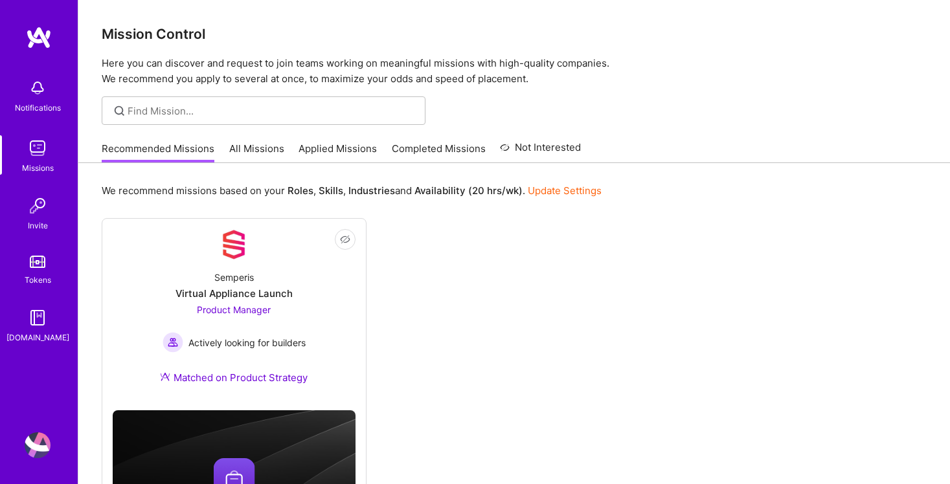
scroll to position [105, 0]
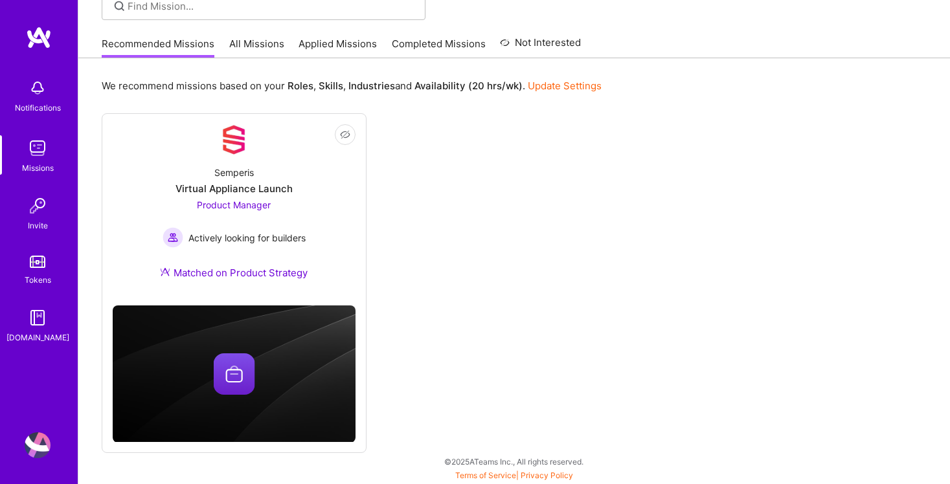
click at [43, 439] on img at bounding box center [38, 446] width 26 height 26
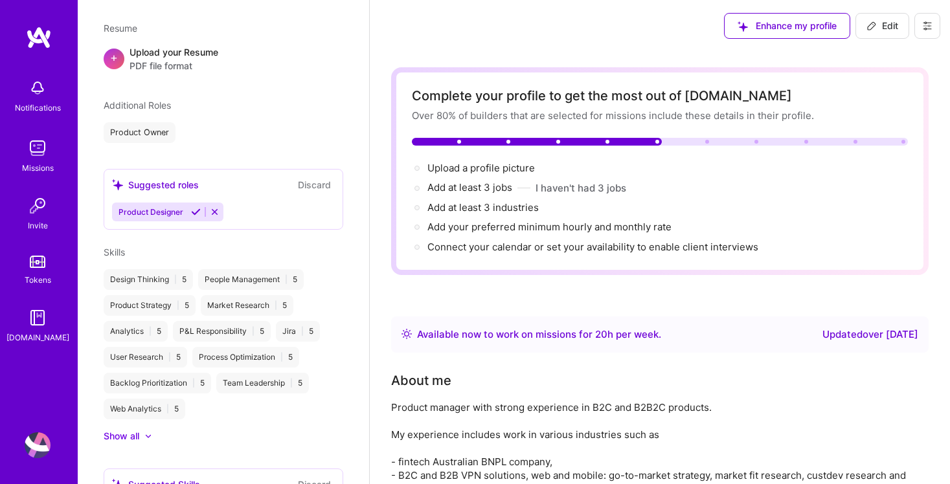
scroll to position [370, 0]
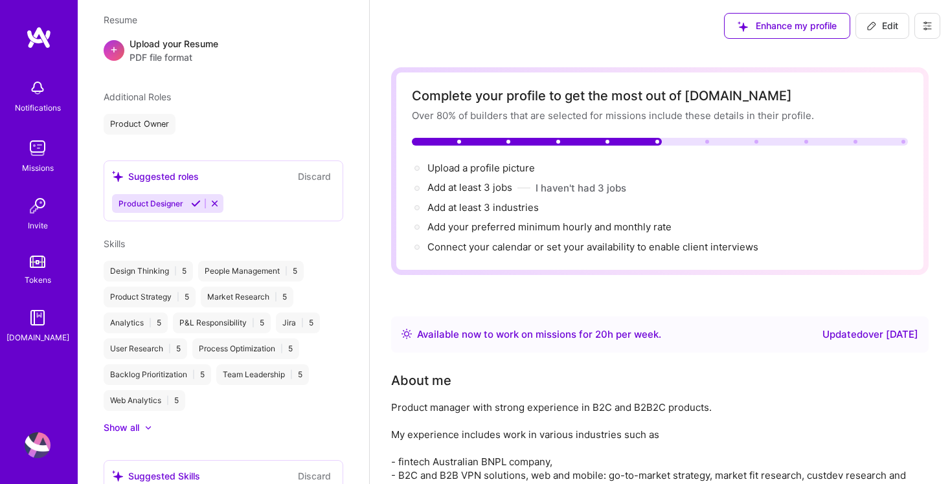
click at [163, 60] on span "PDF file format" at bounding box center [174, 58] width 89 height 14
click at [213, 207] on icon at bounding box center [215, 206] width 10 height 10
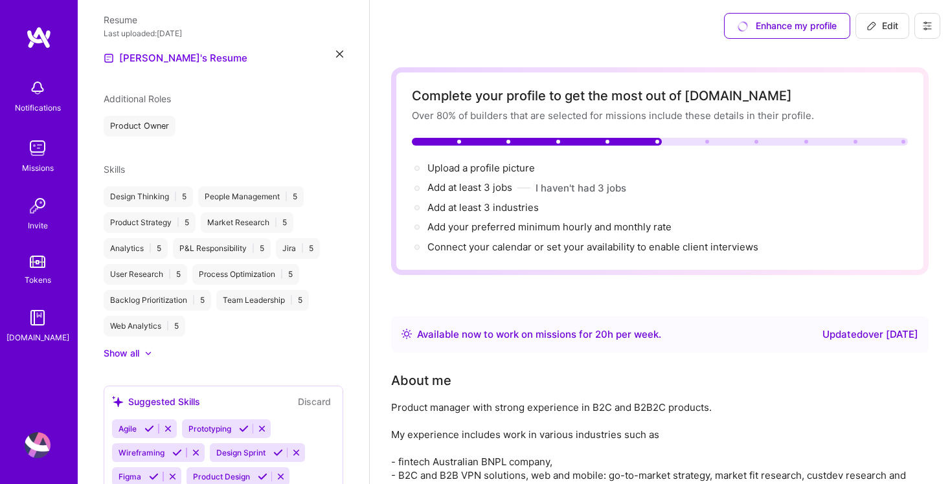
click at [239, 194] on div "People Management | 5" at bounding box center [251, 196] width 106 height 21
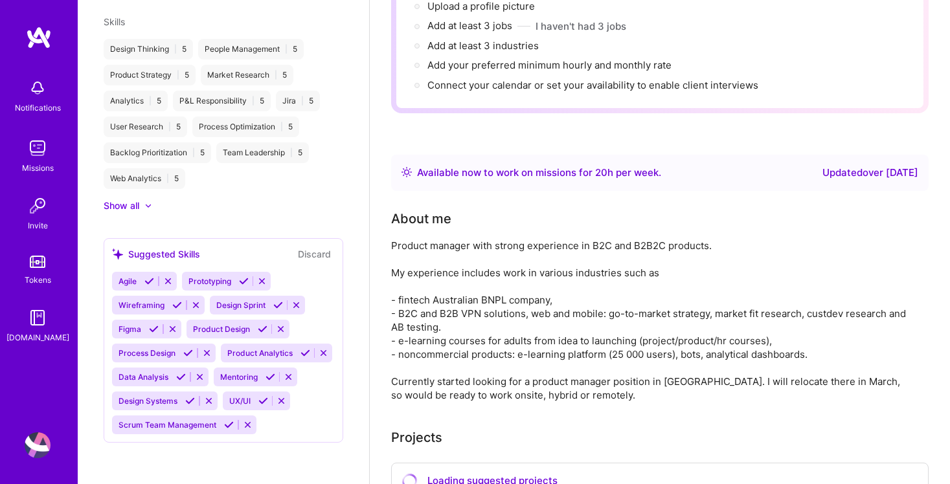
scroll to position [519, 0]
click at [179, 249] on div "Suggested Skills" at bounding box center [156, 254] width 88 height 14
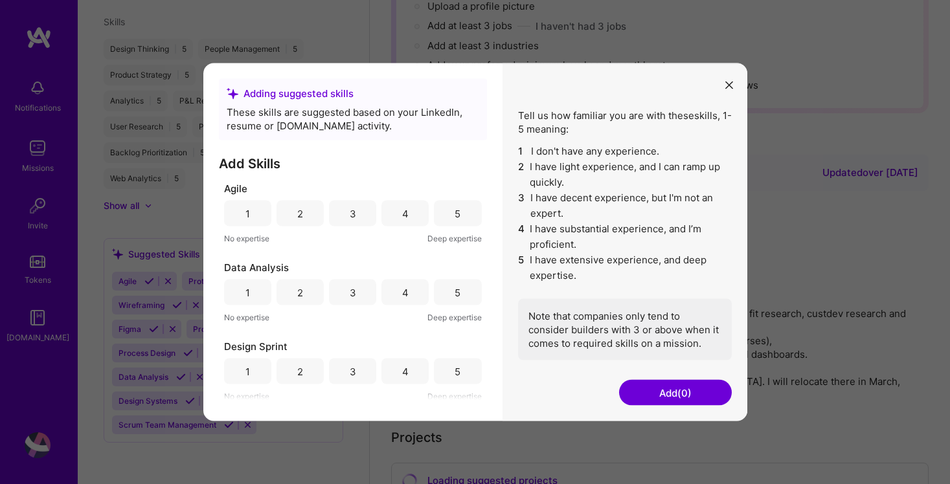
click at [648, 387] on button "Add (0)" at bounding box center [675, 393] width 113 height 26
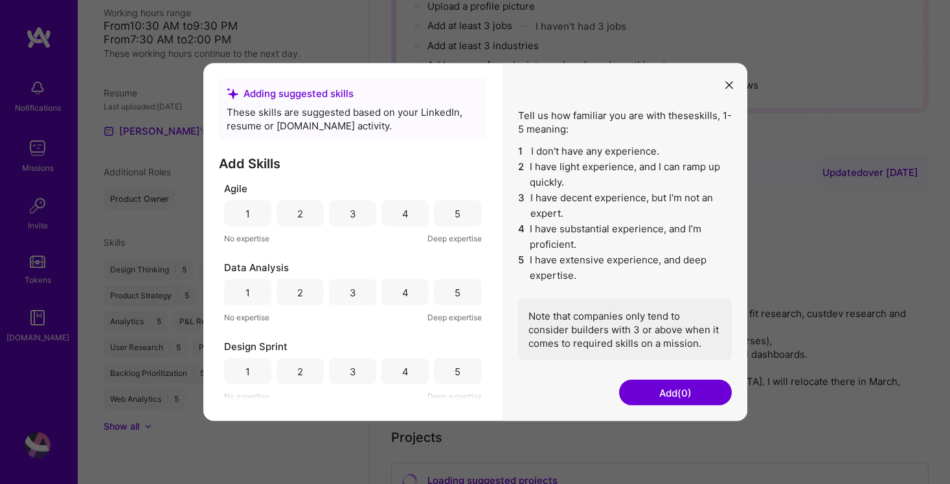
scroll to position [0, 0]
click at [455, 209] on div "5" at bounding box center [458, 214] width 6 height 14
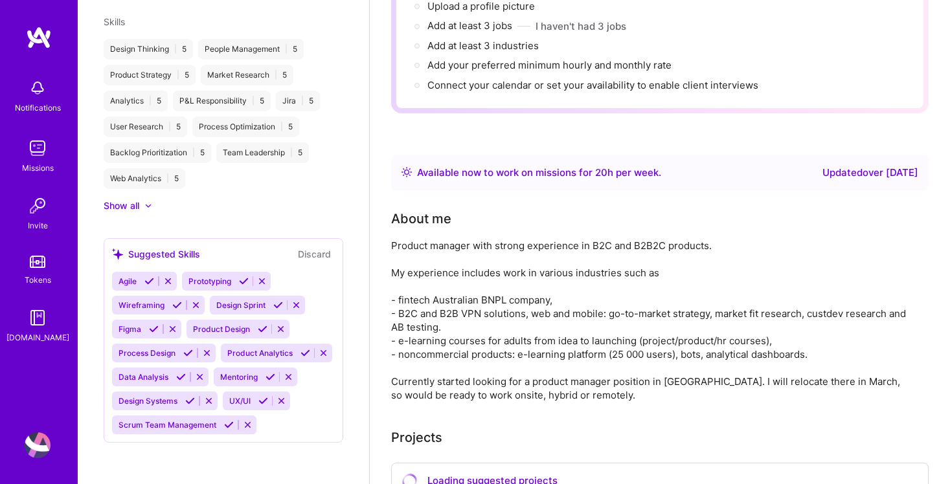
scroll to position [519, 0]
click at [207, 278] on span "Prototyping" at bounding box center [209, 281] width 43 height 10
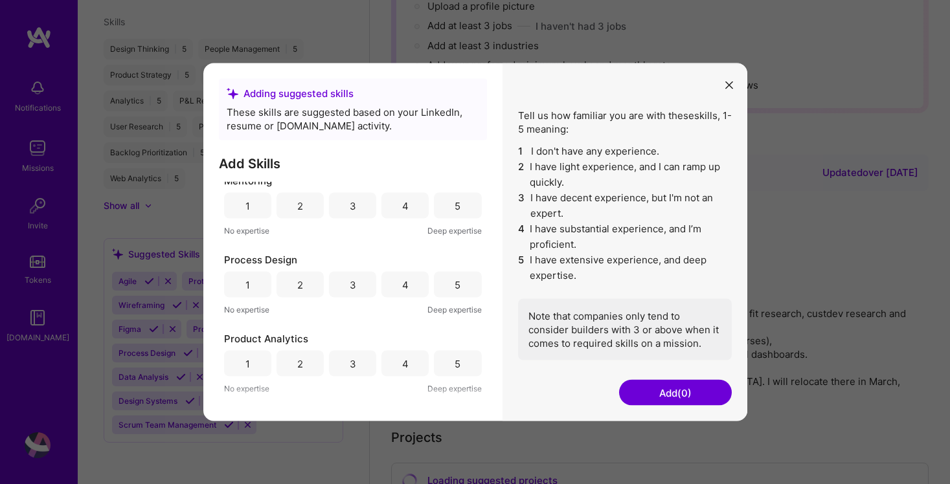
scroll to position [297, 0]
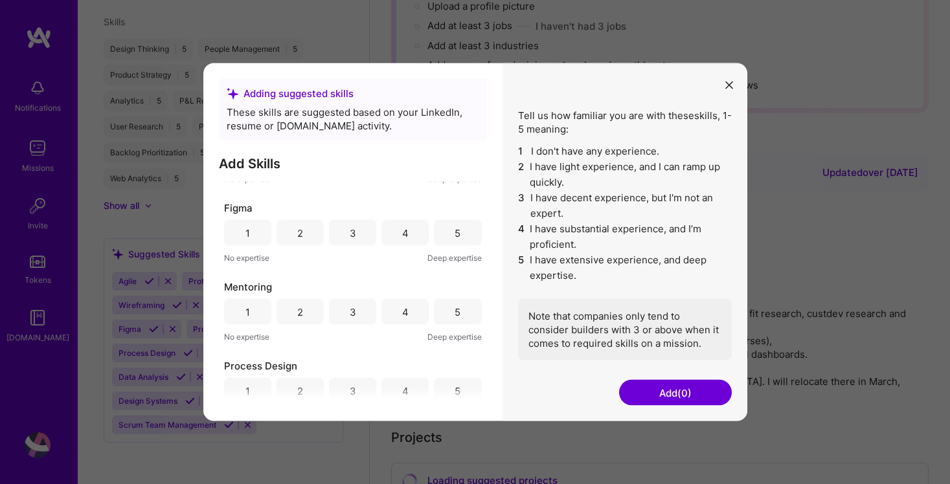
click at [363, 231] on div "3" at bounding box center [352, 233] width 47 height 26
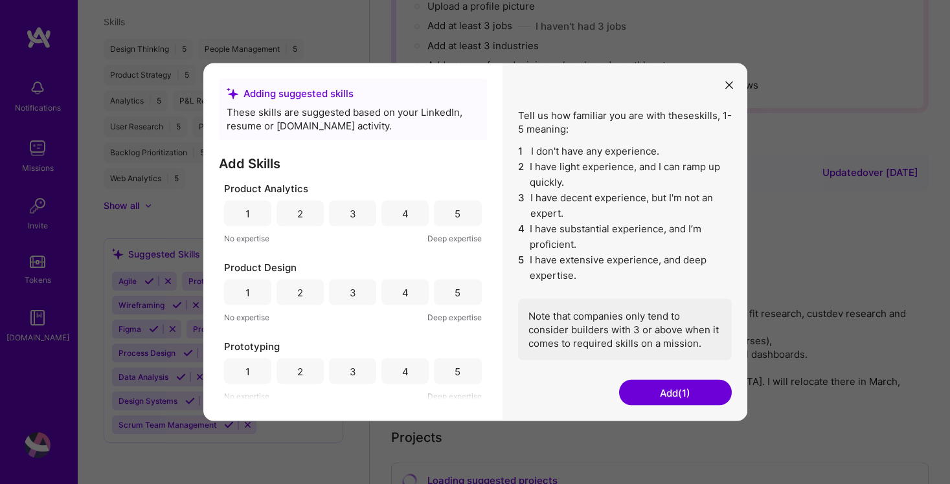
scroll to position [552, 0]
click at [447, 215] on div "5" at bounding box center [457, 214] width 47 height 26
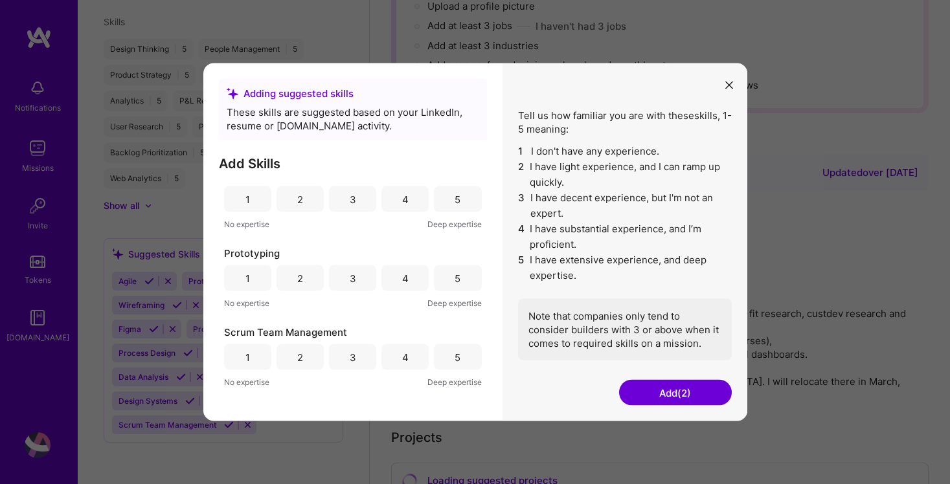
scroll to position [652, 0]
click at [416, 195] on div "4" at bounding box center [404, 194] width 47 height 26
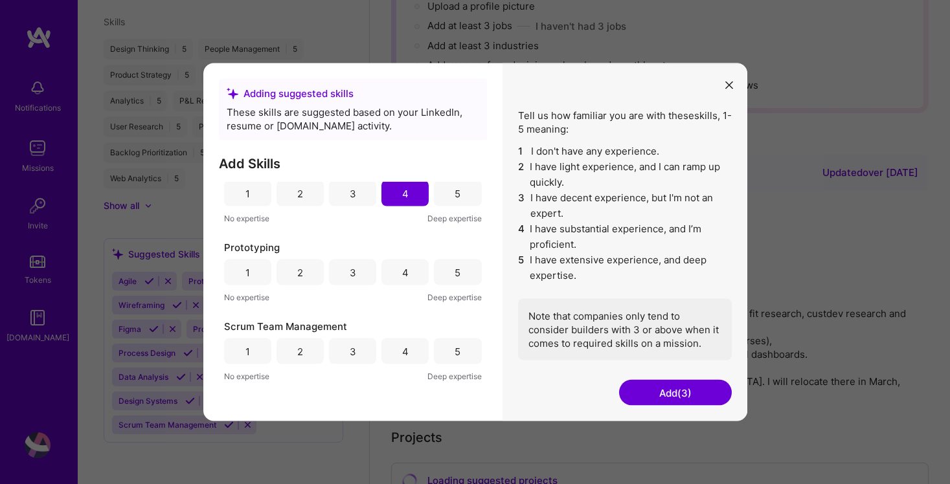
click at [391, 275] on div "4" at bounding box center [404, 273] width 47 height 26
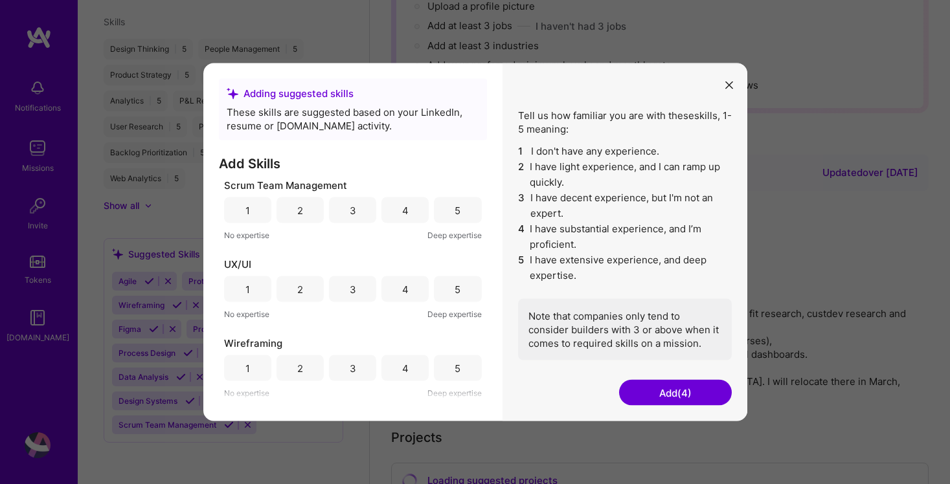
scroll to position [793, 0]
click at [317, 295] on div "2" at bounding box center [299, 289] width 47 height 26
click at [344, 295] on div "3" at bounding box center [352, 289] width 47 height 26
click at [345, 381] on div "Wireframing 1 2 3 4 5 No expertise Deep expertise" at bounding box center [353, 368] width 258 height 63
click at [390, 361] on div "4" at bounding box center [404, 368] width 47 height 26
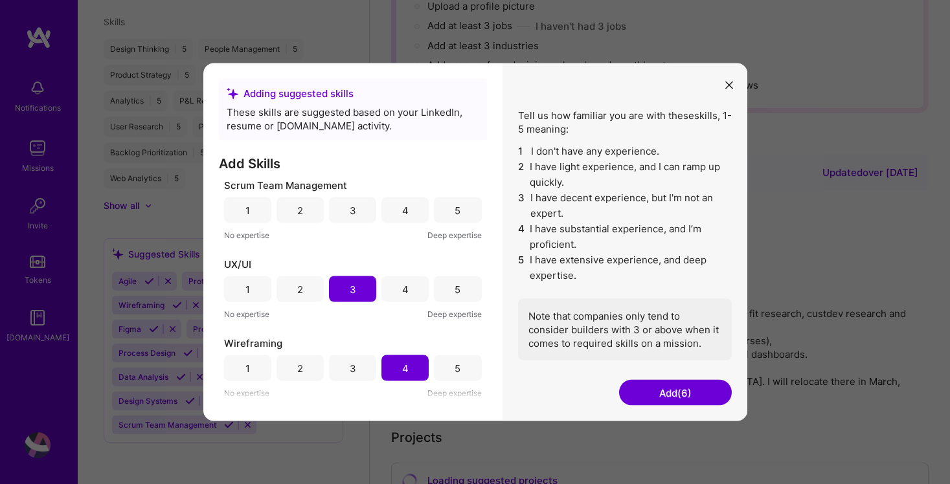
click at [672, 393] on button "Add (6)" at bounding box center [675, 393] width 113 height 26
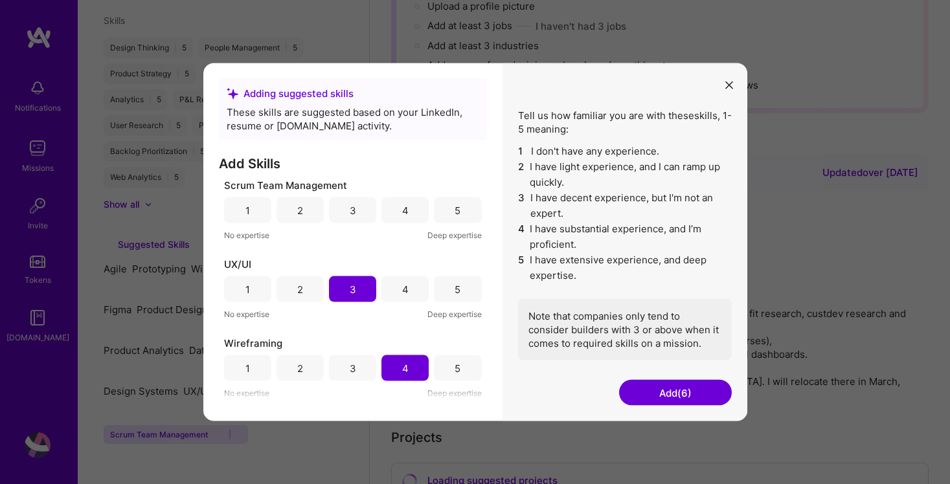
scroll to position [297, 0]
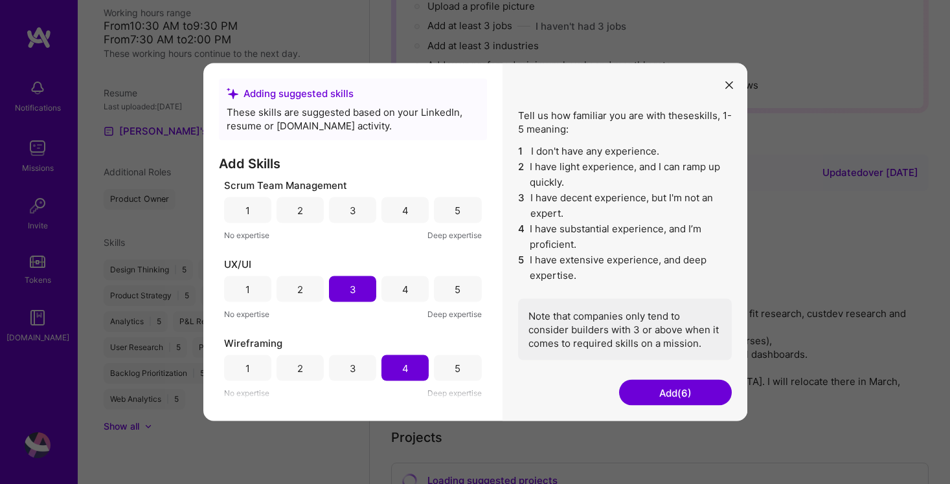
click at [671, 392] on button "Add (6)" at bounding box center [675, 393] width 113 height 26
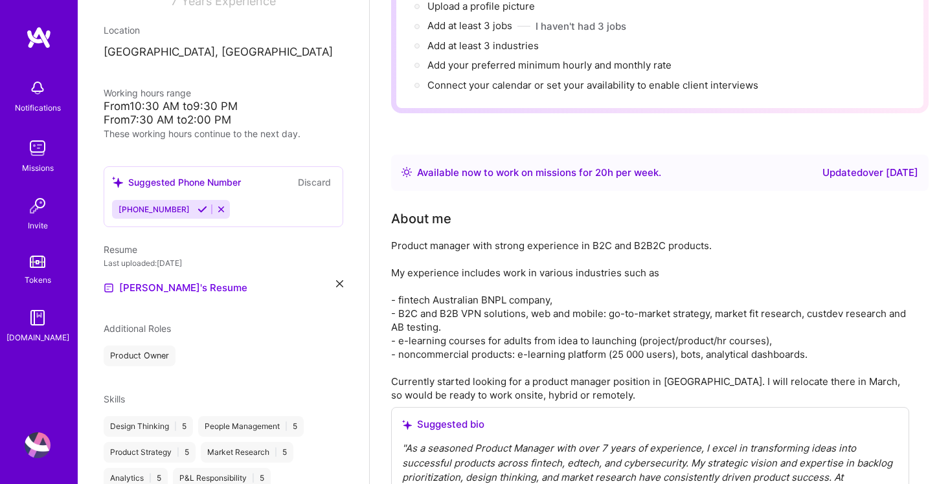
scroll to position [216, 0]
click at [197, 211] on icon at bounding box center [202, 210] width 10 height 10
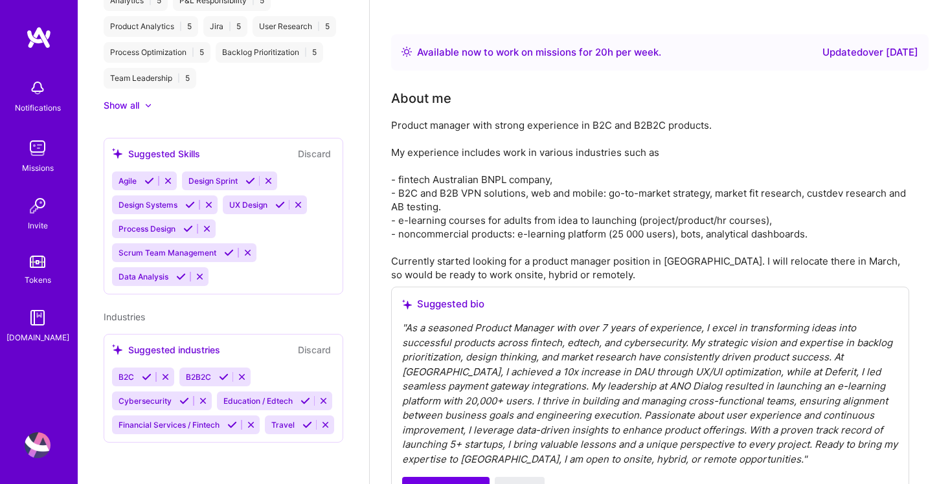
scroll to position [285, 0]
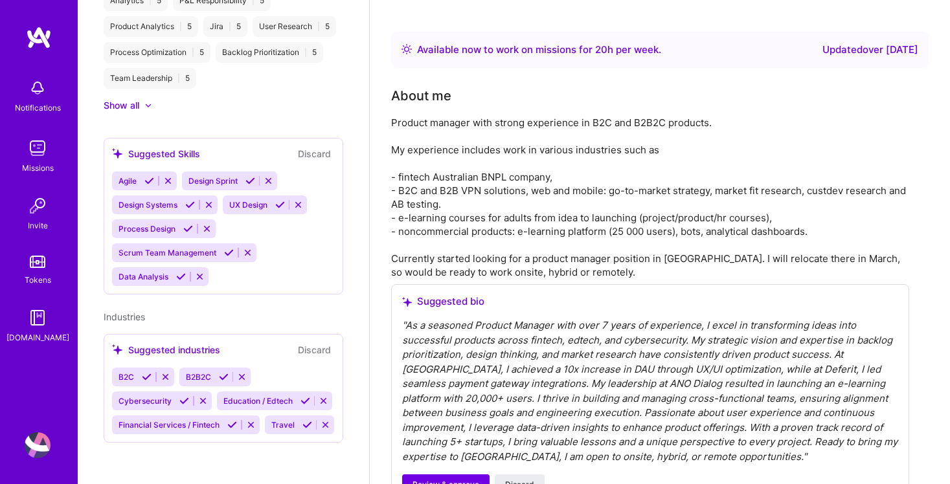
click at [205, 378] on span "B2B2C" at bounding box center [198, 377] width 25 height 10
click at [221, 376] on icon at bounding box center [224, 377] width 10 height 10
click at [251, 375] on icon at bounding box center [252, 377] width 10 height 10
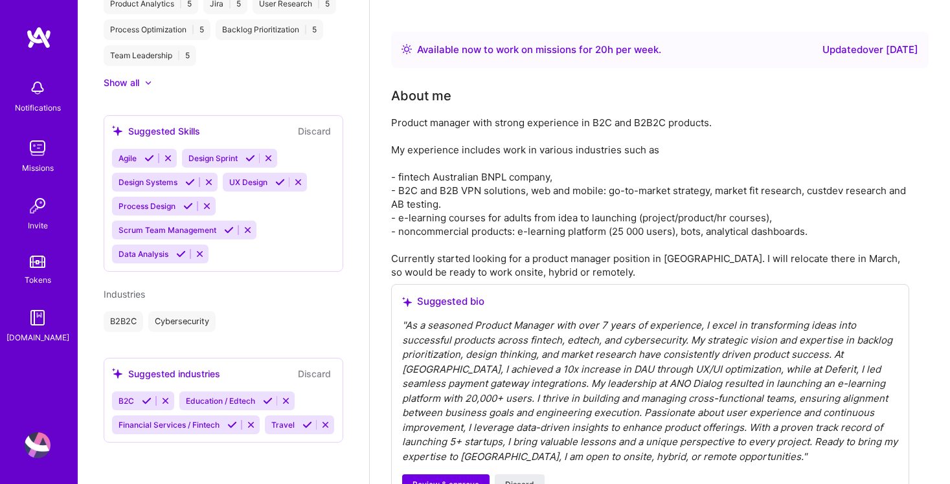
scroll to position [706, 0]
click at [269, 398] on icon at bounding box center [268, 401] width 10 height 10
click at [301, 401] on icon at bounding box center [300, 401] width 10 height 10
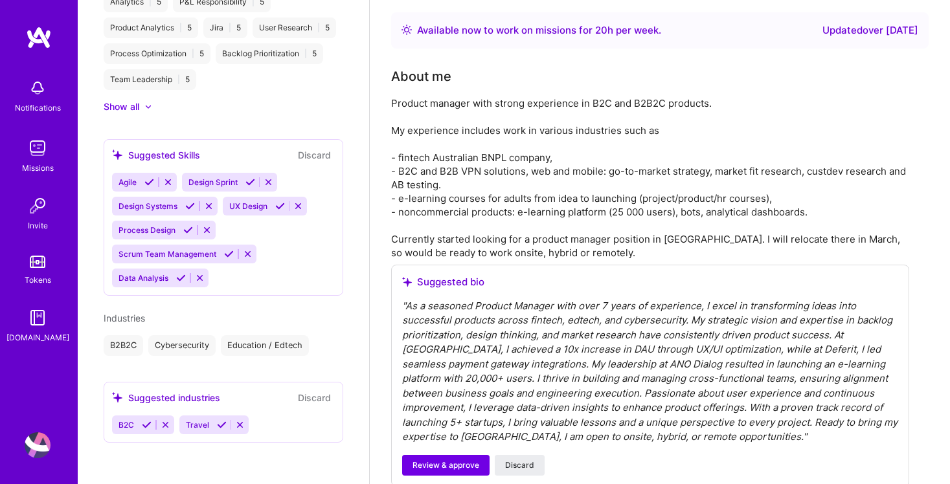
scroll to position [682, 0]
click at [147, 422] on icon at bounding box center [147, 425] width 10 height 10
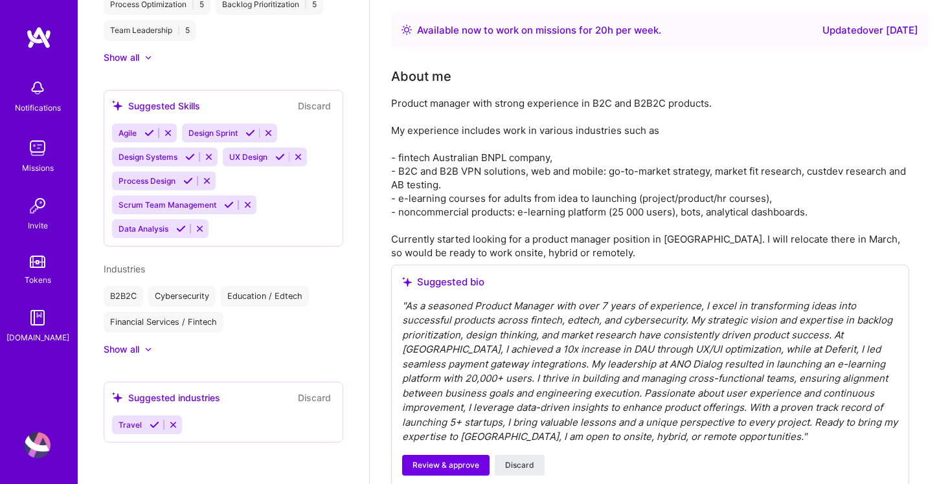
scroll to position [731, 0]
click at [154, 425] on icon at bounding box center [155, 425] width 10 height 10
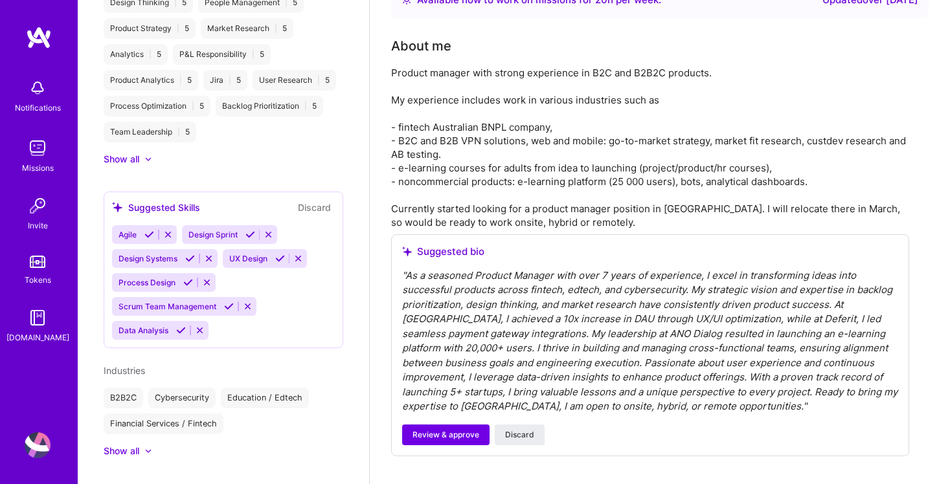
scroll to position [417, 0]
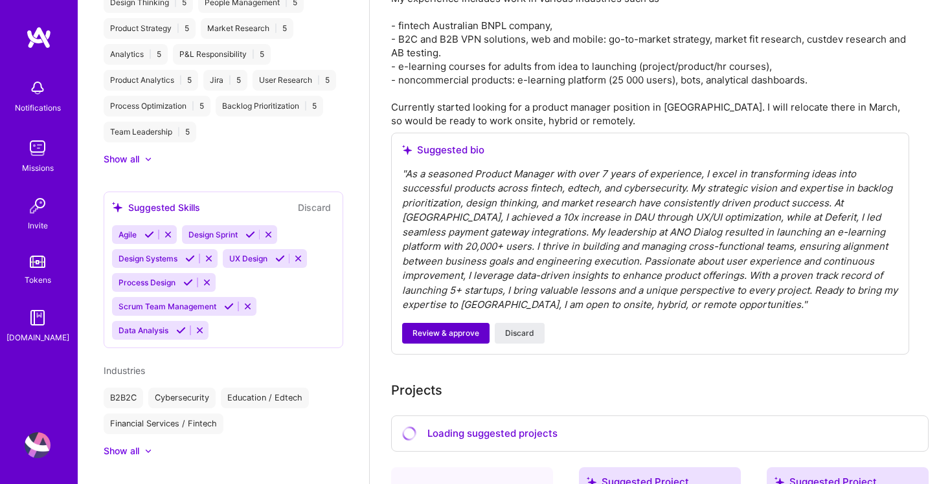
click at [438, 332] on span "Review & approve" at bounding box center [445, 334] width 67 height 12
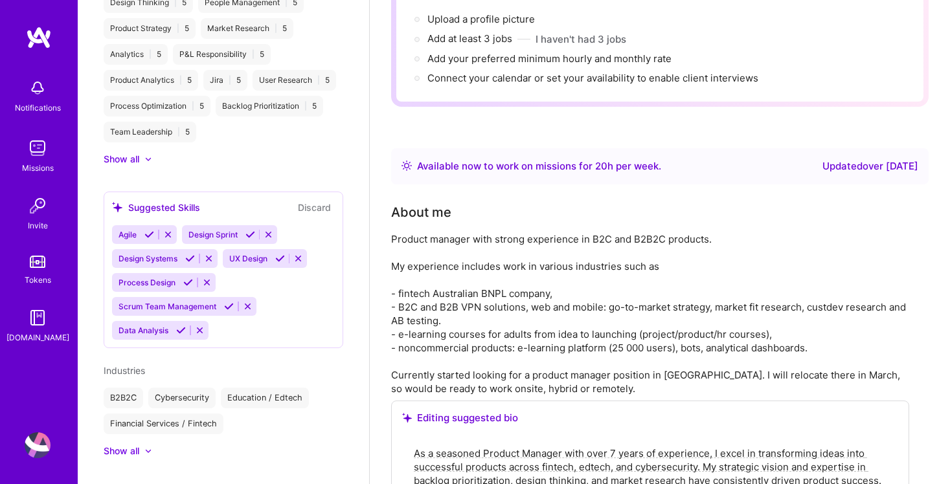
scroll to position [148, 1]
click at [489, 306] on div "Product manager with strong experience in B2C and B2B2C products. My experience…" at bounding box center [650, 315] width 518 height 163
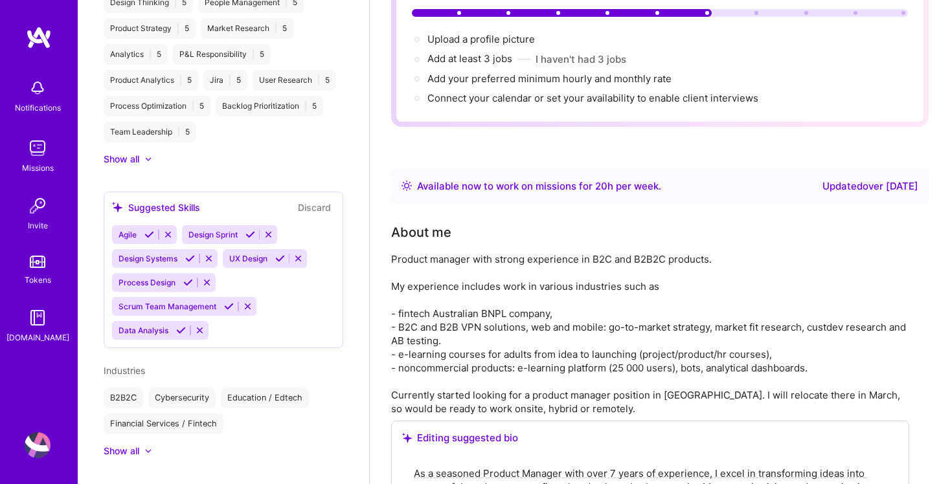
scroll to position [131, 1]
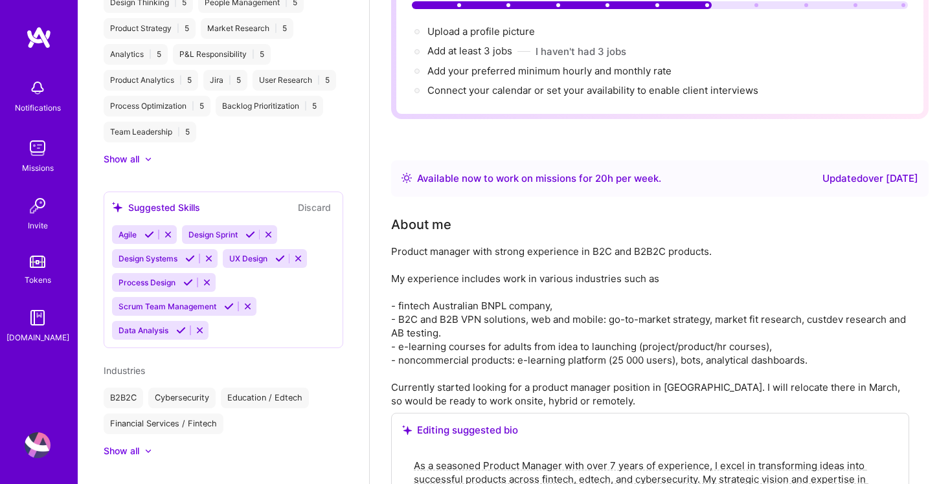
click at [503, 361] on div "Product manager with strong experience in B2C and B2B2C products. My experience…" at bounding box center [650, 326] width 518 height 163
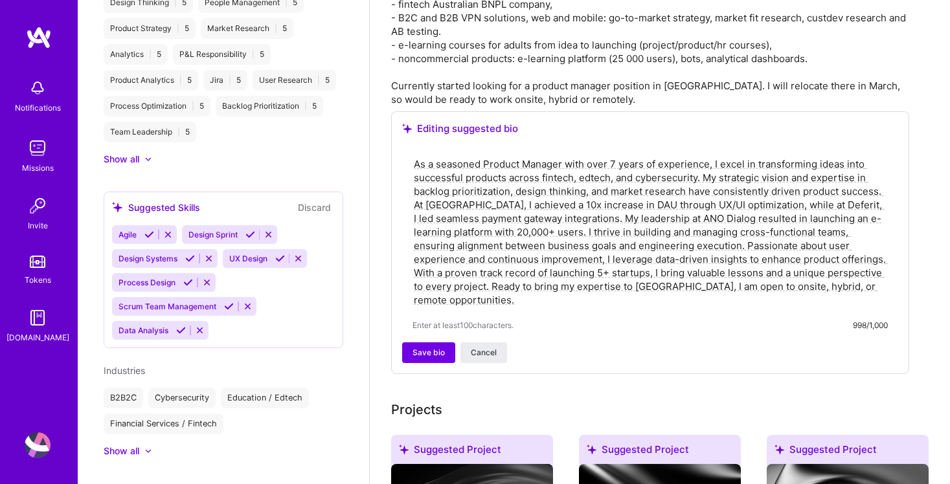
scroll to position [440, 0]
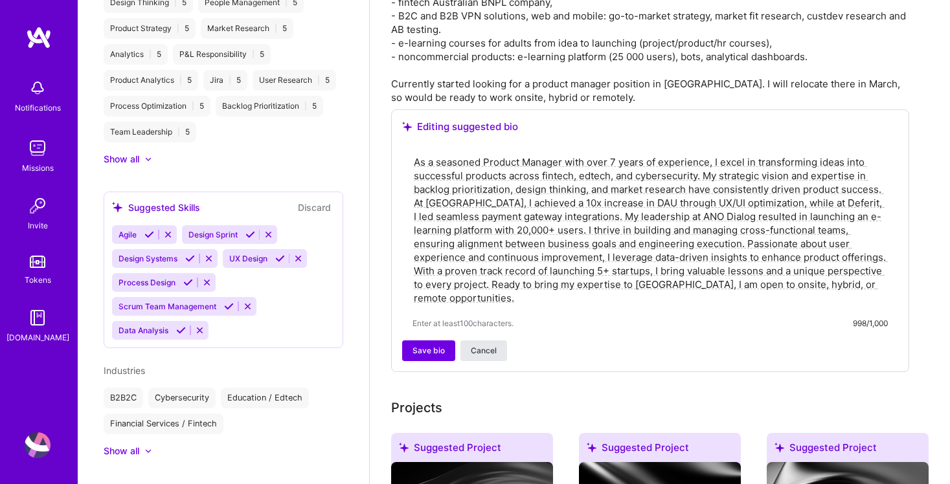
click at [493, 346] on span "Cancel" at bounding box center [484, 351] width 26 height 12
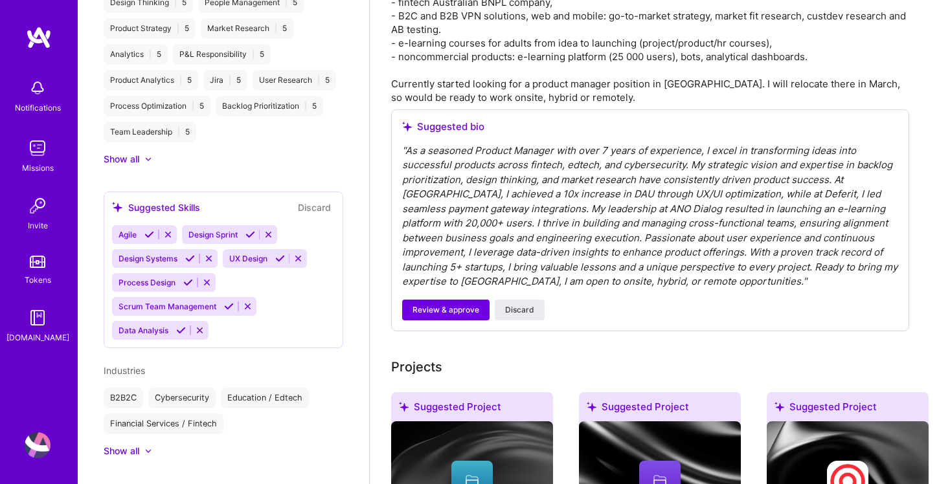
click at [511, 100] on div "Product manager with strong experience in B2C and B2B2C products. My experience…" at bounding box center [650, 22] width 518 height 163
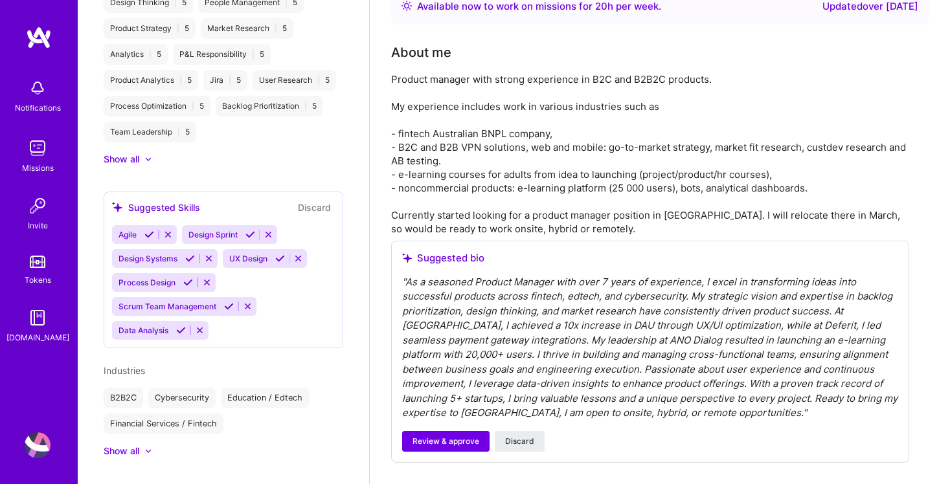
click at [513, 155] on div "Product manager with strong experience in B2C and B2B2C products. My experience…" at bounding box center [650, 154] width 518 height 163
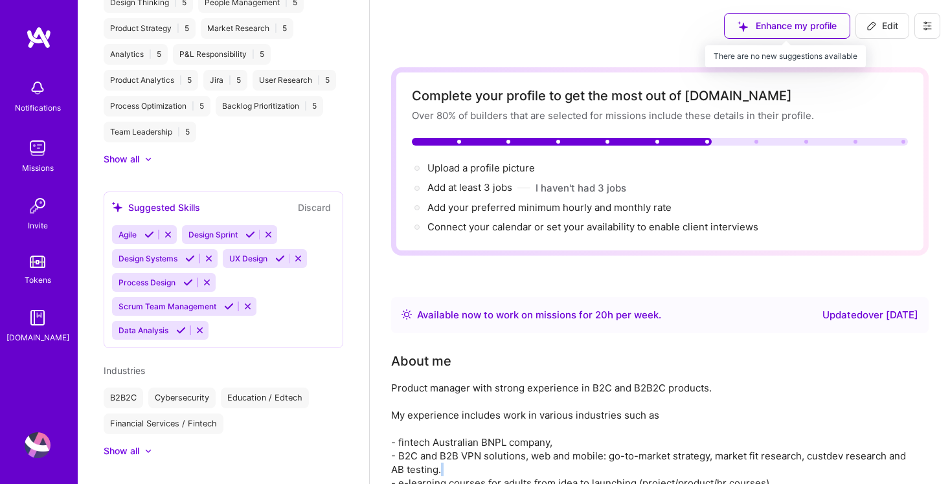
scroll to position [0, 0]
click at [885, 26] on span "Edit" at bounding box center [882, 25] width 32 height 13
select select "Right Now"
select select "GB"
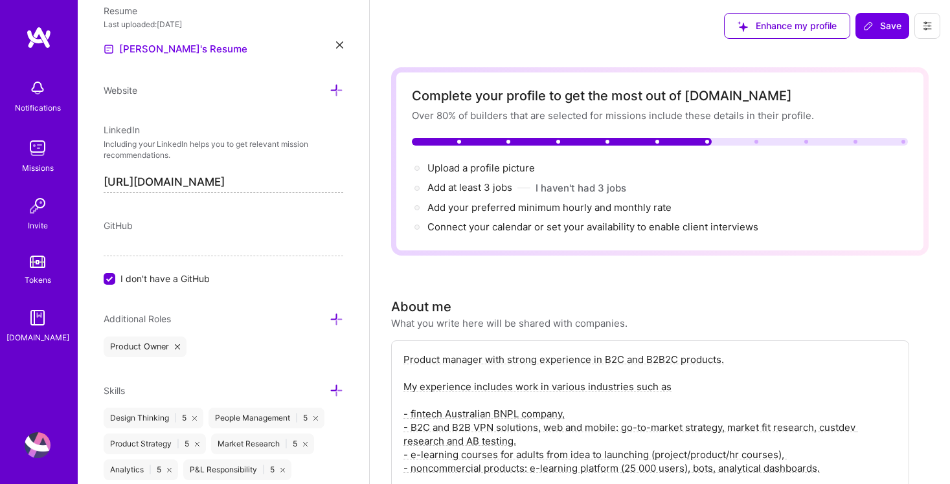
scroll to position [185, 0]
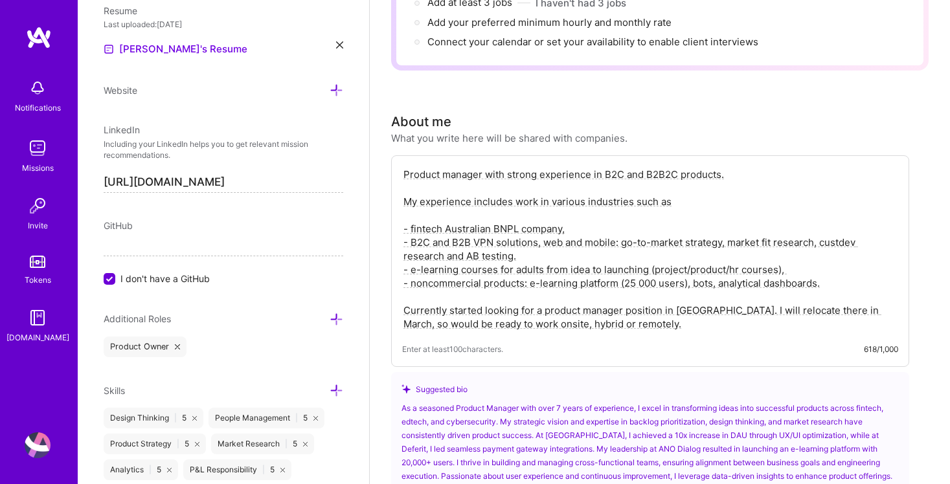
drag, startPoint x: 645, startPoint y: 326, endPoint x: 306, endPoint y: 110, distance: 402.4
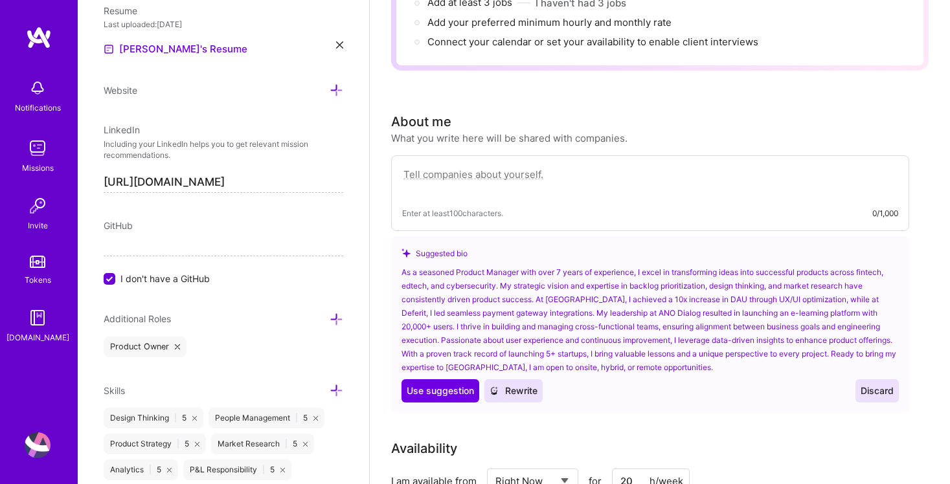
paste textarea "Product manager with 7+ years of experience with great expertise in launching n…"
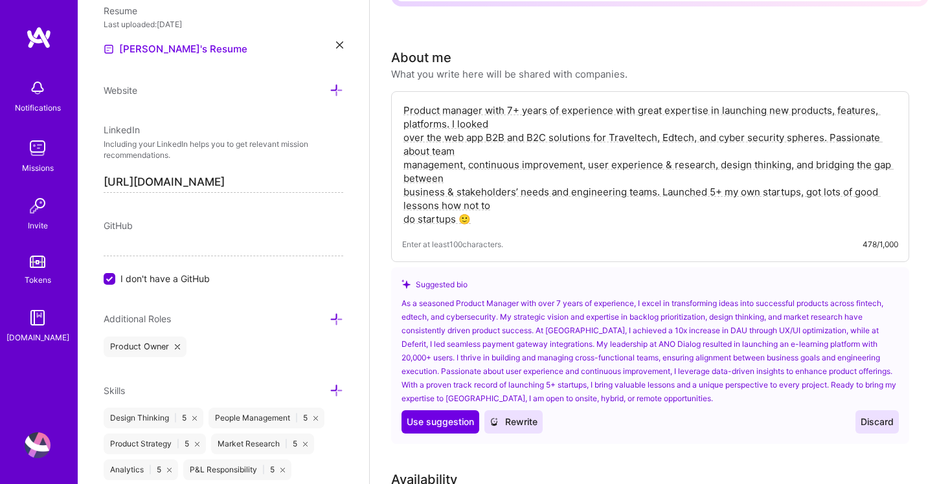
scroll to position [254, 0]
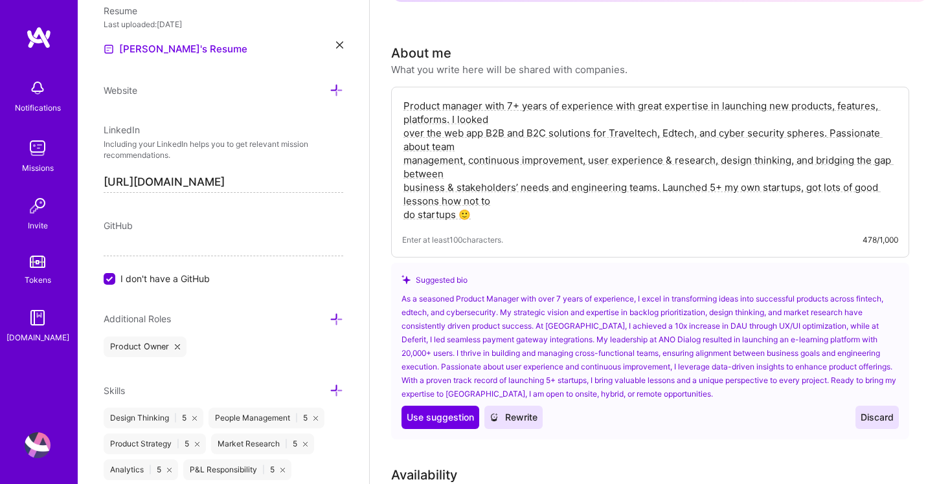
type textarea "Product manager with 7+ years of experience with great expertise in launching n…"
click at [875, 418] on span "Discard" at bounding box center [877, 417] width 33 height 13
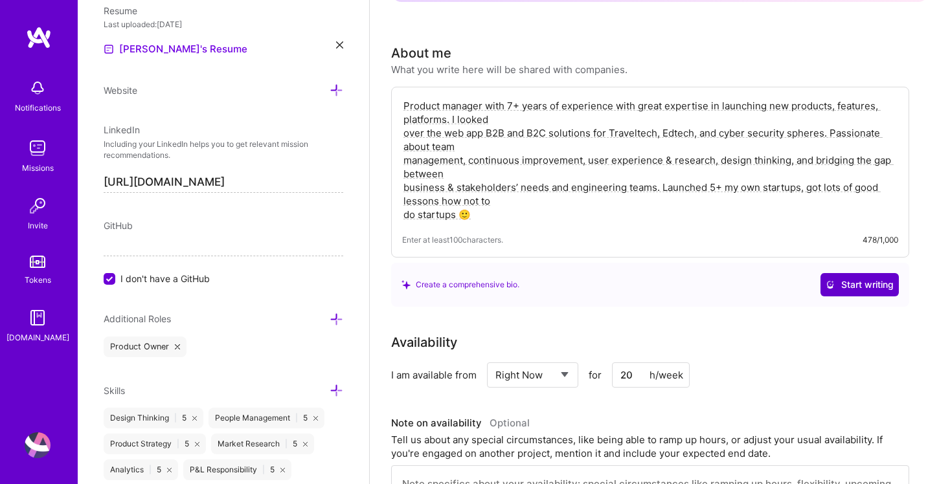
click at [846, 277] on button "Start writing" at bounding box center [859, 284] width 78 height 23
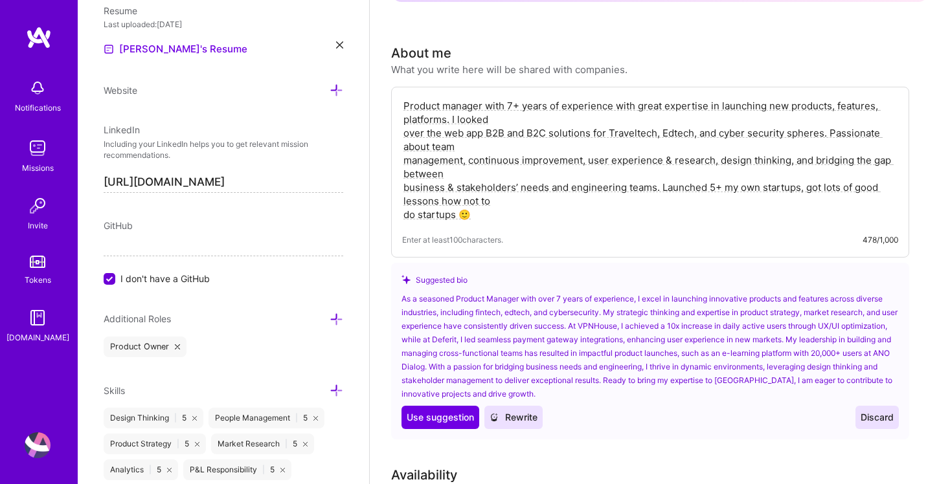
click at [858, 417] on button "Discard" at bounding box center [876, 417] width 43 height 23
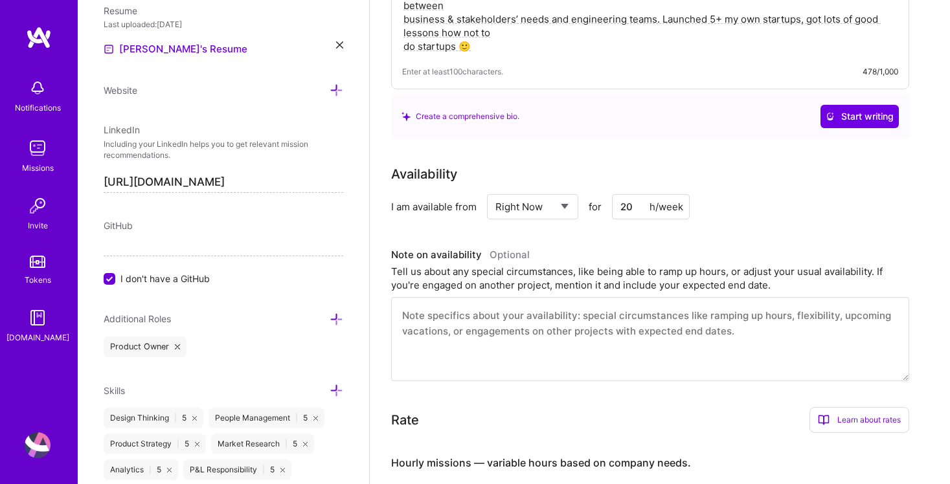
scroll to position [425, 0]
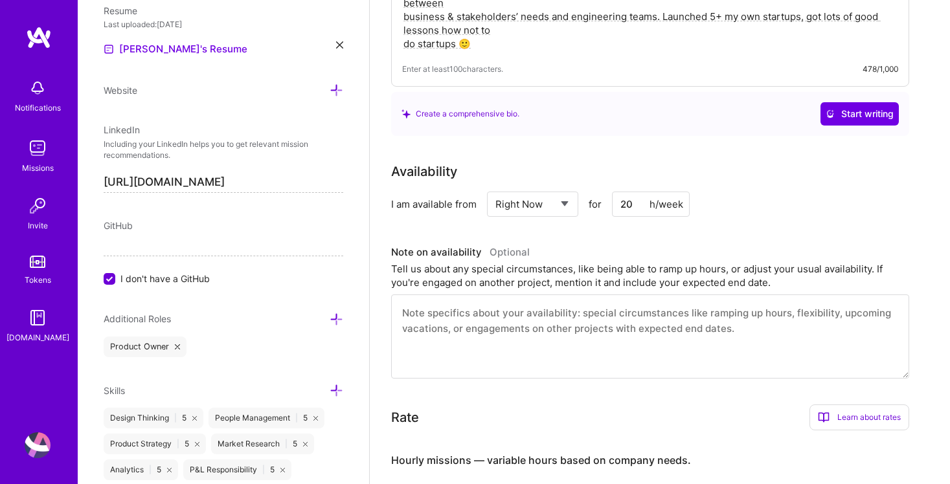
click at [517, 318] on textarea at bounding box center [650, 337] width 518 height 84
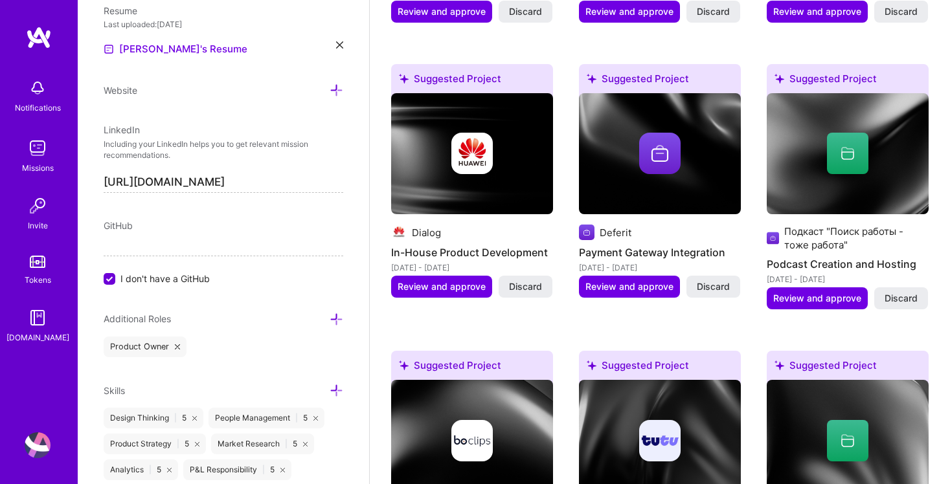
scroll to position [1368, 0]
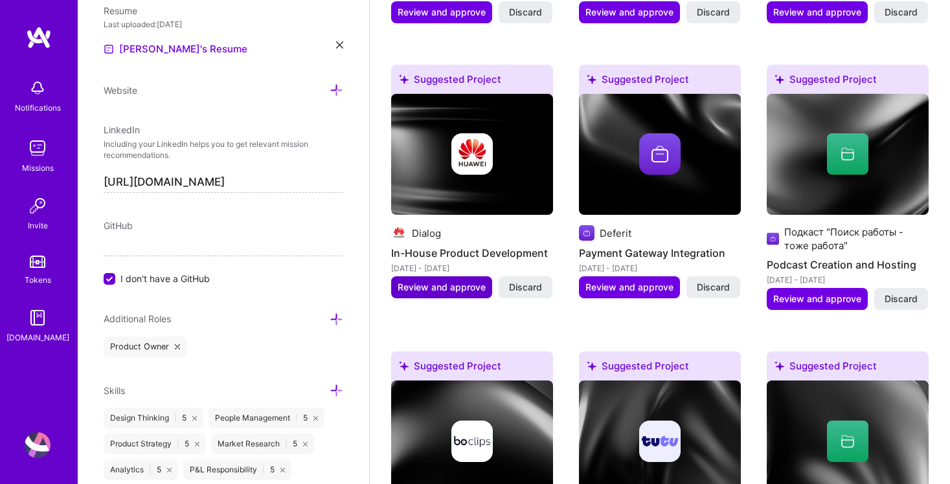
click at [447, 284] on span "Review and approve" at bounding box center [442, 287] width 88 height 13
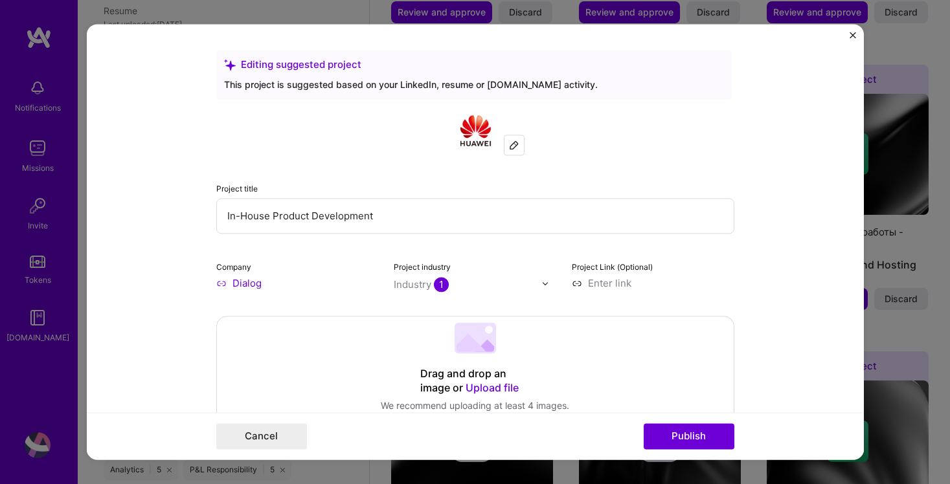
click at [519, 144] on img at bounding box center [514, 145] width 10 height 10
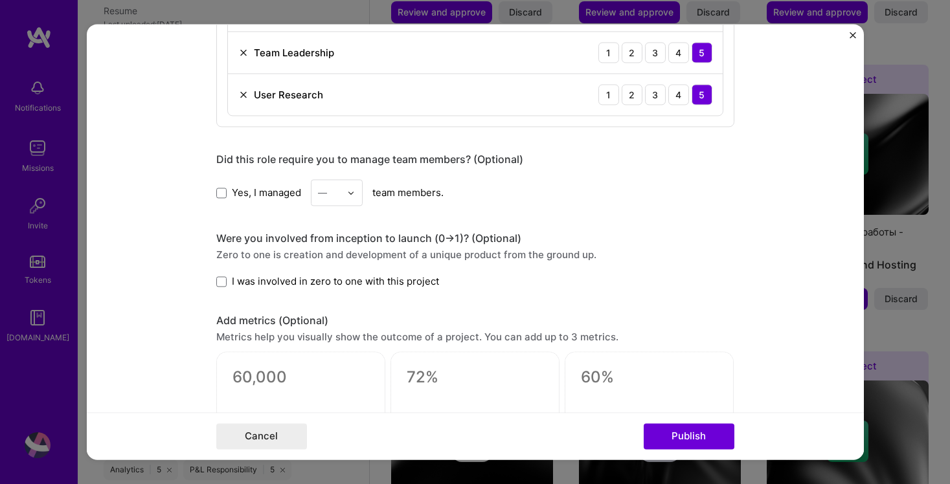
scroll to position [928, 0]
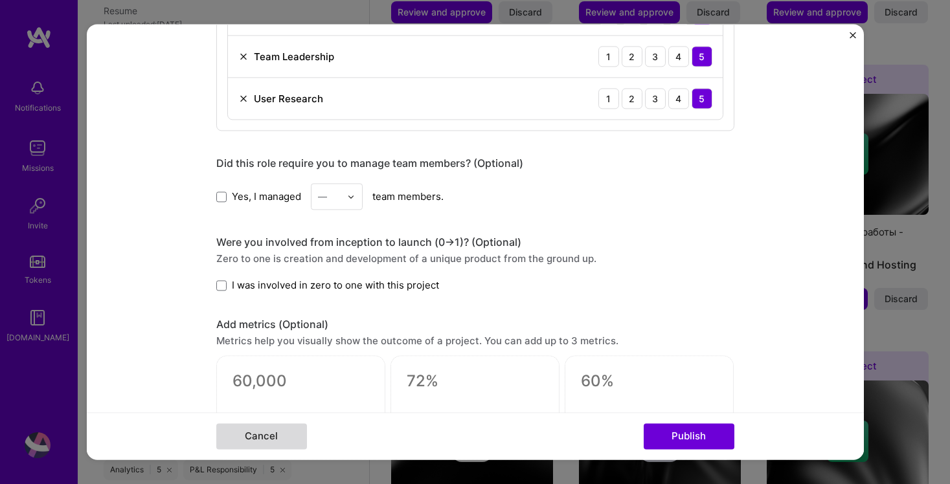
click at [260, 440] on button "Cancel" at bounding box center [261, 437] width 91 height 26
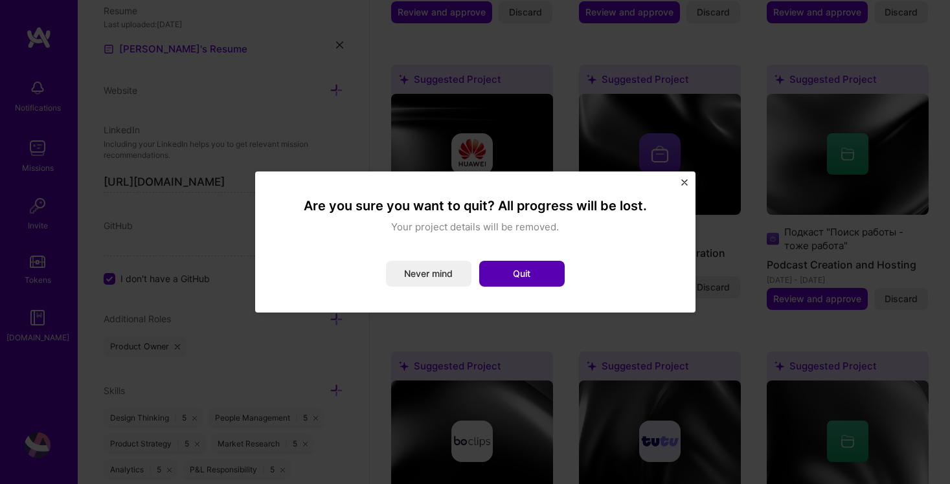
click at [517, 276] on button "Quit" at bounding box center [521, 274] width 85 height 26
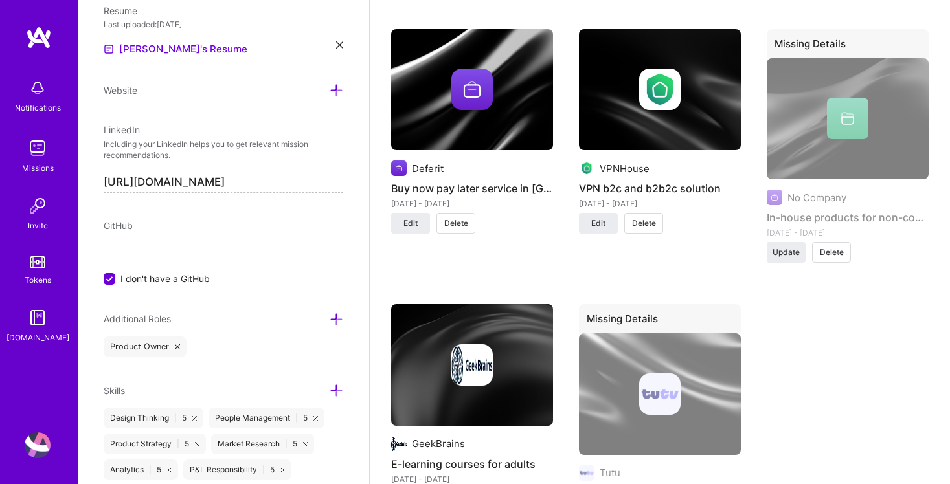
scroll to position [1872, 0]
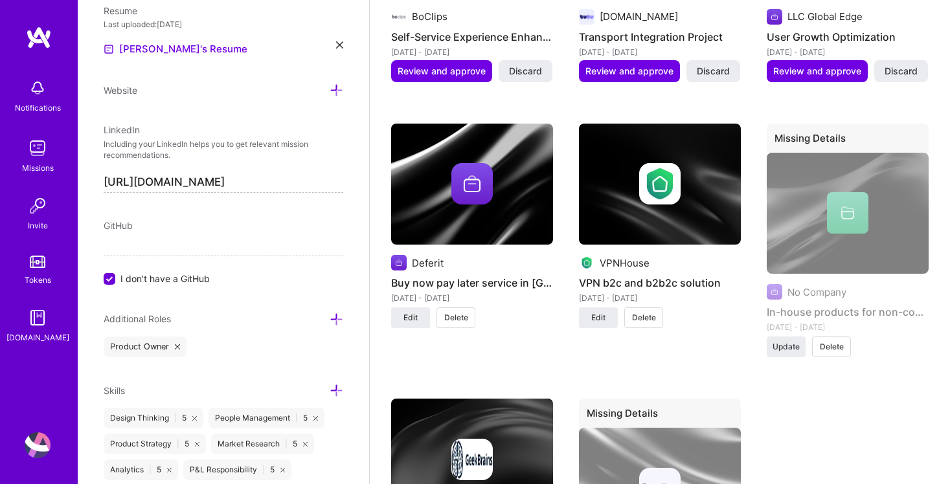
click at [844, 348] on button "Delete" at bounding box center [831, 347] width 39 height 21
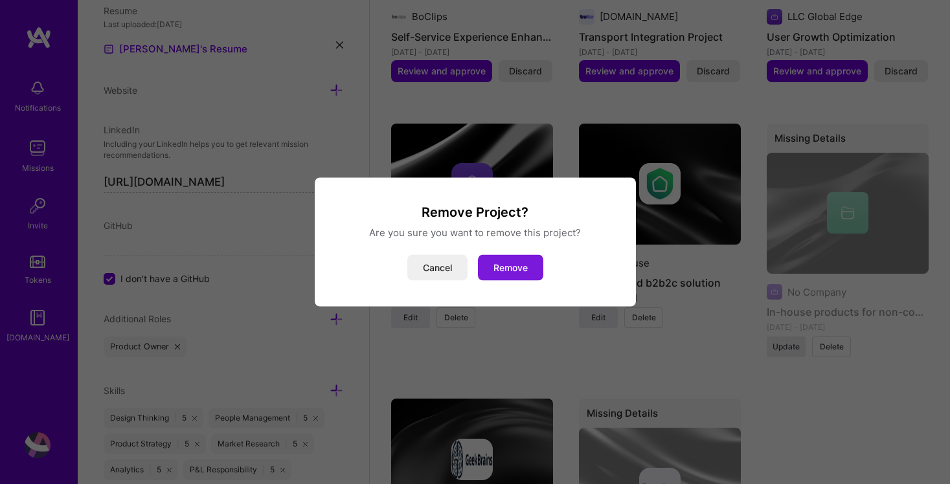
click at [521, 267] on button "Remove" at bounding box center [510, 268] width 65 height 26
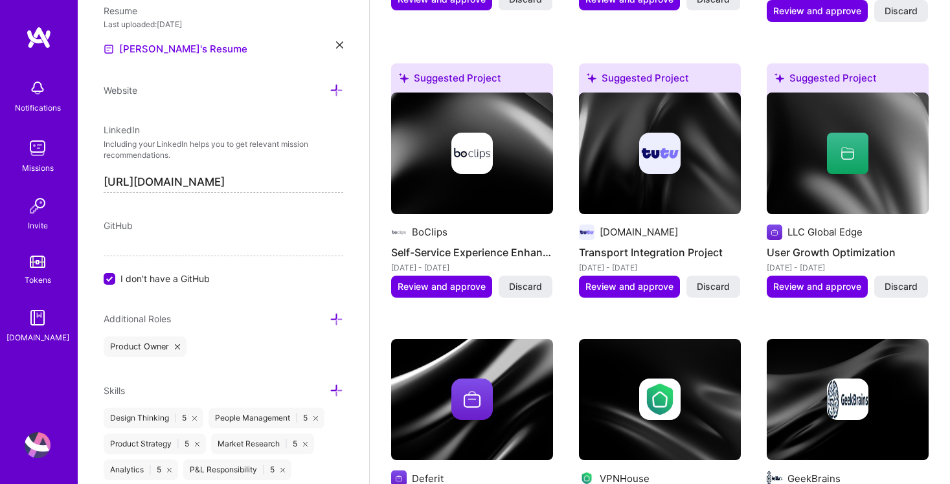
scroll to position [1656, 0]
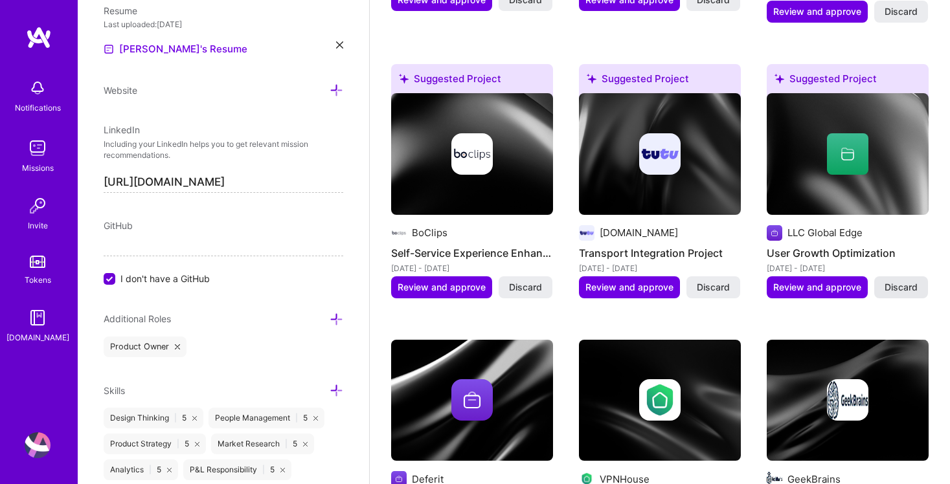
click at [907, 290] on span "Discard" at bounding box center [900, 287] width 33 height 13
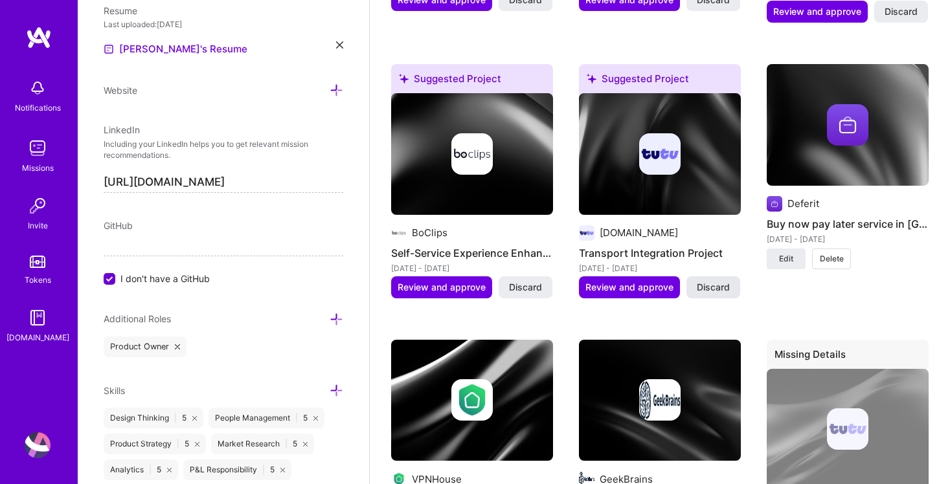
click at [714, 283] on span "Discard" at bounding box center [713, 287] width 33 height 13
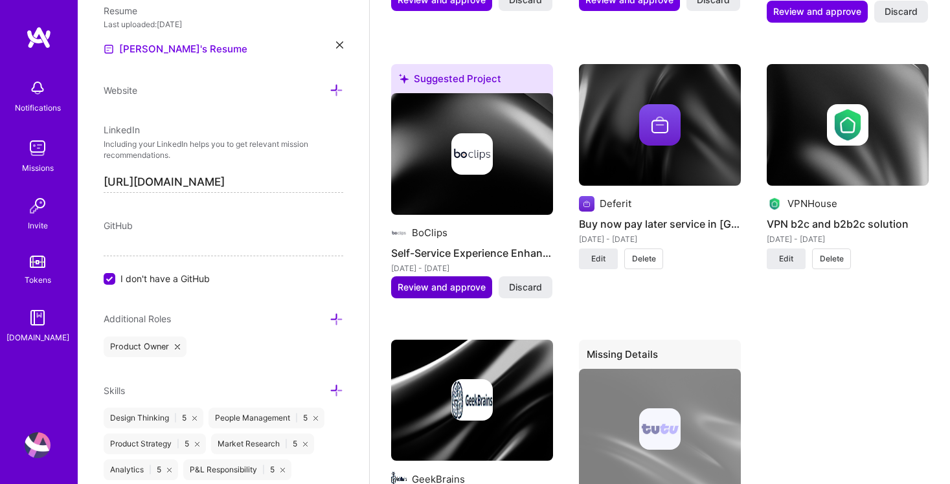
click at [441, 289] on span "Review and approve" at bounding box center [442, 287] width 88 height 13
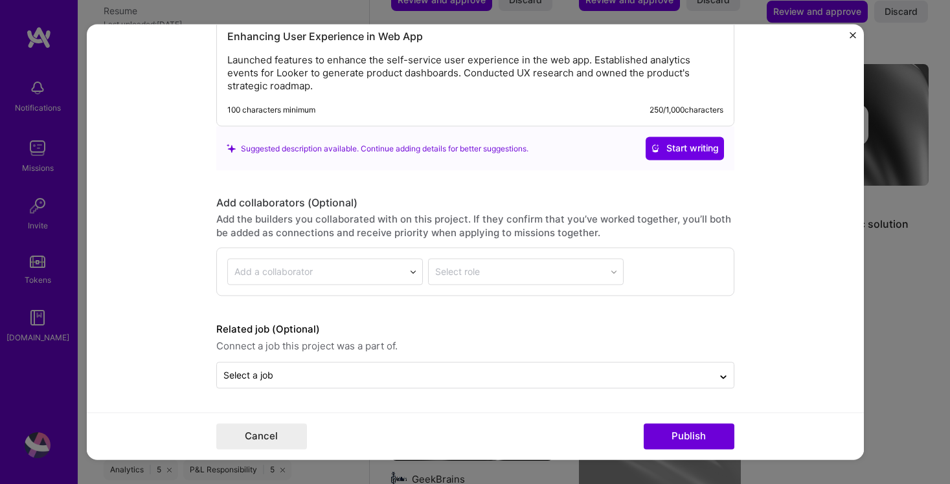
scroll to position [1446, 0]
click at [688, 435] on button "Publish" at bounding box center [689, 437] width 91 height 26
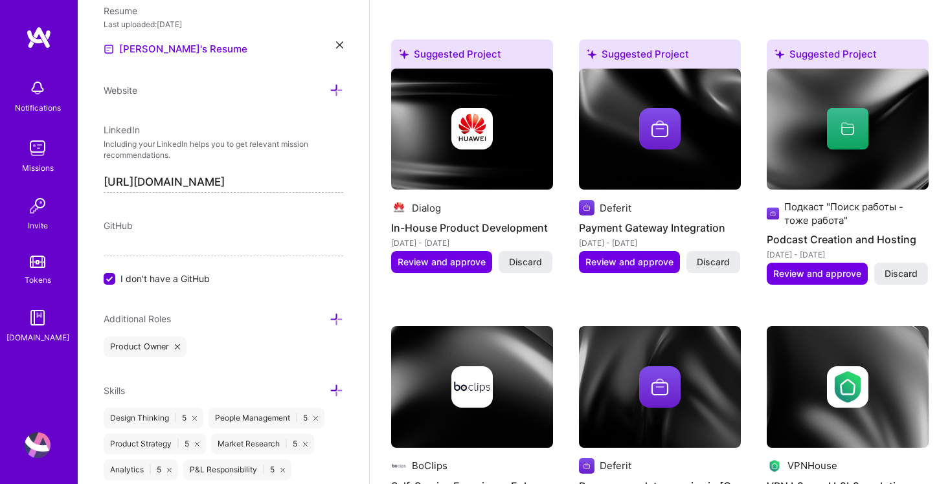
scroll to position [1393, 0]
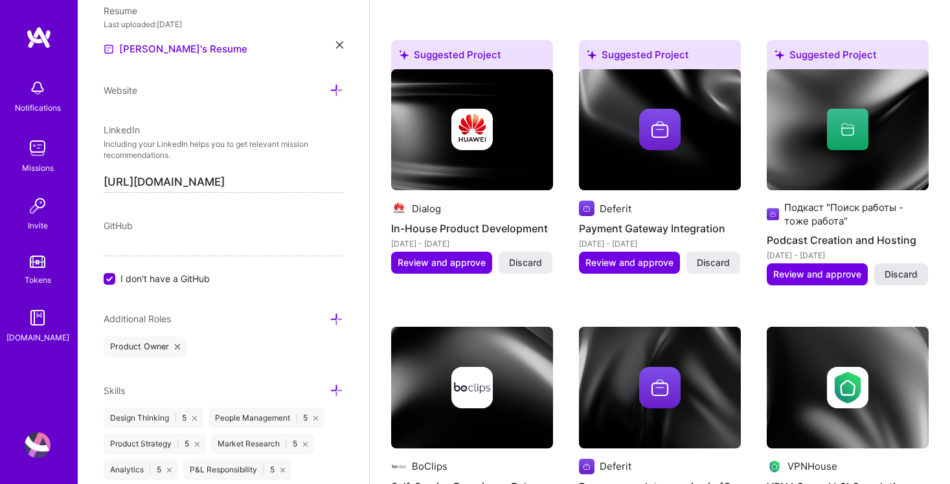
click at [910, 282] on button "Discard" at bounding box center [901, 275] width 54 height 22
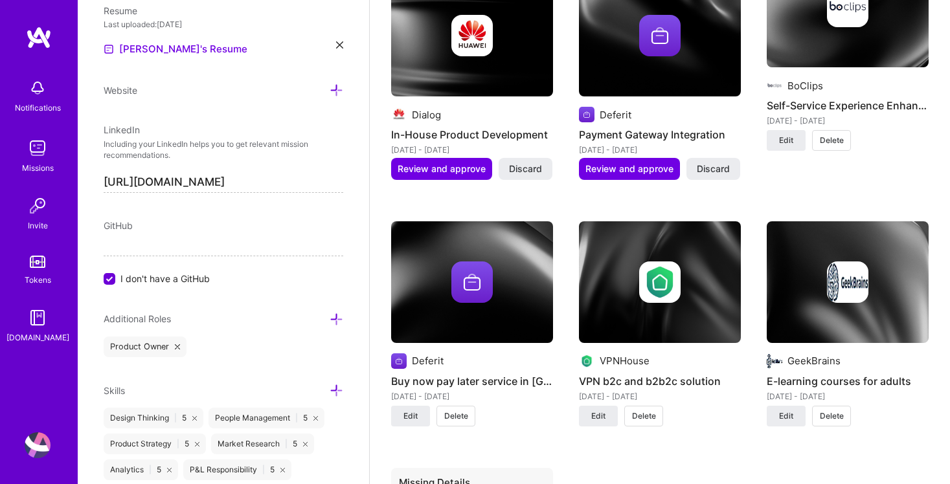
scroll to position [1444, 0]
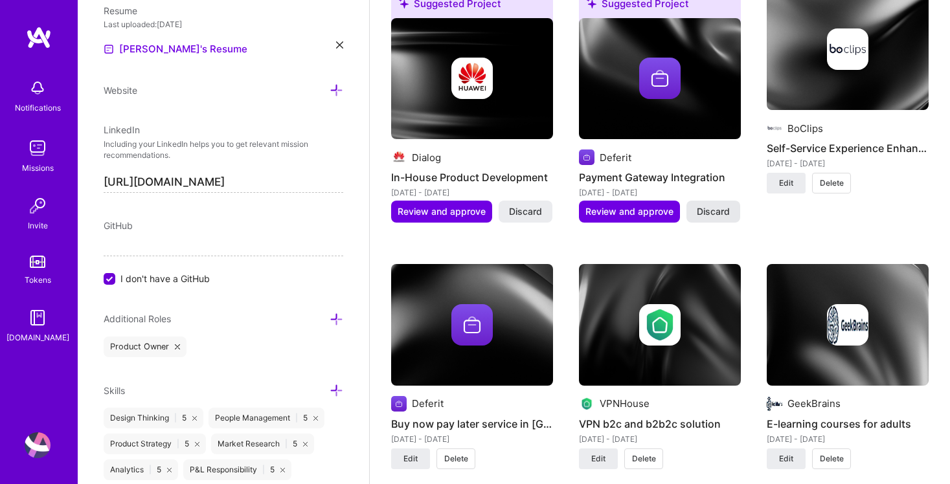
click at [722, 220] on button "Discard" at bounding box center [713, 212] width 54 height 22
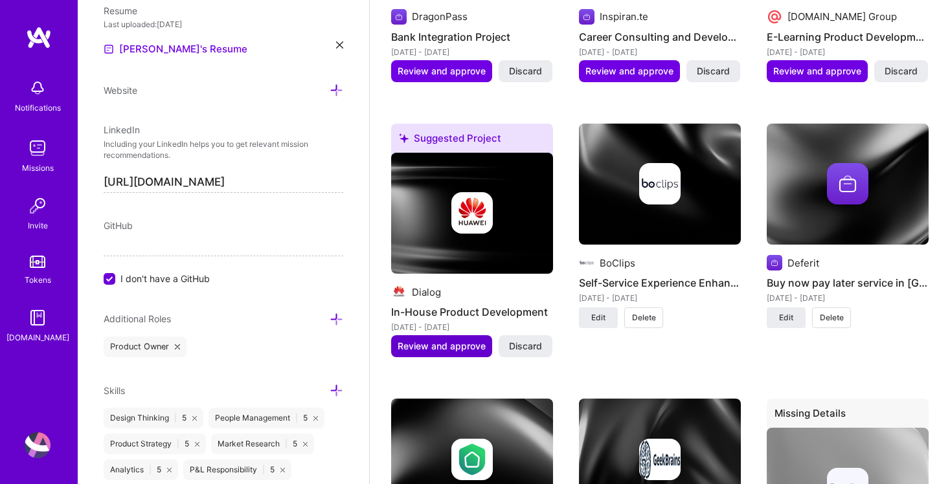
scroll to position [1327, 0]
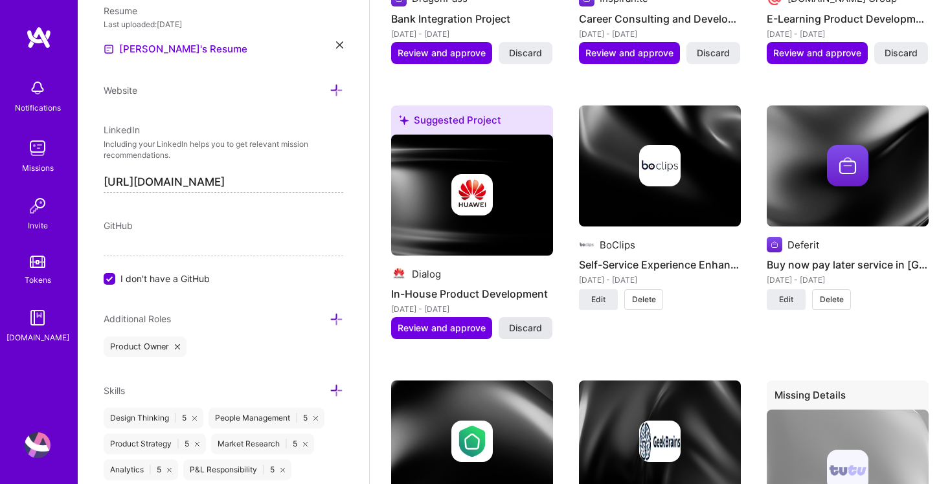
click at [530, 332] on span "Discard" at bounding box center [525, 328] width 33 height 13
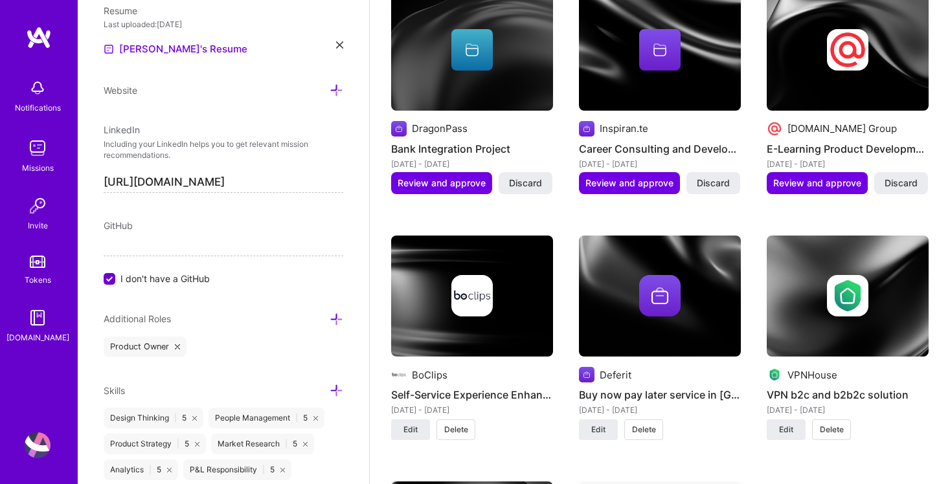
scroll to position [1195, 0]
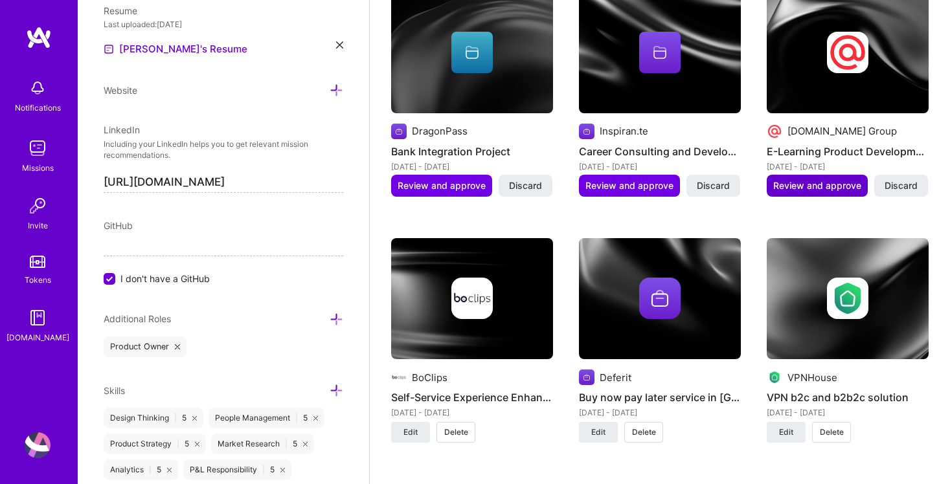
click at [841, 182] on span "Review and approve" at bounding box center [817, 185] width 88 height 13
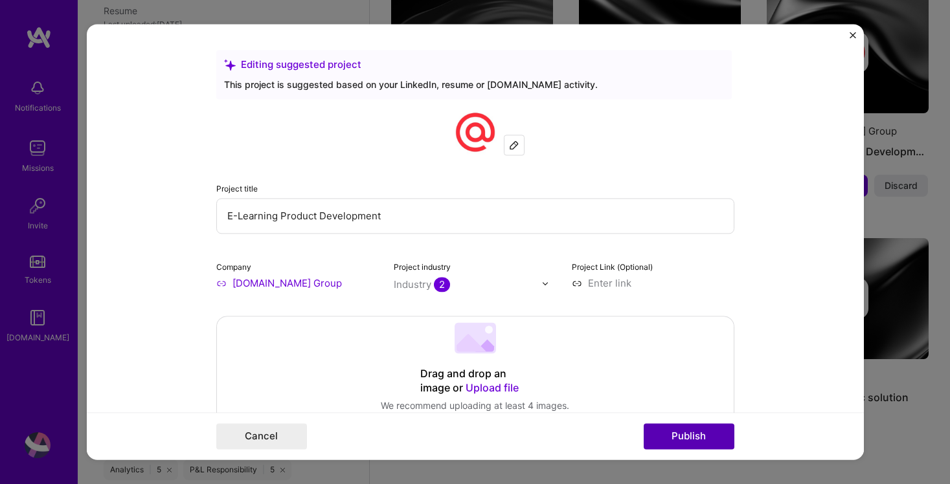
click at [673, 427] on button "Publish" at bounding box center [689, 437] width 91 height 26
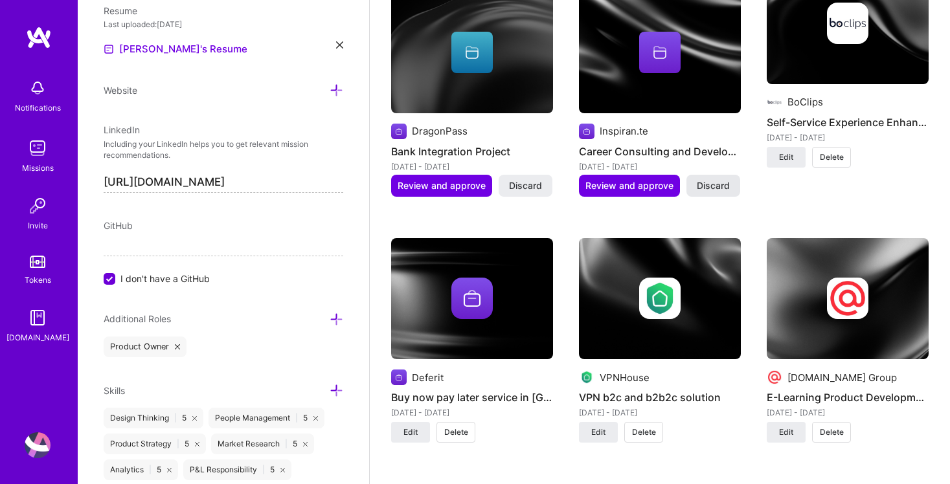
click at [712, 179] on span "Discard" at bounding box center [713, 185] width 33 height 13
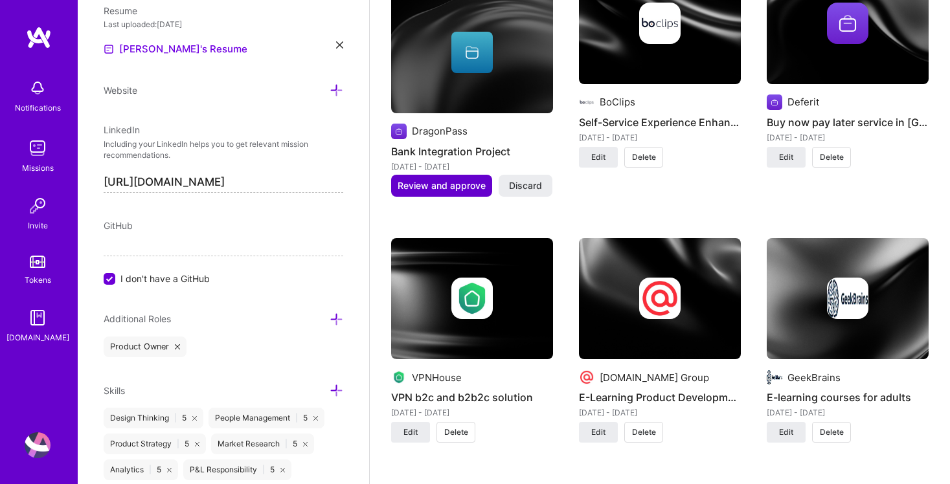
click at [453, 186] on span "Review and approve" at bounding box center [442, 185] width 88 height 13
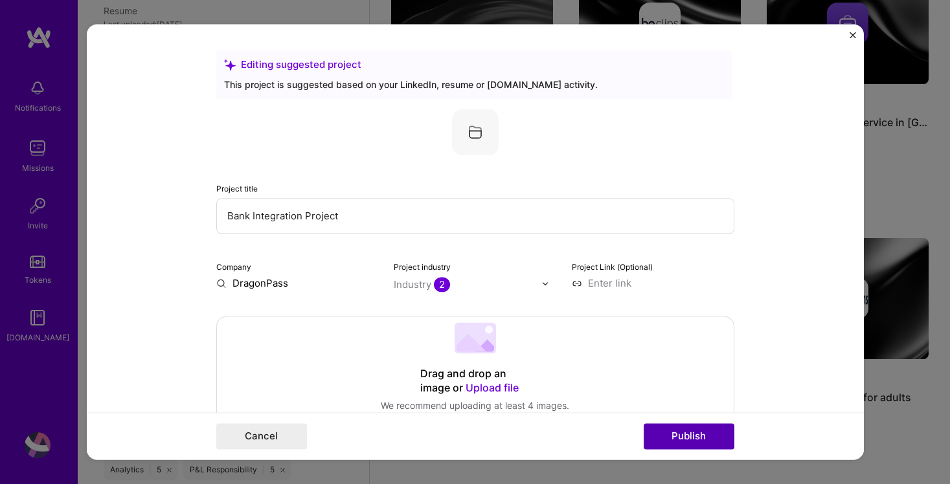
click at [671, 425] on button "Publish" at bounding box center [689, 437] width 91 height 26
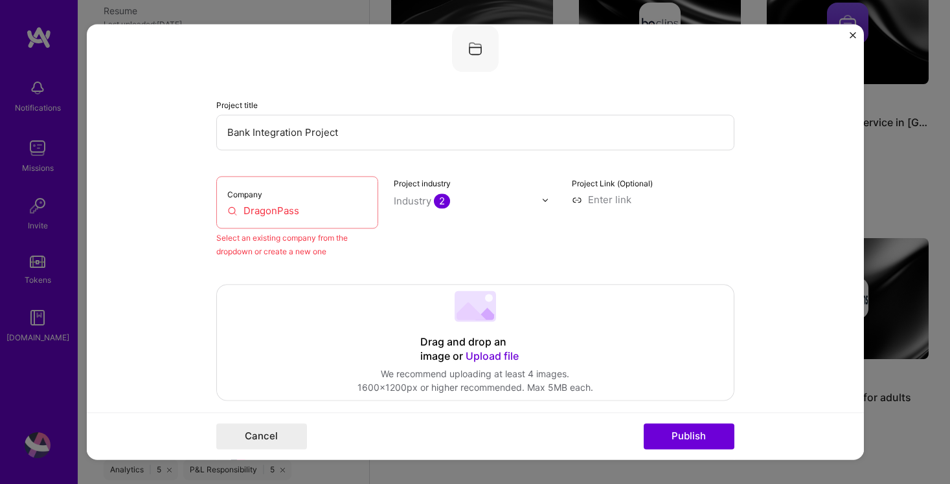
scroll to position [85, 0]
click at [310, 208] on input "DragonPass" at bounding box center [297, 210] width 141 height 14
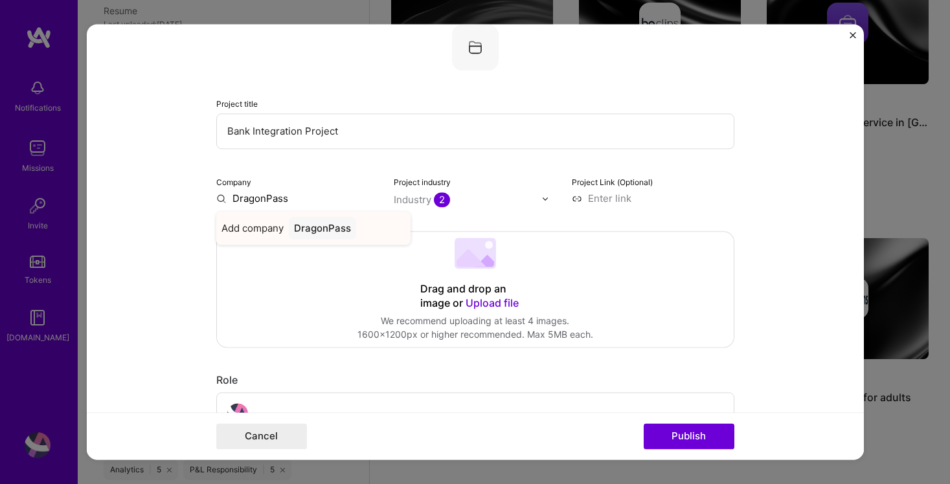
type input "DragonPass"
click at [338, 229] on div "DragonPass" at bounding box center [322, 228] width 67 height 23
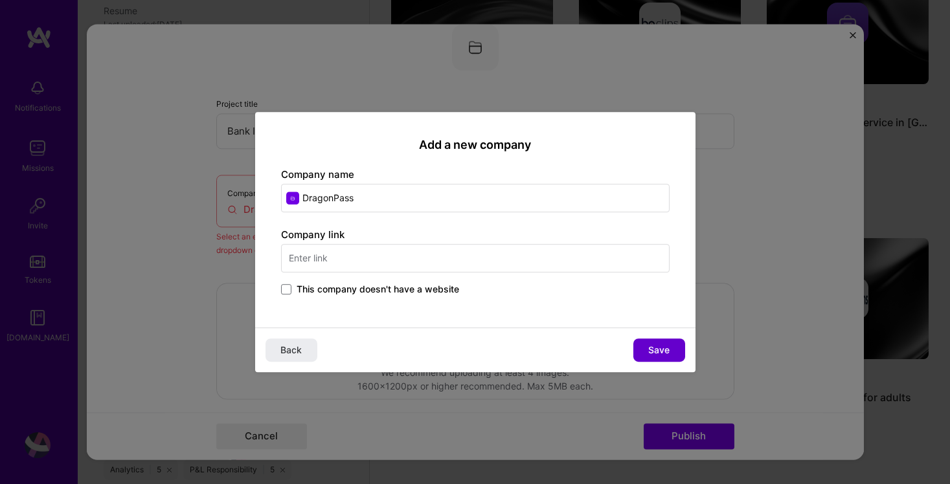
click at [660, 361] on button "Save" at bounding box center [659, 350] width 52 height 23
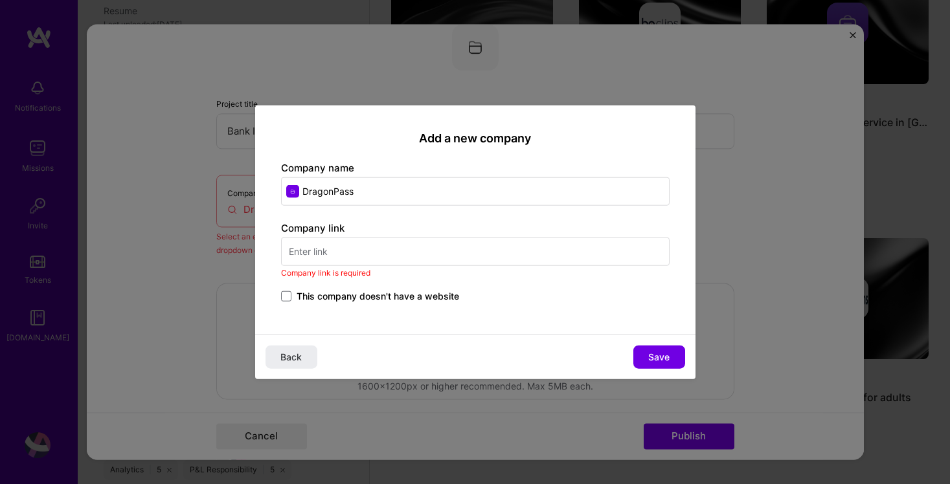
click at [402, 253] on input "text" at bounding box center [475, 251] width 389 height 28
paste input "https://www.dragonpass.com"
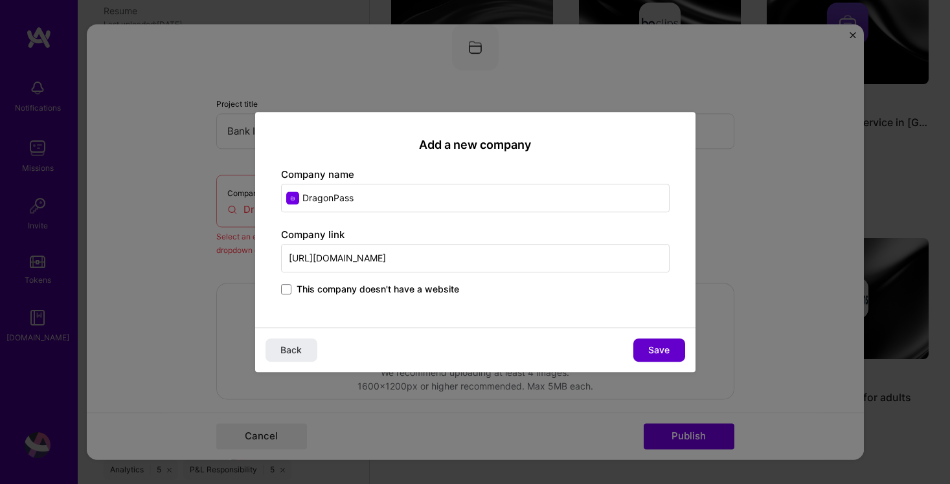
type input "https://www.dragonpass.com"
click at [668, 354] on span "Save" at bounding box center [658, 350] width 21 height 13
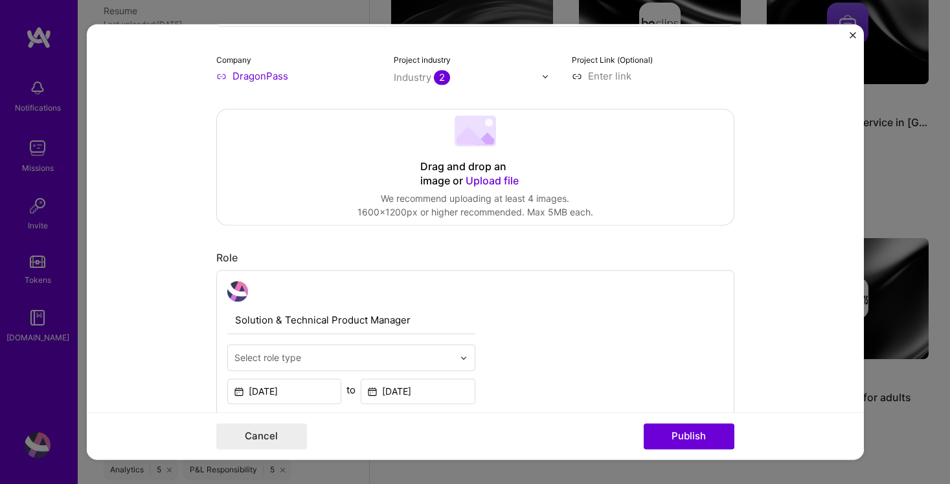
scroll to position [209, 0]
click at [692, 433] on button "Publish" at bounding box center [689, 437] width 91 height 26
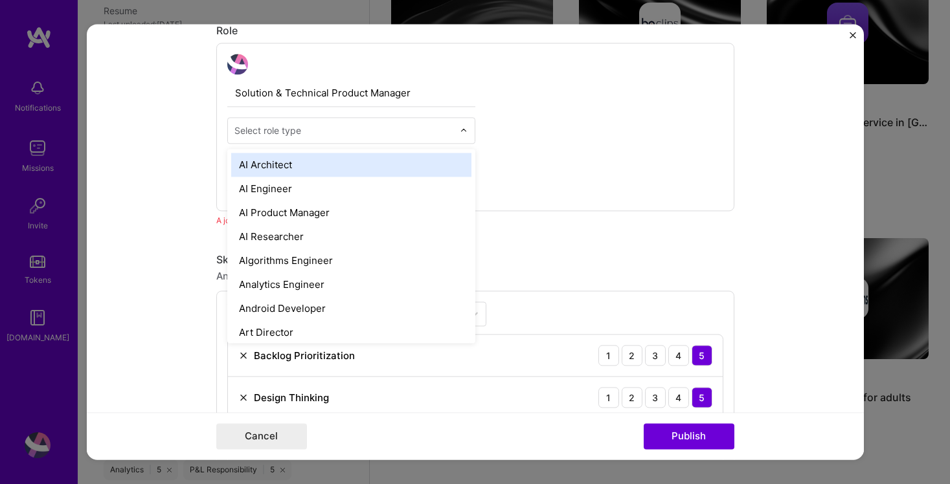
click at [271, 132] on div "Select role type" at bounding box center [267, 131] width 67 height 14
type input "produ"
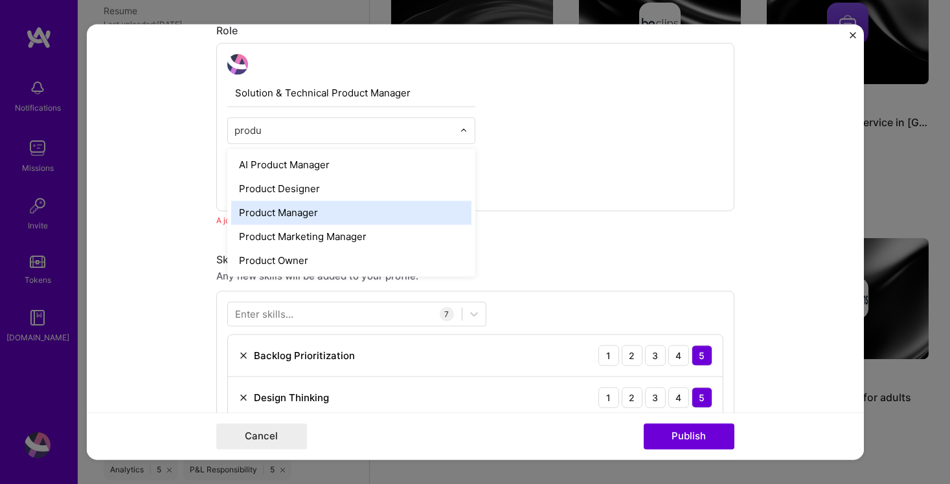
click at [326, 213] on div "Product Manager" at bounding box center [351, 213] width 240 height 24
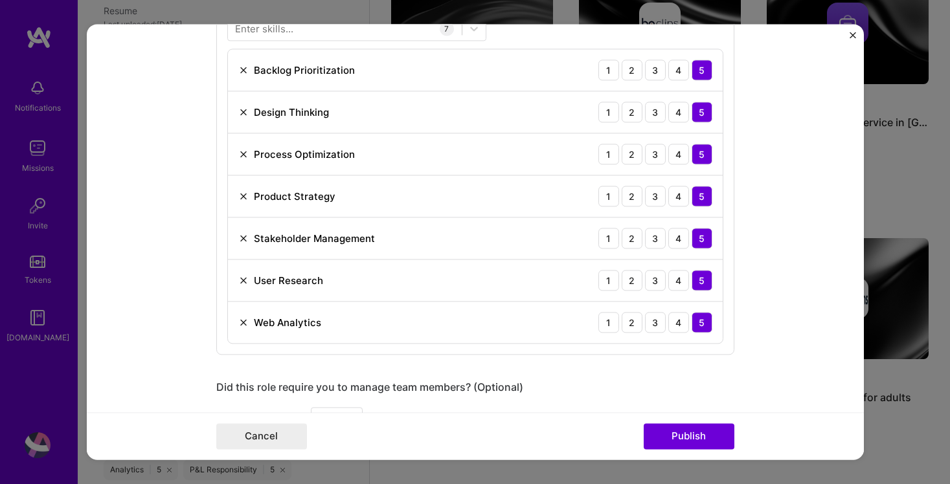
scroll to position [706, 0]
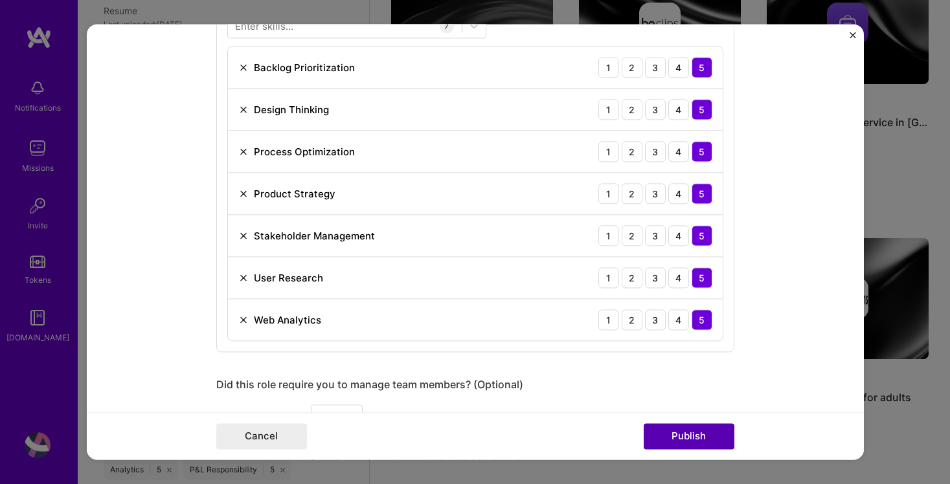
click at [684, 438] on button "Publish" at bounding box center [689, 437] width 91 height 26
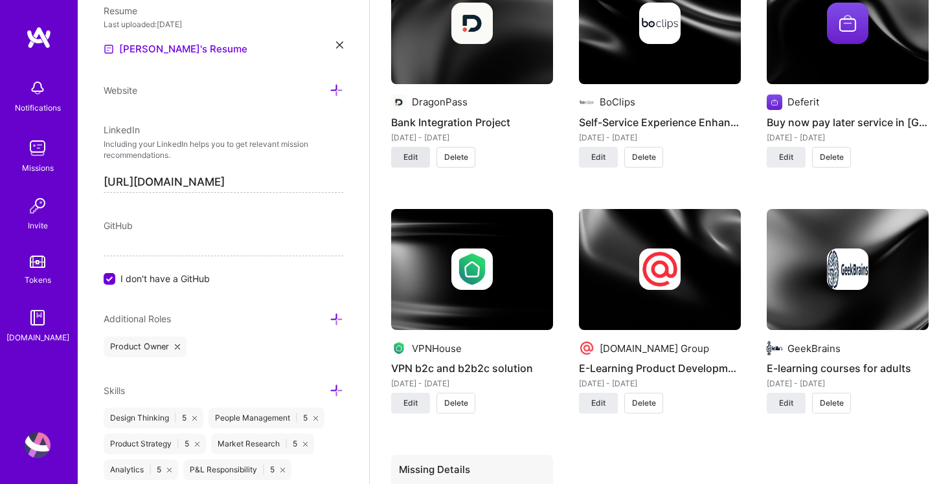
click at [421, 157] on button "Edit" at bounding box center [410, 157] width 39 height 21
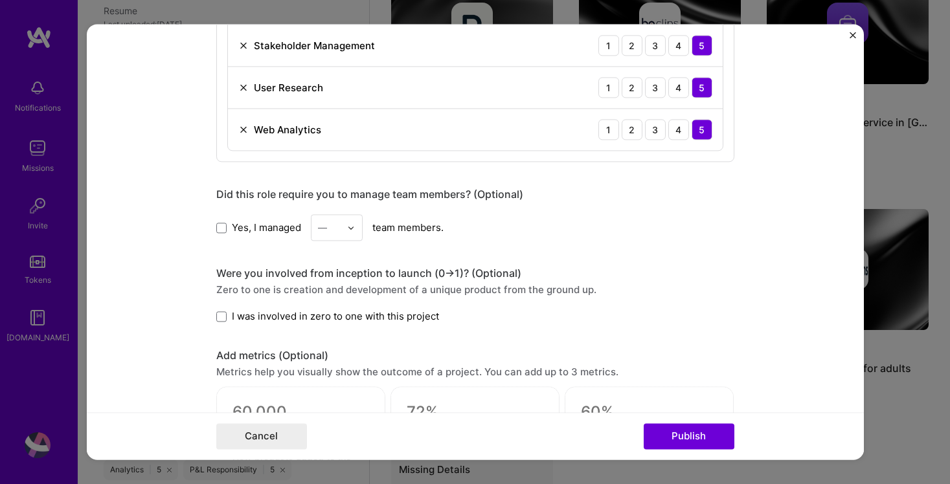
scroll to position [866, 0]
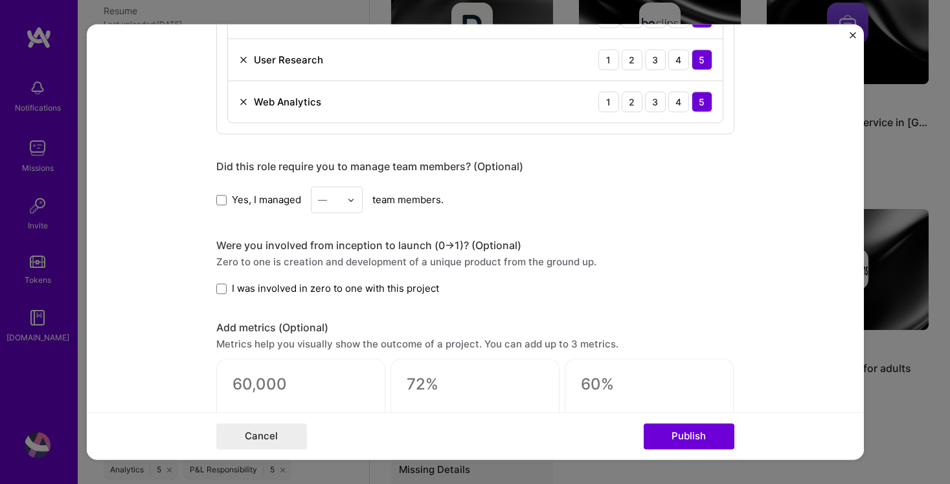
click at [236, 196] on span "Yes, I managed" at bounding box center [266, 200] width 69 height 14
click at [0, 0] on input "Yes, I managed" at bounding box center [0, 0] width 0 height 0
click at [359, 199] on div at bounding box center [354, 199] width 15 height 25
click at [333, 278] on div "3" at bounding box center [337, 282] width 44 height 24
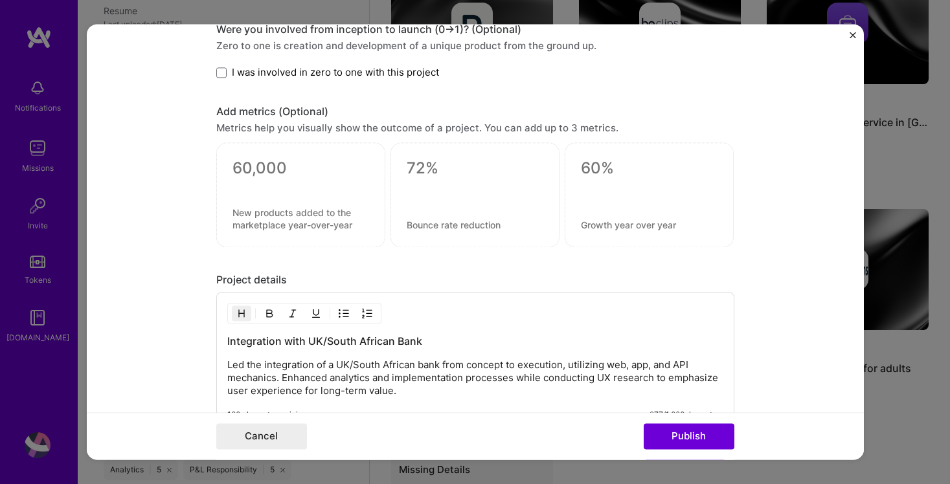
scroll to position [1092, 0]
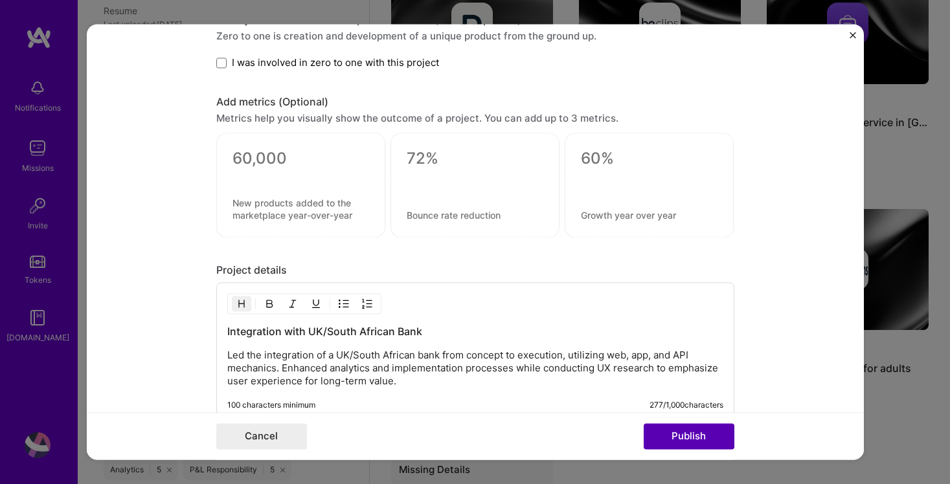
click at [674, 437] on button "Publish" at bounding box center [689, 437] width 91 height 26
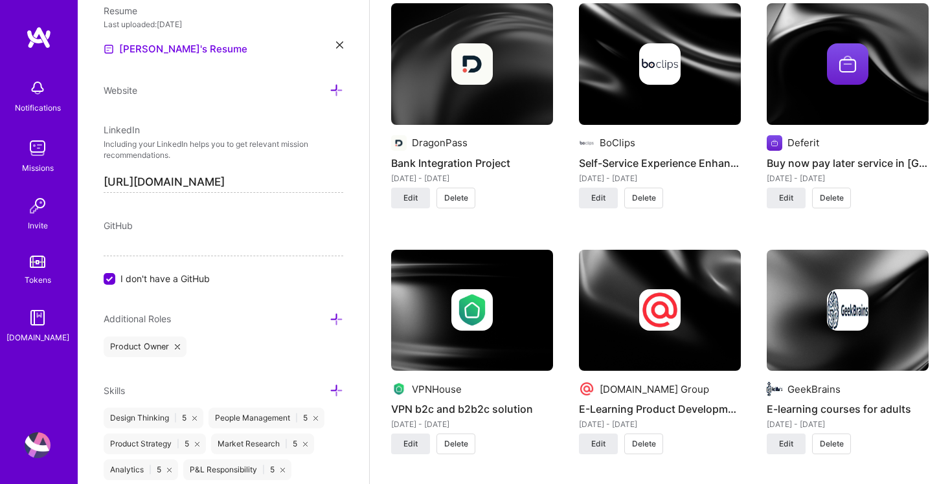
scroll to position [1152, 0]
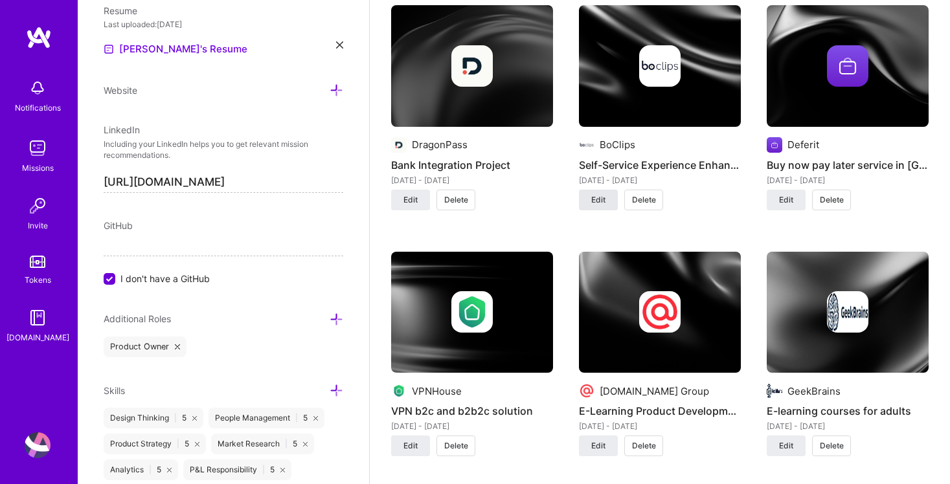
click at [611, 196] on button "Edit" at bounding box center [598, 200] width 39 height 21
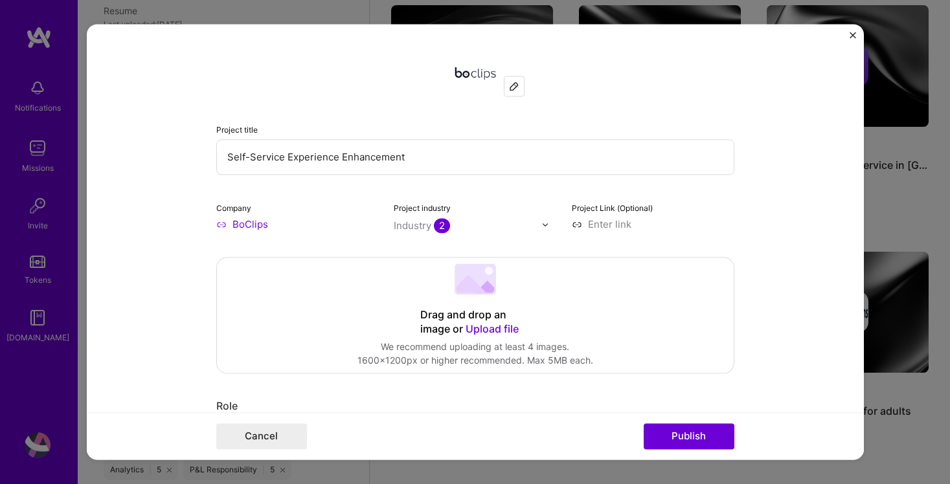
click at [851, 36] on img "Close" at bounding box center [853, 35] width 6 height 6
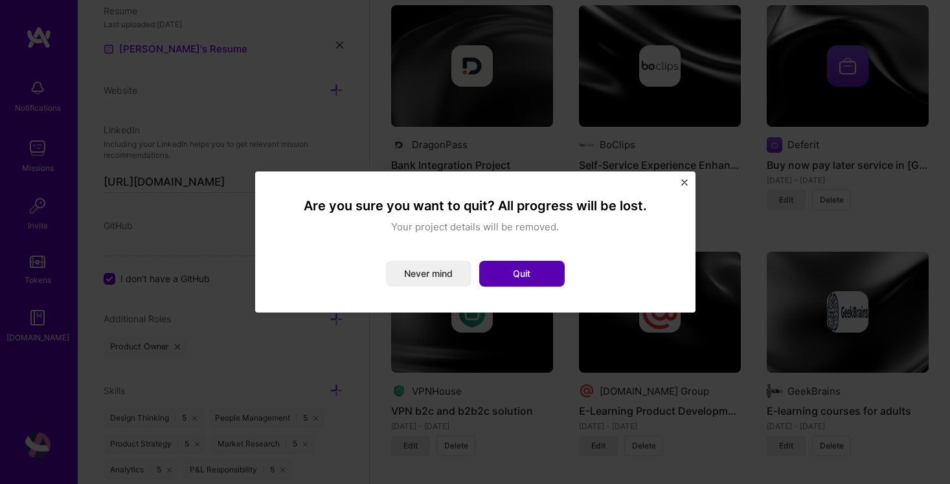
click at [526, 262] on button "Quit" at bounding box center [521, 274] width 85 height 26
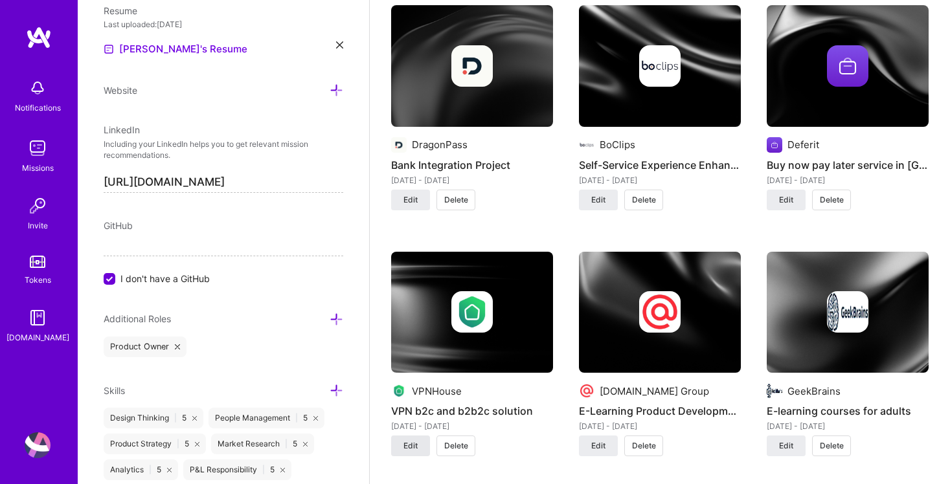
click at [409, 441] on span "Edit" at bounding box center [410, 446] width 14 height 12
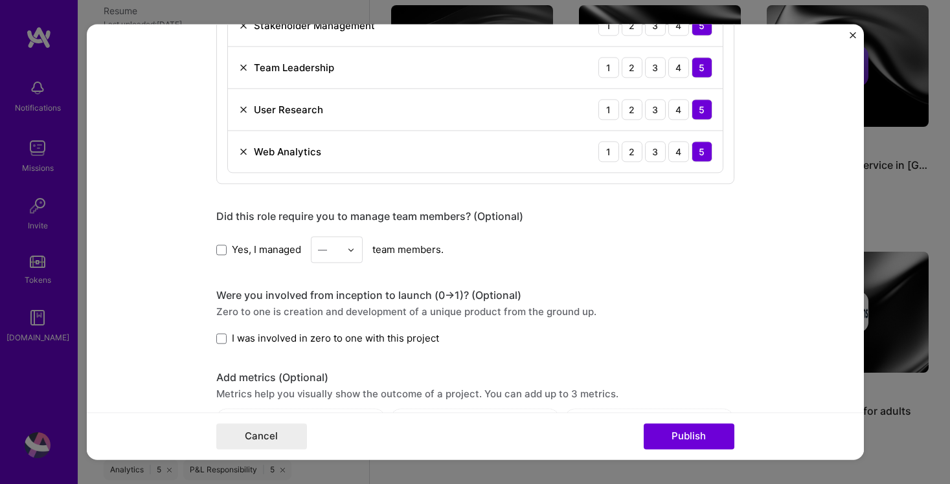
scroll to position [995, 0]
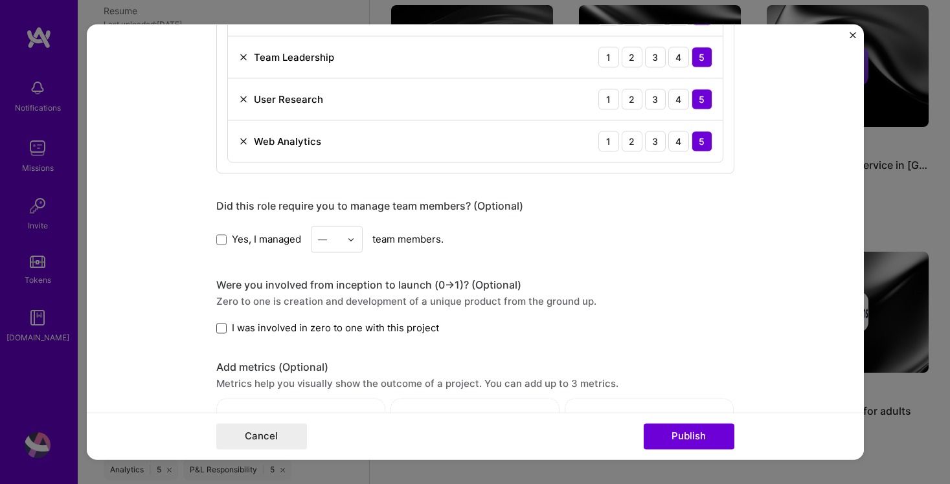
click at [222, 324] on span at bounding box center [221, 328] width 10 height 10
click at [0, 0] on input "I was involved in zero to one with this project" at bounding box center [0, 0] width 0 height 0
click at [223, 234] on span at bounding box center [221, 239] width 10 height 10
click at [0, 0] on input "Yes, I managed" at bounding box center [0, 0] width 0 height 0
click at [341, 234] on input "text" at bounding box center [329, 239] width 23 height 14
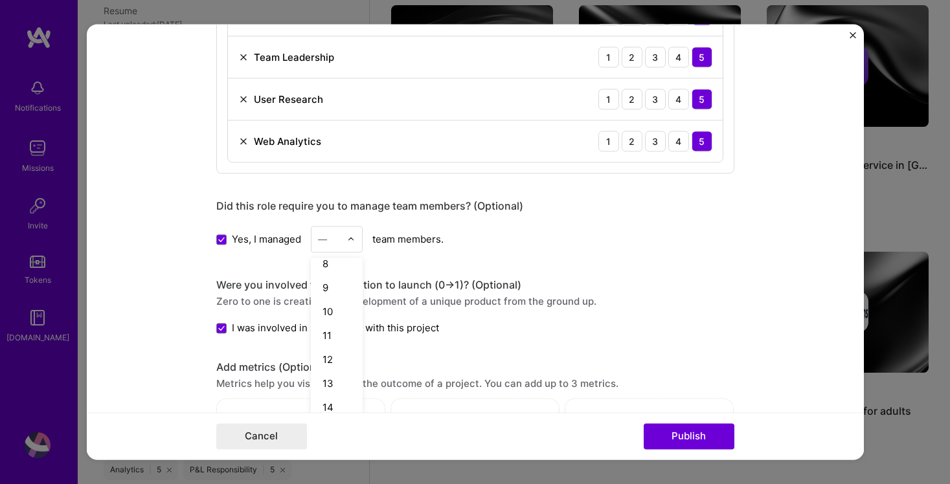
scroll to position [186, 0]
click at [329, 355] on div "12" at bounding box center [337, 351] width 44 height 24
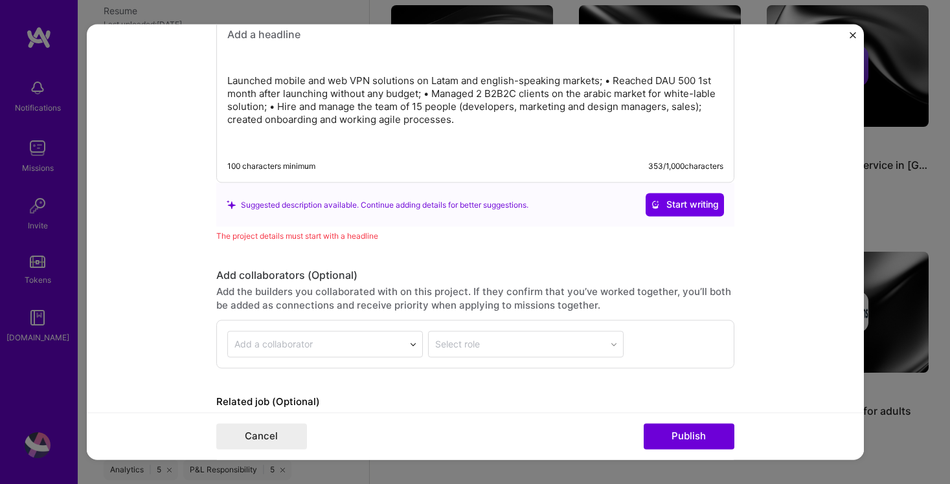
scroll to position [1559, 0]
click at [688, 432] on button "Publish" at bounding box center [689, 437] width 91 height 26
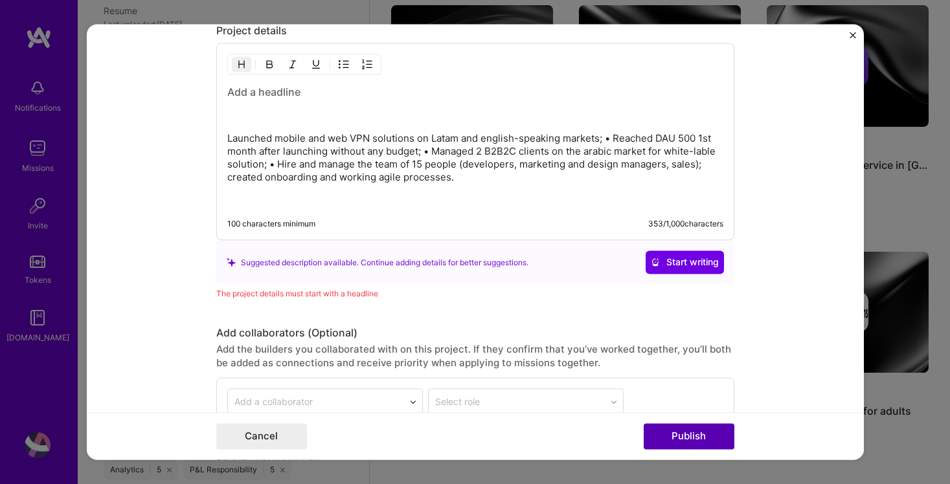
click at [695, 440] on button "Publish" at bounding box center [689, 437] width 91 height 26
click at [675, 253] on button "Start writing" at bounding box center [685, 262] width 78 height 23
click at [250, 89] on h3 at bounding box center [475, 92] width 496 height 14
click at [227, 137] on p "Launched mobile and web VPN solutions on Latam and english-speaking markets; • …" at bounding box center [475, 159] width 496 height 52
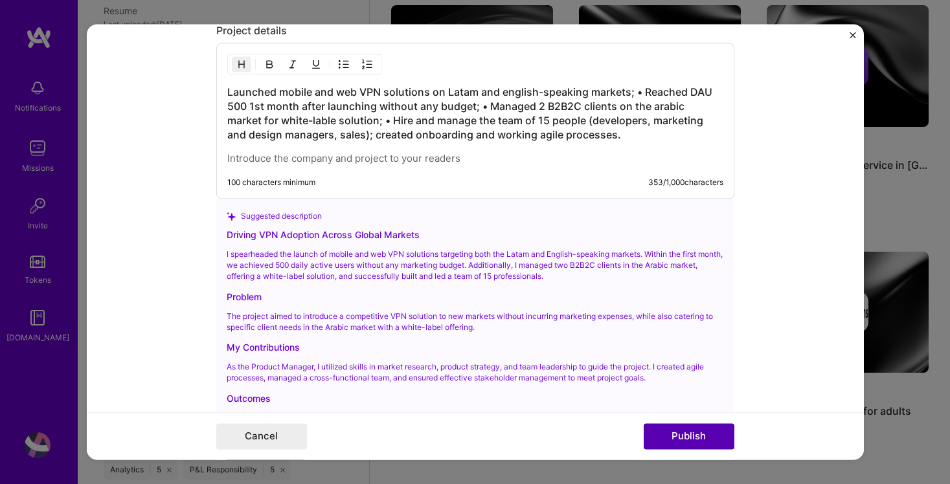
click at [671, 433] on button "Publish" at bounding box center [689, 437] width 91 height 26
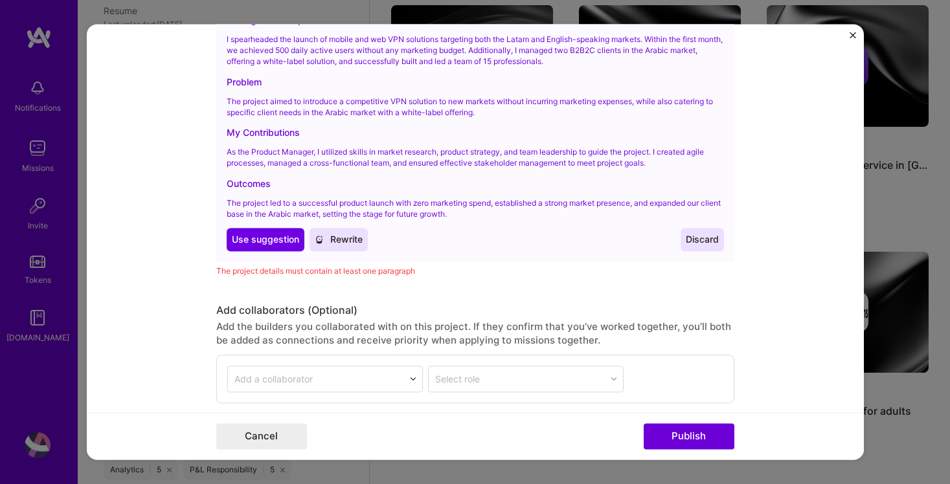
scroll to position [1718, 0]
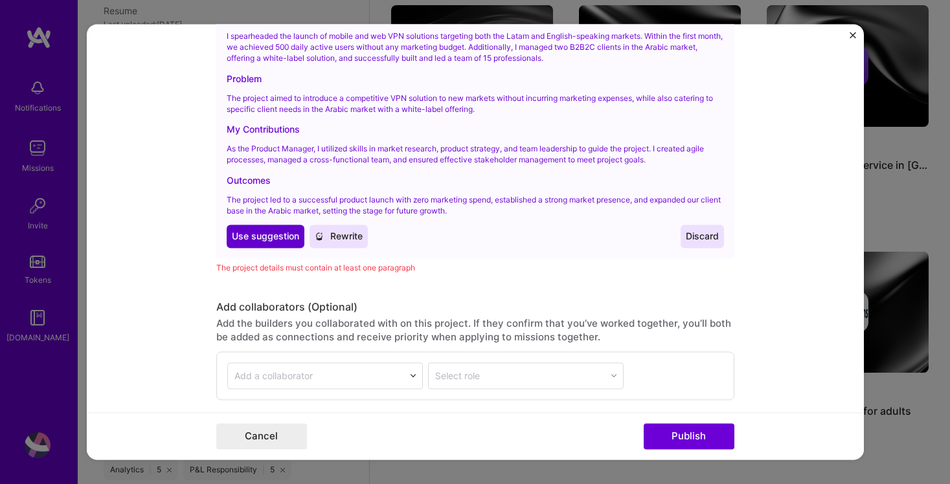
click at [254, 237] on span "Use suggestion" at bounding box center [265, 236] width 67 height 13
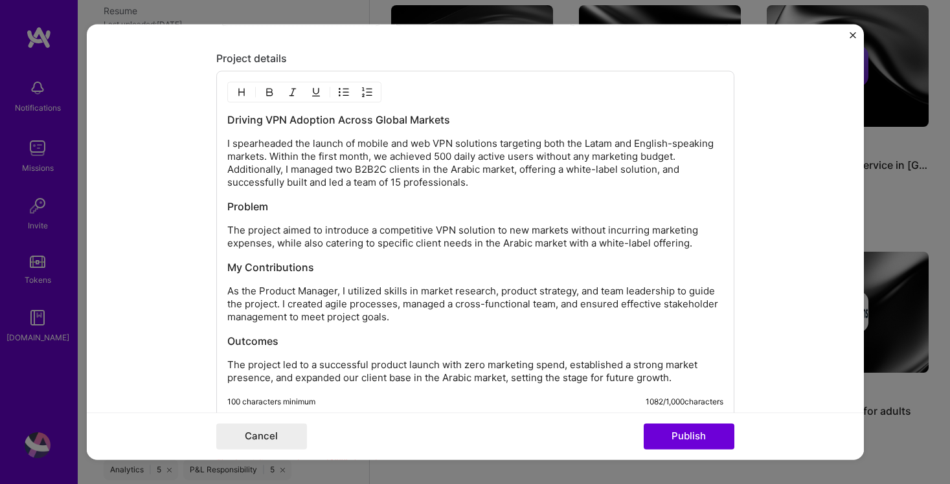
scroll to position [1465, 0]
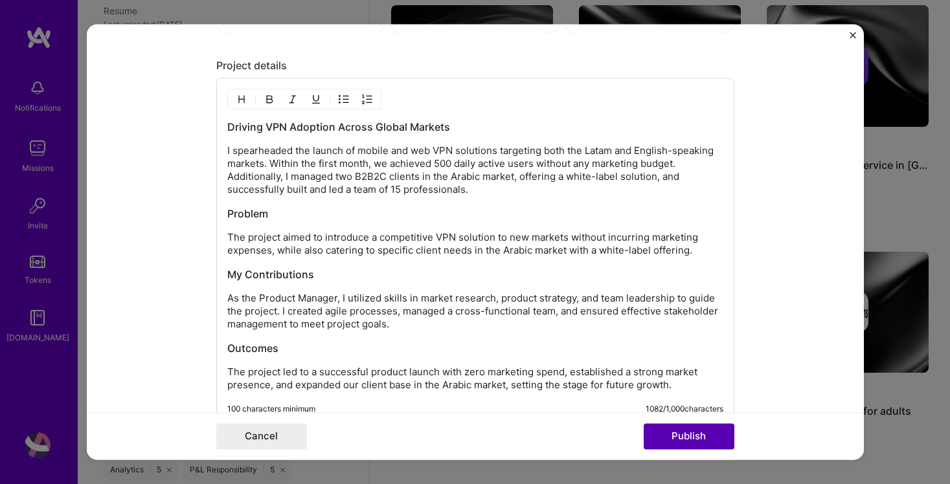
click at [699, 434] on button "Publish" at bounding box center [689, 437] width 91 height 26
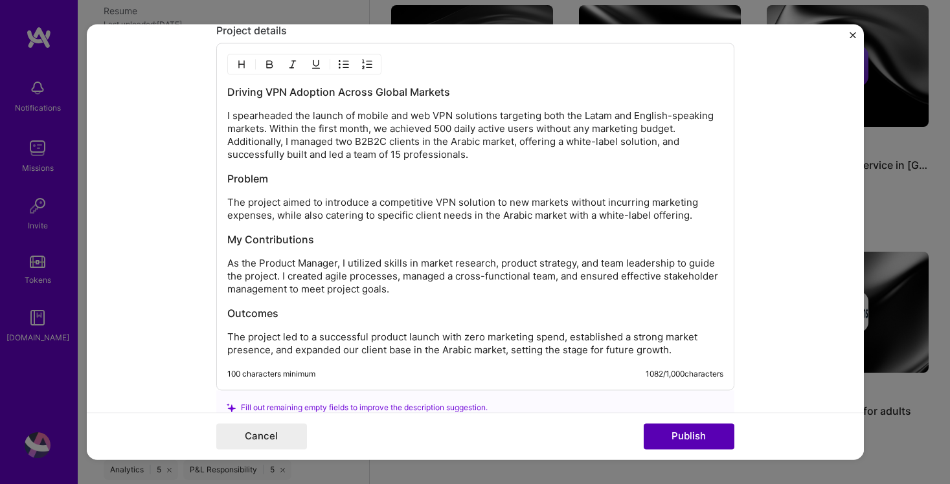
click at [699, 434] on button "Publish" at bounding box center [689, 437] width 91 height 26
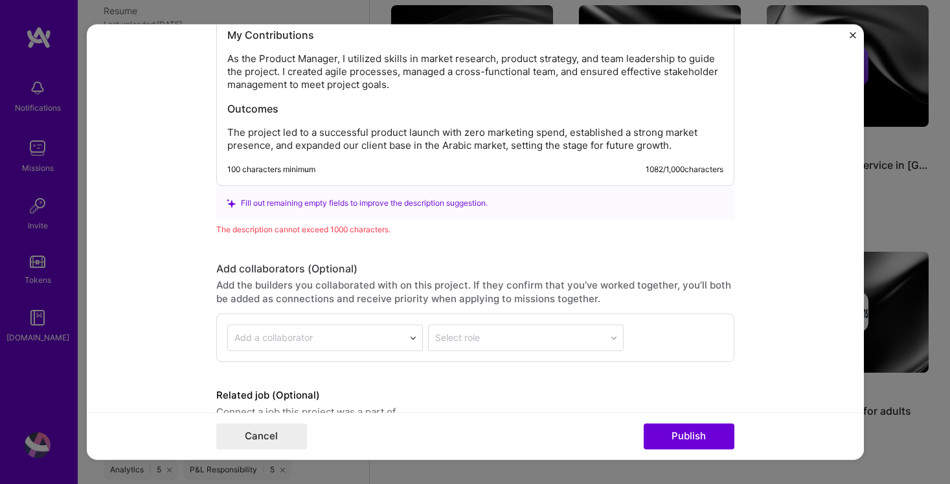
scroll to position [1709, 0]
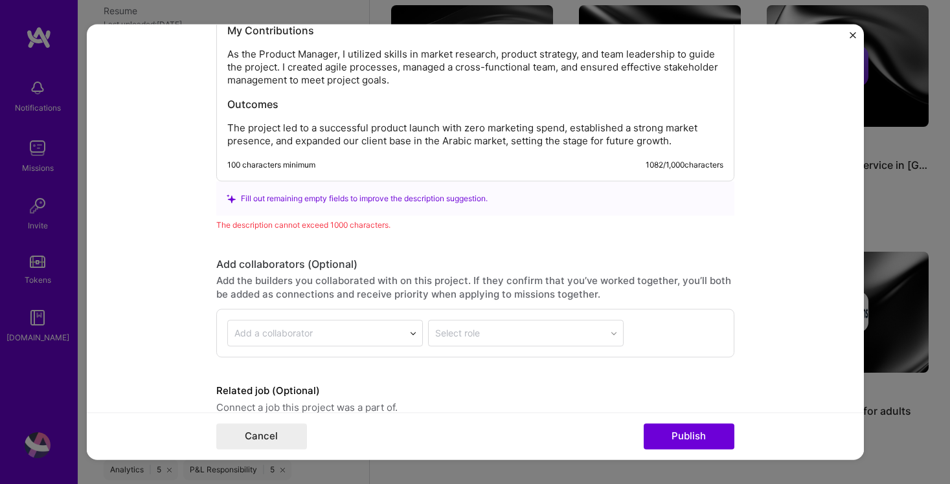
click at [444, 170] on div "100 characters minimum 1082 / 1,000 characters" at bounding box center [475, 166] width 496 height 10
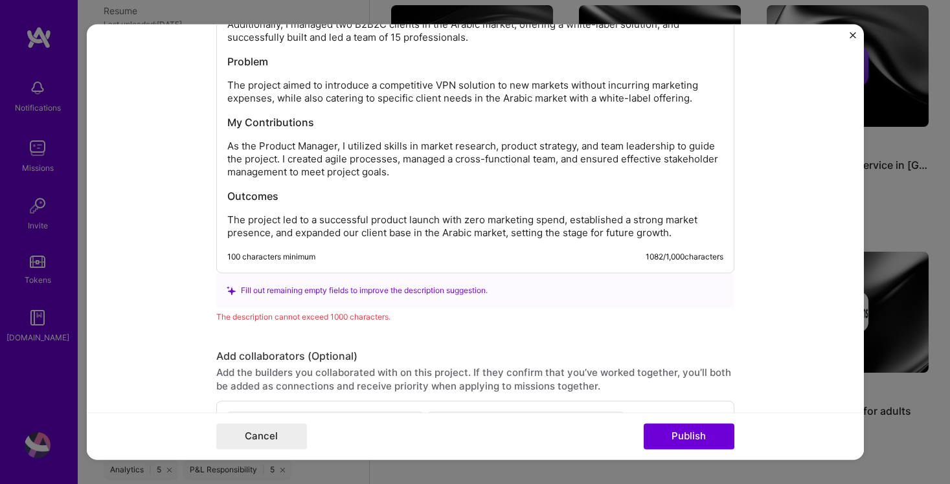
click at [342, 223] on p "The project led to a successful product launch with zero marketing spend, estab…" at bounding box center [475, 227] width 496 height 26
drag, startPoint x: 304, startPoint y: 201, endPoint x: 192, endPoint y: 199, distance: 112.0
click at [192, 199] on form "Project title VPN b2c and b2b2c solution Company VPNHouse Project industry Indu…" at bounding box center [475, 242] width 777 height 436
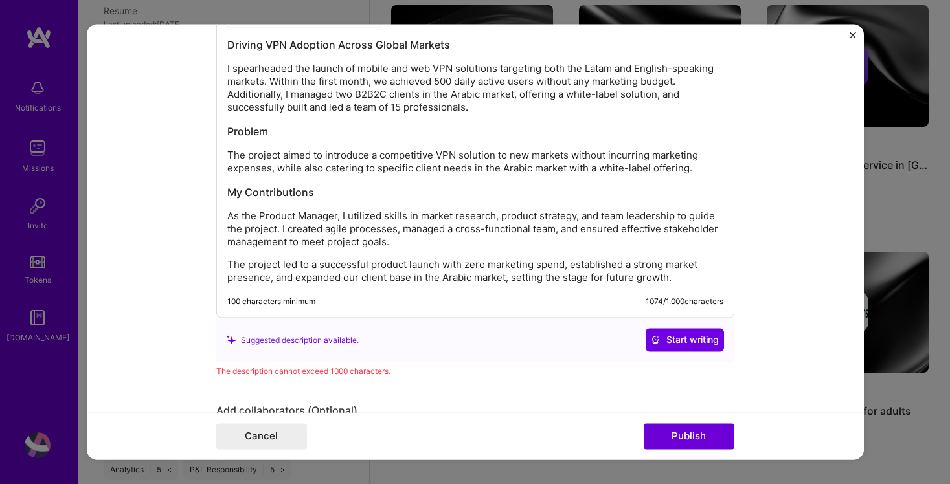
scroll to position [1542, 0]
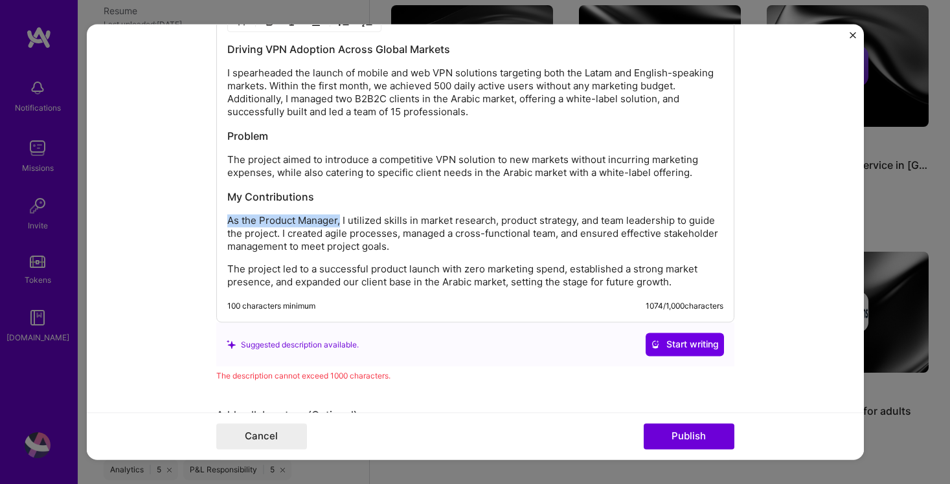
drag, startPoint x: 341, startPoint y: 221, endPoint x: 205, endPoint y: 223, distance: 136.6
click at [205, 223] on form "Project title VPN b2c and b2b2c solution Company VPNHouse Project industry Indu…" at bounding box center [475, 242] width 777 height 436
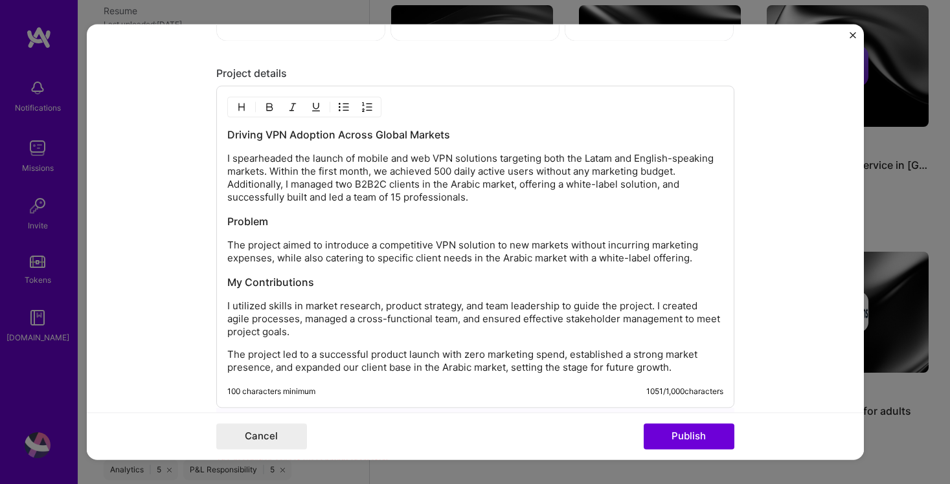
scroll to position [1455, 0]
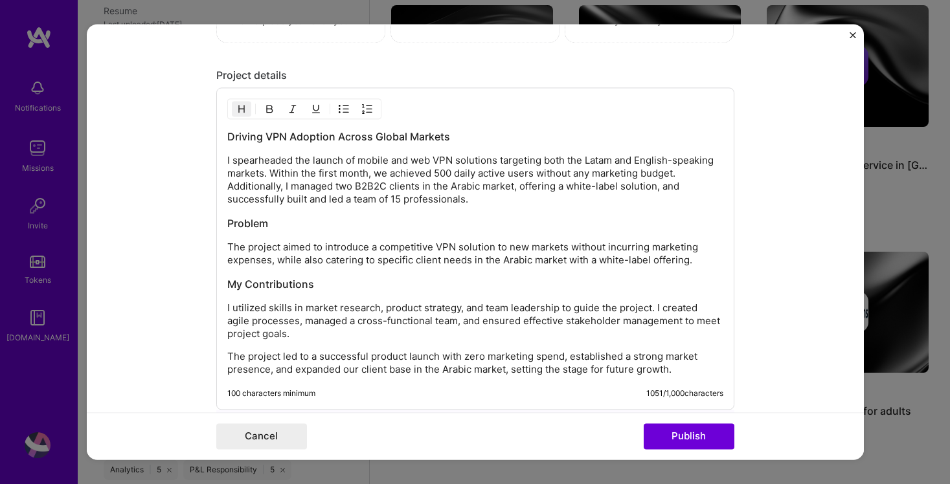
click at [459, 139] on h3 "Driving VPN Adoption Across Global Markets" at bounding box center [475, 137] width 496 height 14
click at [225, 159] on div "Driving VPN Adoption Across Global Markets I spearheaded the launch of mobile a…" at bounding box center [475, 249] width 518 height 322
drag, startPoint x: 228, startPoint y: 159, endPoint x: 228, endPoint y: 124, distance: 35.0
click at [228, 124] on div "Driving VPN Adoption Across Global Markets I spearheaded the launch of mobile a…" at bounding box center [475, 249] width 518 height 322
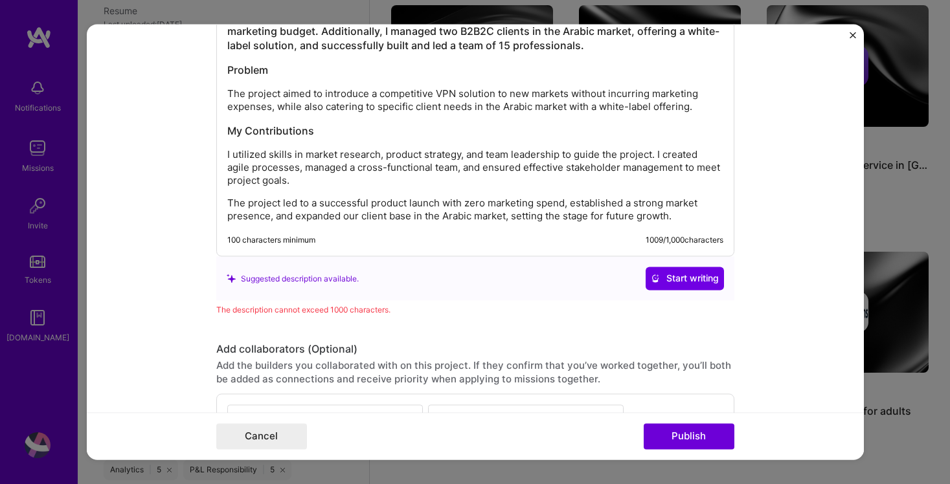
scroll to position [1615, 0]
click at [690, 273] on span "Start writing" at bounding box center [685, 277] width 68 height 13
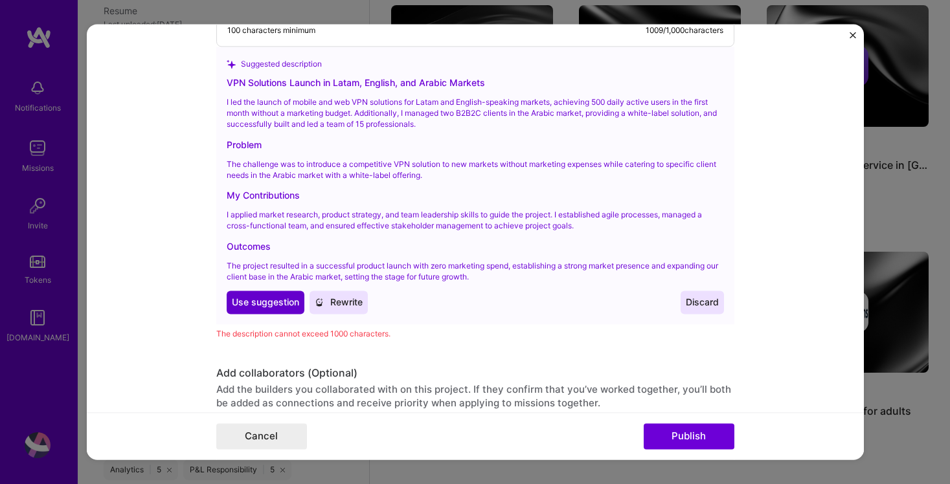
click at [272, 305] on button "Use Use suggestion" at bounding box center [266, 302] width 78 height 23
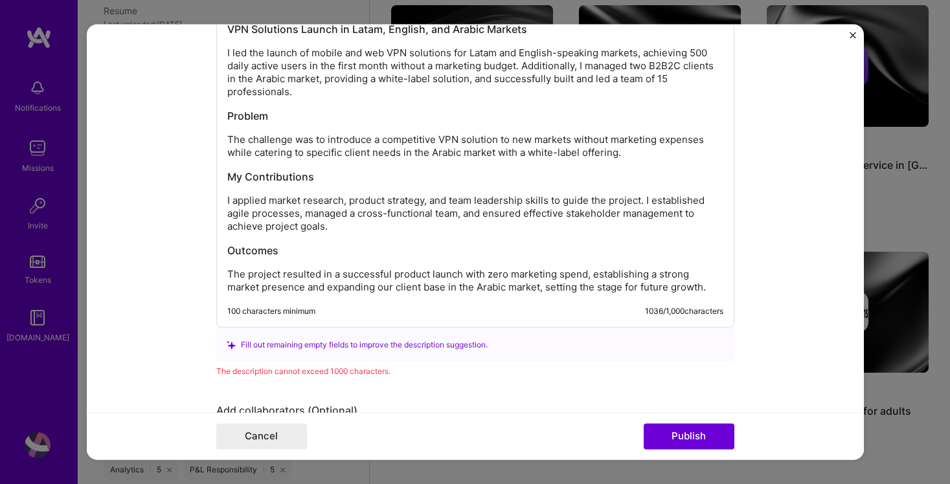
scroll to position [1508, 0]
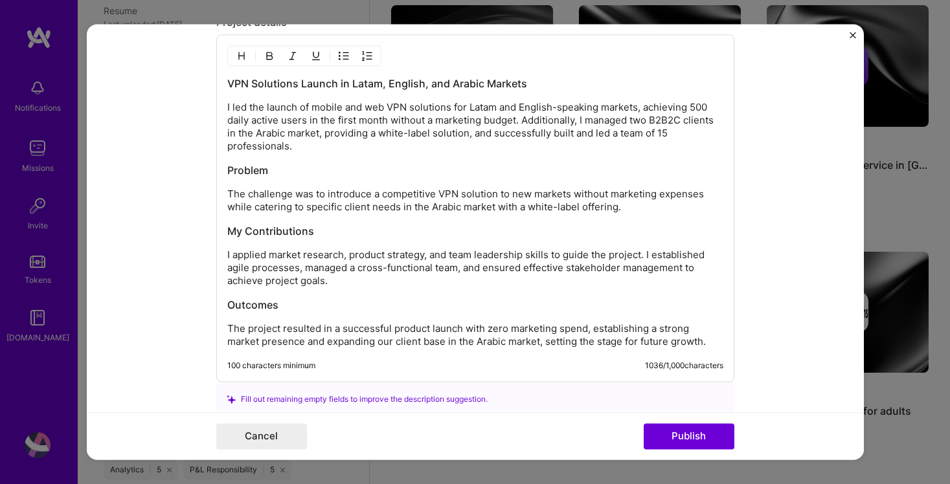
click at [298, 310] on h3 "Outcomes" at bounding box center [475, 305] width 496 height 14
drag, startPoint x: 308, startPoint y: 307, endPoint x: 214, endPoint y: 301, distance: 94.1
click at [214, 301] on form "Project title VPN b2c and b2b2c solution Company VPNHouse Project industry Indu…" at bounding box center [475, 242] width 777 height 436
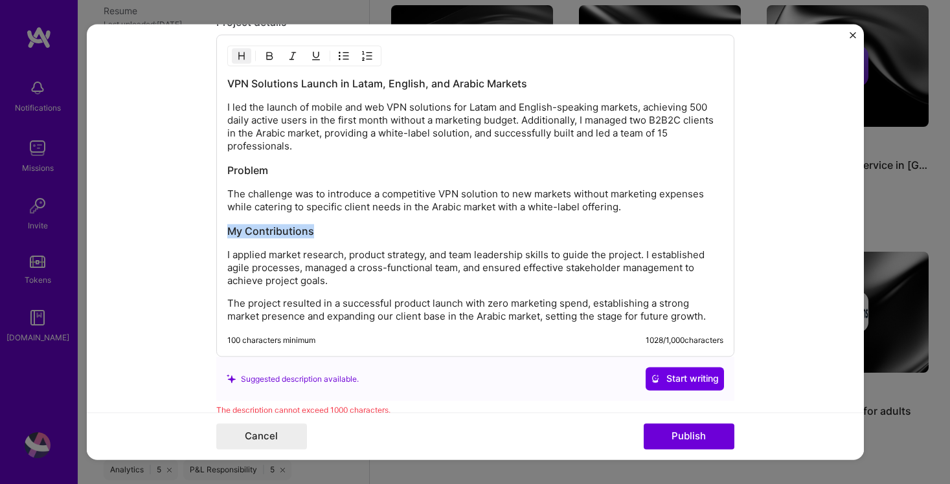
drag, startPoint x: 321, startPoint y: 232, endPoint x: 221, endPoint y: 232, distance: 100.4
click at [221, 232] on div "VPN Solutions Launch in Latam, English, and Arabic Markets I led the launch of …" at bounding box center [475, 196] width 518 height 322
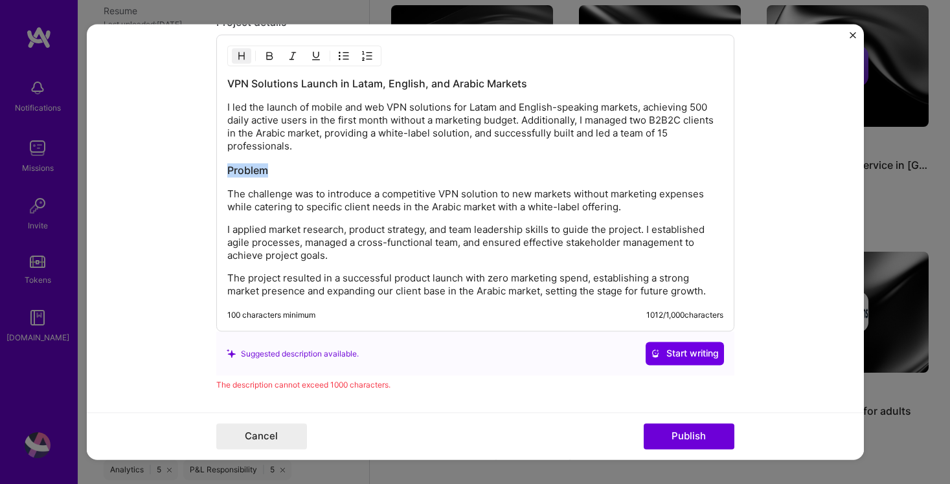
drag, startPoint x: 286, startPoint y: 175, endPoint x: 223, endPoint y: 174, distance: 62.2
click at [223, 174] on div "VPN Solutions Launch in Latam, English, and Arabic Markets I led the launch of …" at bounding box center [475, 183] width 518 height 297
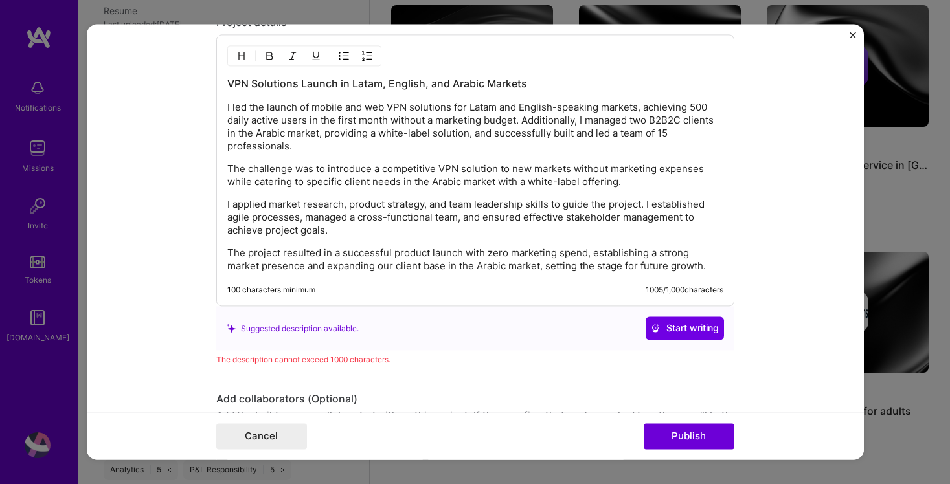
click at [231, 169] on p "The challenge was to introduce a competitive VPN solution to new markets withou…" at bounding box center [475, 176] width 496 height 26
click at [231, 155] on div "VPN Solutions Launch in Latam, English, and Arabic Markets I led the launch of …" at bounding box center [475, 175] width 496 height 196
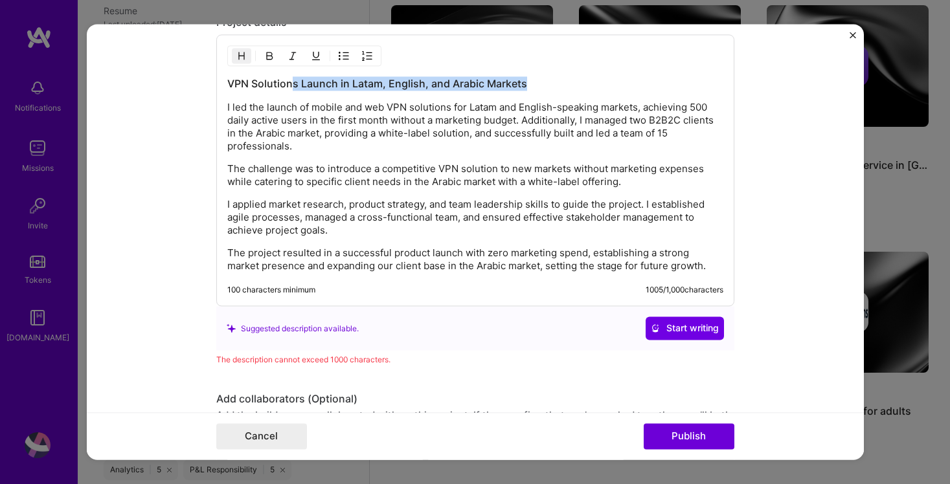
drag, startPoint x: 527, startPoint y: 84, endPoint x: 294, endPoint y: 84, distance: 233.1
click at [294, 84] on h3 "VPN Solutions Launch in Latam, English, and Arabic Markets" at bounding box center [475, 84] width 496 height 14
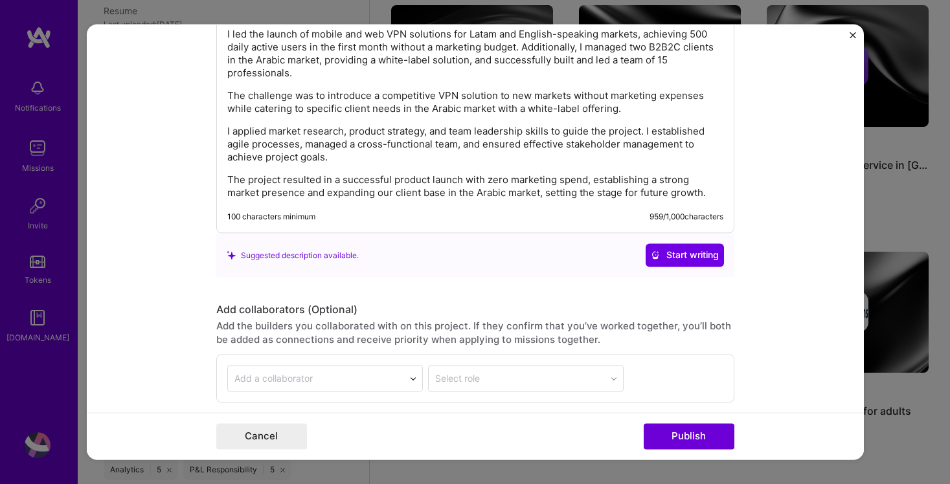
scroll to position [1597, 0]
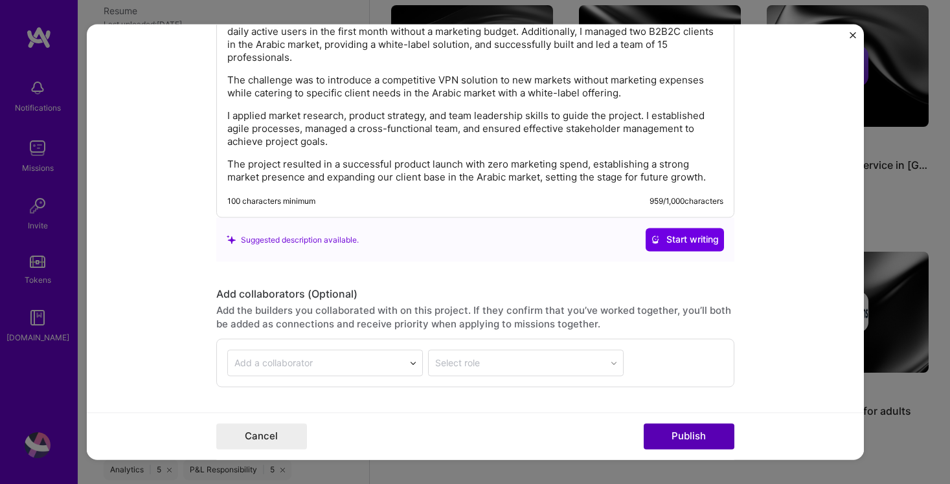
click at [699, 436] on button "Publish" at bounding box center [689, 437] width 91 height 26
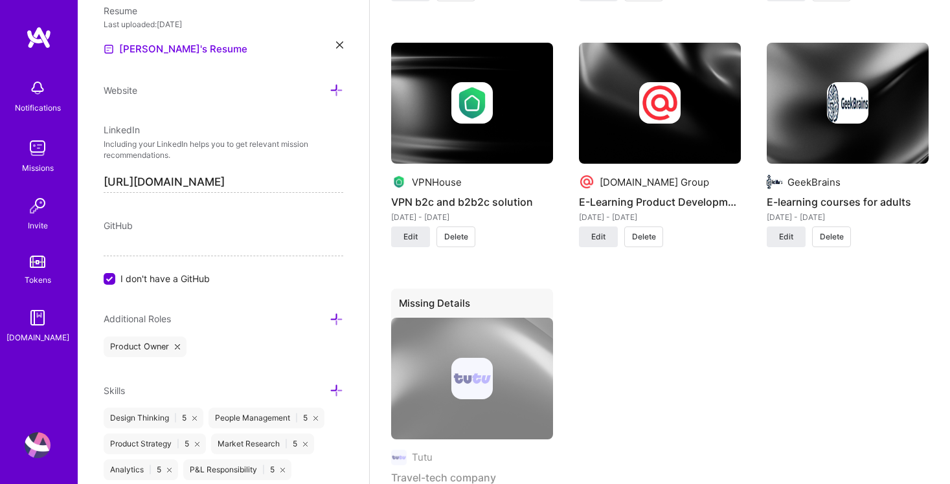
scroll to position [1362, 0]
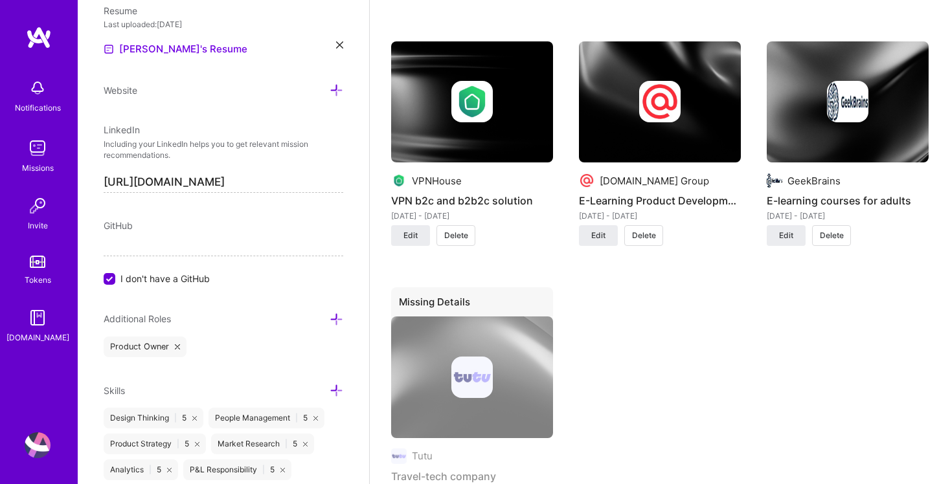
click at [828, 237] on span "Delete" at bounding box center [832, 236] width 24 height 12
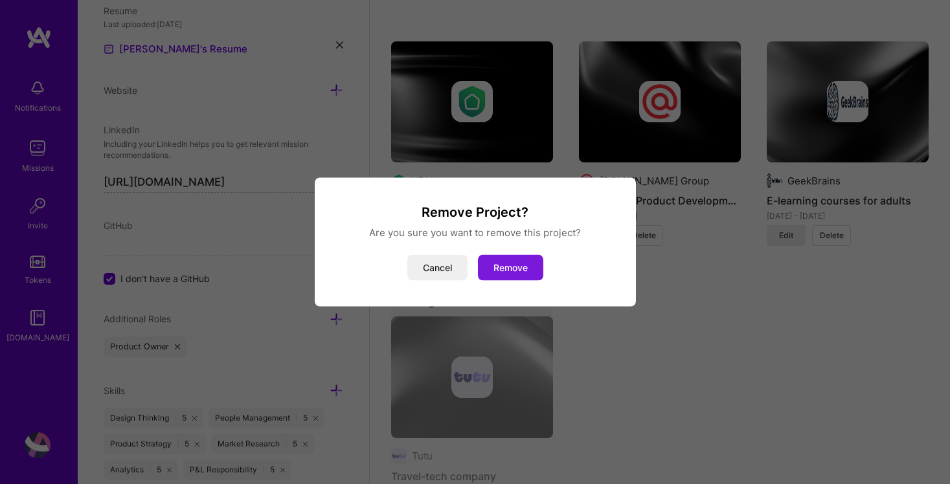
click at [501, 264] on button "Remove" at bounding box center [510, 268] width 65 height 26
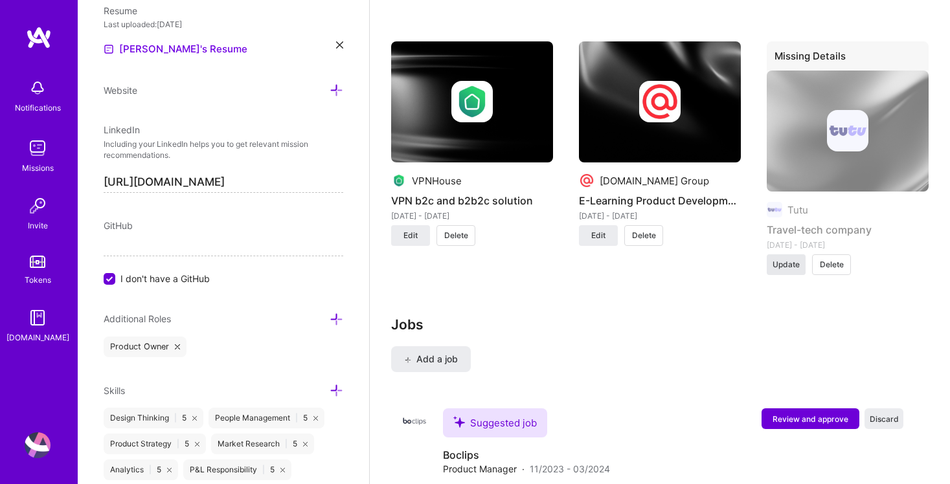
click at [786, 272] on button "Update" at bounding box center [786, 264] width 39 height 21
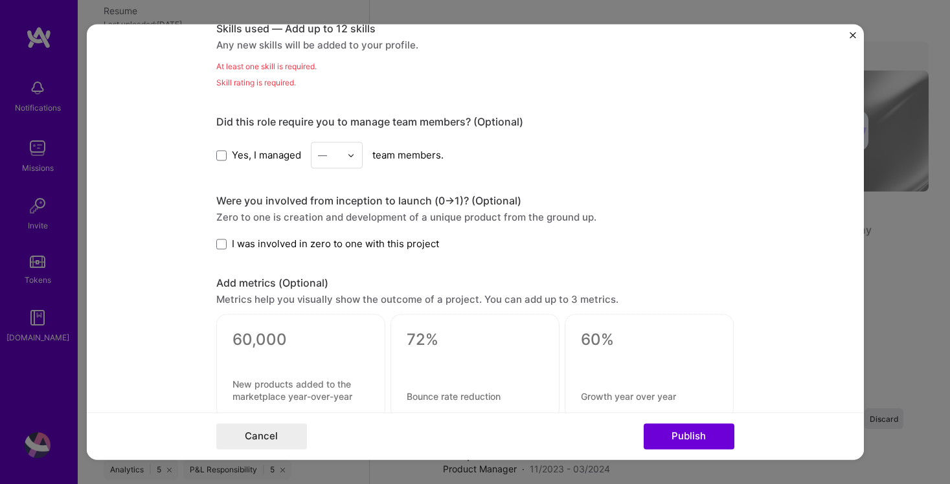
scroll to position [706, 0]
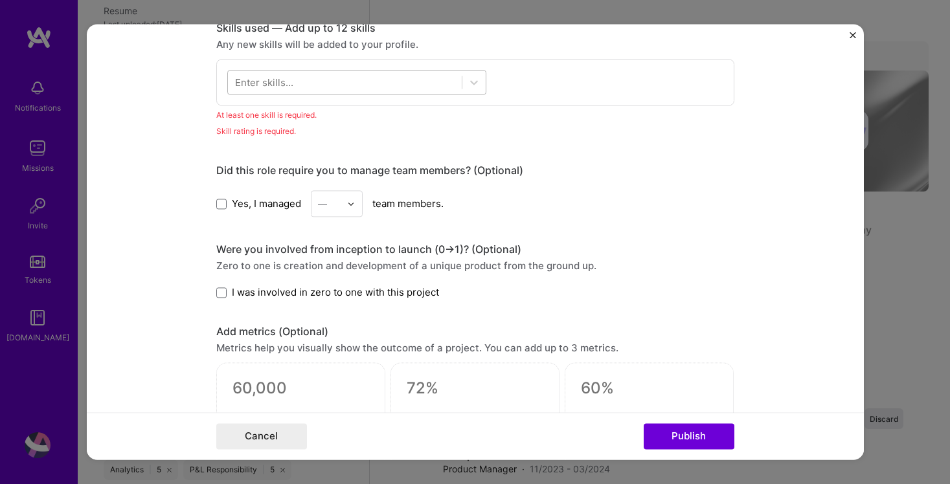
click at [315, 82] on div at bounding box center [345, 82] width 234 height 21
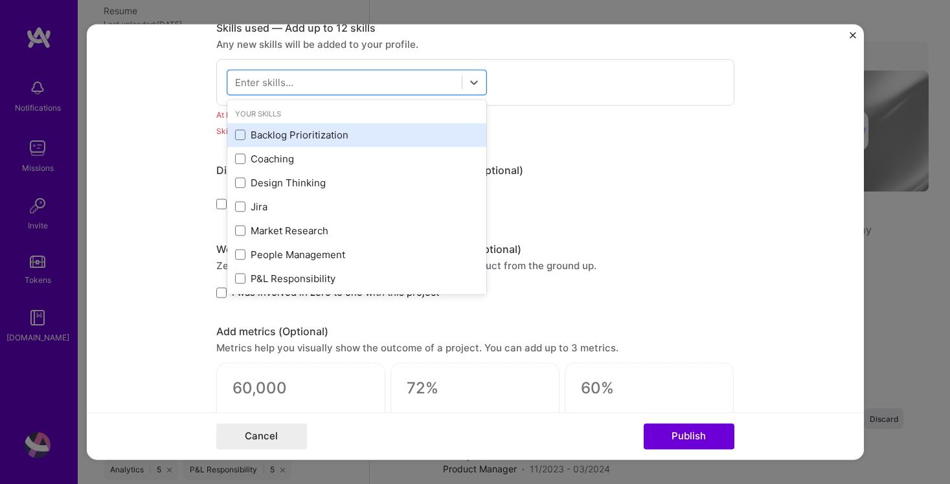
click at [297, 132] on div "Backlog Prioritization" at bounding box center [356, 135] width 243 height 14
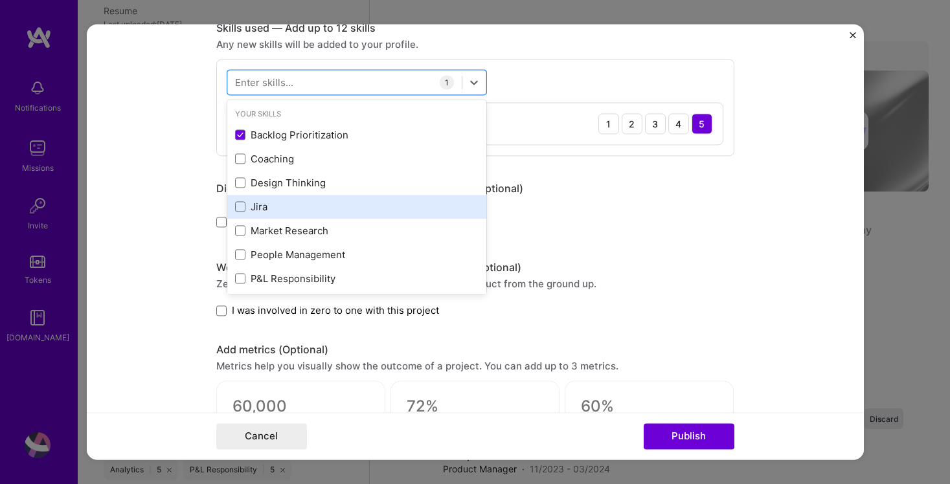
click at [267, 205] on div "Jira" at bounding box center [356, 207] width 243 height 14
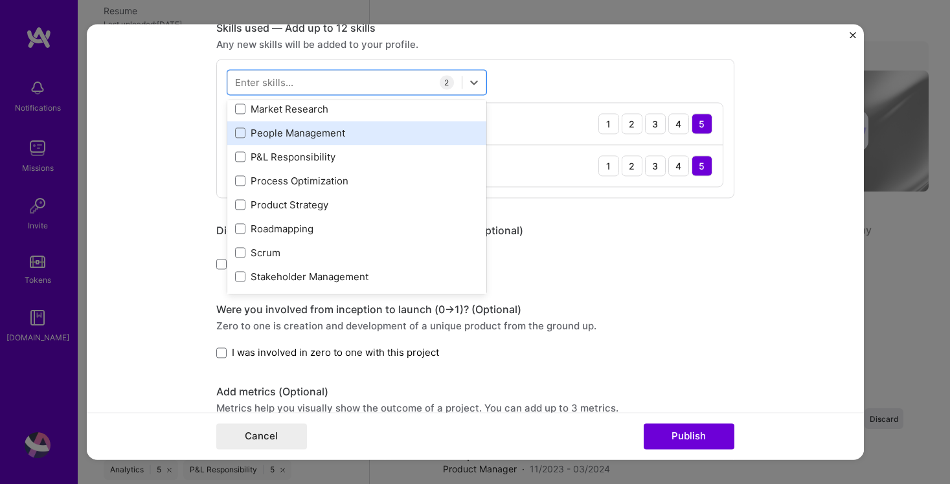
scroll to position [122, 0]
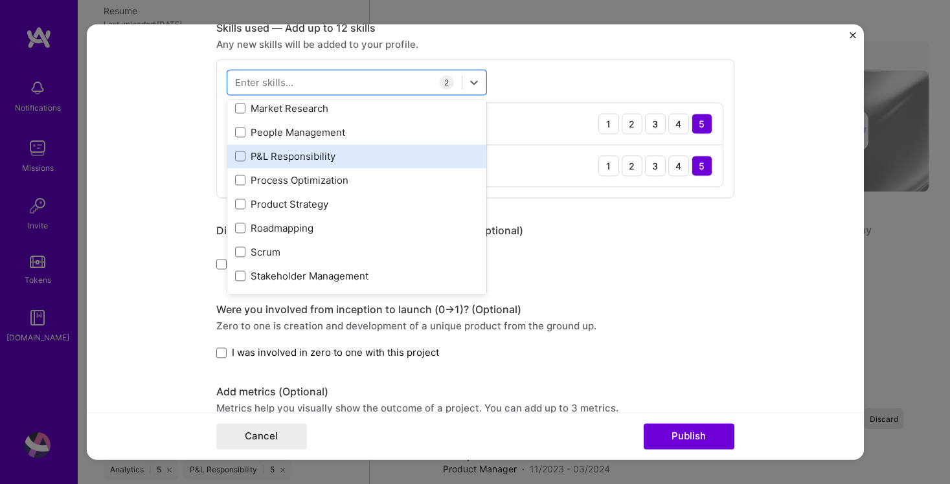
click at [286, 159] on div "P&L Responsibility" at bounding box center [356, 157] width 243 height 14
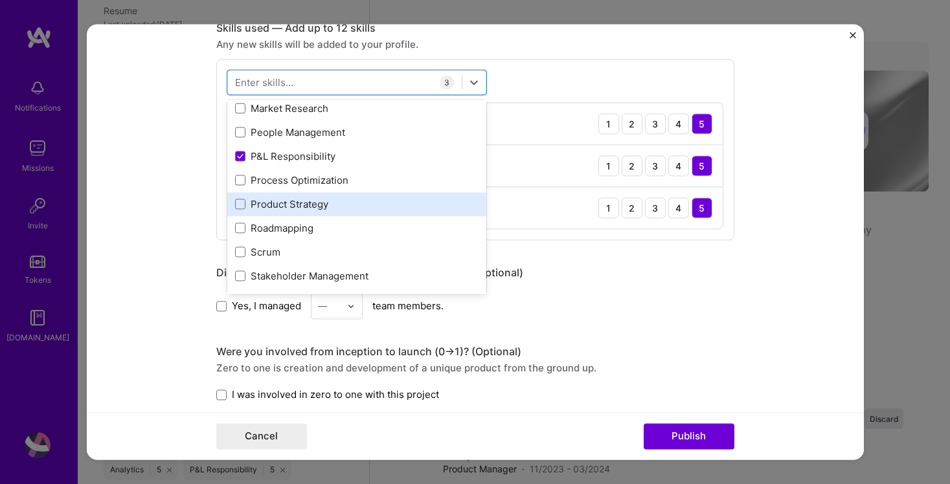
click at [284, 201] on div "Product Strategy" at bounding box center [356, 204] width 243 height 14
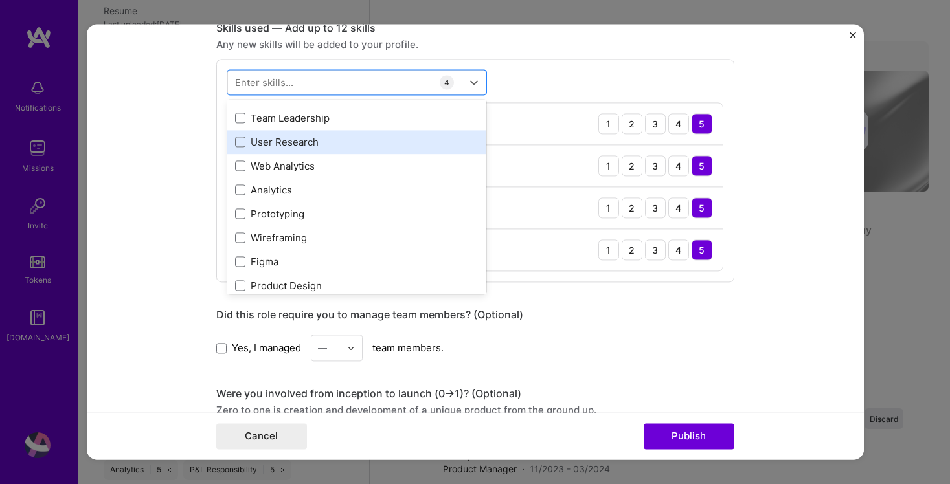
scroll to position [306, 0]
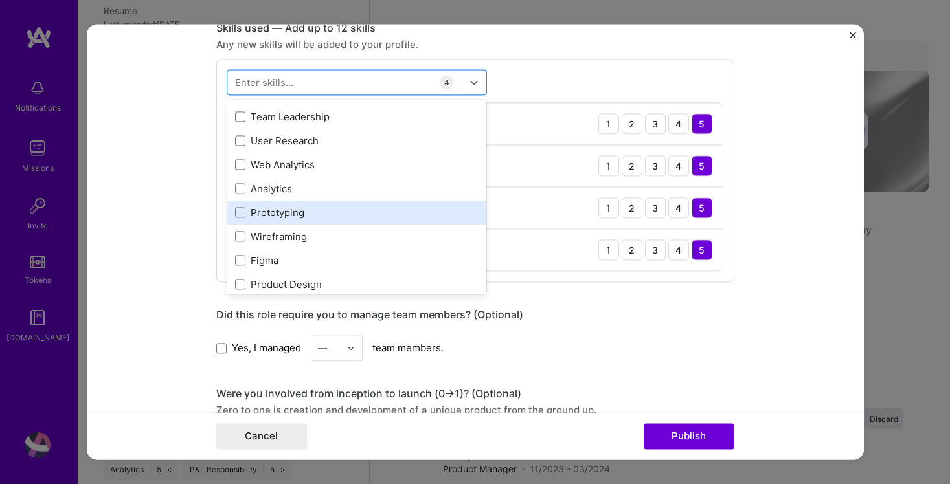
click at [277, 212] on div "Prototyping" at bounding box center [356, 213] width 243 height 14
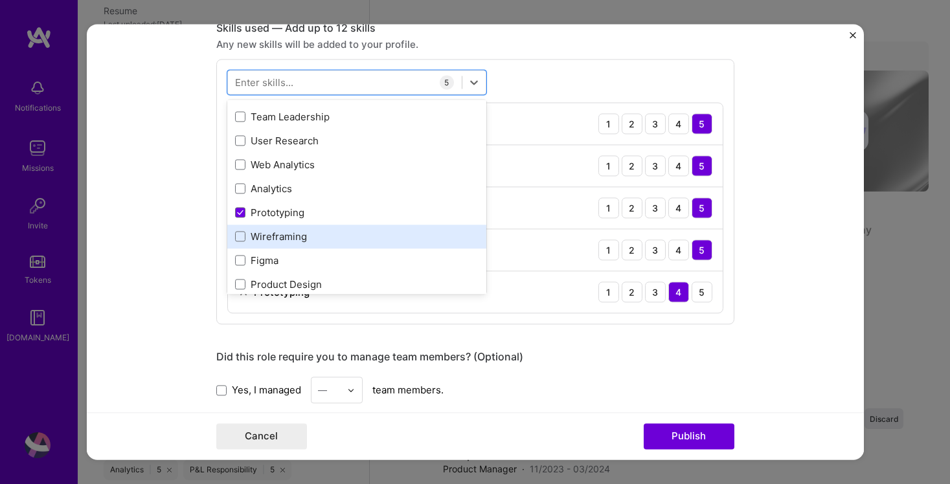
click at [277, 237] on div "Wireframing" at bounding box center [356, 237] width 243 height 14
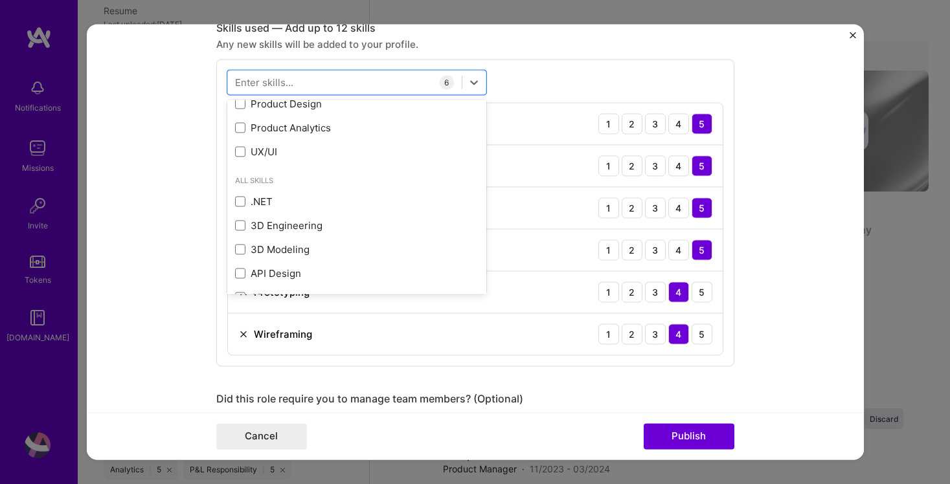
scroll to position [487, 0]
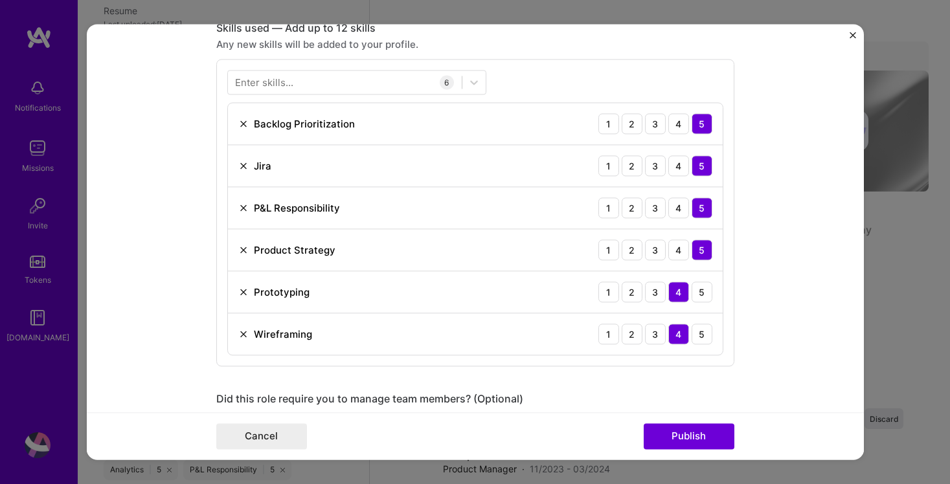
click at [203, 259] on form "This project is missing details. To be able to apply to missions with this proj…" at bounding box center [475, 242] width 777 height 436
click at [663, 433] on button "Publish" at bounding box center [689, 437] width 91 height 26
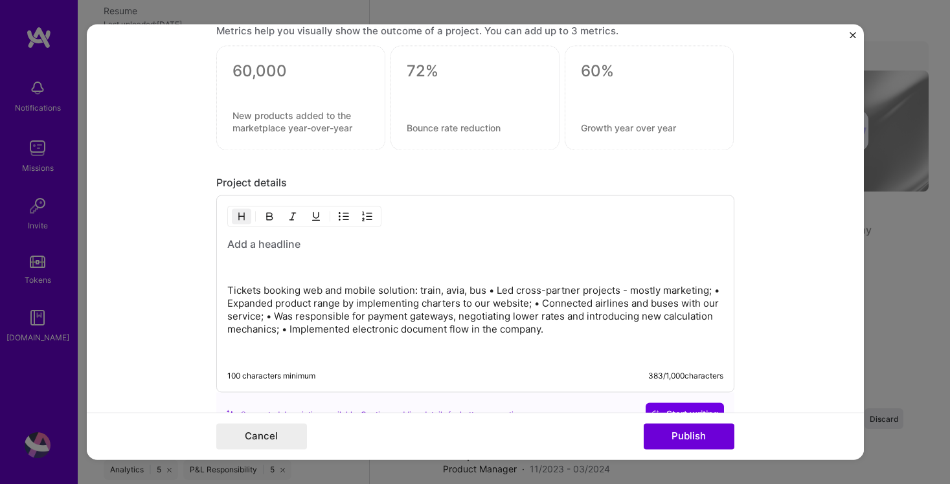
scroll to position [1404, 0]
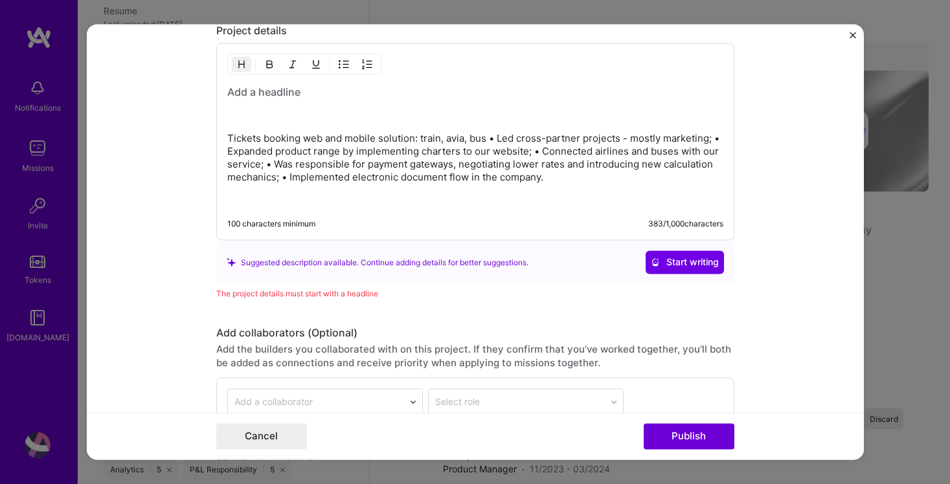
click at [236, 104] on div "Tickets booking web and mobile solution: train, avia, bus • Led cross-partner p…" at bounding box center [475, 146] width 496 height 122
click at [235, 90] on h3 at bounding box center [475, 92] width 496 height 14
click at [680, 245] on div "Suggested description available. Continue adding details for better suggestions…" at bounding box center [475, 263] width 518 height 44
click at [681, 259] on span "Start writing" at bounding box center [685, 262] width 68 height 13
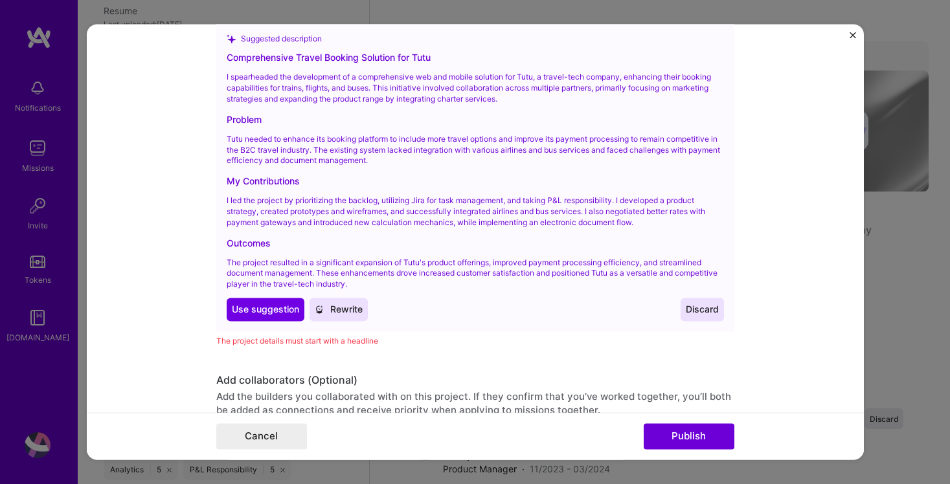
scroll to position [1627, 0]
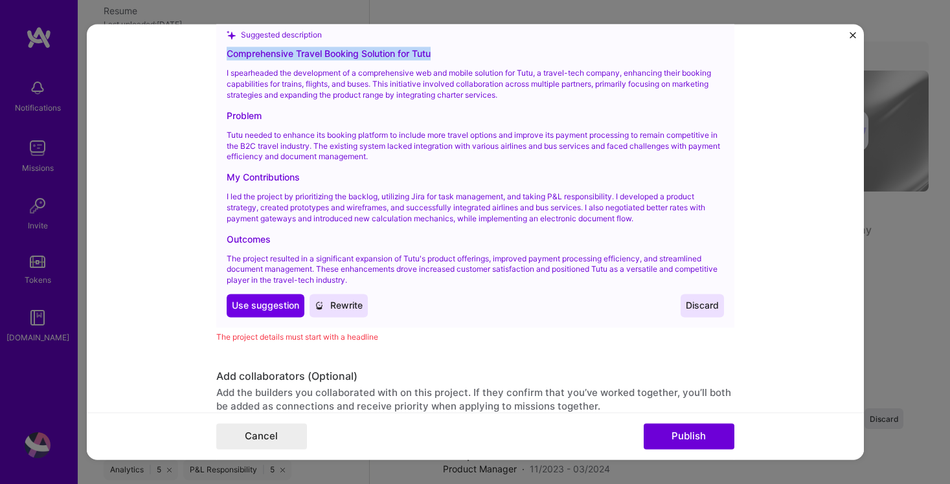
drag, startPoint x: 441, startPoint y: 55, endPoint x: 216, endPoint y: 55, distance: 225.3
click at [216, 55] on form "This project is missing details. To be able to apply to missions with this proj…" at bounding box center [475, 242] width 777 height 436
copy div "Comprehensive Travel Booking Solution for Tutu"
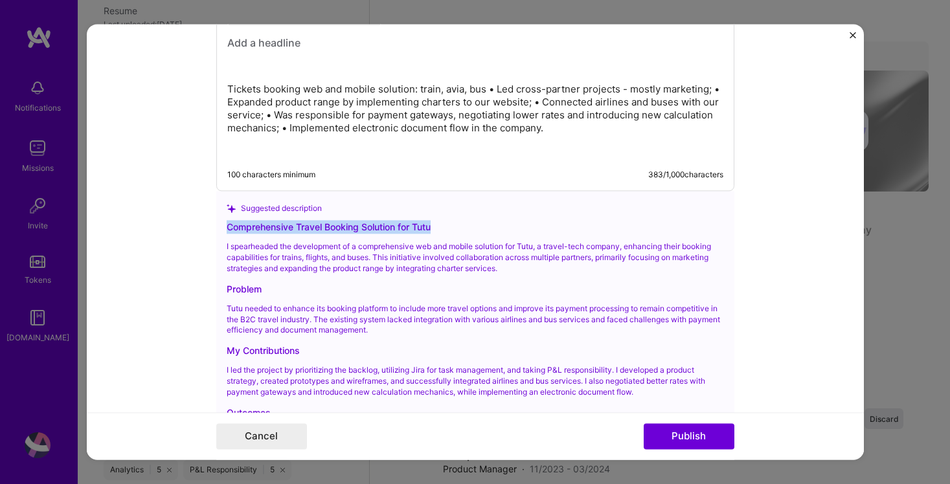
scroll to position [1447, 0]
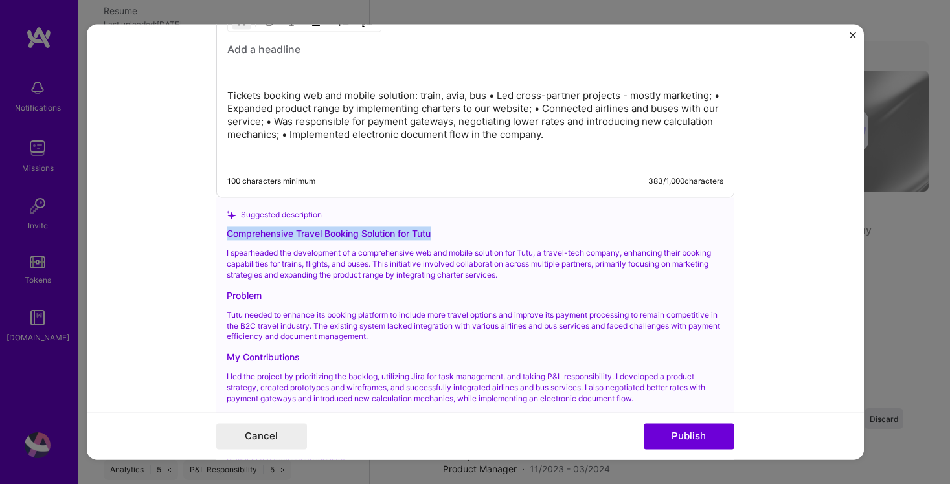
click at [241, 54] on h3 at bounding box center [475, 50] width 496 height 14
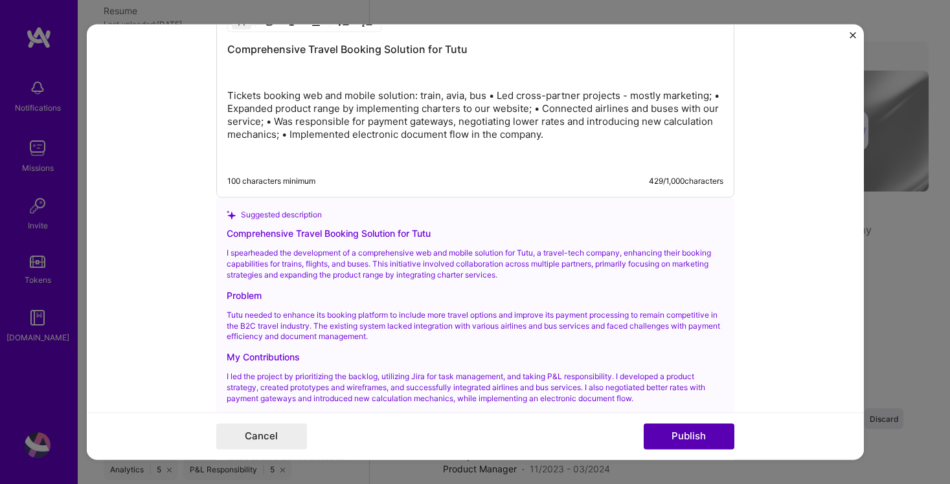
click at [689, 429] on button "Publish" at bounding box center [689, 437] width 91 height 26
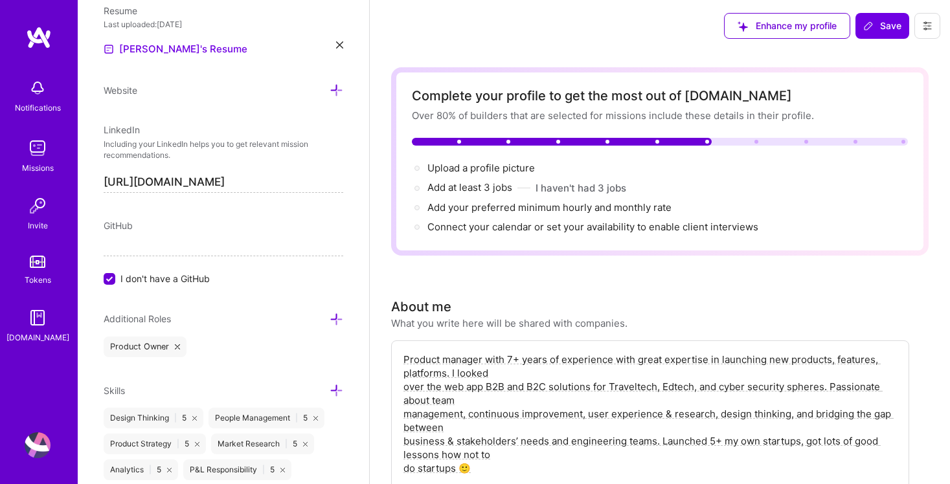
scroll to position [0, 0]
click at [505, 170] on span "Upload a profile picture →" at bounding box center [486, 168] width 119 height 12
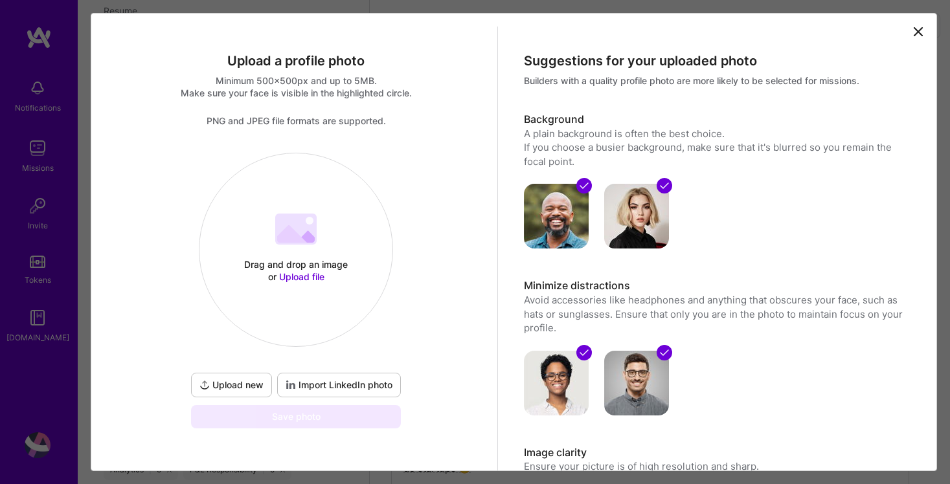
click at [247, 381] on span "Upload new" at bounding box center [231, 385] width 64 height 13
click at [354, 383] on span "Import LinkedIn photo" at bounding box center [339, 385] width 107 height 13
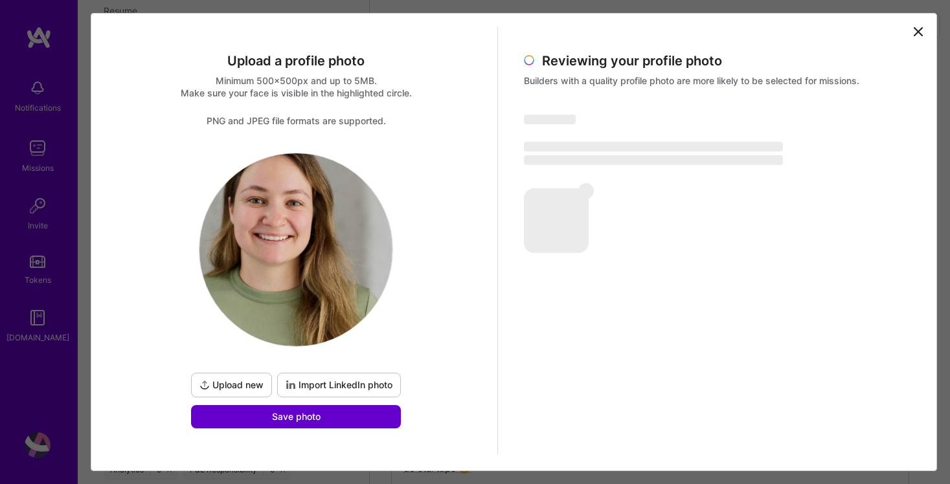
click at [360, 418] on button "Save photo" at bounding box center [296, 416] width 210 height 23
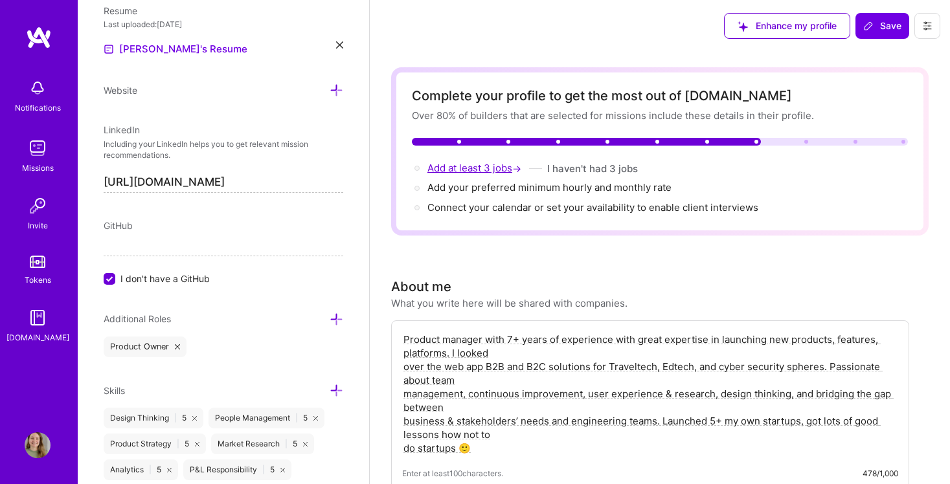
click at [481, 170] on span "Add at least 3 jobs →" at bounding box center [475, 168] width 96 height 12
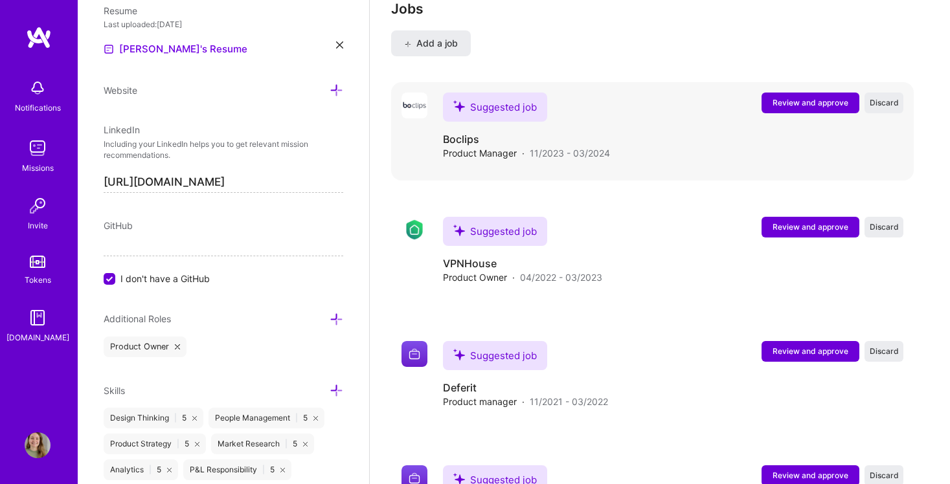
click at [834, 106] on span "Review and approve" at bounding box center [810, 102] width 76 height 11
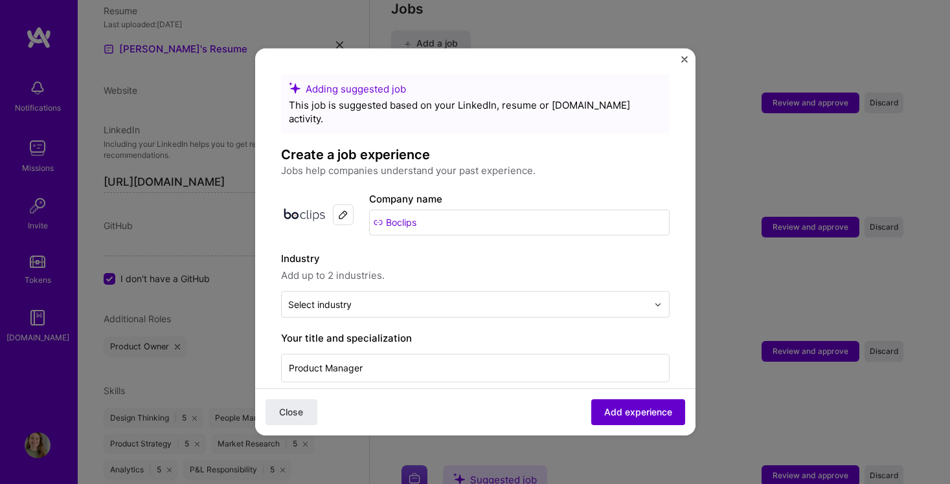
click at [637, 416] on span "Add experience" at bounding box center [638, 412] width 68 height 13
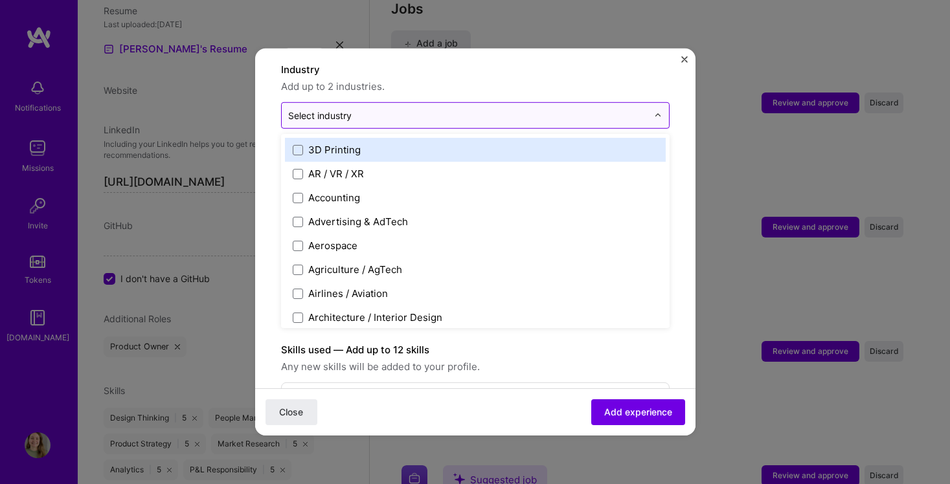
click at [333, 110] on div "Select industry 0" at bounding box center [468, 115] width 372 height 25
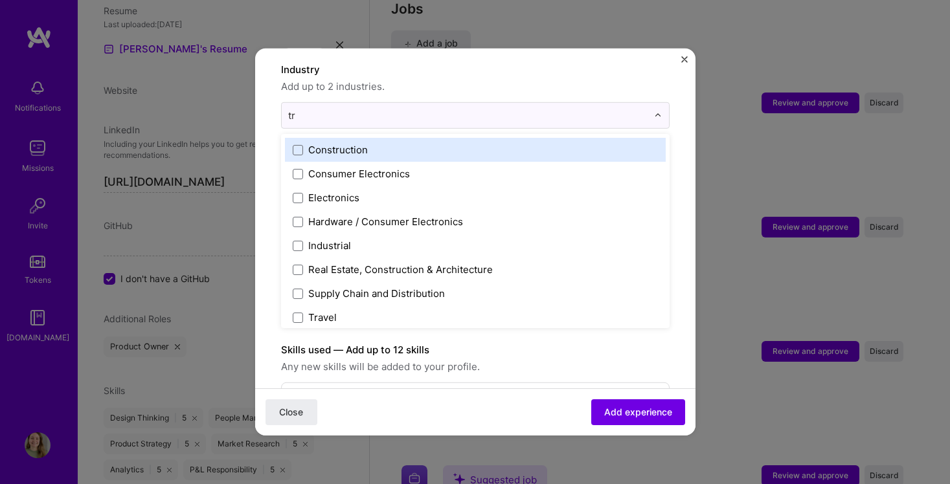
type input "tra"
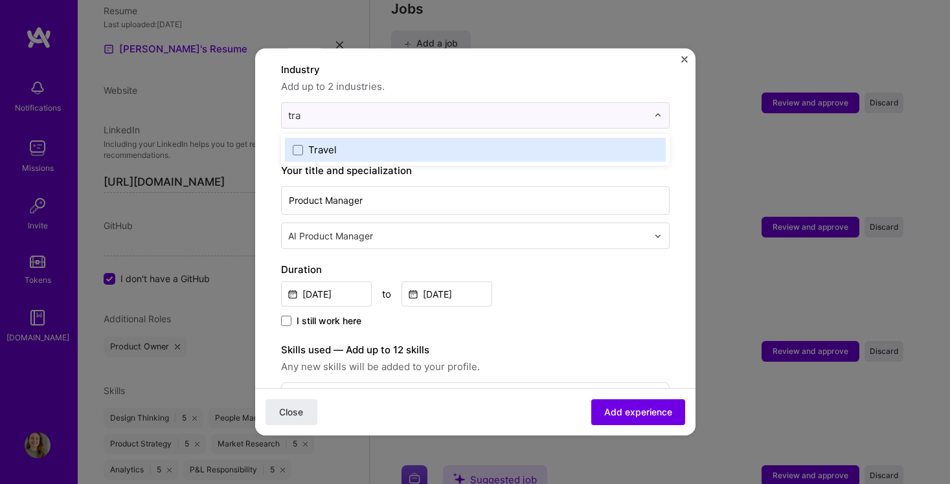
click at [348, 143] on label "Travel" at bounding box center [475, 150] width 365 height 14
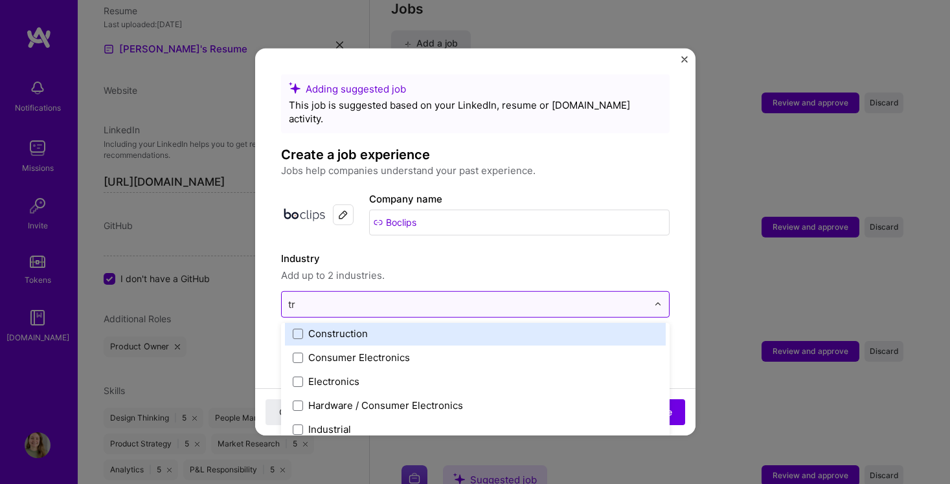
scroll to position [5, 0]
type input "tra"
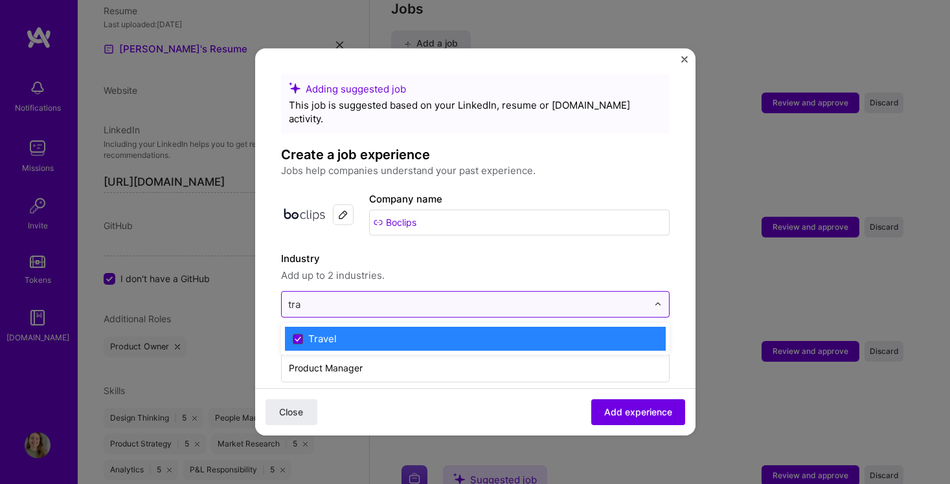
click at [300, 336] on icon at bounding box center [298, 338] width 6 height 5
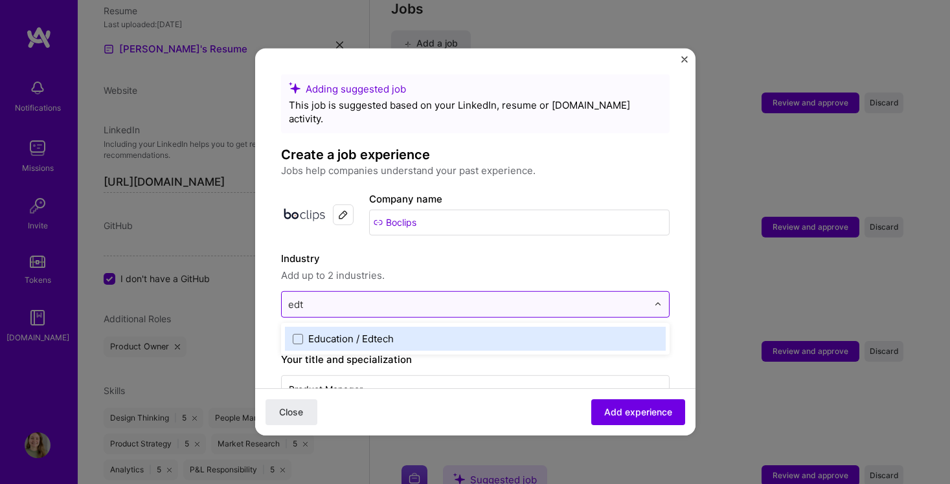
type input "edte"
click at [350, 332] on div "Education / Edtech" at bounding box center [350, 339] width 85 height 14
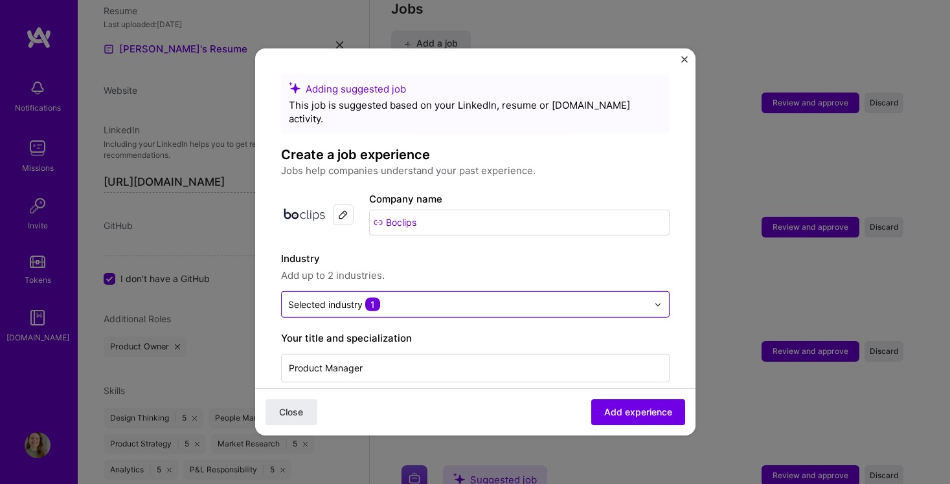
click at [551, 251] on label "Industry" at bounding box center [475, 259] width 389 height 16
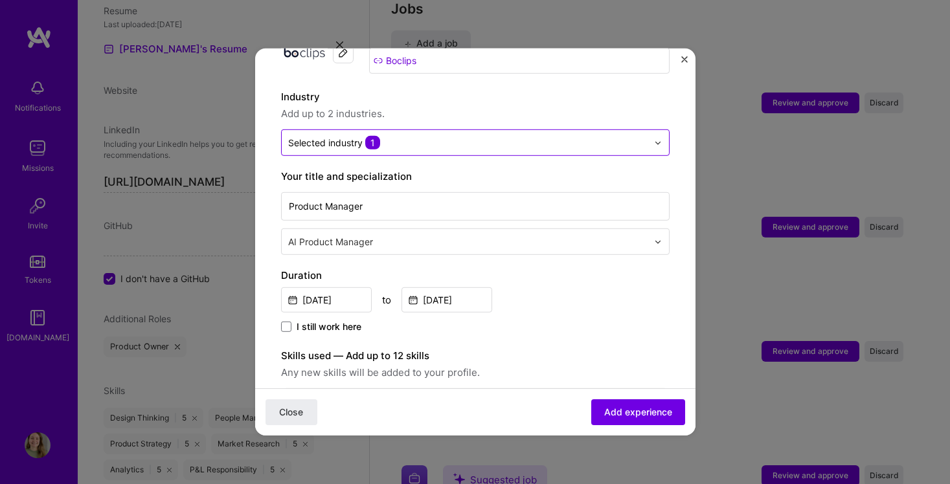
scroll to position [196, 0]
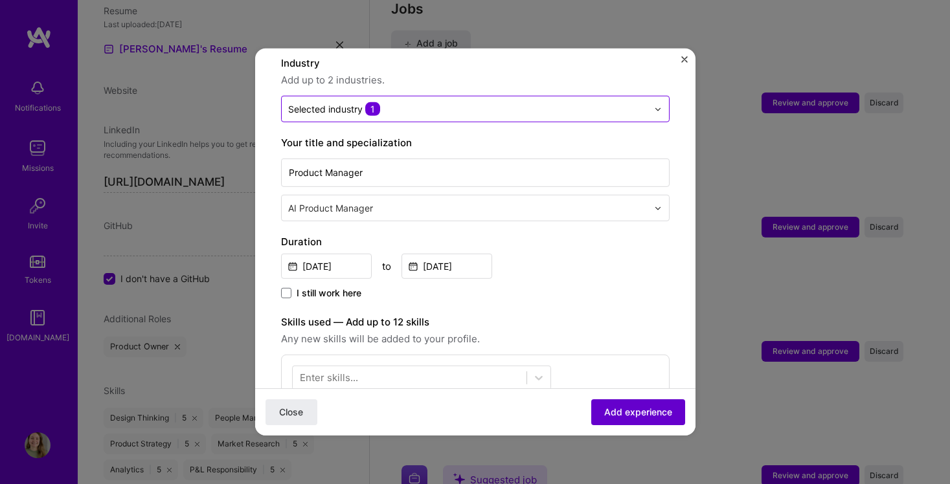
click at [611, 417] on span "Add experience" at bounding box center [638, 412] width 68 height 13
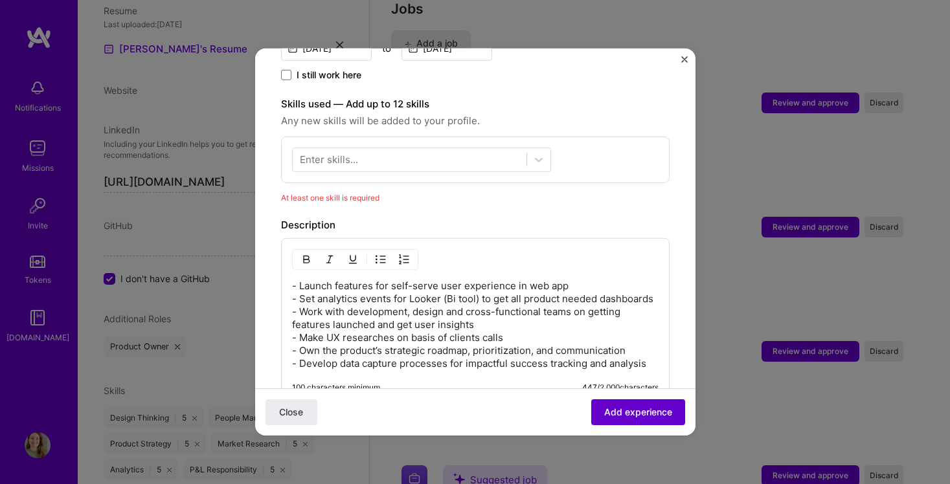
scroll to position [448, 0]
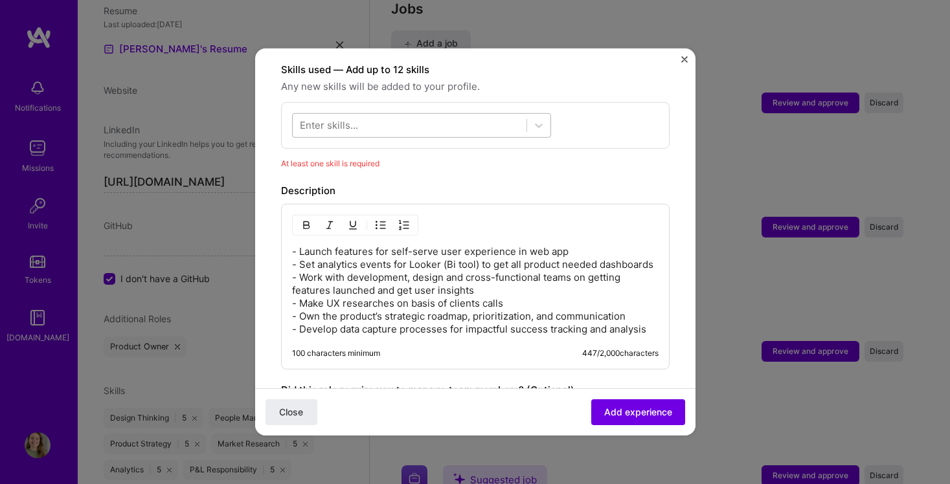
click at [358, 115] on div at bounding box center [410, 125] width 234 height 21
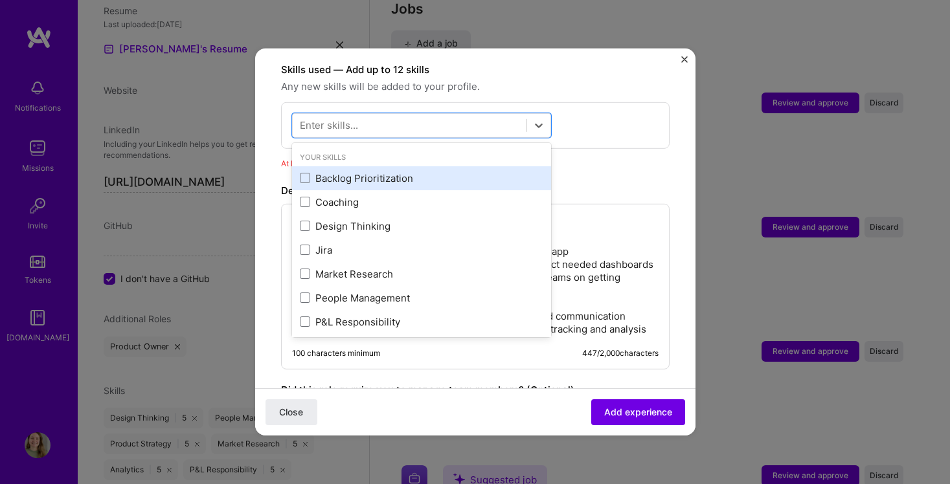
click at [339, 172] on div "Backlog Prioritization" at bounding box center [421, 179] width 243 height 14
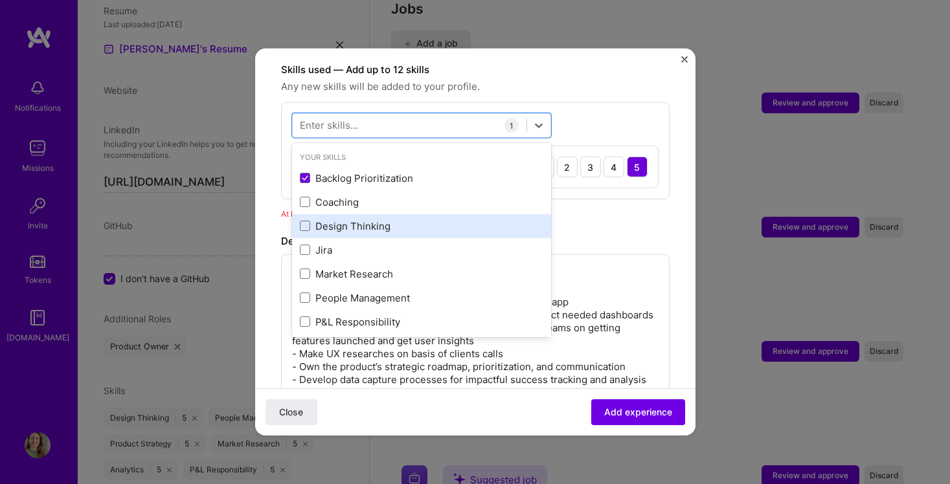
click at [338, 220] on div "Design Thinking" at bounding box center [421, 227] width 243 height 14
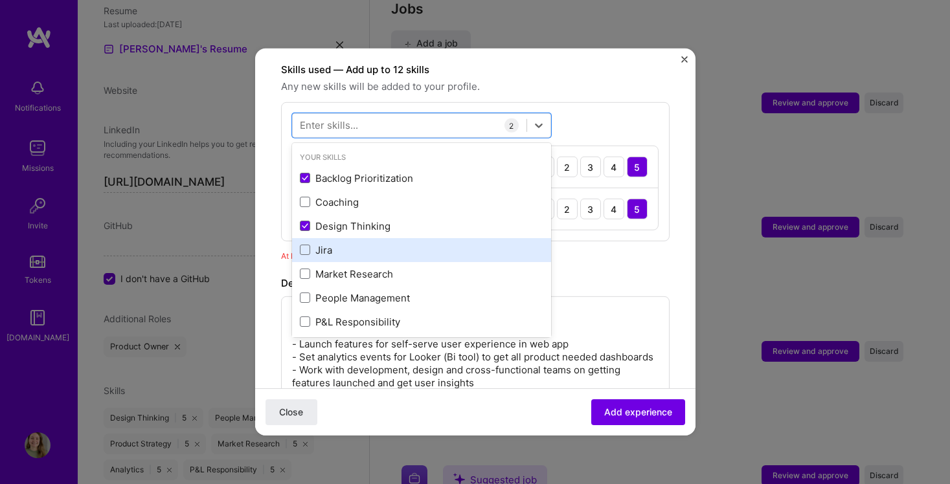
click at [327, 243] on div "Jira" at bounding box center [421, 250] width 243 height 14
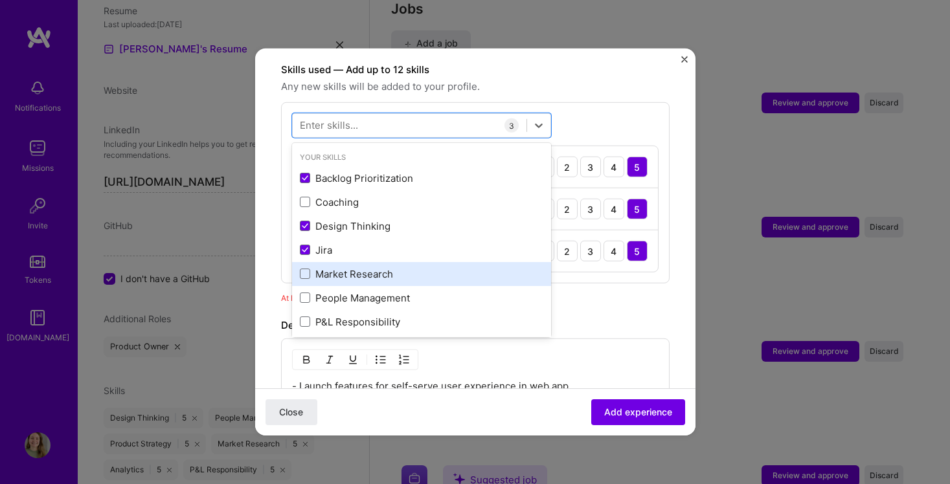
click at [332, 267] on div "Market Research" at bounding box center [421, 274] width 243 height 14
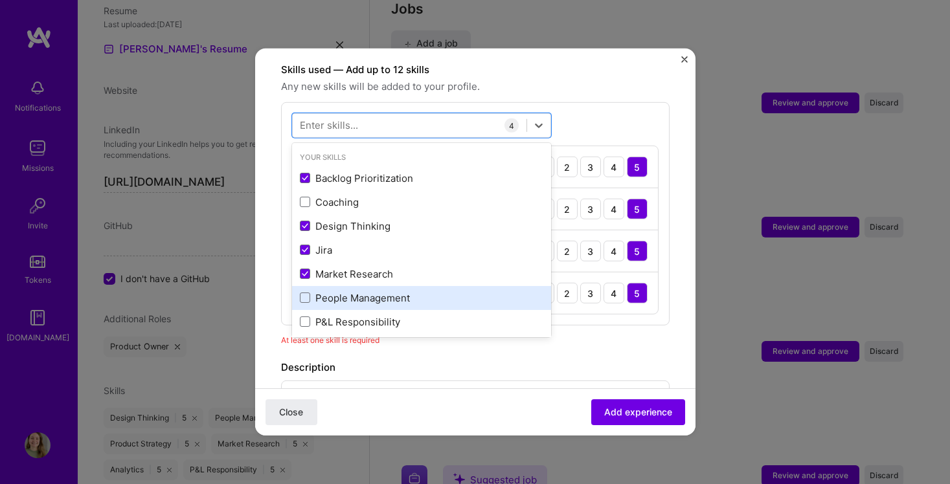
click at [337, 291] on div "People Management" at bounding box center [421, 298] width 243 height 14
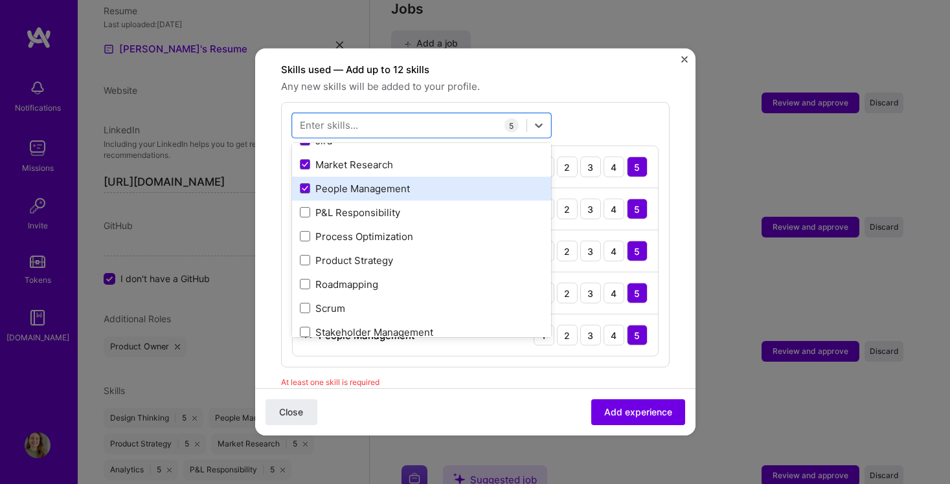
scroll to position [129, 0]
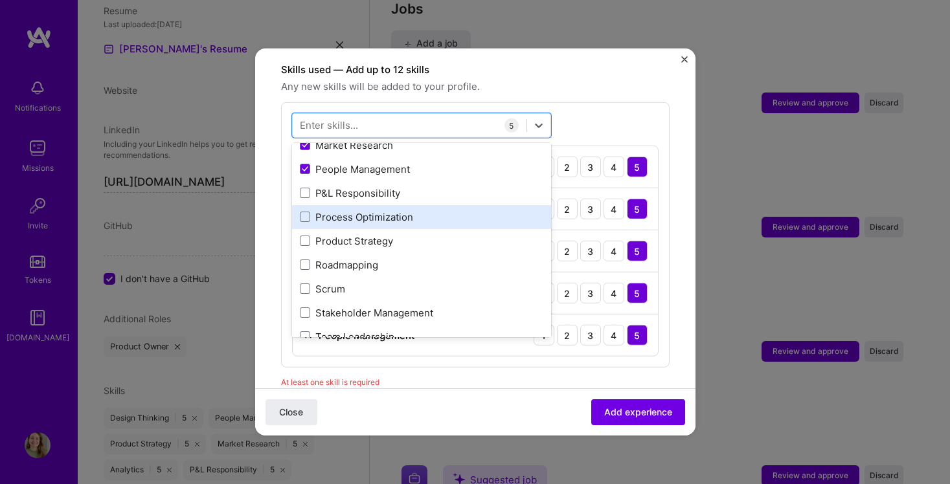
click at [350, 210] on div "Process Optimization" at bounding box center [421, 217] width 243 height 14
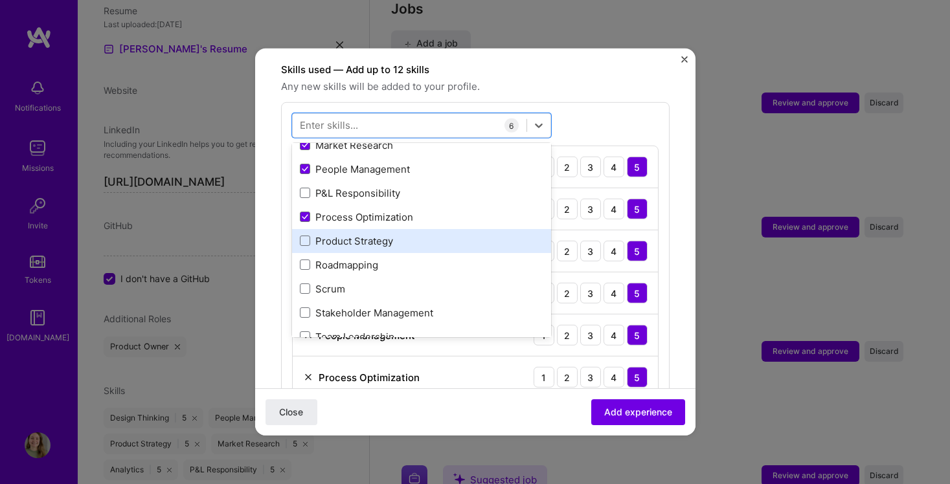
click at [352, 229] on div "Product Strategy" at bounding box center [421, 241] width 259 height 24
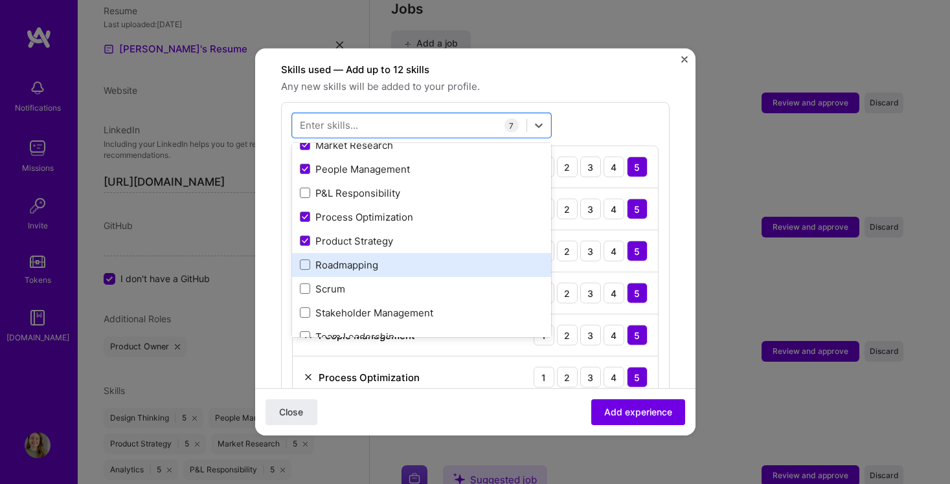
click at [352, 258] on div "Roadmapping" at bounding box center [421, 265] width 243 height 14
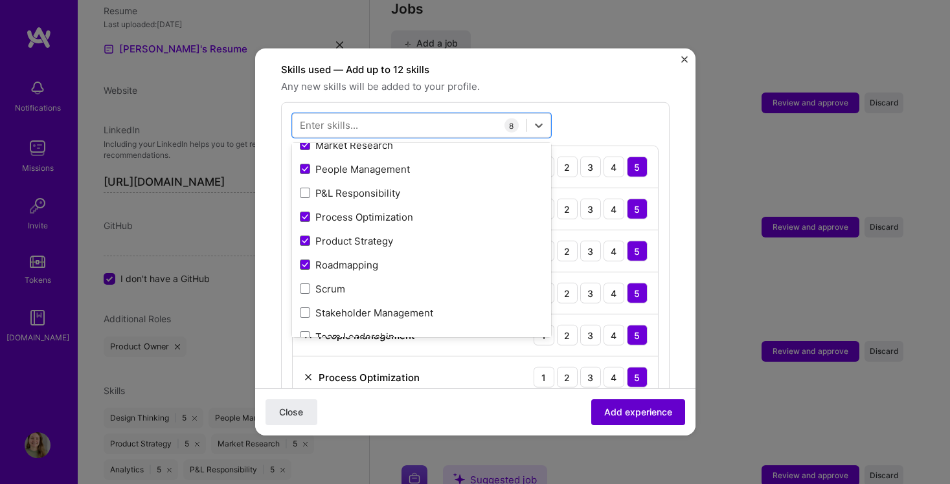
click at [638, 409] on span "Add experience" at bounding box center [638, 412] width 68 height 13
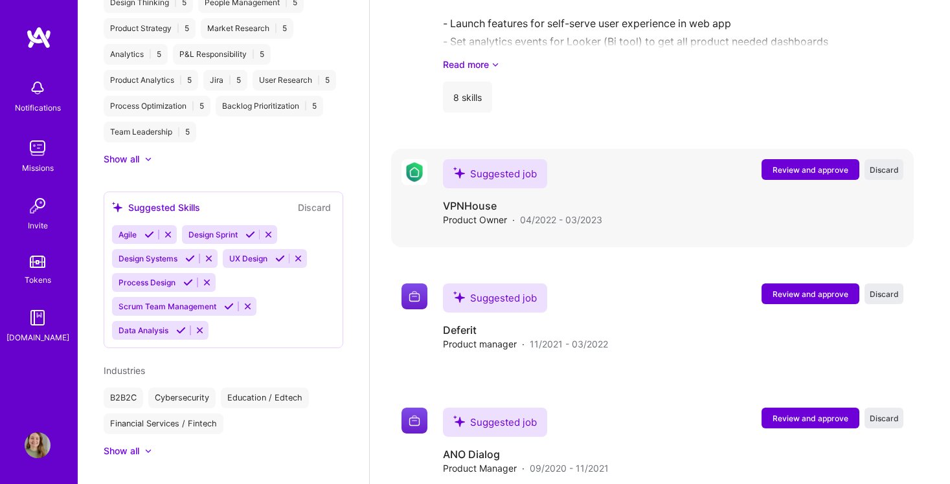
scroll to position [1171, 0]
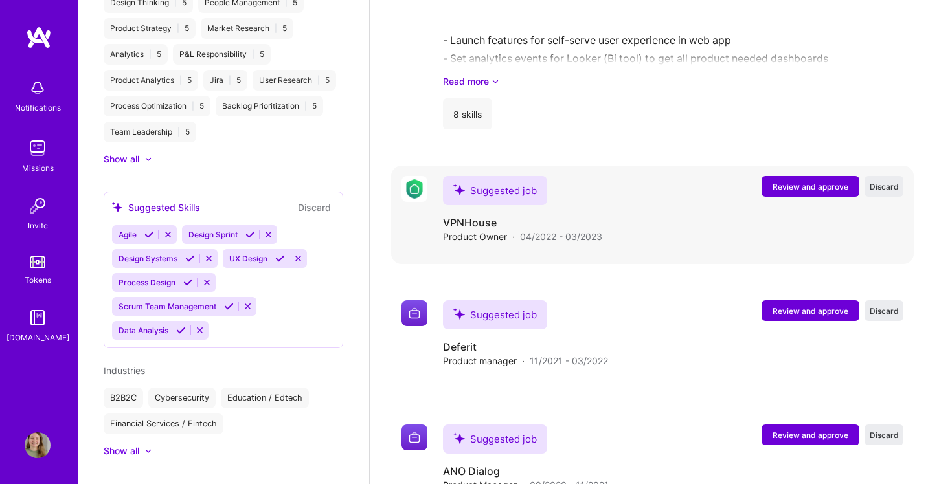
click at [772, 183] on button "Review and approve" at bounding box center [810, 186] width 98 height 21
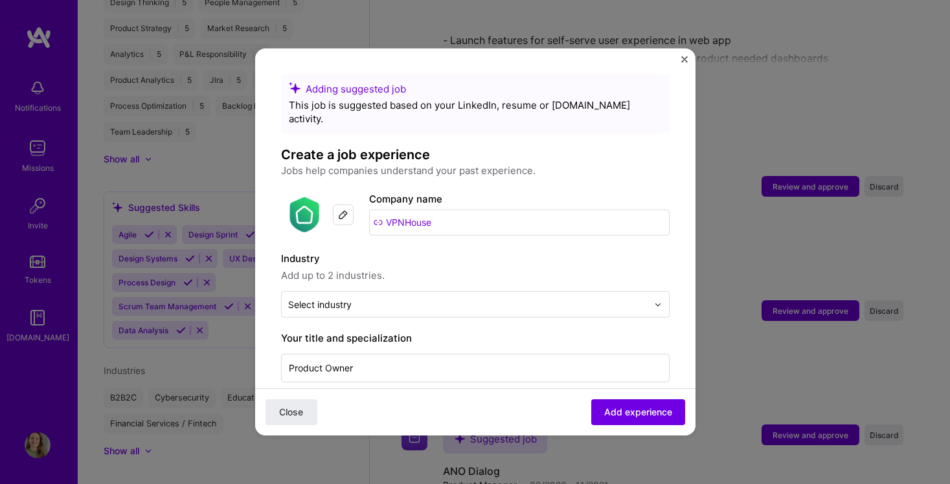
scroll to position [193, 0]
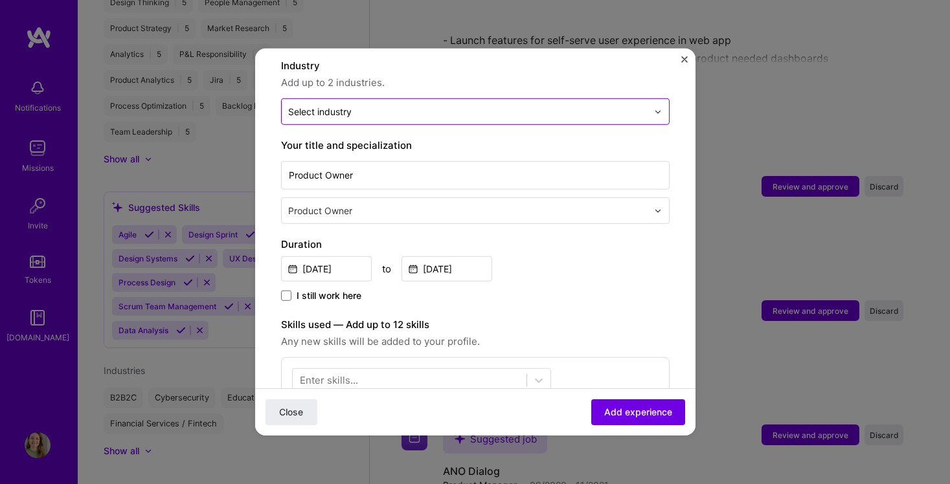
click at [342, 105] on div "Select industry 0" at bounding box center [319, 112] width 63 height 14
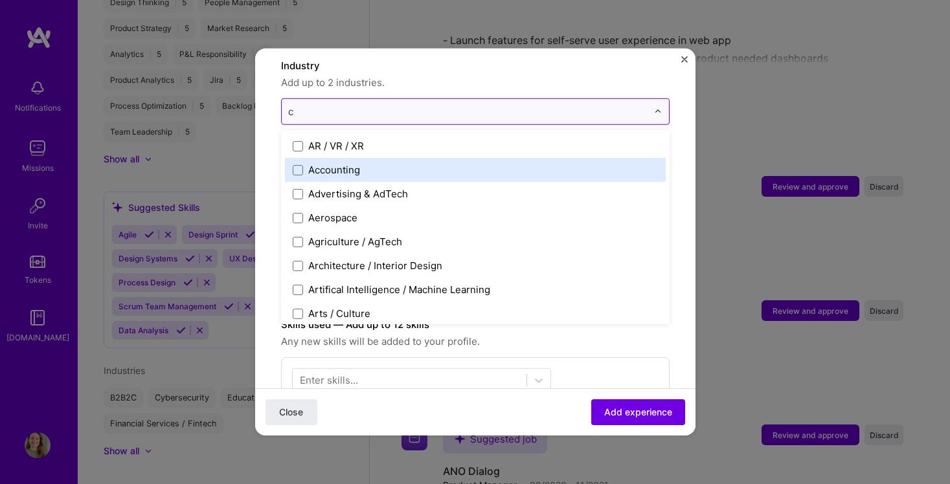
type input "cy"
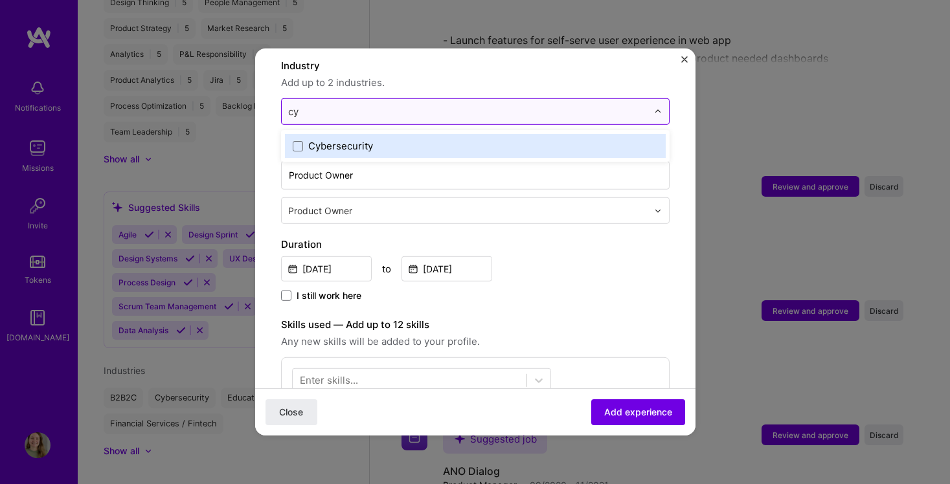
click at [329, 139] on div "Cybersecurity" at bounding box center [340, 146] width 65 height 14
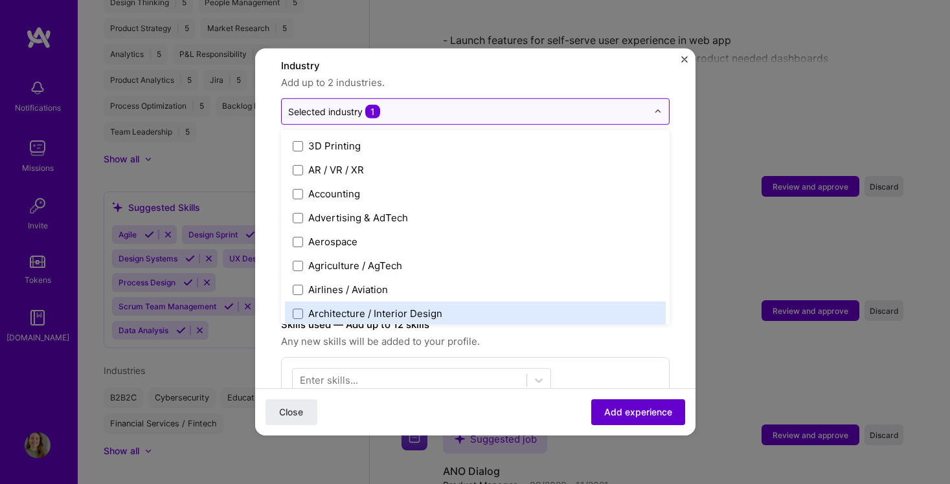
click at [635, 406] on span "Add experience" at bounding box center [638, 412] width 68 height 13
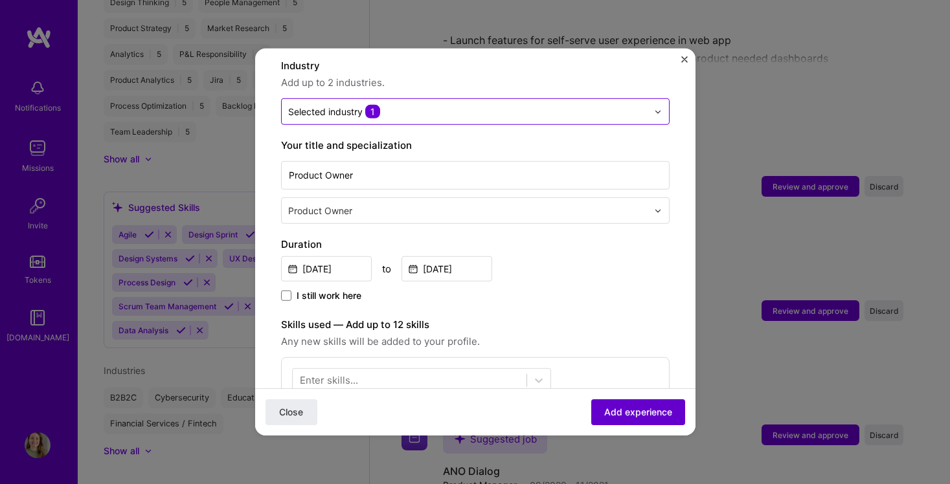
scroll to position [448, 0]
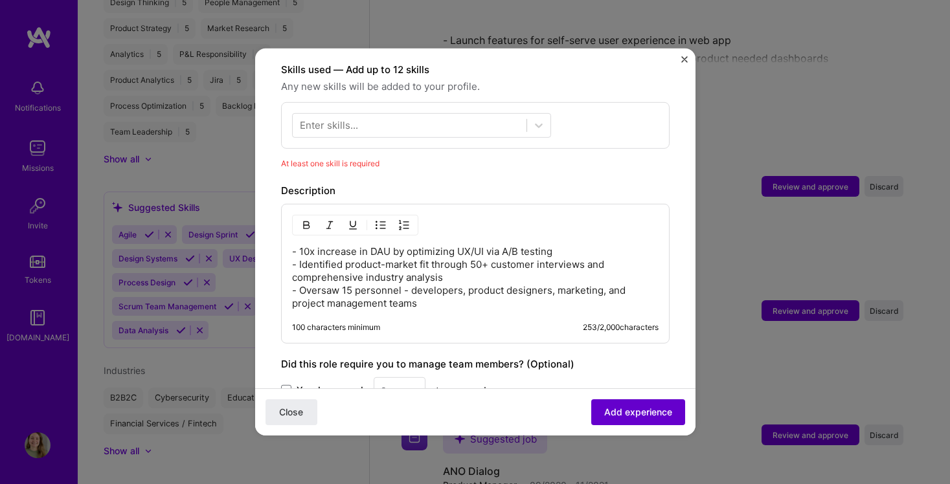
click at [639, 409] on span "Add experience" at bounding box center [638, 412] width 68 height 13
click at [331, 118] on div "Enter skills..." at bounding box center [329, 125] width 58 height 14
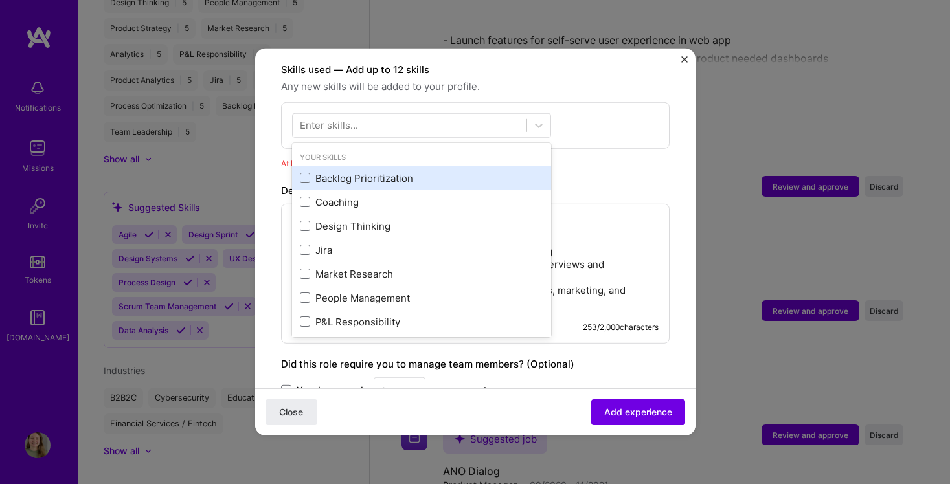
click at [337, 172] on div "Backlog Prioritization" at bounding box center [421, 179] width 243 height 14
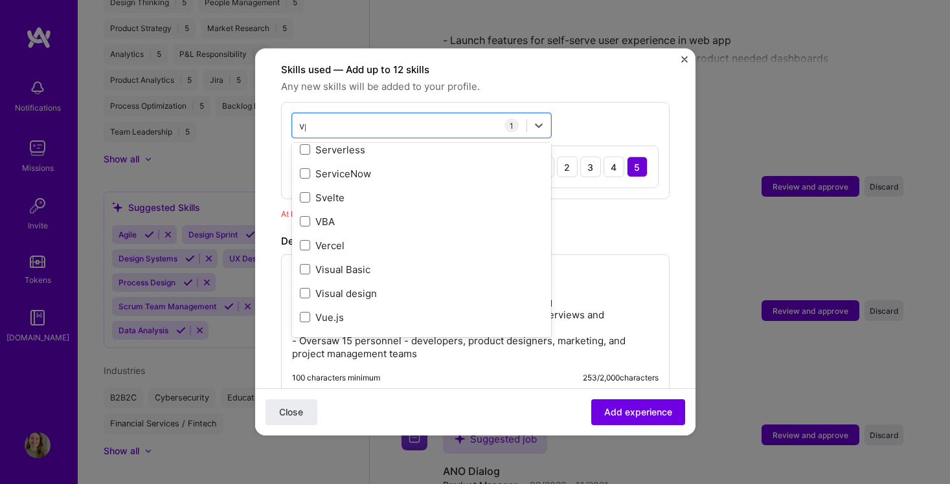
scroll to position [0, 0]
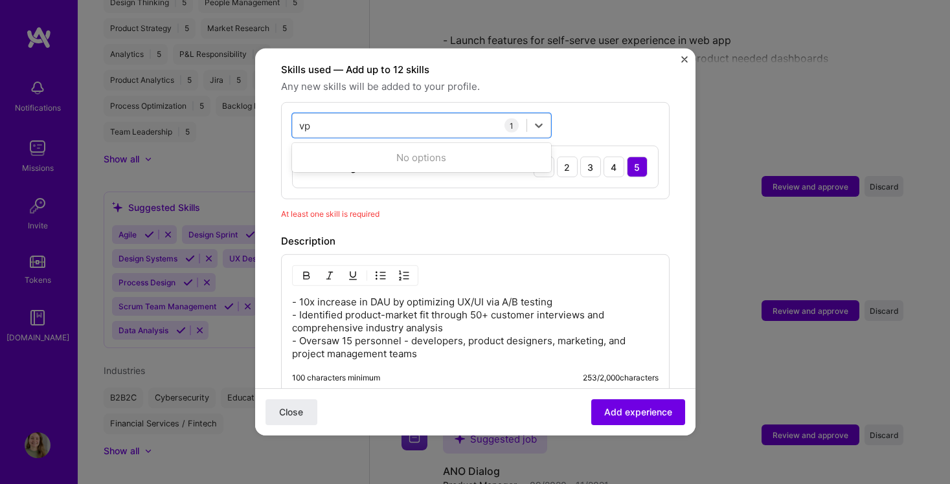
type input "v"
type input "c"
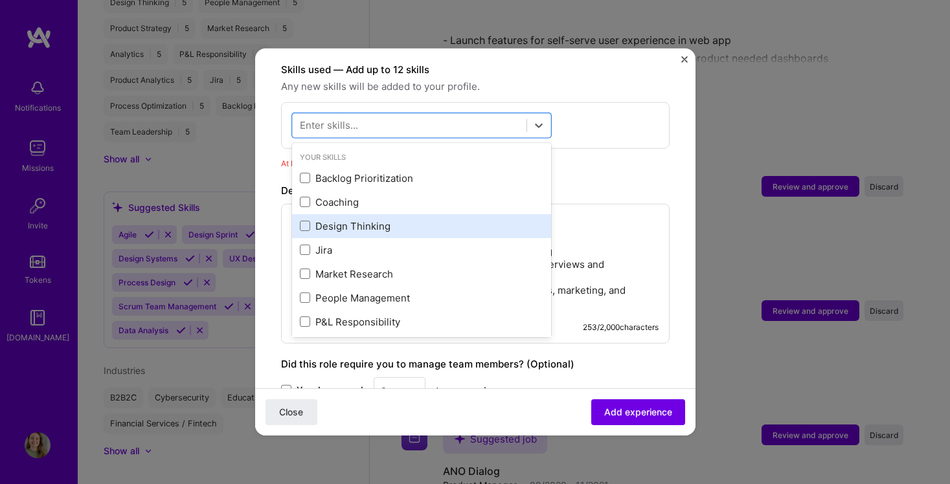
click at [354, 220] on div "Design Thinking" at bounding box center [421, 226] width 259 height 24
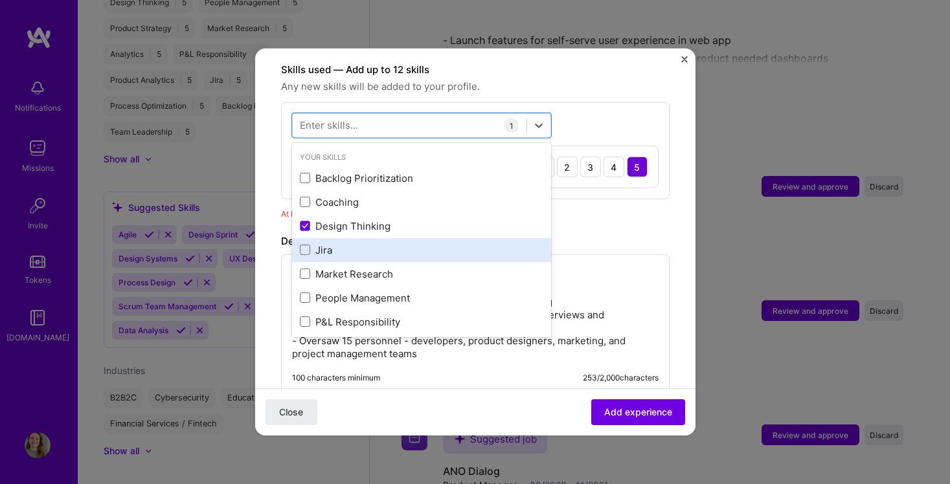
click at [354, 243] on div "Jira" at bounding box center [421, 250] width 243 height 14
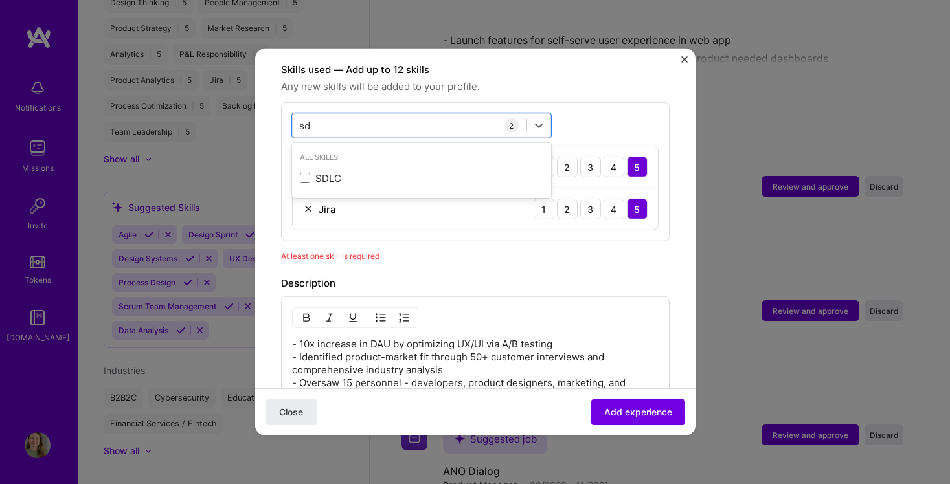
type input "sd"
click at [579, 116] on div "sd sd 2 Design Thinking 1 2 3 4 5 Jira 1 2 3 4 5" at bounding box center [475, 171] width 389 height 139
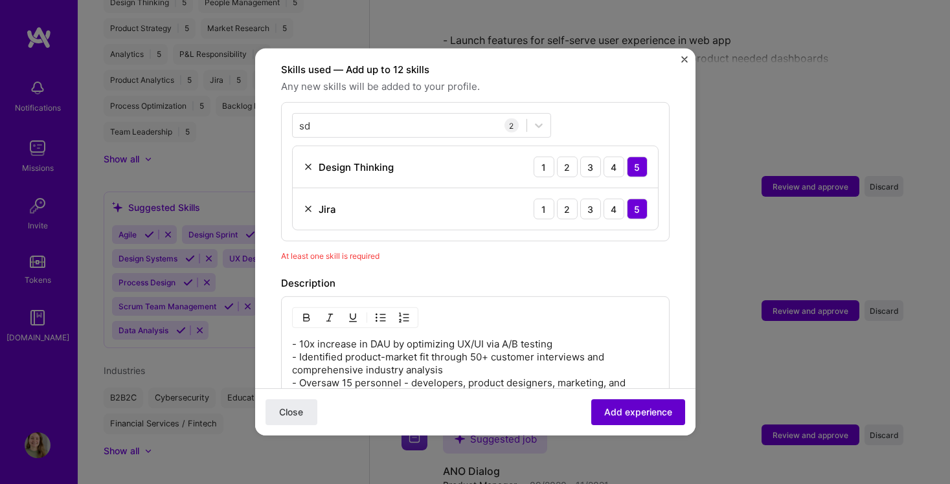
click at [625, 424] on button "Add experience" at bounding box center [638, 413] width 94 height 26
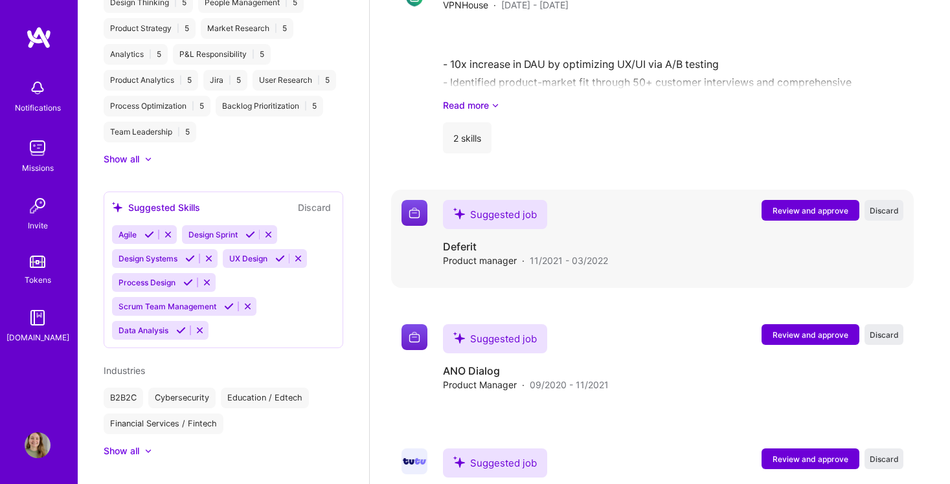
scroll to position [1363, 0]
click at [794, 207] on span "Review and approve" at bounding box center [810, 210] width 76 height 11
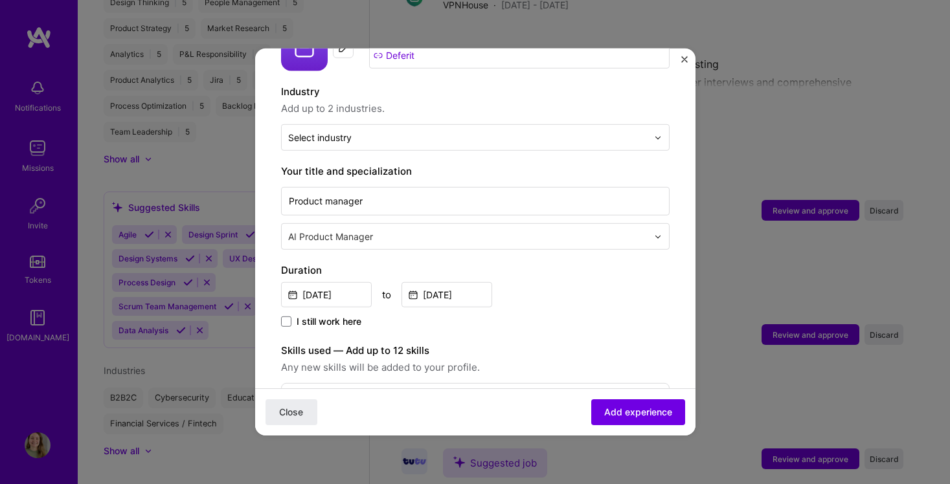
scroll to position [172, 0]
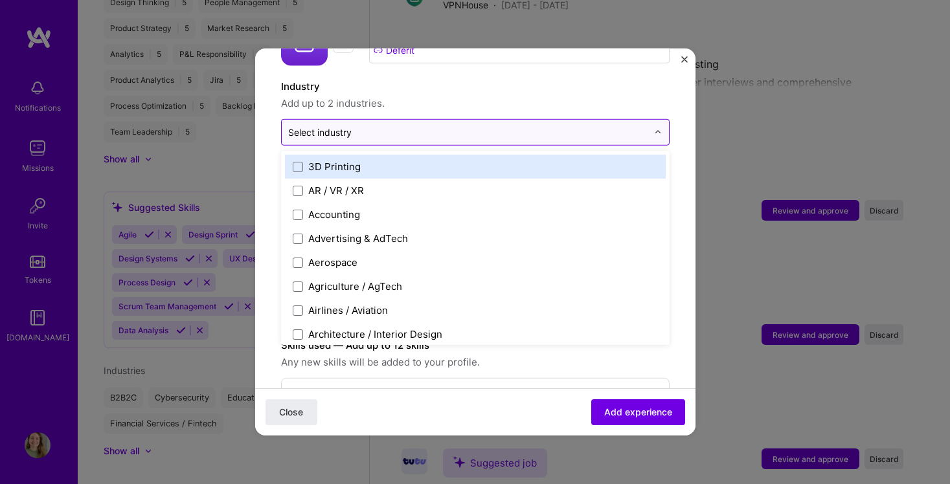
click at [322, 120] on div "Select industry 0" at bounding box center [468, 132] width 372 height 25
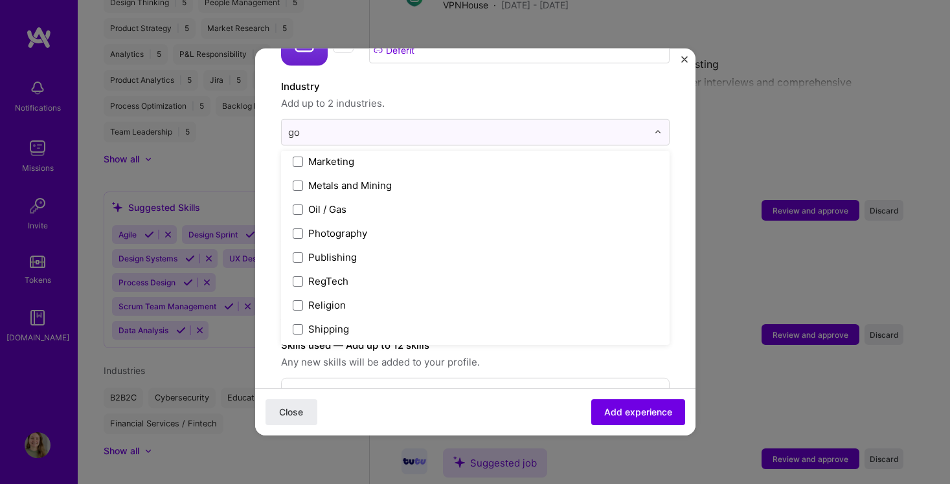
scroll to position [0, 0]
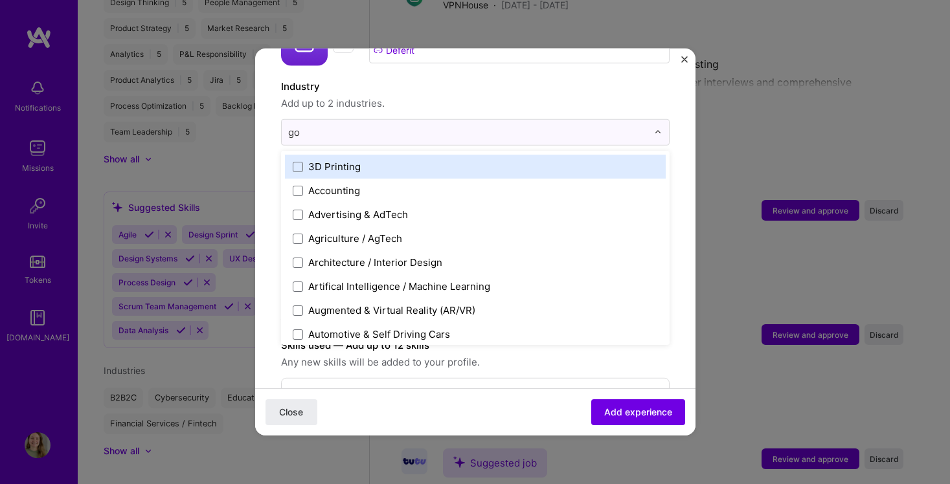
type input "gov"
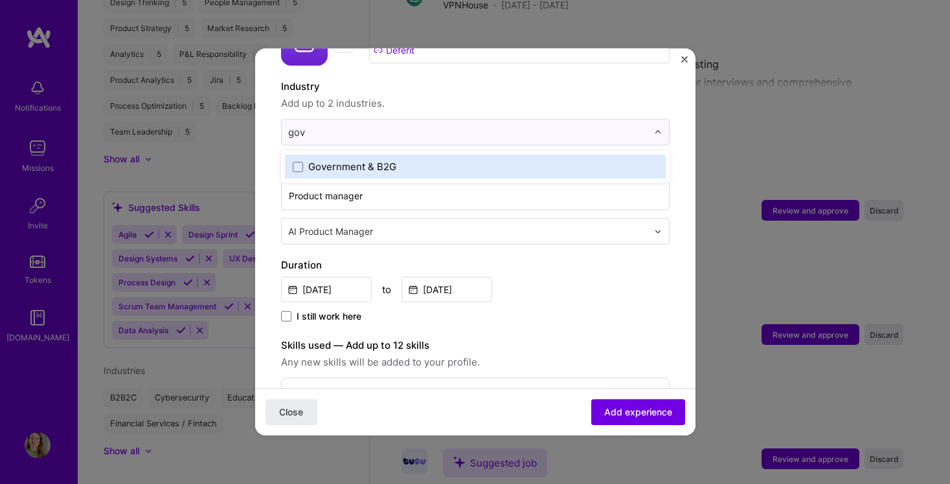
click at [370, 160] on div "Government & B2G" at bounding box center [352, 167] width 88 height 14
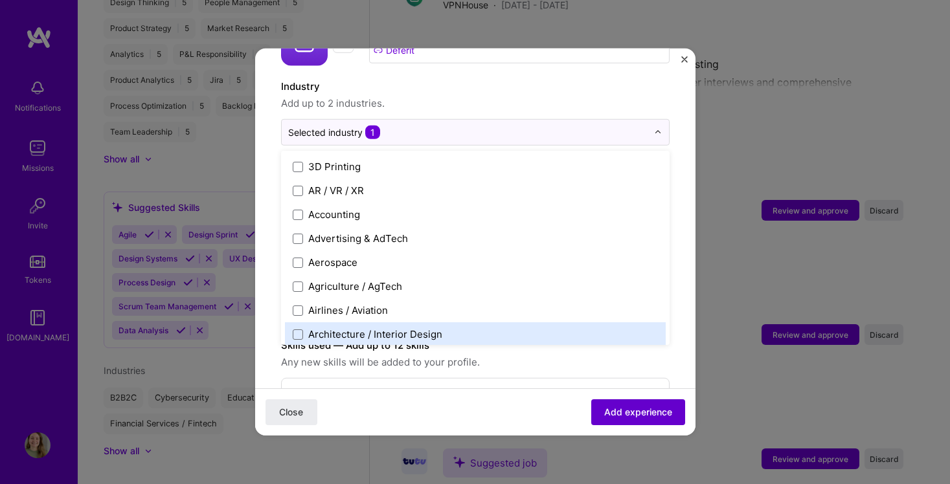
click at [633, 416] on span "Add experience" at bounding box center [638, 412] width 68 height 13
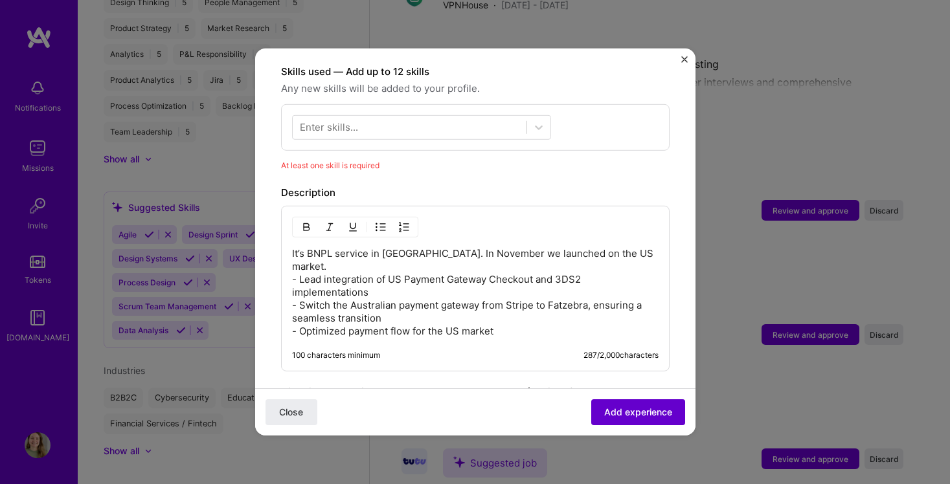
scroll to position [448, 0]
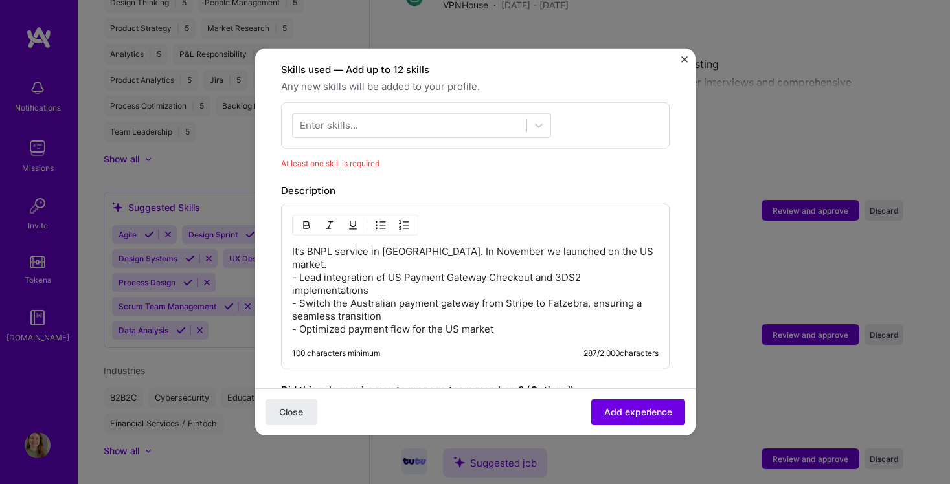
click at [352, 118] on div "Enter skills..." at bounding box center [329, 125] width 58 height 14
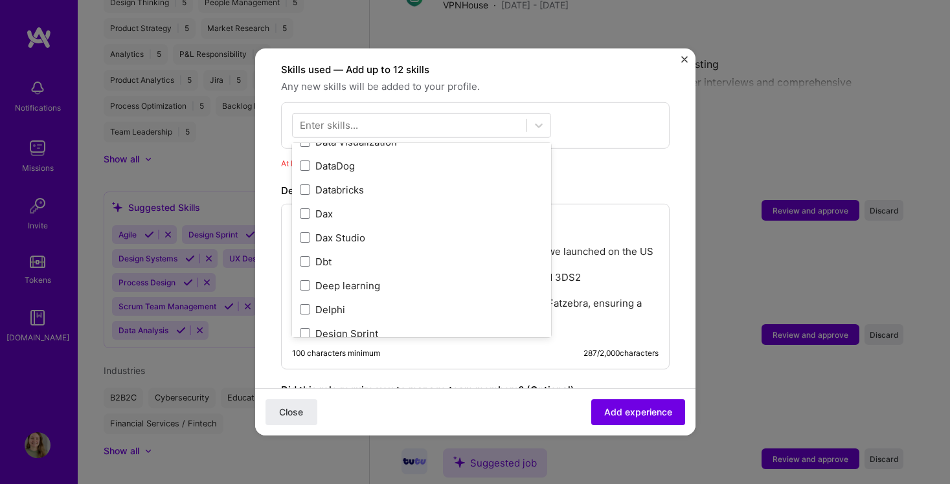
scroll to position [2703, 0]
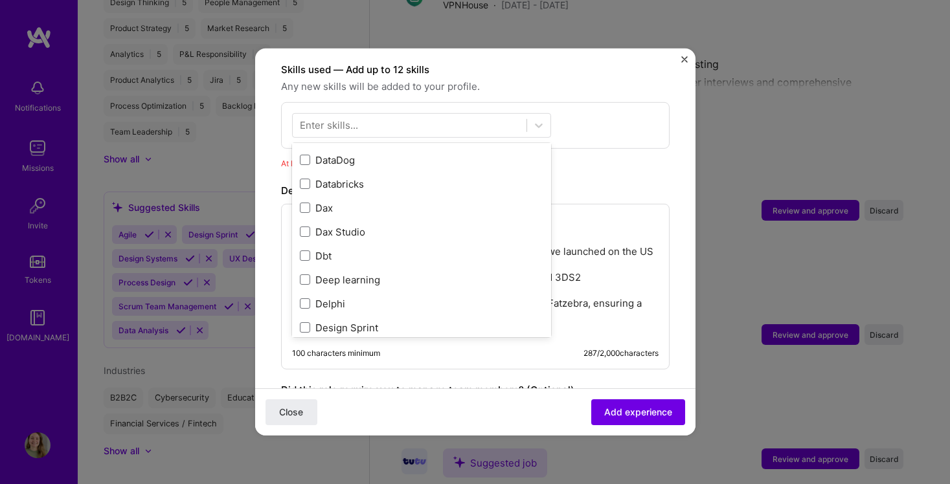
click at [332, 118] on div "Enter skills..." at bounding box center [329, 125] width 58 height 14
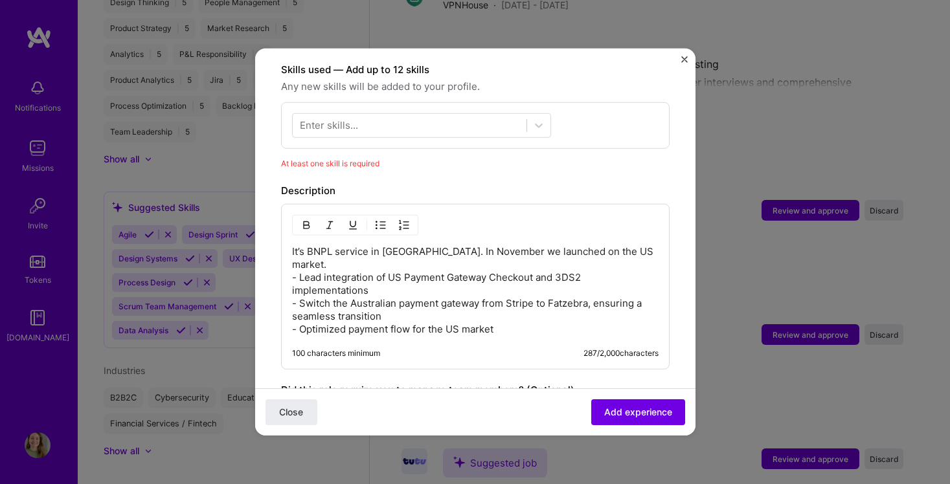
click at [332, 118] on div "Enter skills..." at bounding box center [329, 125] width 58 height 14
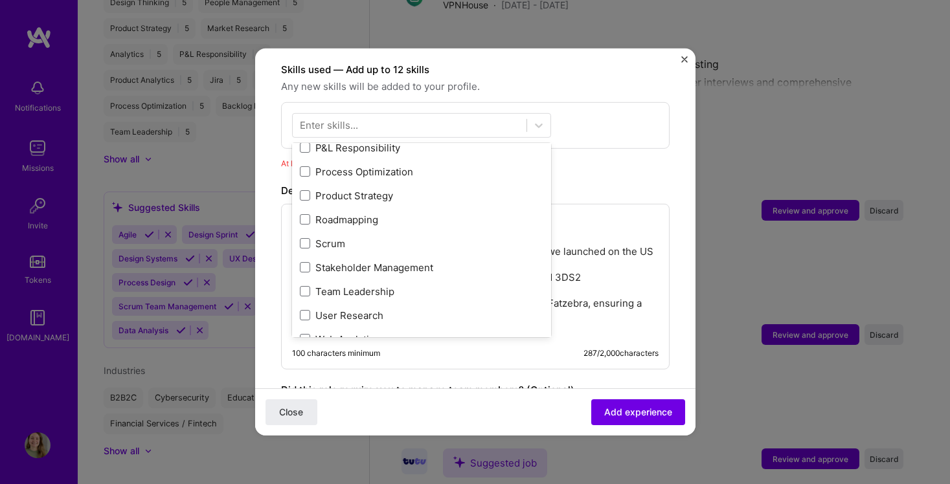
scroll to position [0, 0]
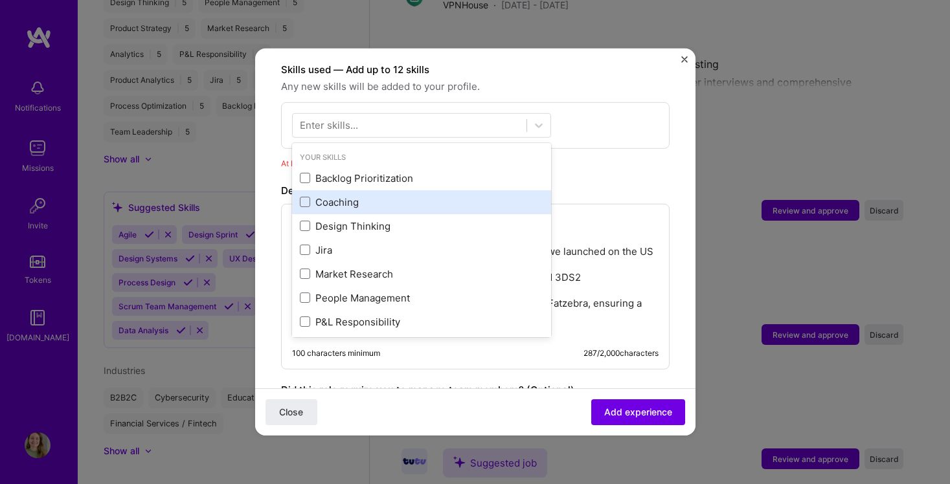
click at [361, 196] on div "Coaching" at bounding box center [421, 203] width 243 height 14
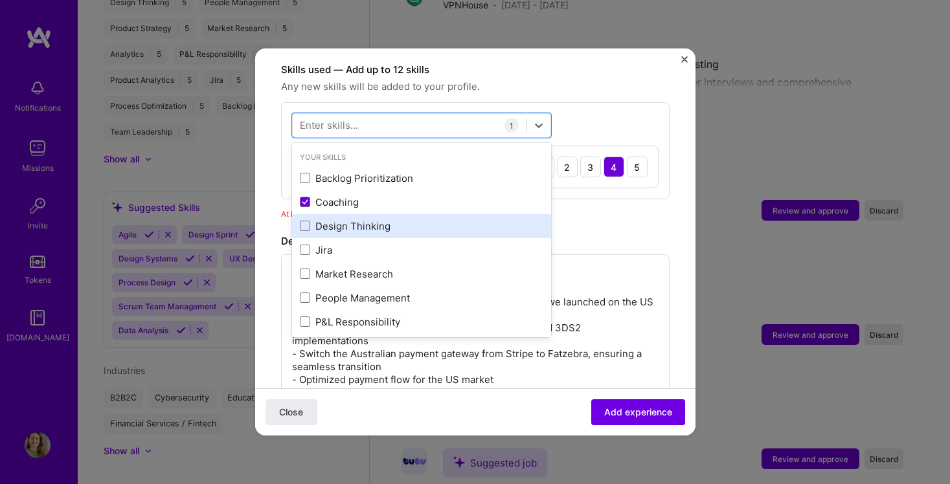
click at [359, 214] on div "Design Thinking" at bounding box center [421, 226] width 259 height 24
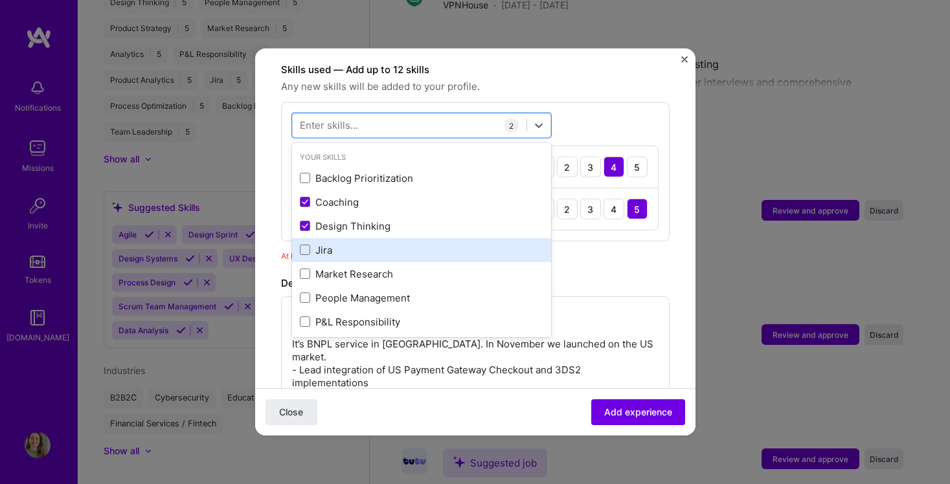
click at [354, 243] on div "Jira" at bounding box center [421, 250] width 243 height 14
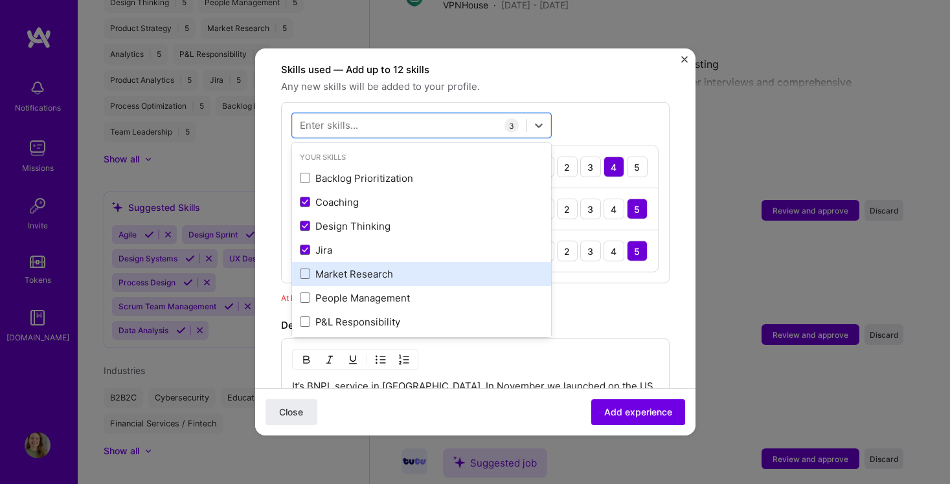
click at [352, 267] on div "Market Research" at bounding box center [421, 274] width 243 height 14
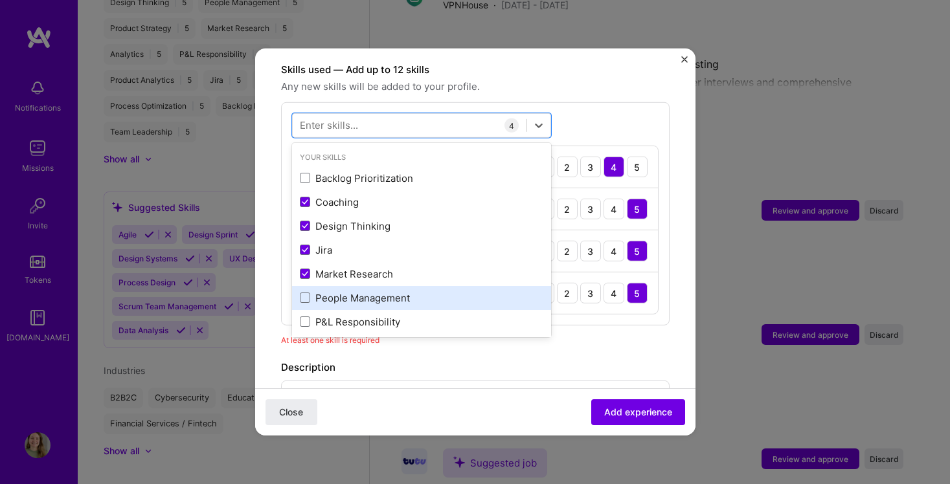
click at [356, 293] on div "People Management" at bounding box center [421, 298] width 259 height 24
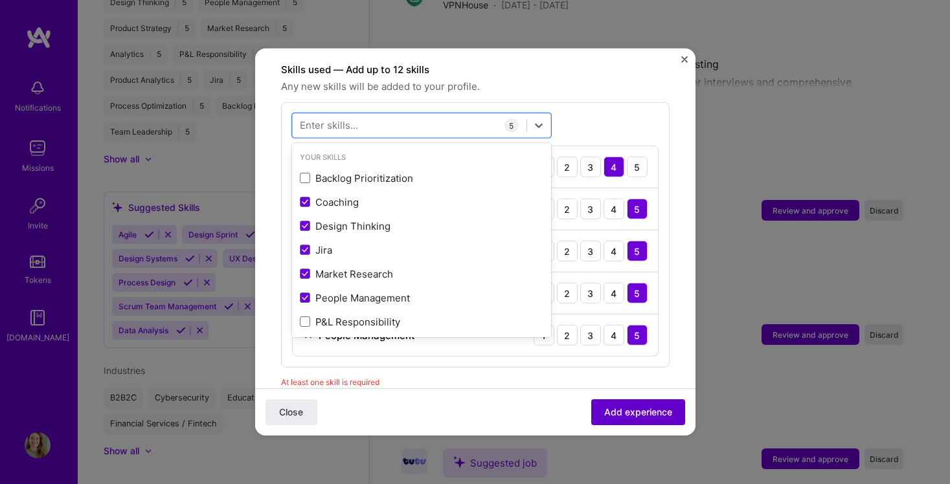
click at [648, 410] on span "Add experience" at bounding box center [638, 412] width 68 height 13
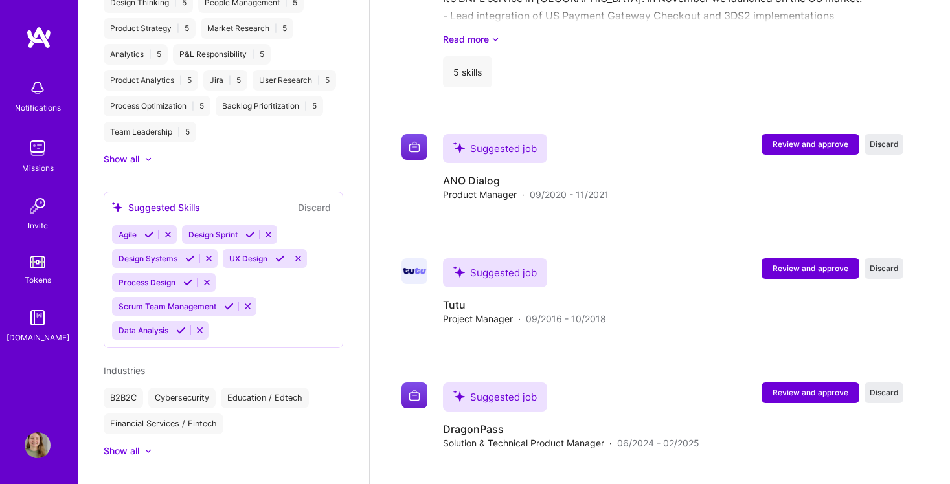
scroll to position [1632, 0]
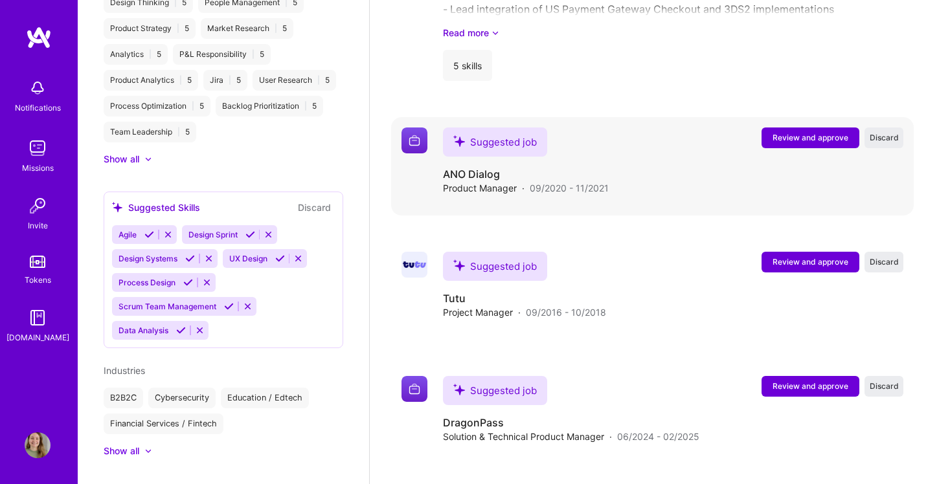
click at [810, 135] on span "Review and approve" at bounding box center [810, 137] width 76 height 11
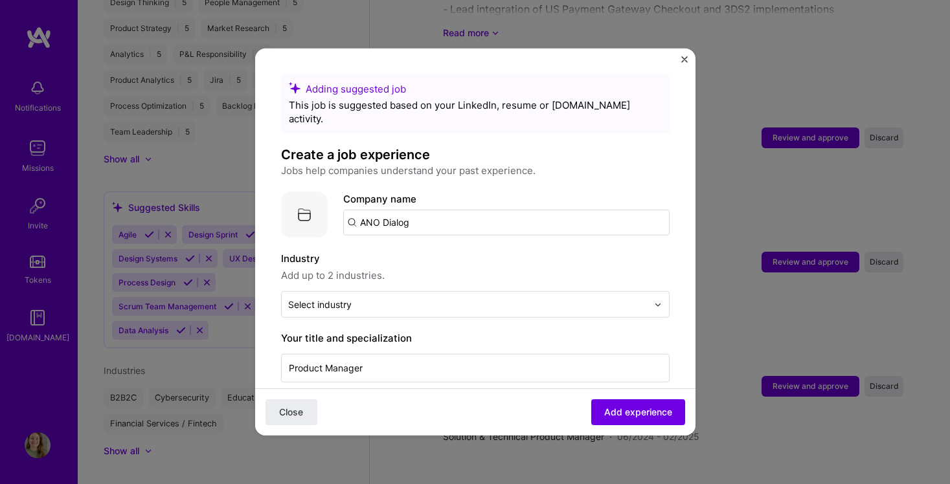
click at [686, 59] on img "Close" at bounding box center [684, 59] width 6 height 6
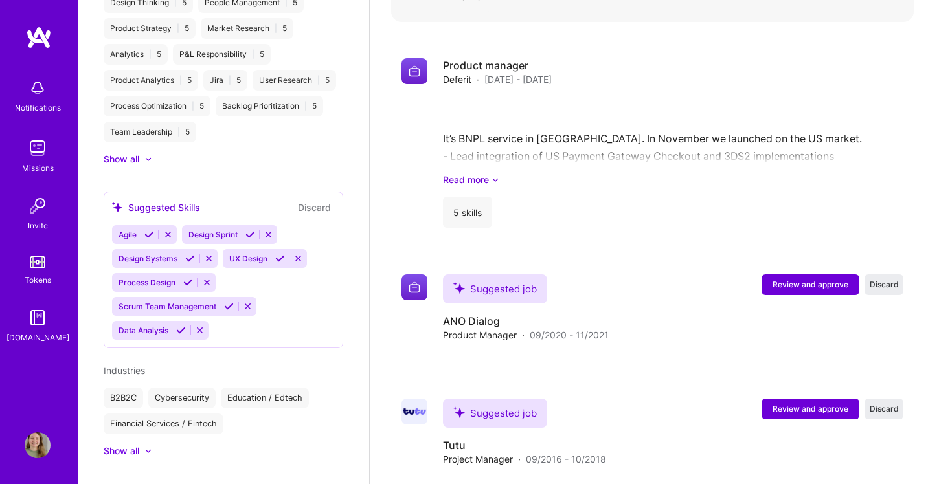
scroll to position [1487, 0]
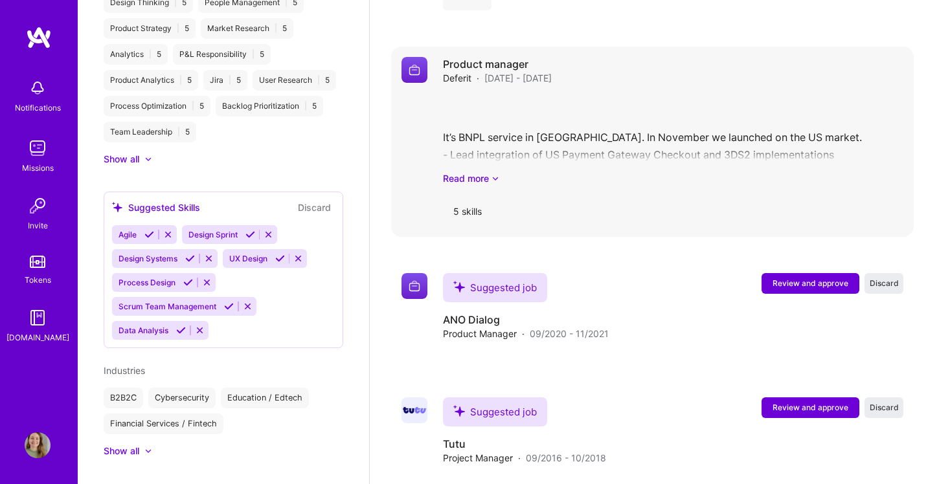
click at [467, 208] on div "5 skills" at bounding box center [467, 211] width 49 height 31
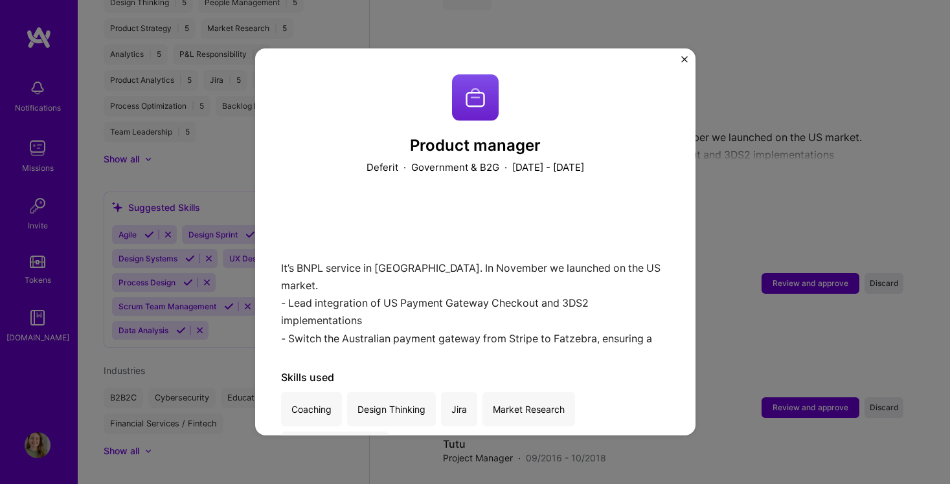
click at [684, 62] on img "Close" at bounding box center [684, 59] width 6 height 6
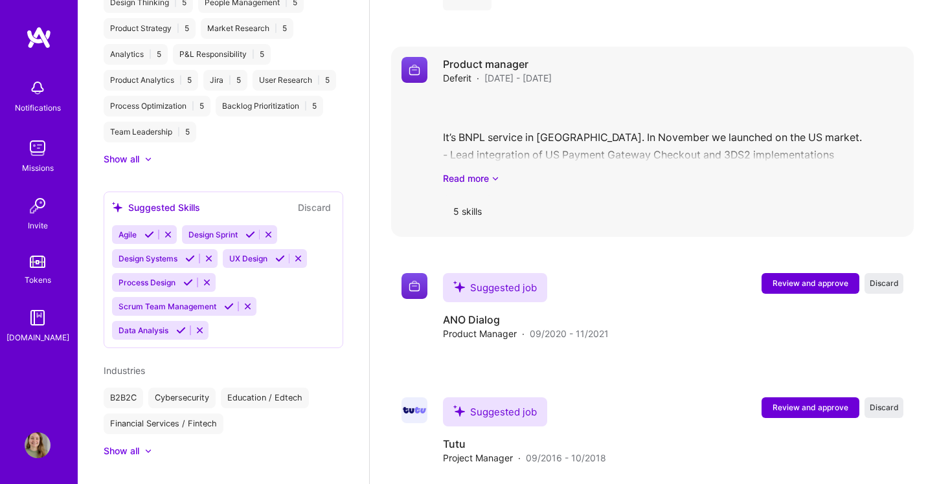
scroll to position [1478, 0]
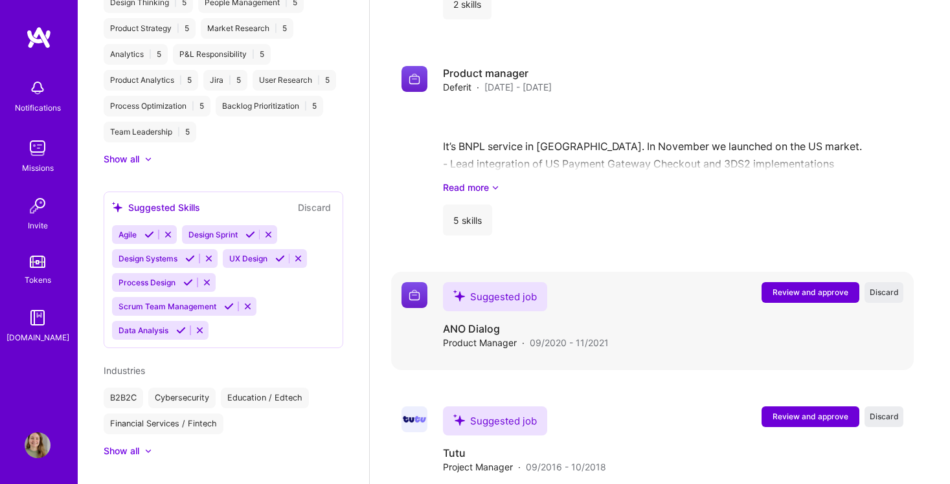
click at [818, 286] on button "Review and approve" at bounding box center [810, 292] width 98 height 21
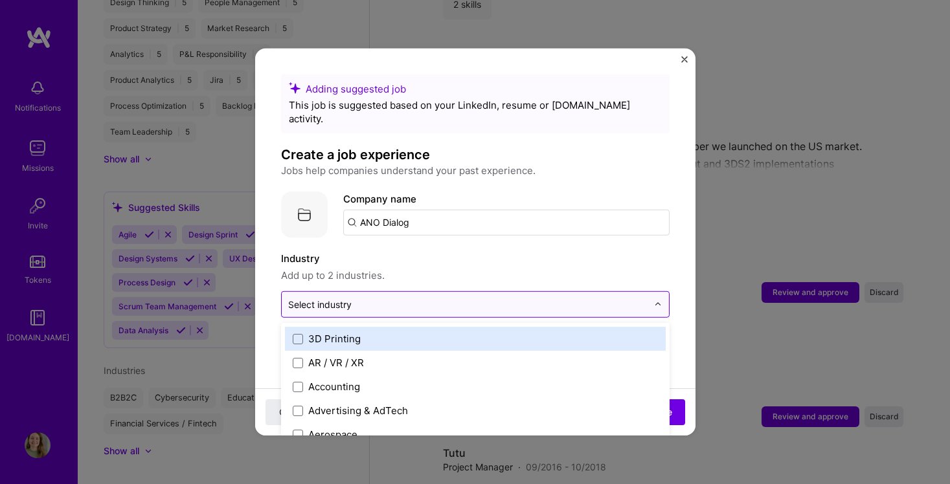
click at [396, 298] on input "text" at bounding box center [467, 305] width 359 height 14
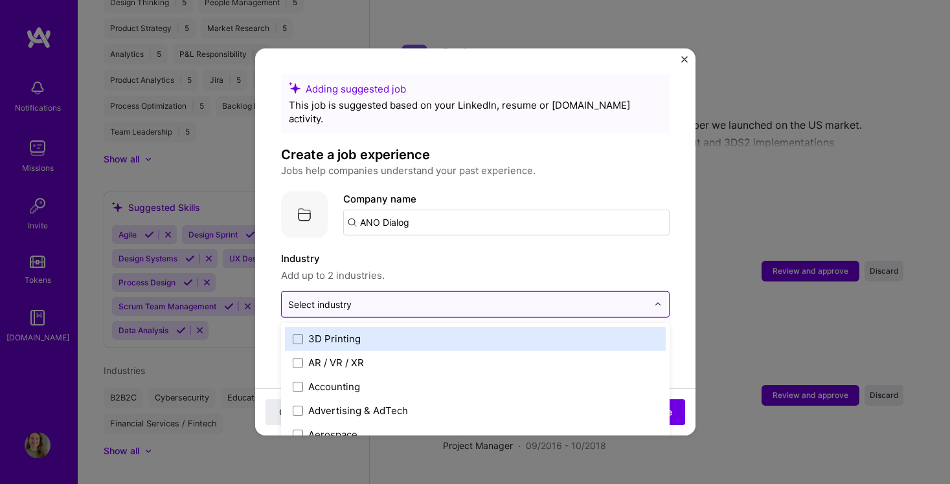
scroll to position [1502, 0]
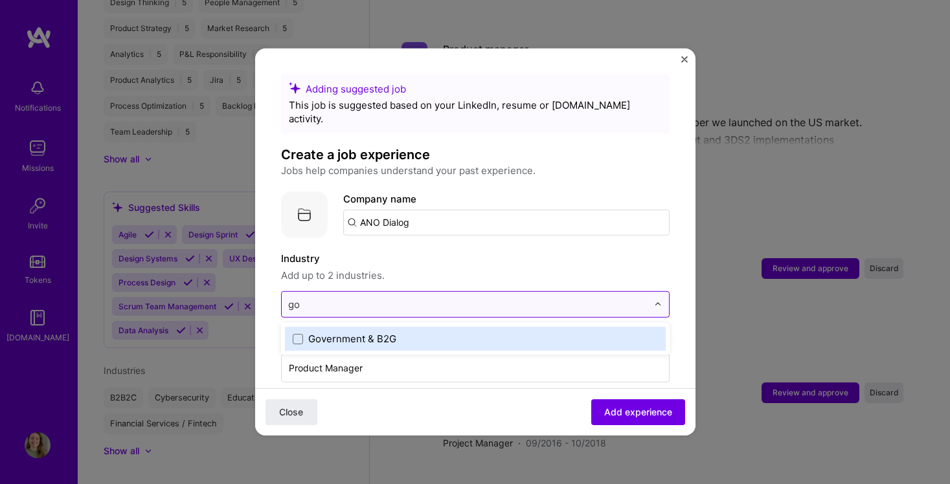
type input "gov"
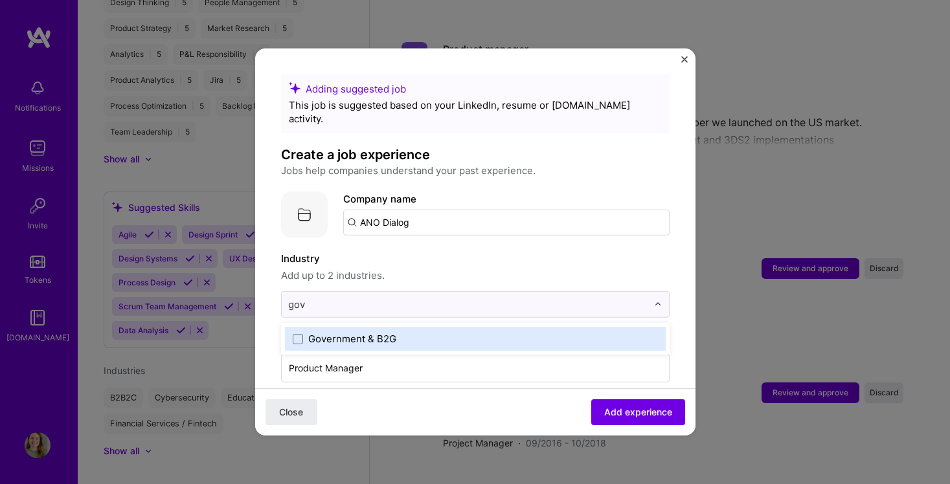
click at [414, 332] on label "Government & B2G" at bounding box center [475, 339] width 365 height 14
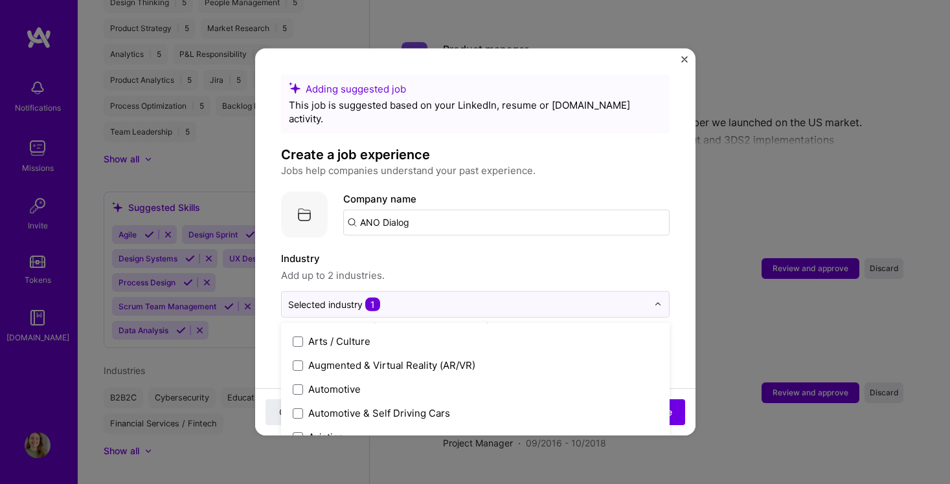
scroll to position [246, 0]
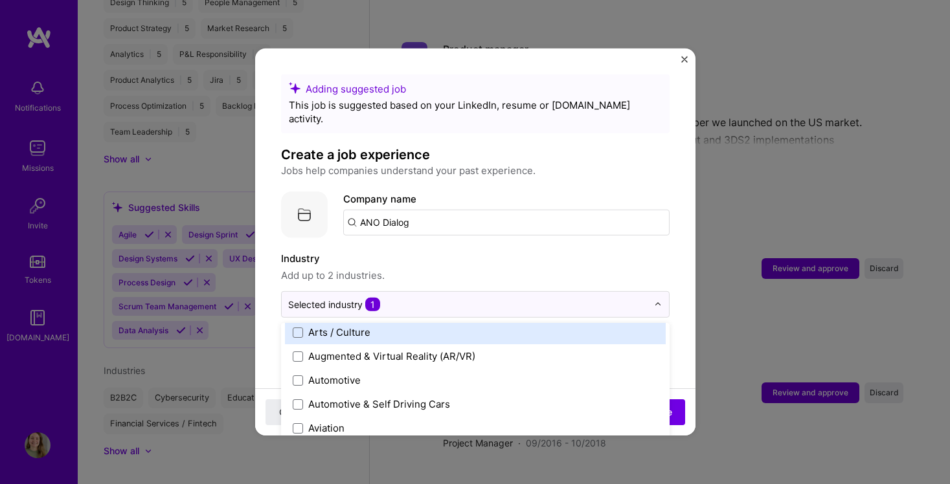
click at [425, 251] on label "Industry" at bounding box center [475, 259] width 389 height 16
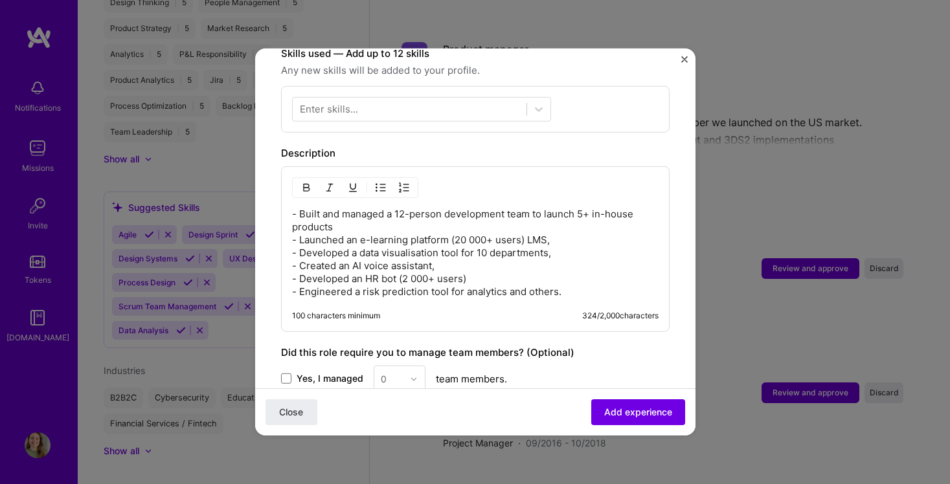
scroll to position [418, 0]
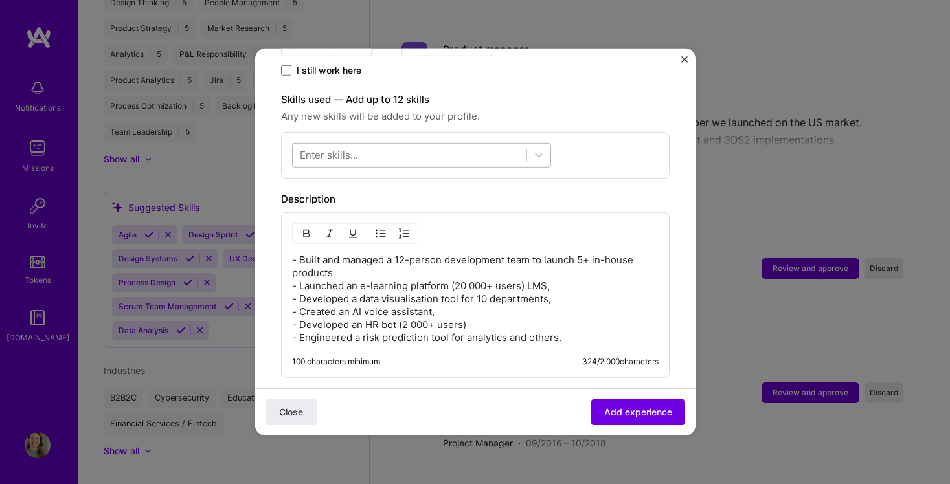
click at [363, 149] on div at bounding box center [410, 154] width 234 height 21
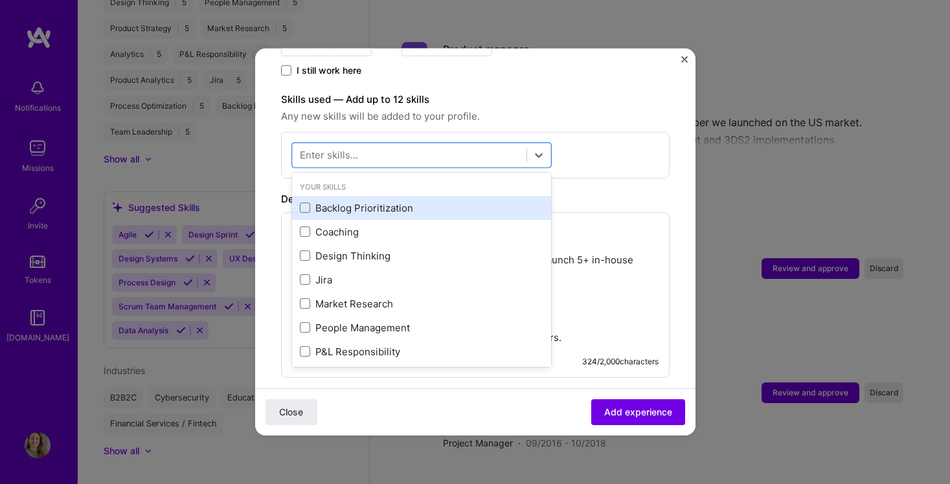
click at [355, 201] on div "Backlog Prioritization" at bounding box center [421, 208] width 243 height 14
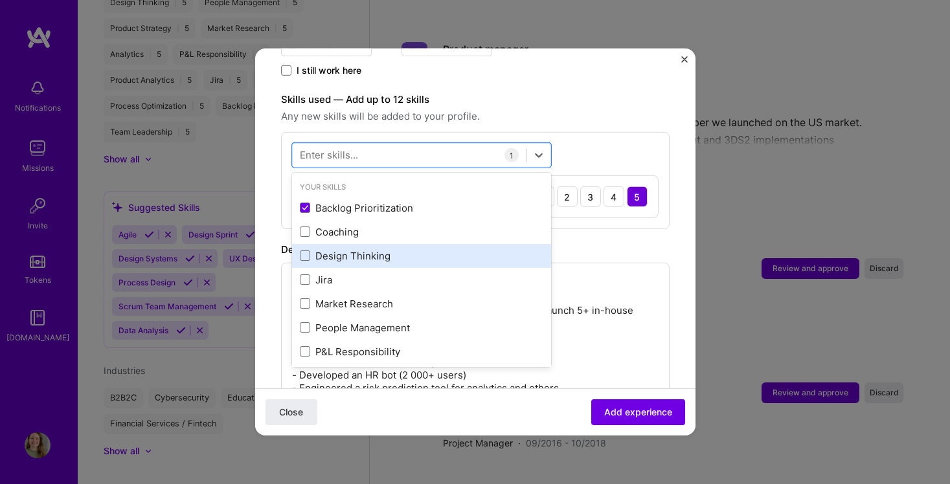
click at [351, 249] on div "Design Thinking" at bounding box center [421, 256] width 243 height 14
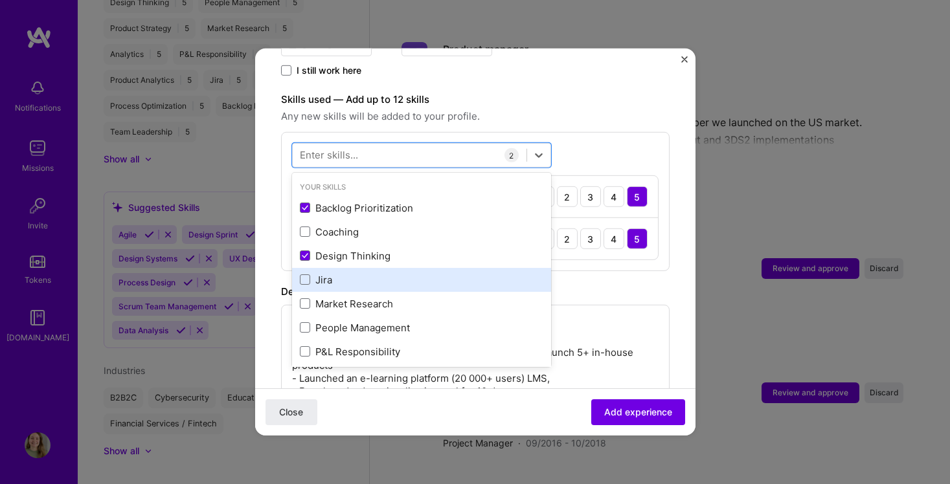
click at [350, 273] on div "Jira" at bounding box center [421, 280] width 243 height 14
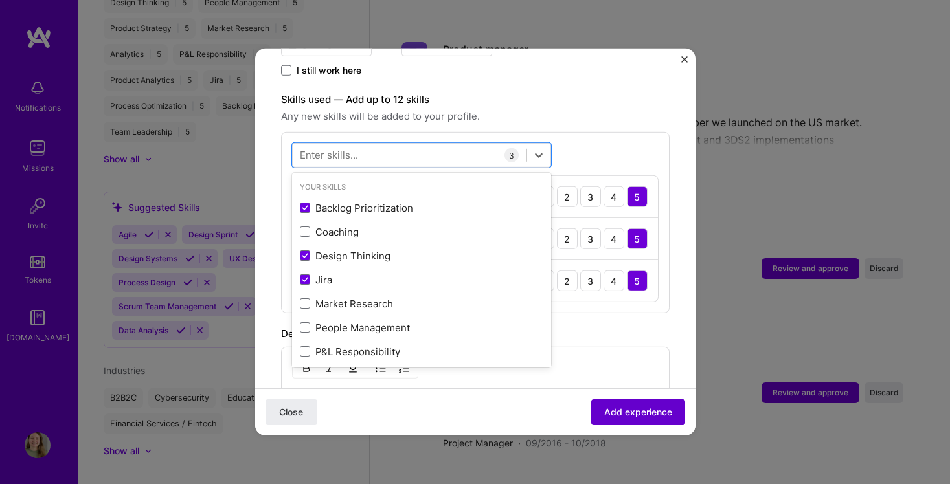
click at [604, 414] on span "Add experience" at bounding box center [638, 412] width 68 height 13
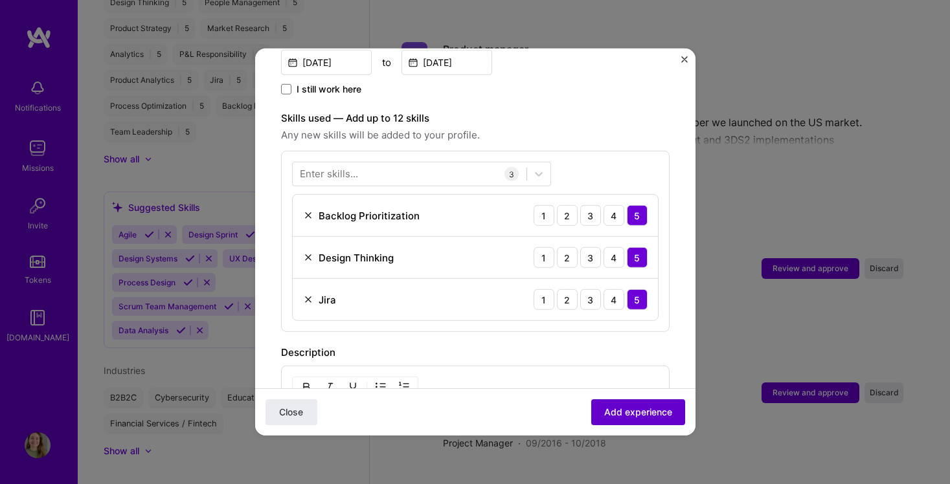
scroll to position [130, 0]
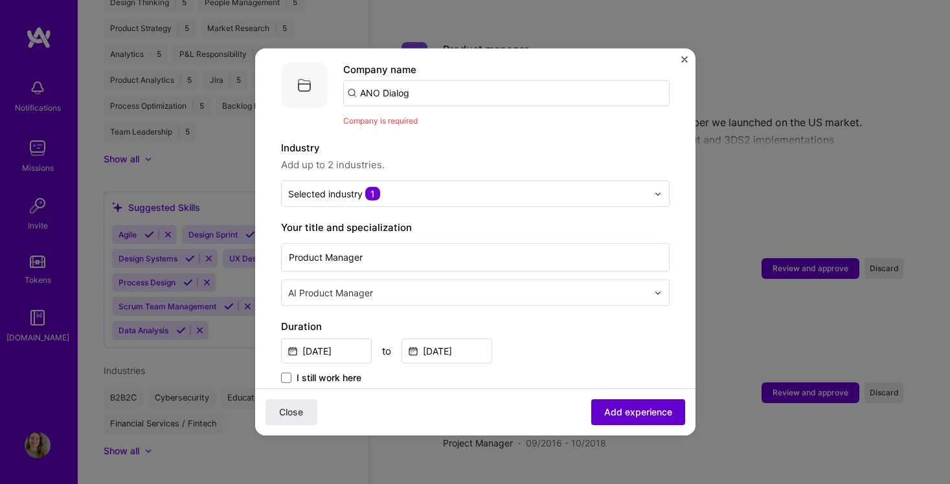
click at [632, 411] on span "Add experience" at bounding box center [638, 412] width 68 height 13
click at [410, 82] on input "ANO Dialog" at bounding box center [506, 93] width 326 height 26
click at [365, 85] on input "ANO Dialog" at bounding box center [506, 93] width 326 height 26
click at [425, 80] on input "ANO Dialog" at bounding box center [506, 93] width 326 height 26
click at [291, 412] on button "Close" at bounding box center [291, 413] width 52 height 26
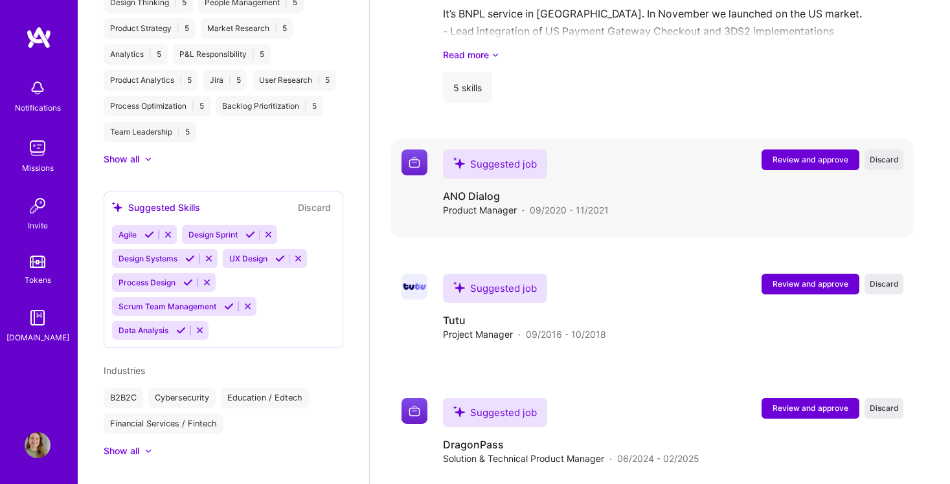
scroll to position [1627, 0]
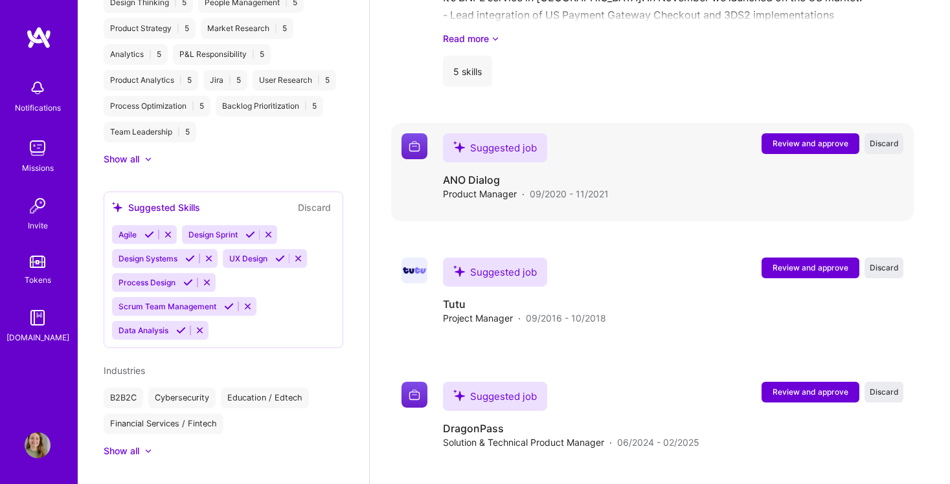
click at [817, 141] on span "Review and approve" at bounding box center [810, 143] width 76 height 11
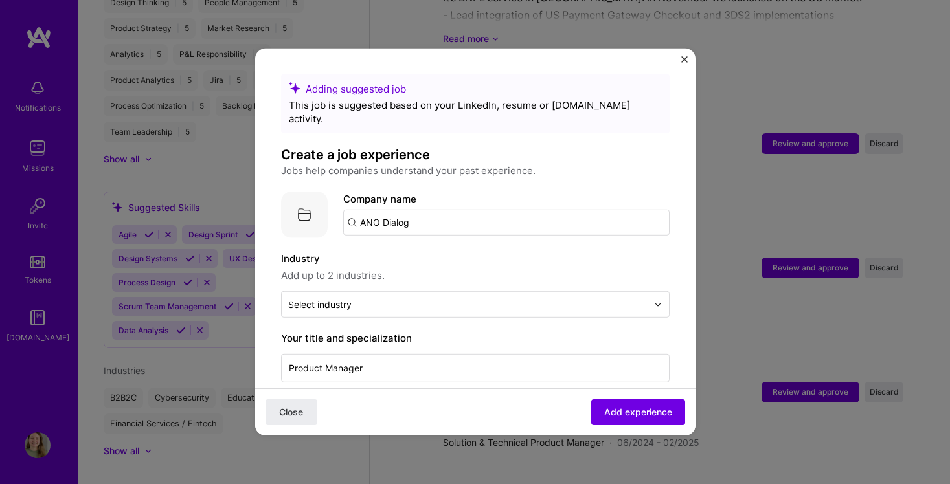
click at [418, 212] on input "ANO Dialog" at bounding box center [506, 223] width 326 height 26
drag, startPoint x: 417, startPoint y: 207, endPoint x: 352, endPoint y: 205, distance: 65.4
click at [352, 210] on input "ANO Dialog" at bounding box center [506, 223] width 326 height 26
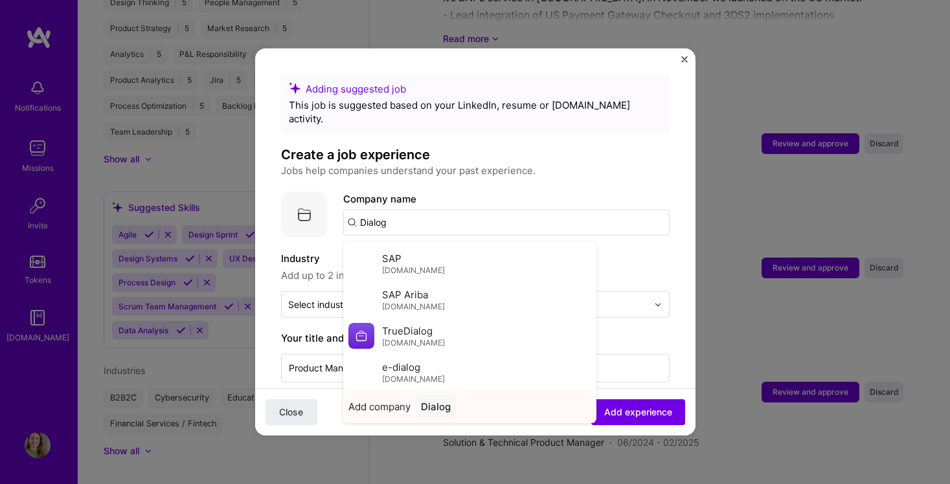
scroll to position [323, 0]
type input "Dialog"
click at [433, 396] on div "Dialog" at bounding box center [436, 407] width 40 height 23
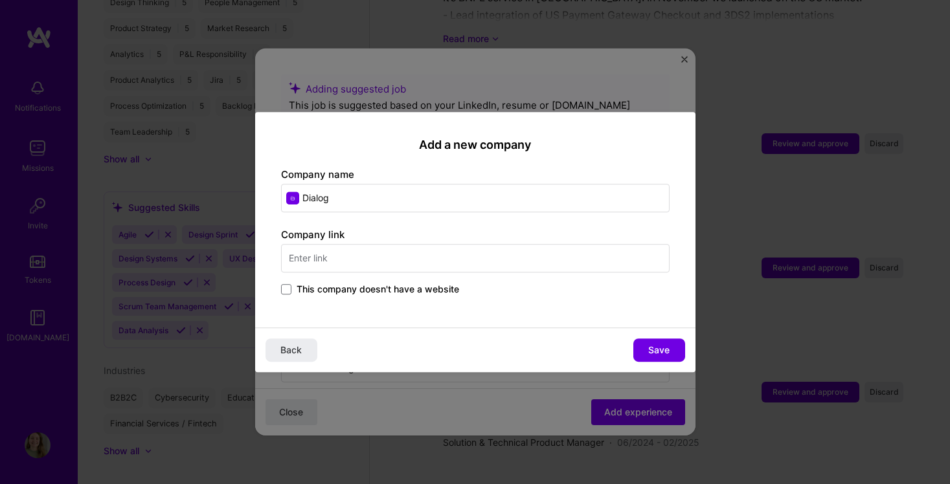
click at [304, 197] on input "Dialog" at bounding box center [475, 198] width 389 height 28
type input "ANO Dialog"
click at [330, 285] on span "This company doesn't have a website" at bounding box center [378, 289] width 163 height 13
click at [0, 0] on input "This company doesn't have a website" at bounding box center [0, 0] width 0 height 0
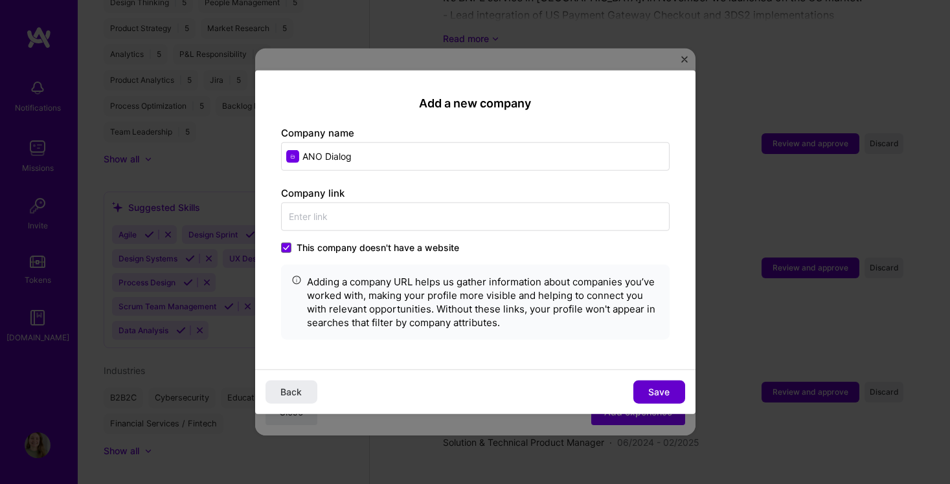
click at [664, 383] on button "Save" at bounding box center [659, 391] width 52 height 23
type input "ANO Dialog"
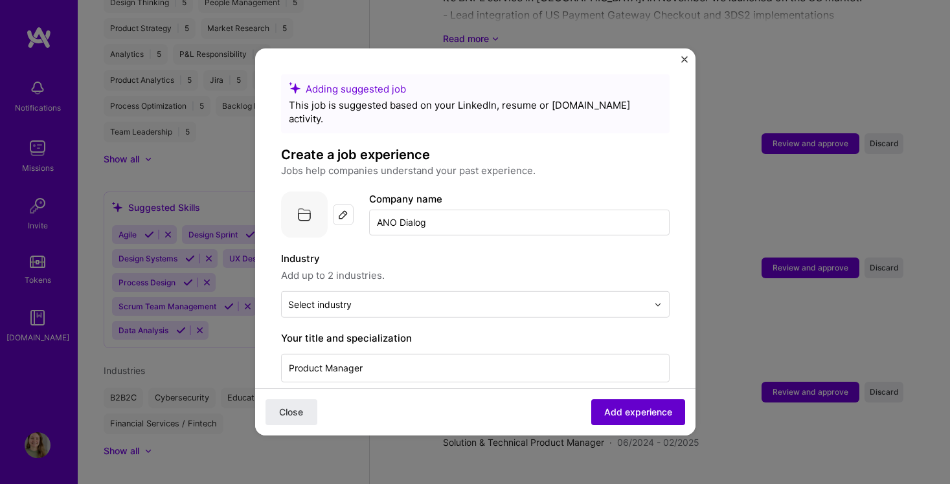
click at [631, 415] on span "Add experience" at bounding box center [638, 412] width 68 height 13
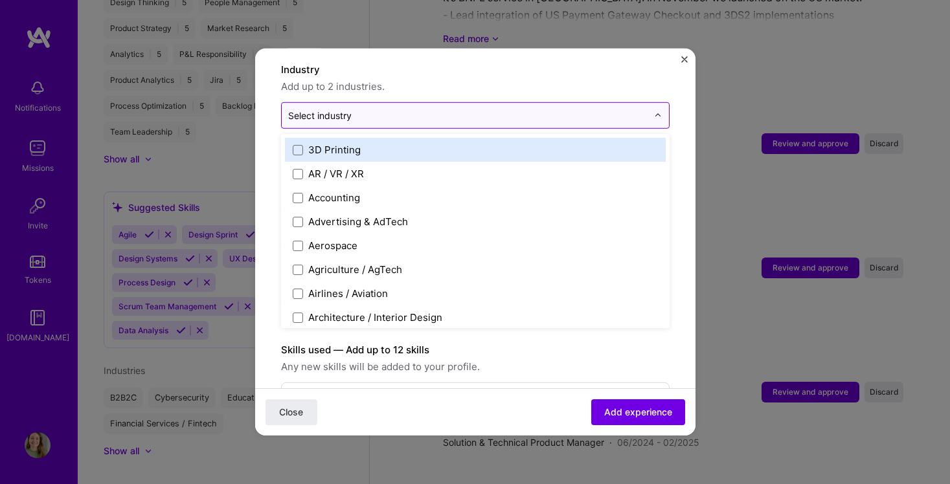
click at [341, 109] on div "Select industry 0" at bounding box center [319, 116] width 63 height 14
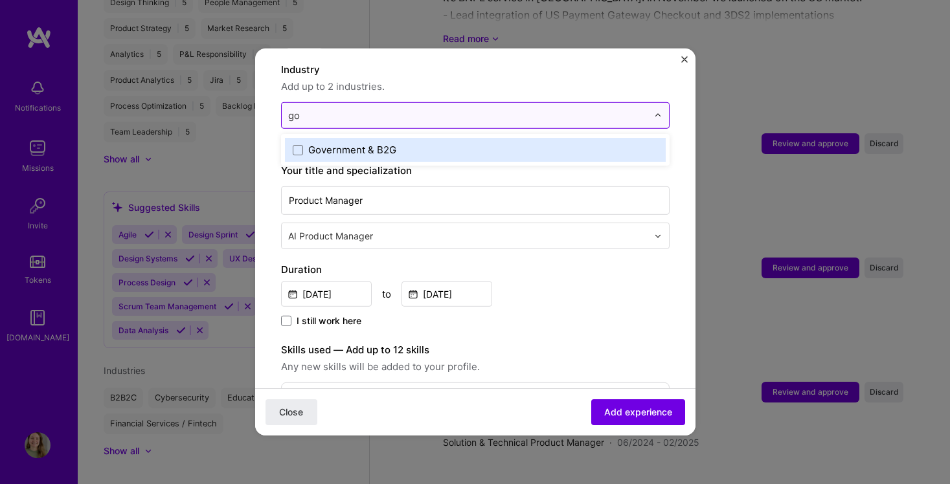
type input "gov"
click at [352, 143] on div "Government & B2G" at bounding box center [352, 150] width 88 height 14
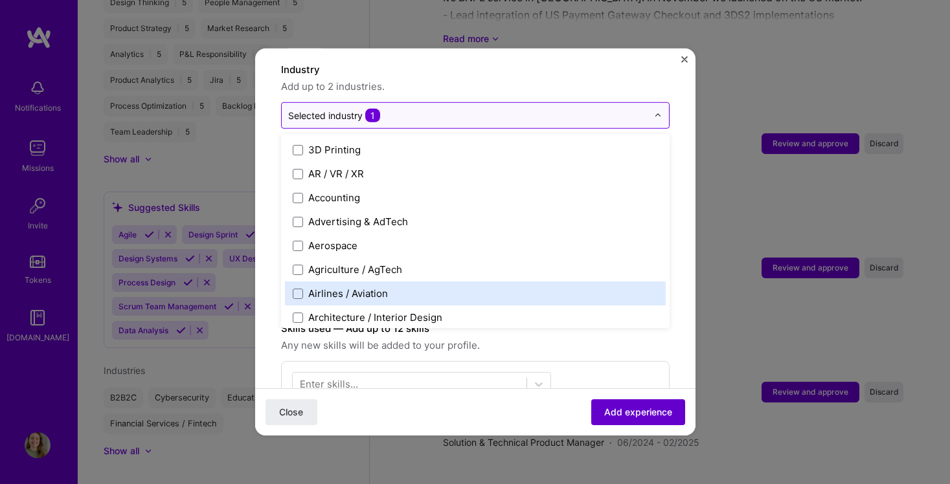
click at [631, 409] on span "Add experience" at bounding box center [638, 412] width 68 height 13
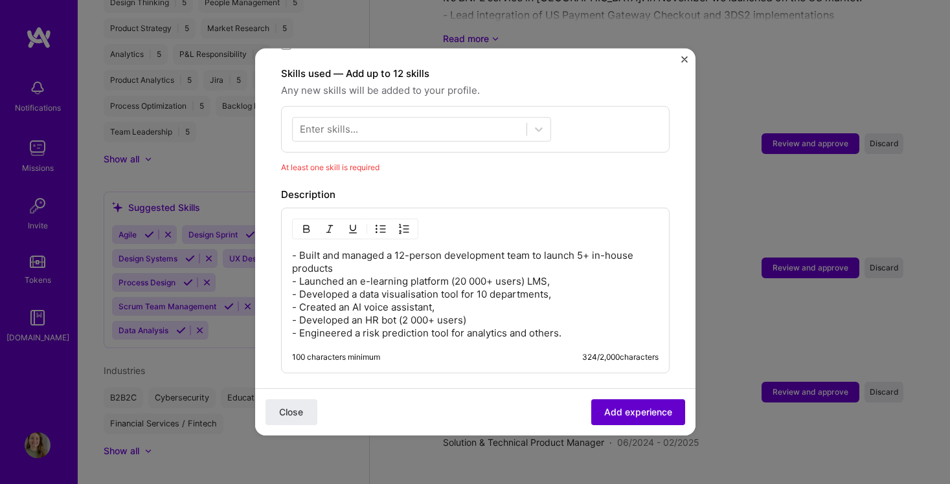
scroll to position [448, 0]
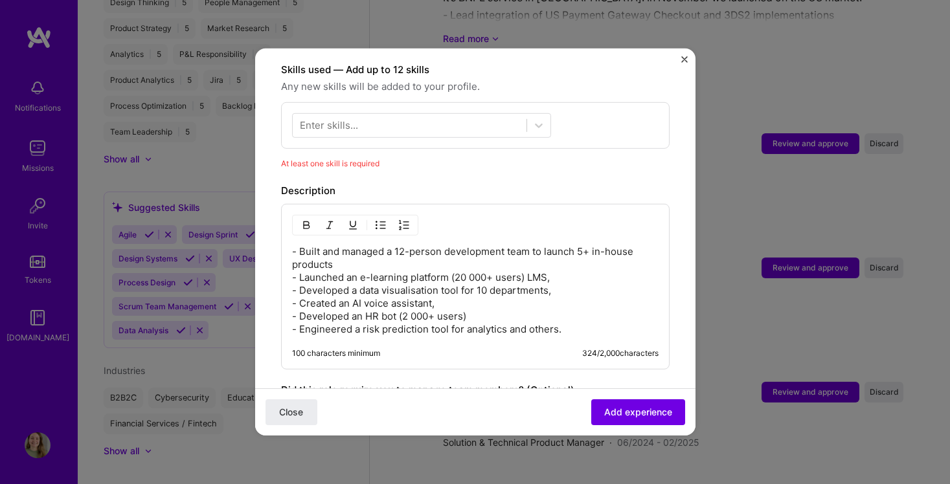
click at [328, 118] on div "Enter skills..." at bounding box center [329, 125] width 58 height 14
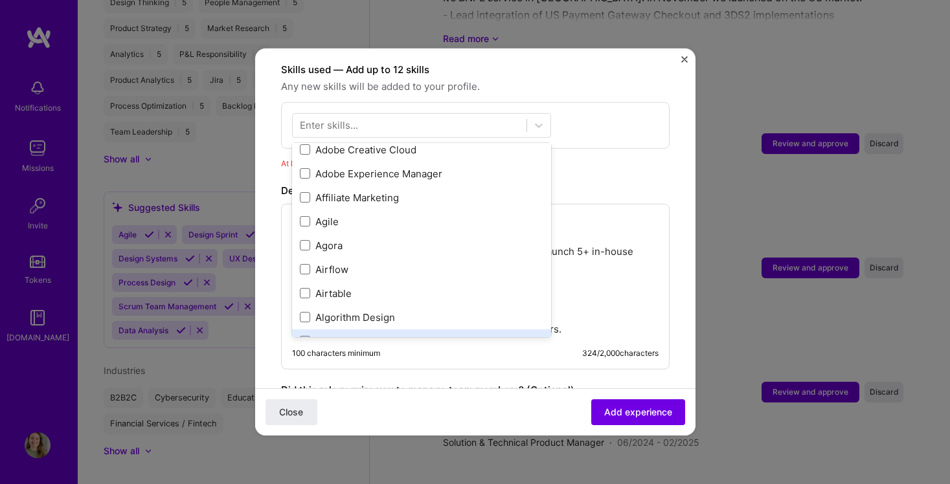
scroll to position [987, 0]
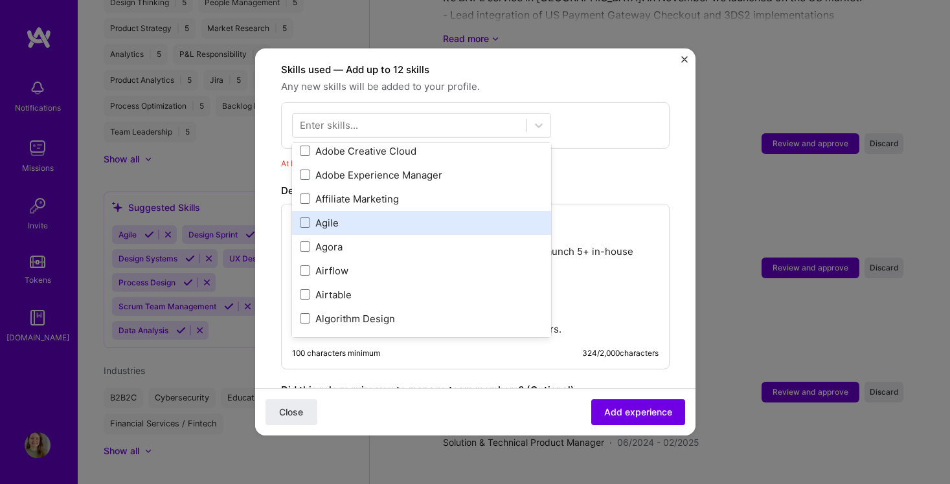
click at [326, 214] on div "Your Skills Backlog Prioritization Coaching Design Thinking Jira Market Researc…" at bounding box center [421, 240] width 259 height 194
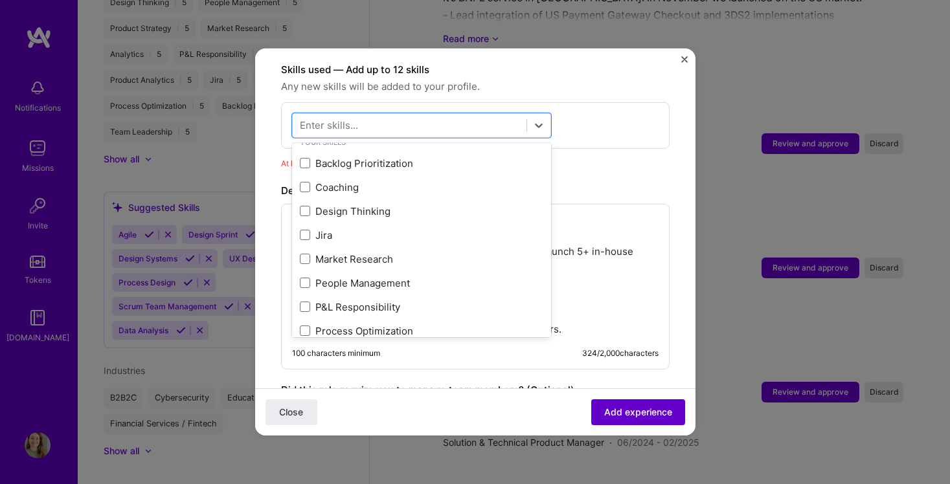
click at [629, 400] on div "Close Add experience" at bounding box center [475, 412] width 440 height 47
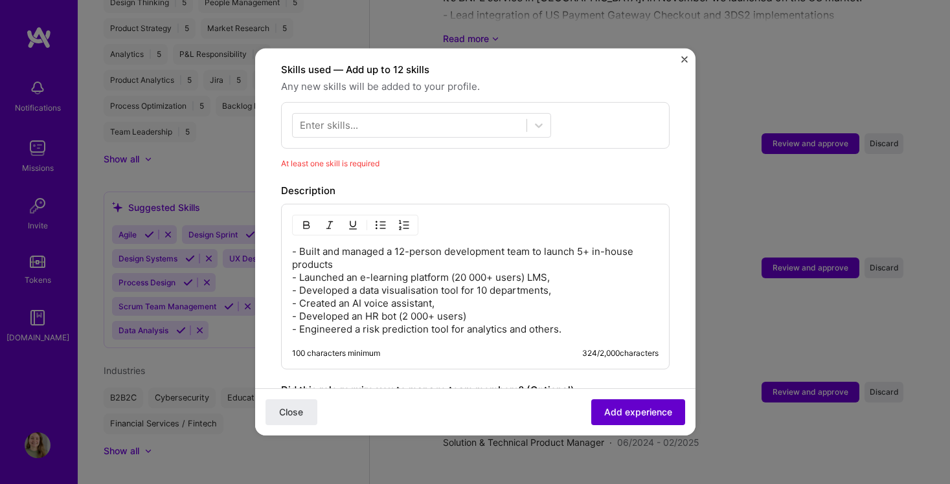
click at [635, 405] on button "Add experience" at bounding box center [638, 413] width 94 height 26
click at [641, 411] on span "Add experience" at bounding box center [638, 412] width 68 height 13
click at [330, 85] on div "Skills used — Add up to 12 skills Any new skills will be added to your profile.…" at bounding box center [475, 105] width 389 height 87
click at [333, 115] on div at bounding box center [410, 125] width 234 height 21
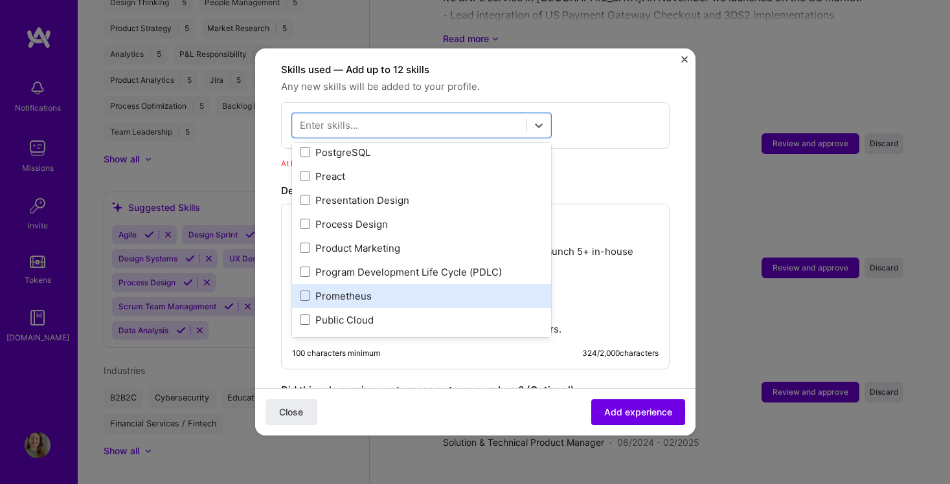
scroll to position [6192, 0]
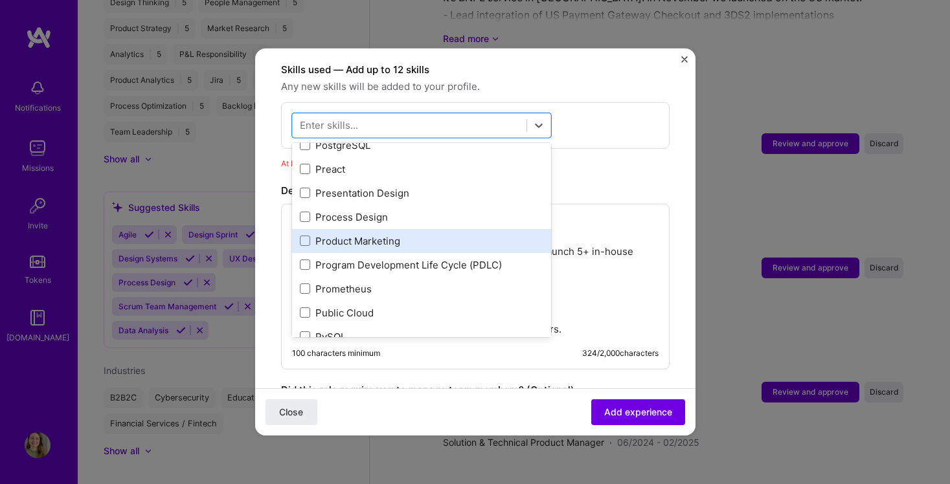
click at [348, 236] on div "Product Marketing" at bounding box center [421, 241] width 259 height 24
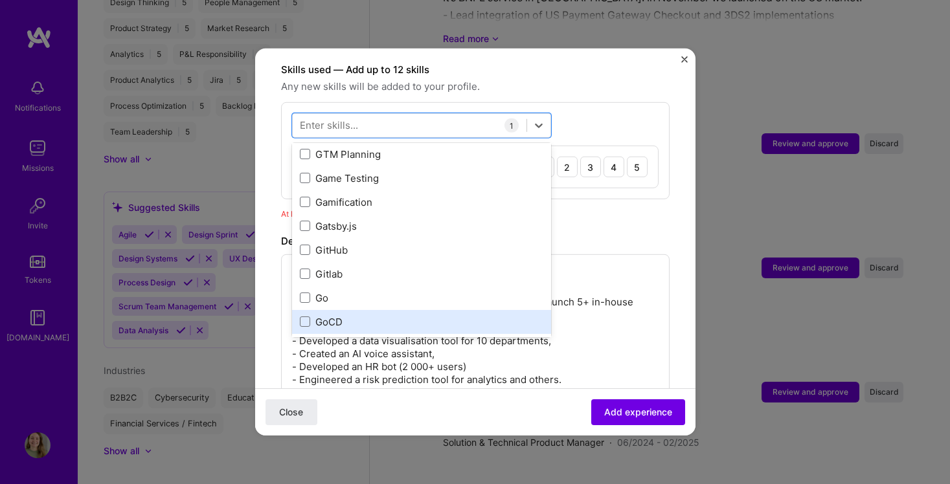
scroll to position [3833, 0]
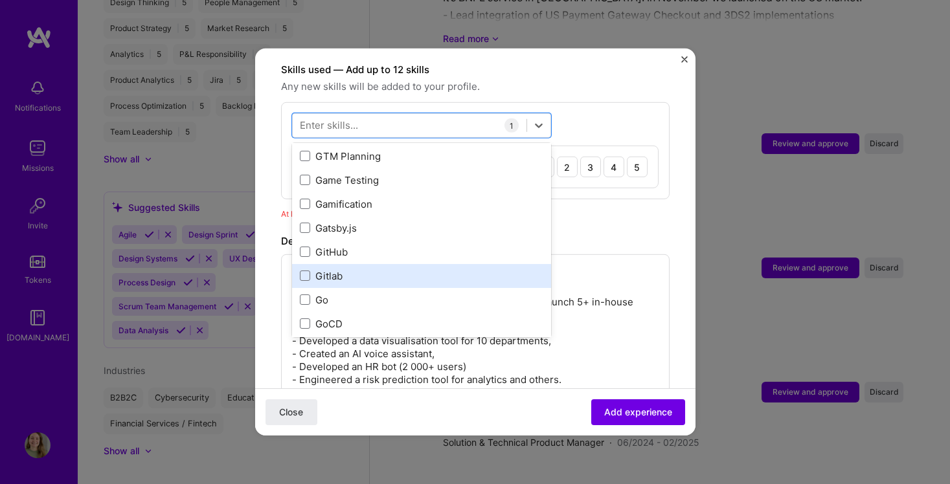
click at [331, 269] on div "Gitlab" at bounding box center [421, 276] width 243 height 14
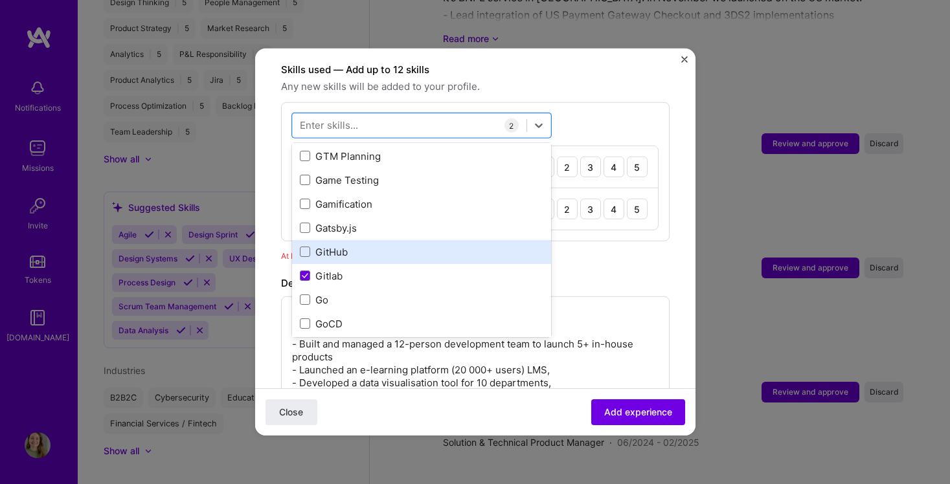
click at [328, 245] on div "GitHub" at bounding box center [421, 252] width 243 height 14
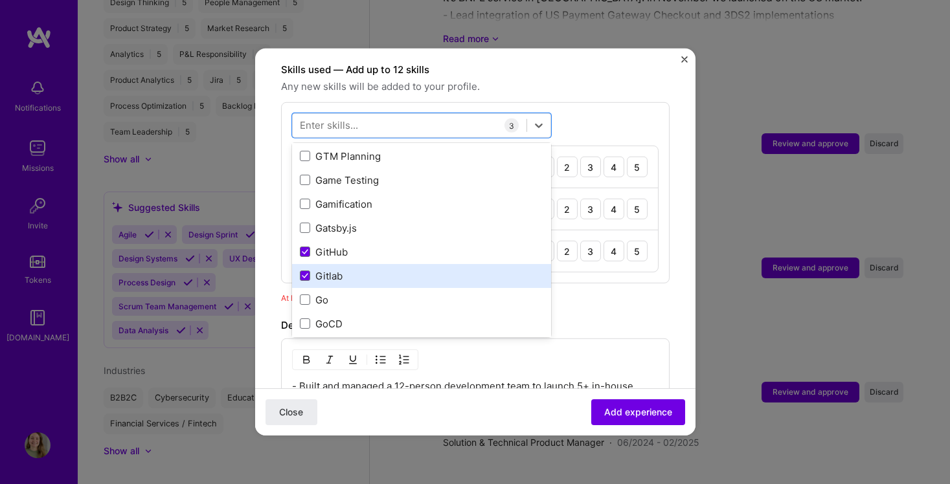
click at [330, 269] on div "Gitlab" at bounding box center [421, 276] width 243 height 14
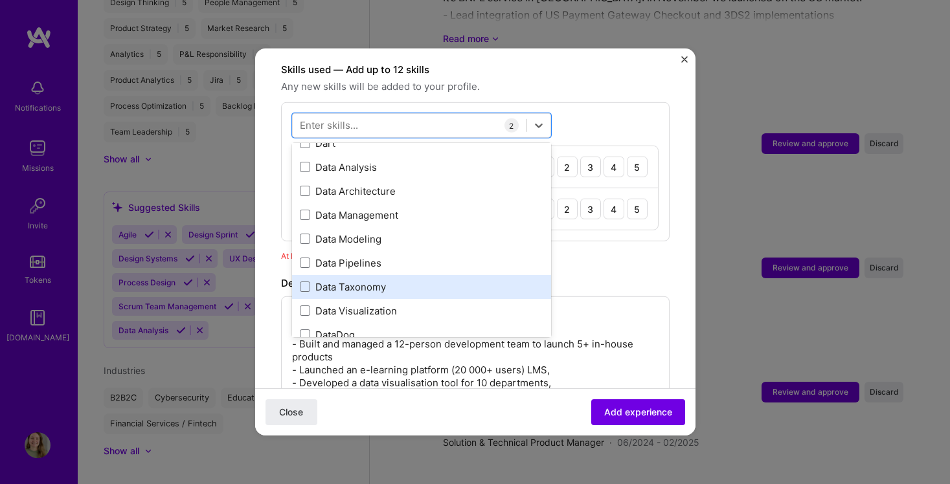
scroll to position [2492, 0]
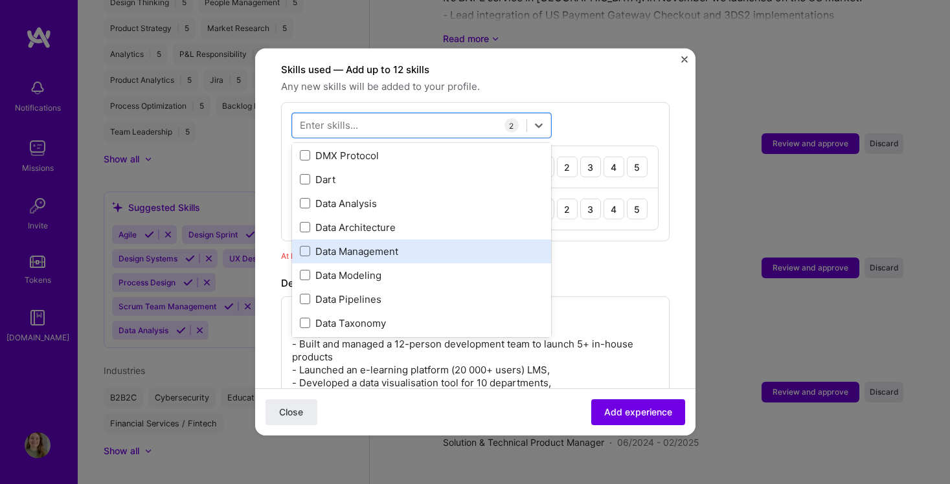
click at [352, 245] on div "Data Management" at bounding box center [421, 251] width 259 height 24
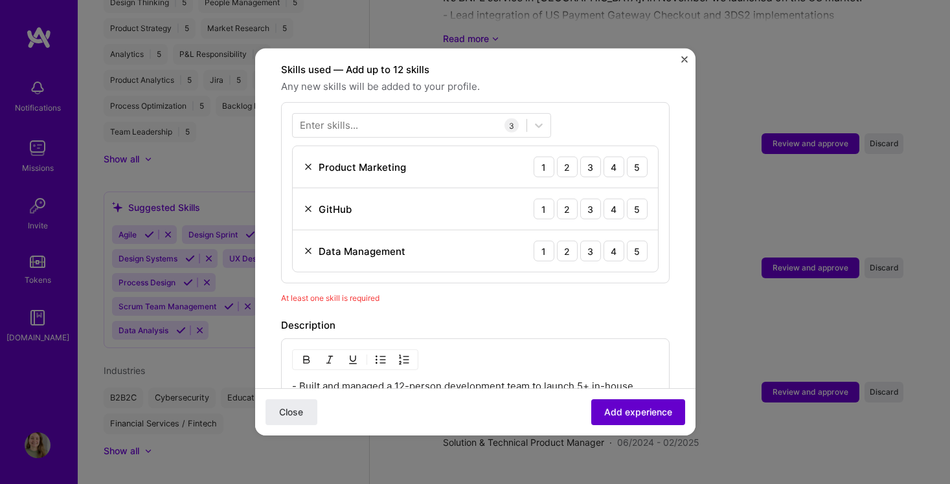
click at [644, 422] on button "Add experience" at bounding box center [638, 413] width 94 height 26
click at [642, 414] on span "Add experience" at bounding box center [638, 412] width 68 height 13
click at [639, 157] on div "5" at bounding box center [637, 167] width 21 height 21
click at [640, 199] on div "5" at bounding box center [637, 209] width 21 height 21
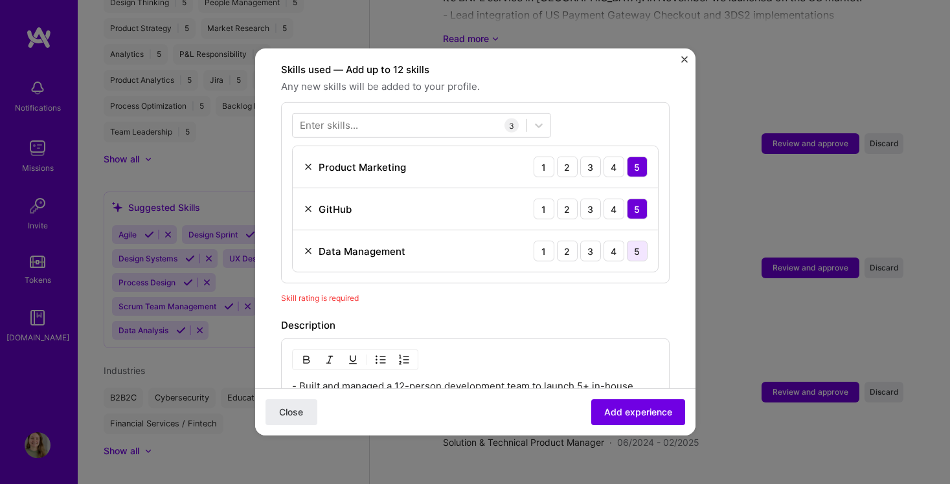
click at [640, 241] on div "5" at bounding box center [637, 251] width 21 height 21
click at [629, 427] on div "Close Add experience" at bounding box center [475, 412] width 440 height 47
click at [629, 411] on span "Add experience" at bounding box center [638, 412] width 68 height 13
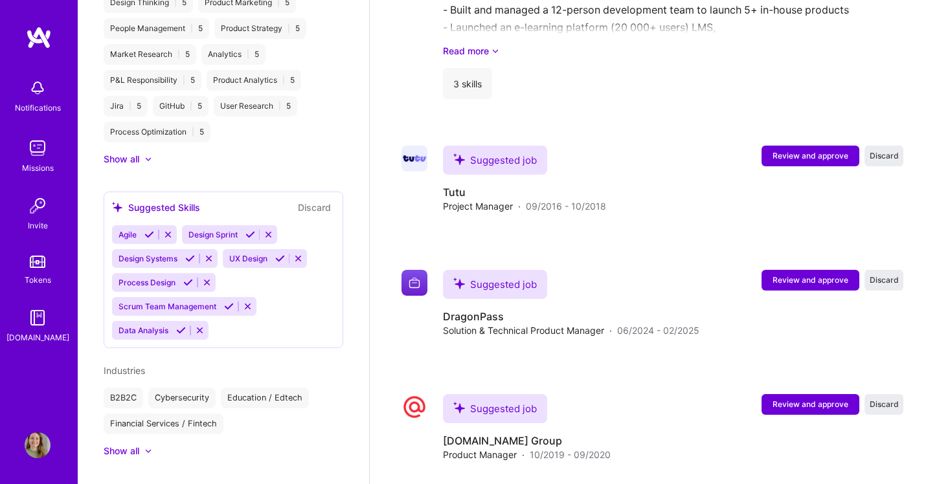
scroll to position [1855, 0]
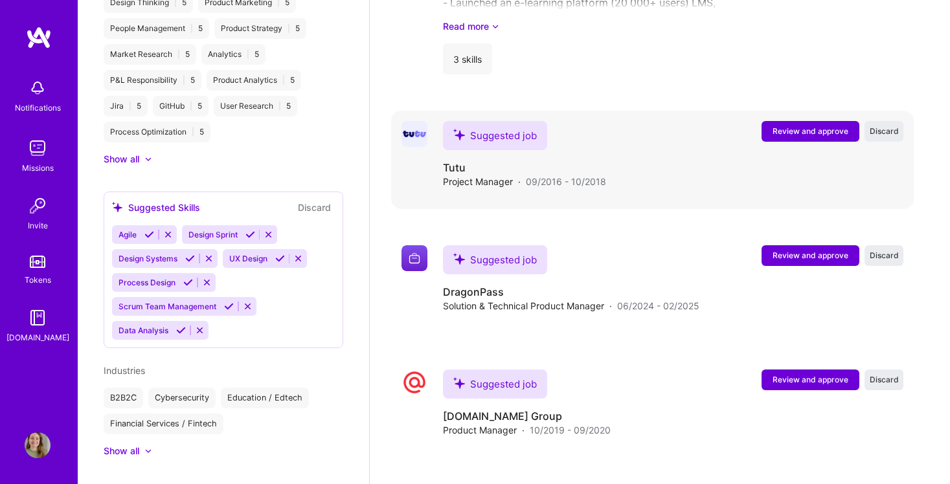
click at [799, 132] on span "Review and approve" at bounding box center [810, 131] width 76 height 11
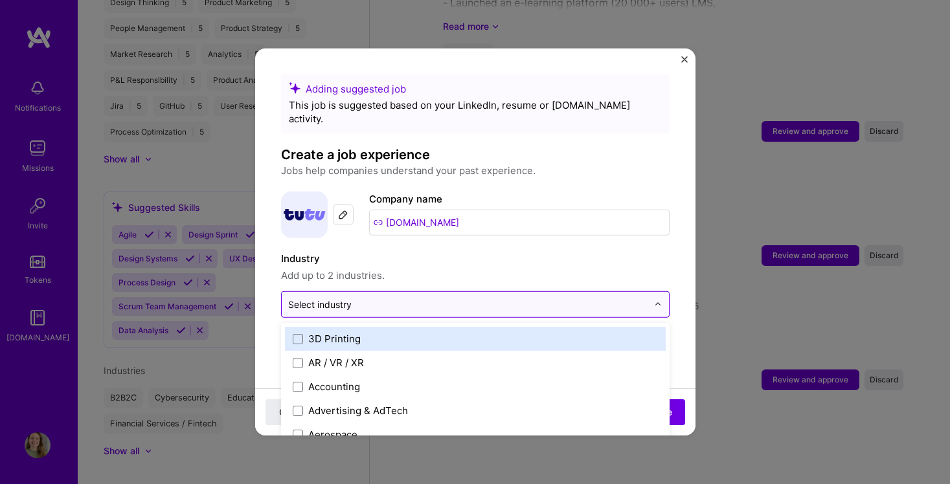
click at [335, 298] on div at bounding box center [467, 305] width 359 height 16
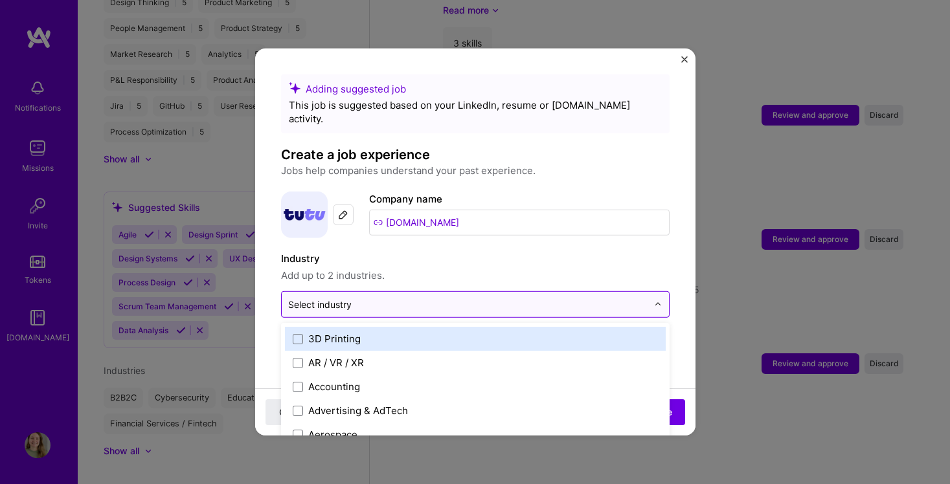
scroll to position [1879, 0]
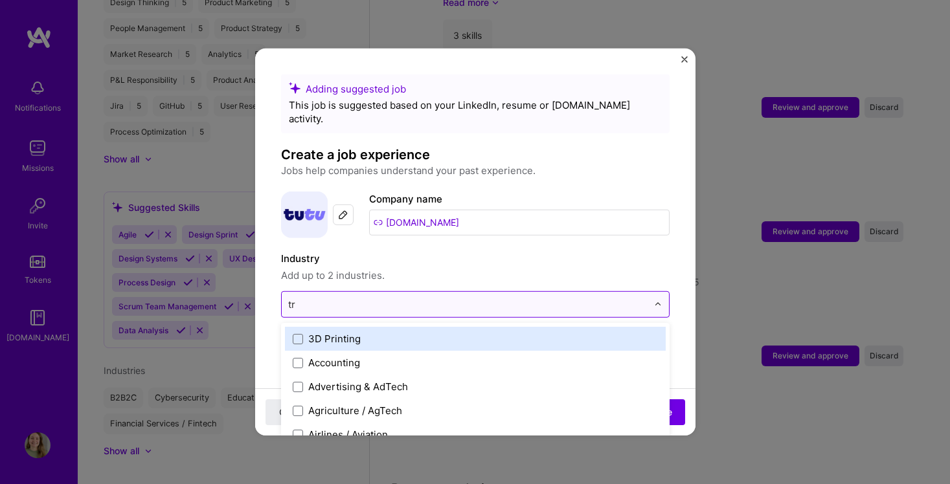
type input "tra"
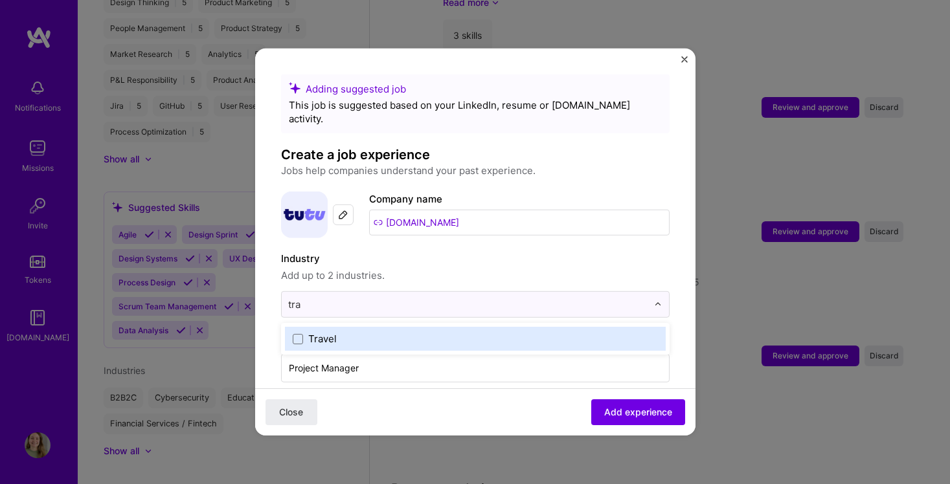
click at [287, 327] on div "Travel" at bounding box center [475, 339] width 381 height 24
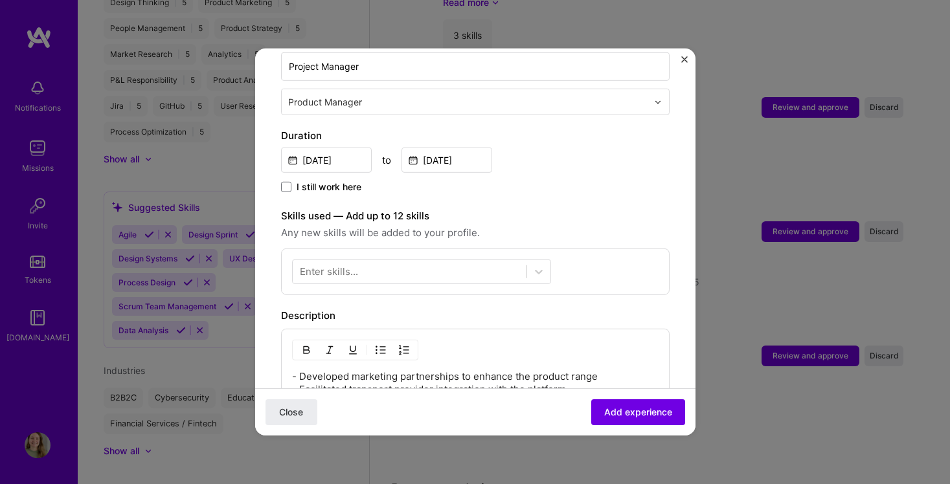
scroll to position [306, 0]
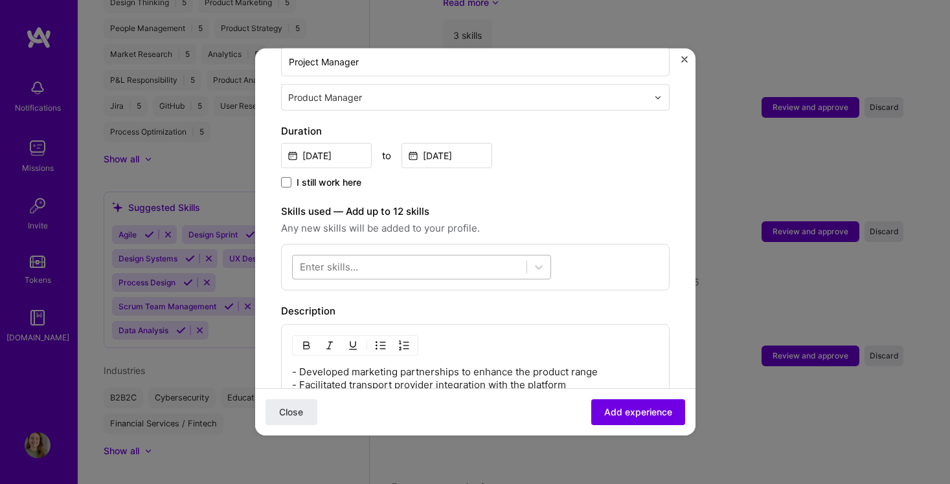
click at [374, 256] on div at bounding box center [410, 266] width 234 height 21
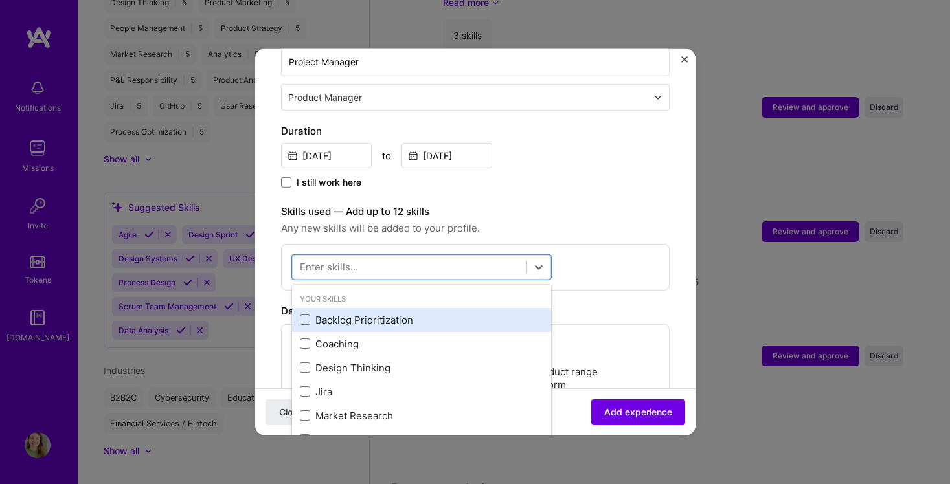
click at [361, 313] on div "Backlog Prioritization" at bounding box center [421, 320] width 243 height 14
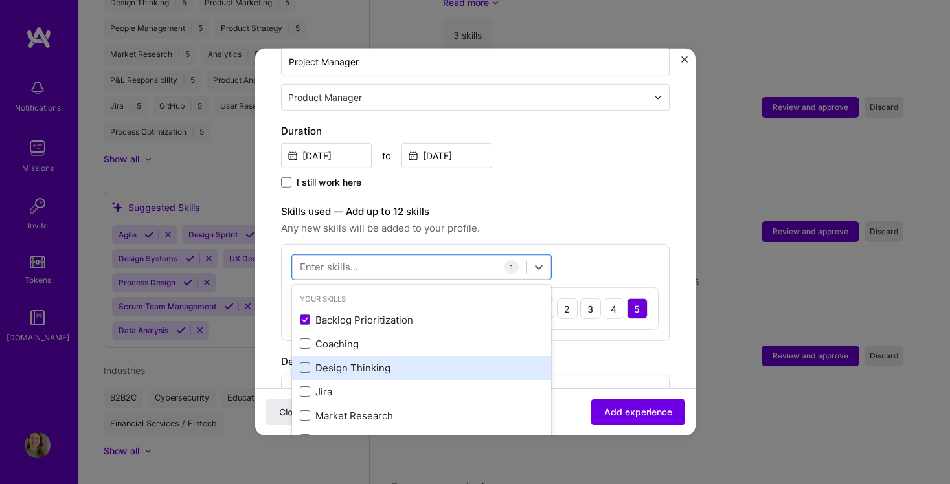
click at [357, 361] on div "Design Thinking" at bounding box center [421, 368] width 243 height 14
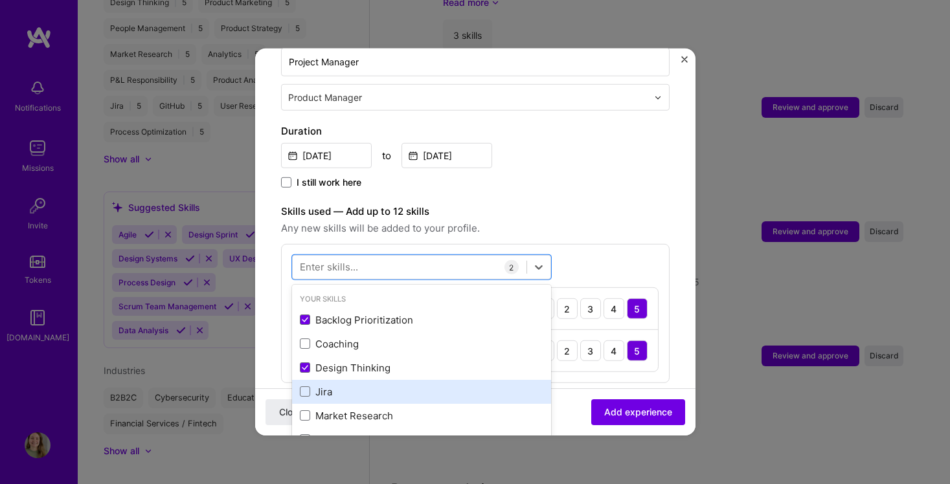
click at [357, 385] on div "Jira" at bounding box center [421, 392] width 243 height 14
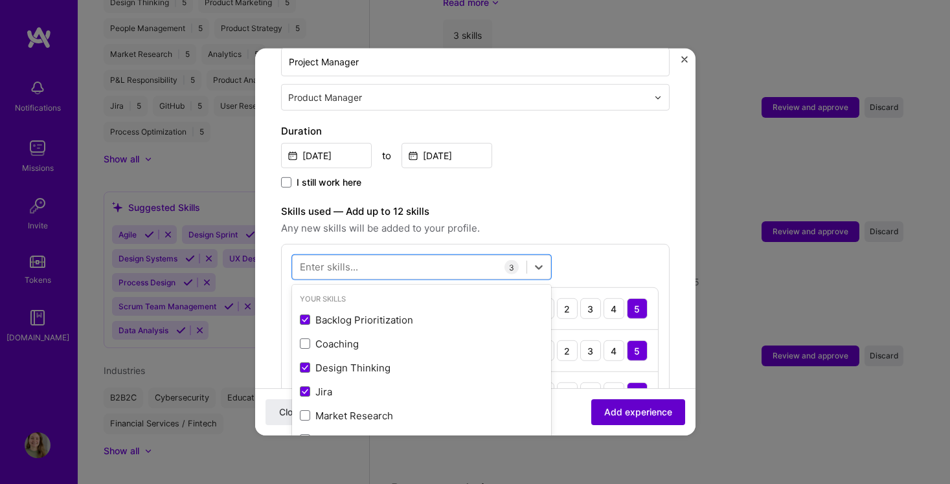
click at [617, 418] on span "Add experience" at bounding box center [638, 412] width 68 height 13
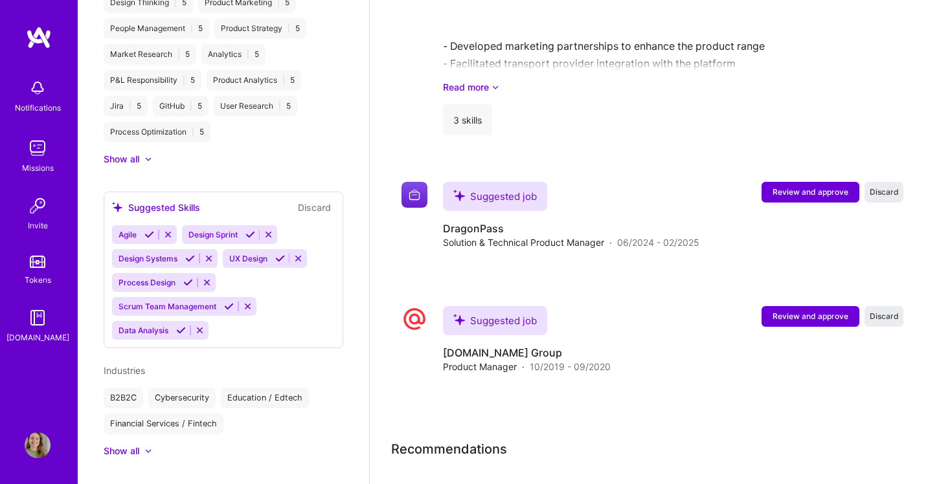
scroll to position [2028, 0]
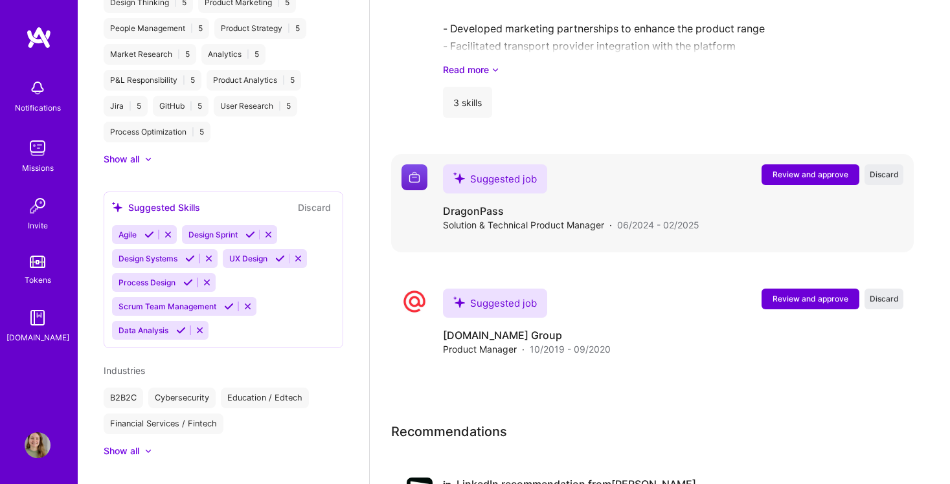
click at [806, 177] on span "Review and approve" at bounding box center [810, 174] width 76 height 11
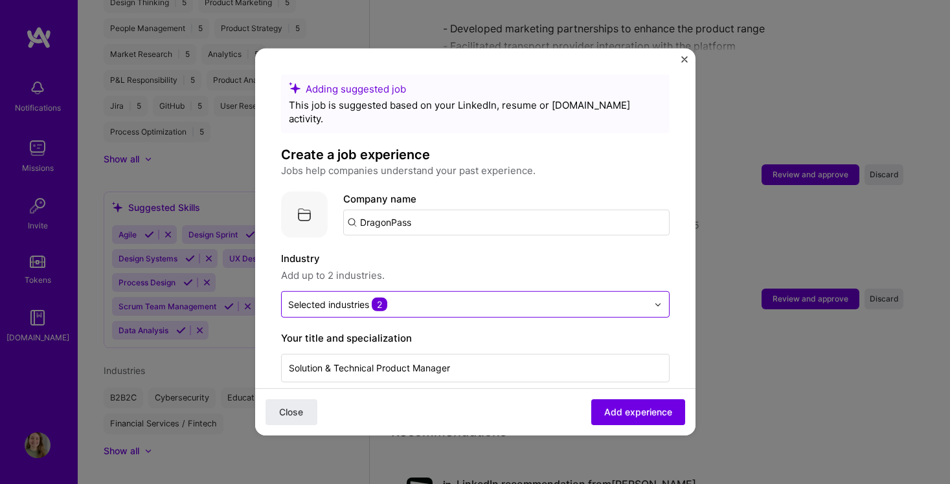
click at [364, 298] on div "Selected industries 2" at bounding box center [337, 305] width 99 height 14
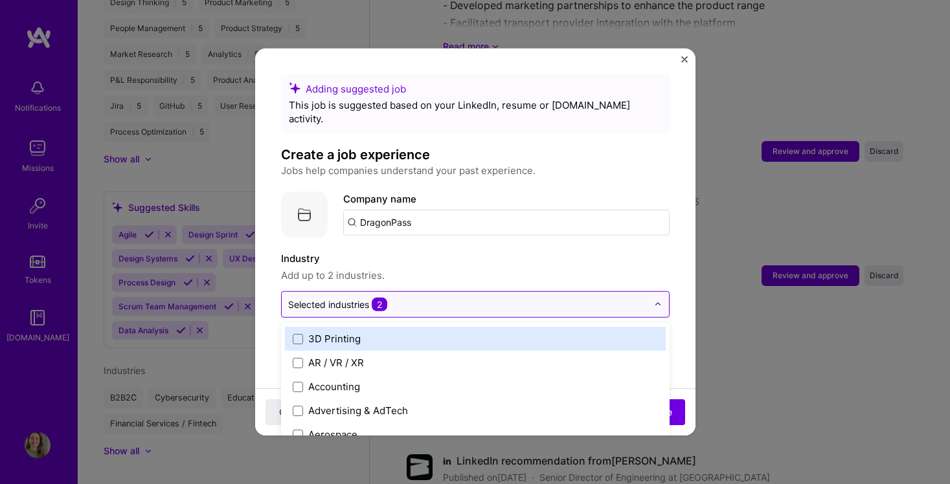
scroll to position [2052, 0]
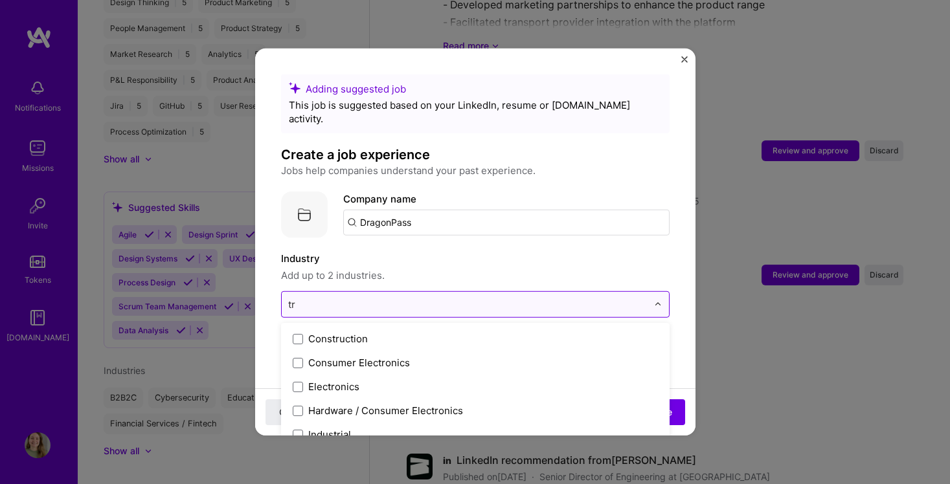
type input "t"
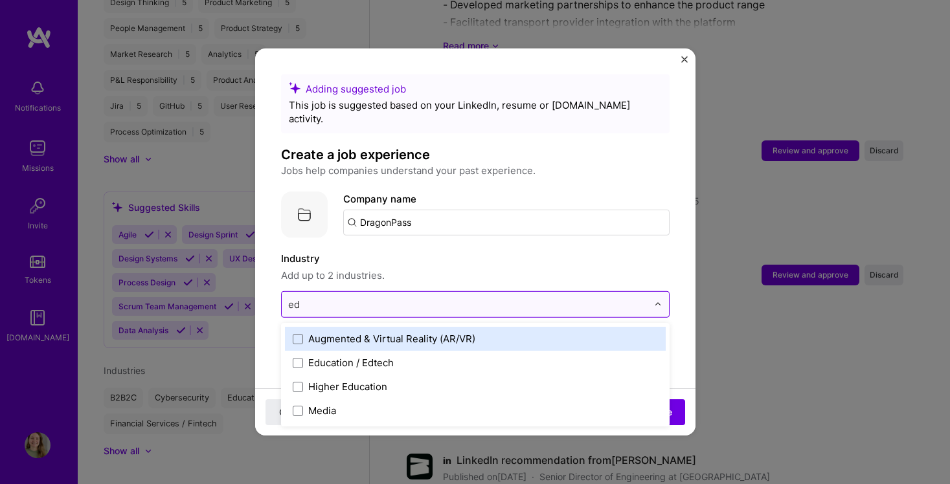
type input "e"
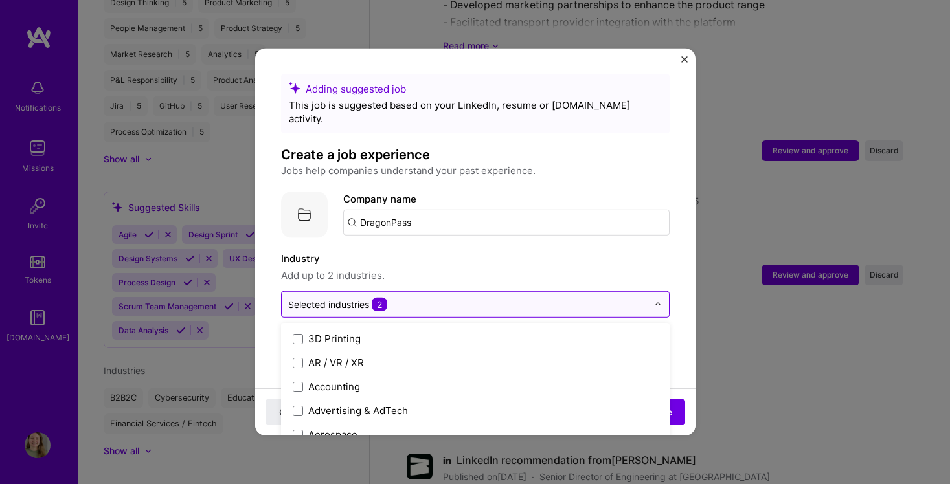
click at [405, 298] on input "text" at bounding box center [467, 305] width 359 height 14
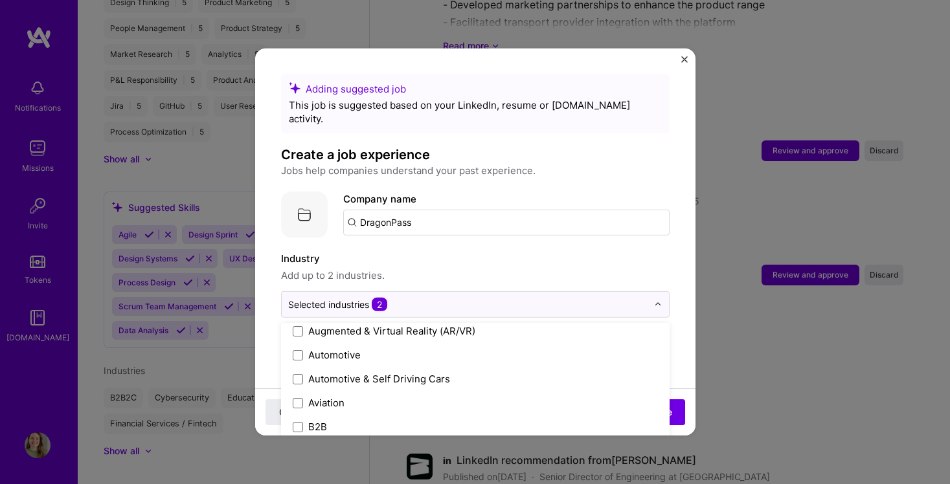
scroll to position [335, 0]
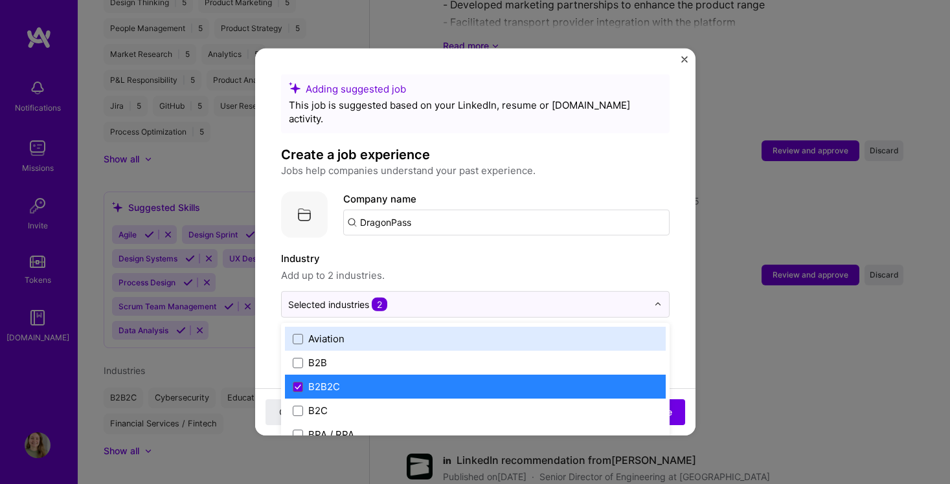
click at [565, 251] on label "Industry" at bounding box center [475, 259] width 389 height 16
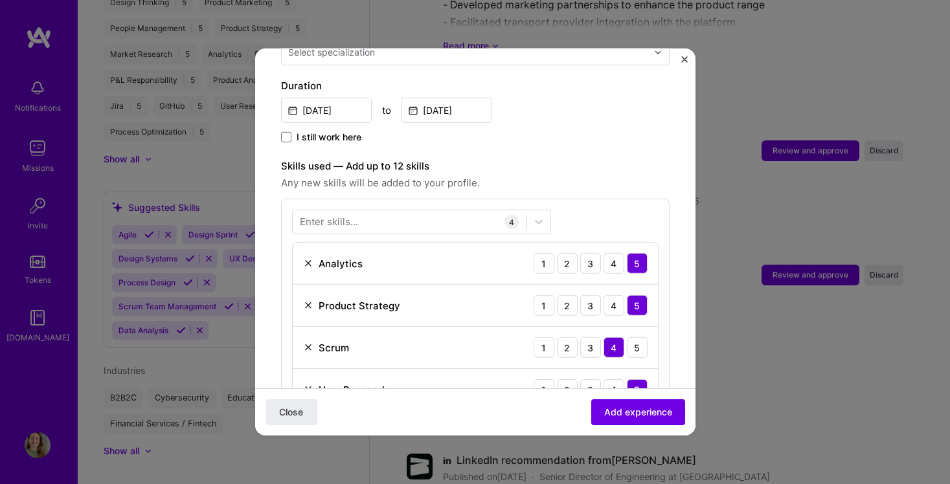
scroll to position [351, 0]
click at [373, 216] on div at bounding box center [410, 222] width 234 height 21
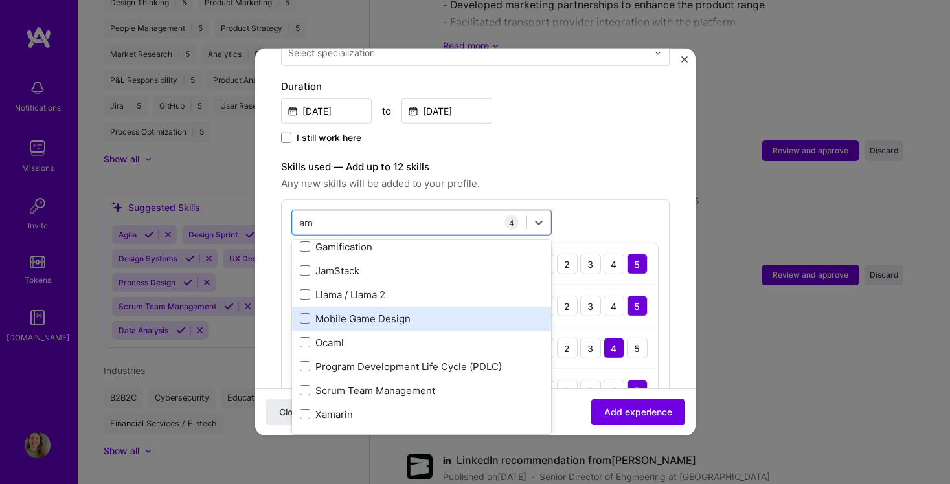
scroll to position [0, 0]
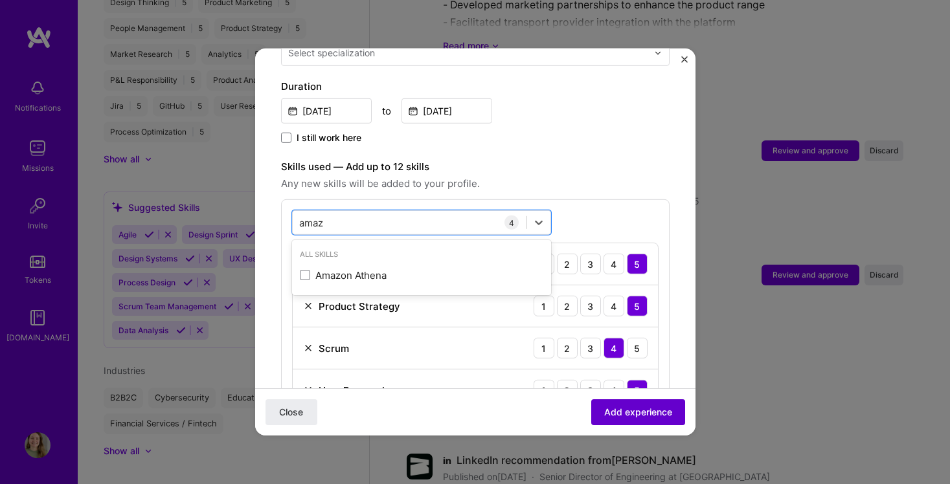
type input "amaz"
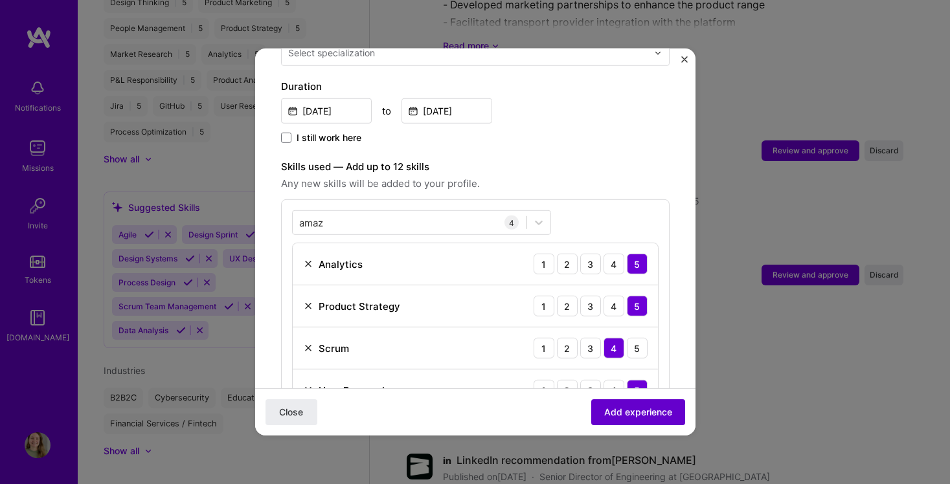
click at [633, 420] on button "Add experience" at bounding box center [638, 413] width 94 height 26
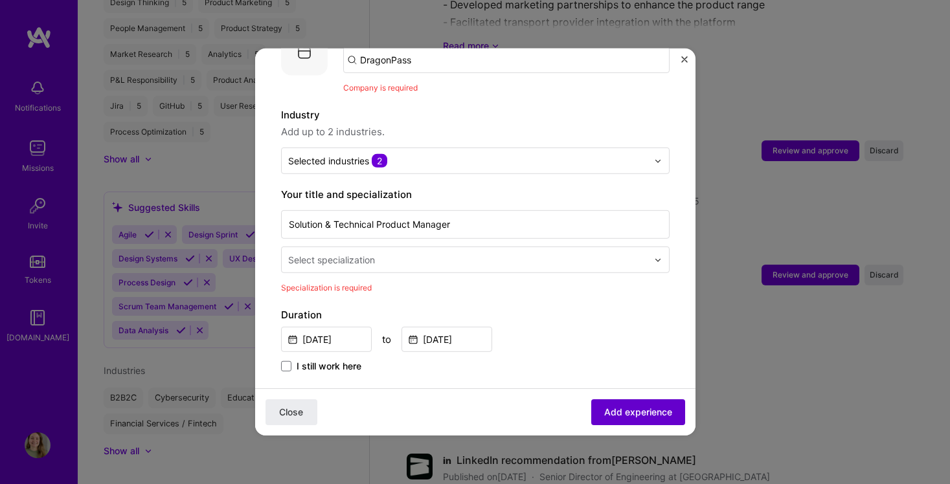
scroll to position [130, 0]
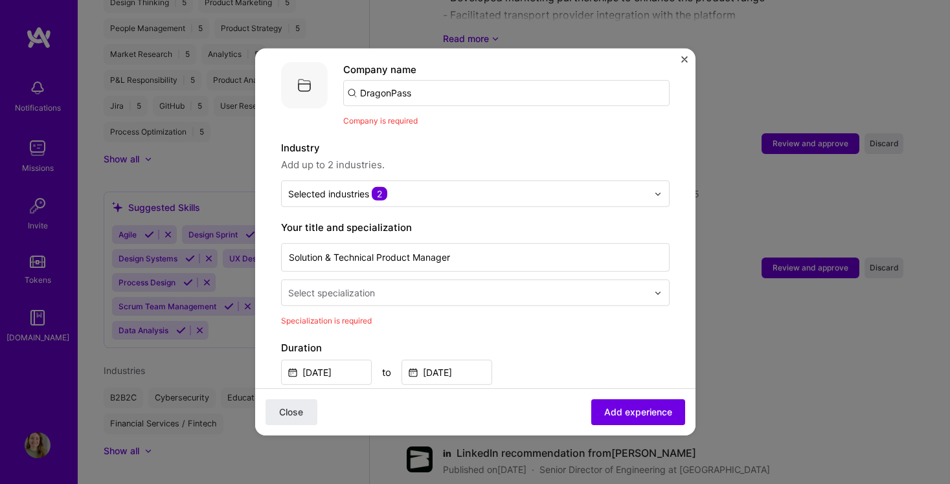
click at [364, 286] on div "Select specialization" at bounding box center [331, 293] width 87 height 14
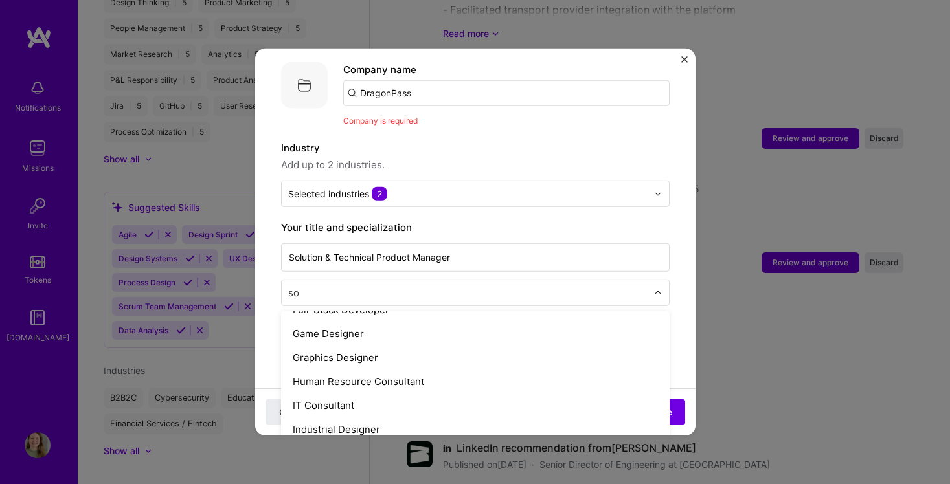
scroll to position [0, 0]
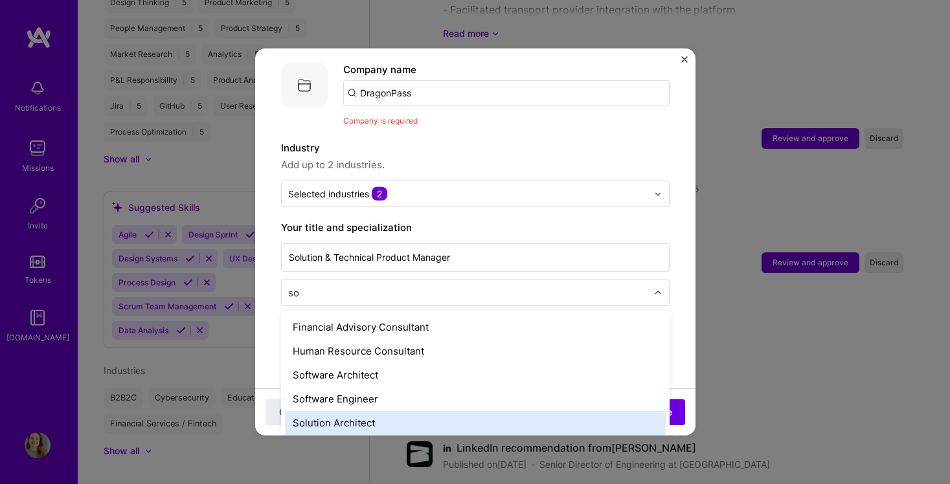
type input "s"
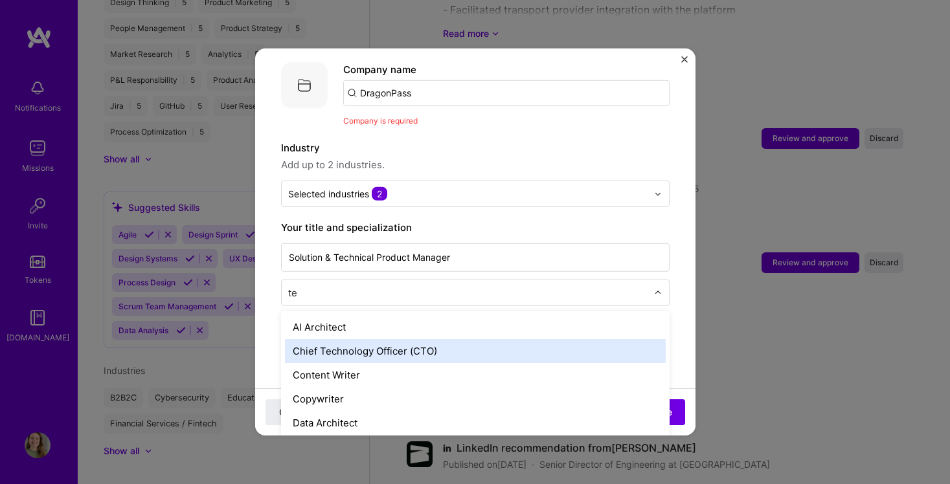
type input "t"
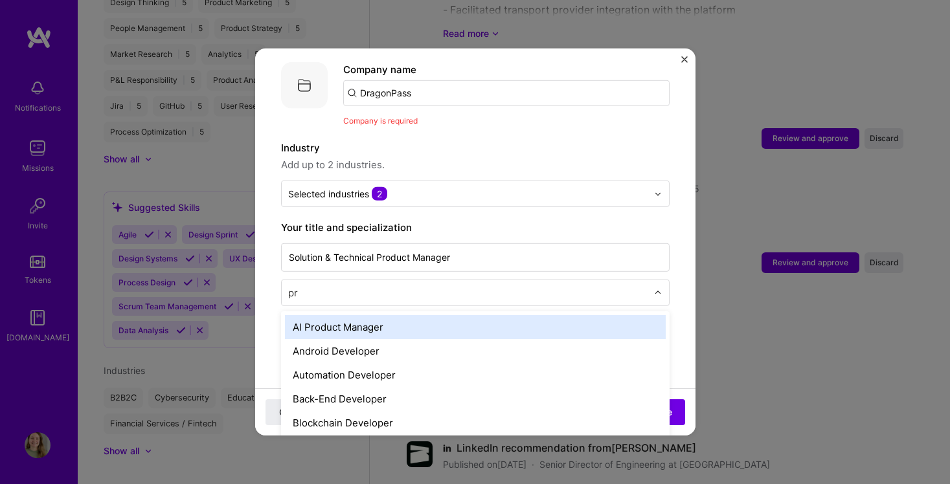
type input "pro"
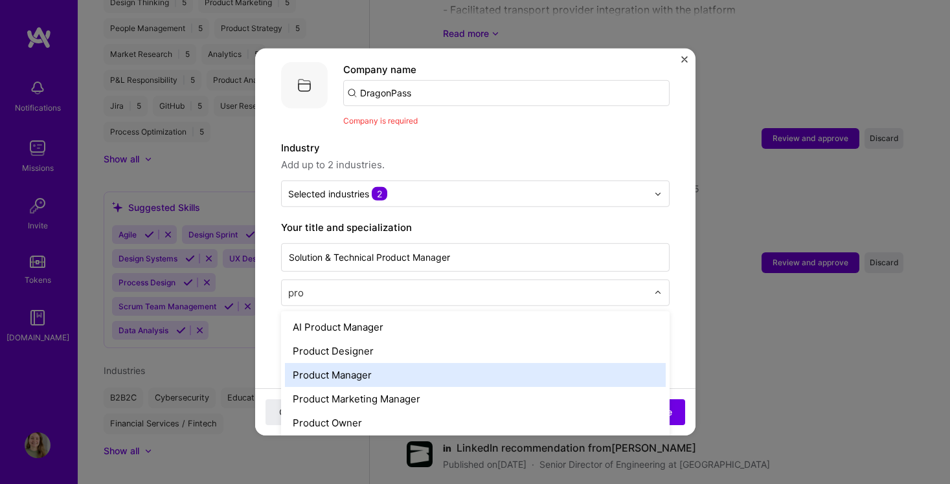
click at [388, 363] on div "Product Manager" at bounding box center [475, 375] width 381 height 24
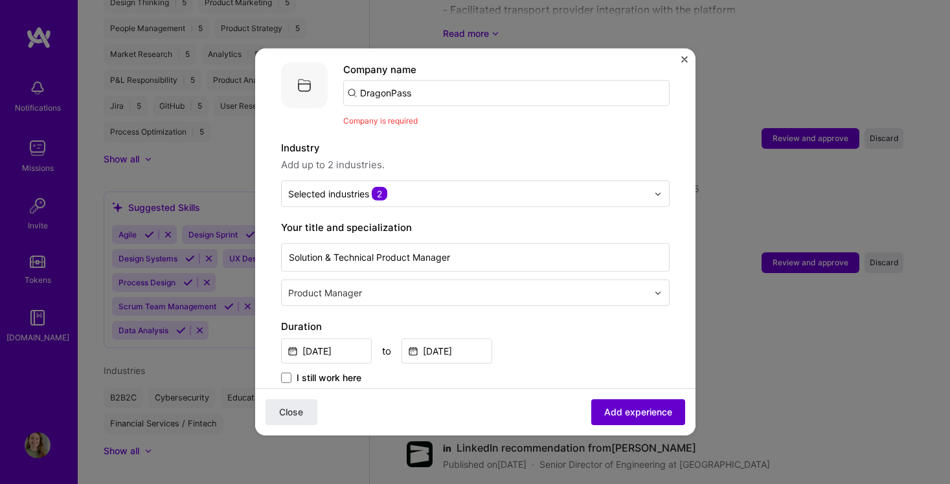
click at [635, 411] on span "Add experience" at bounding box center [638, 412] width 68 height 13
click at [655, 408] on span "Add experience" at bounding box center [638, 412] width 68 height 13
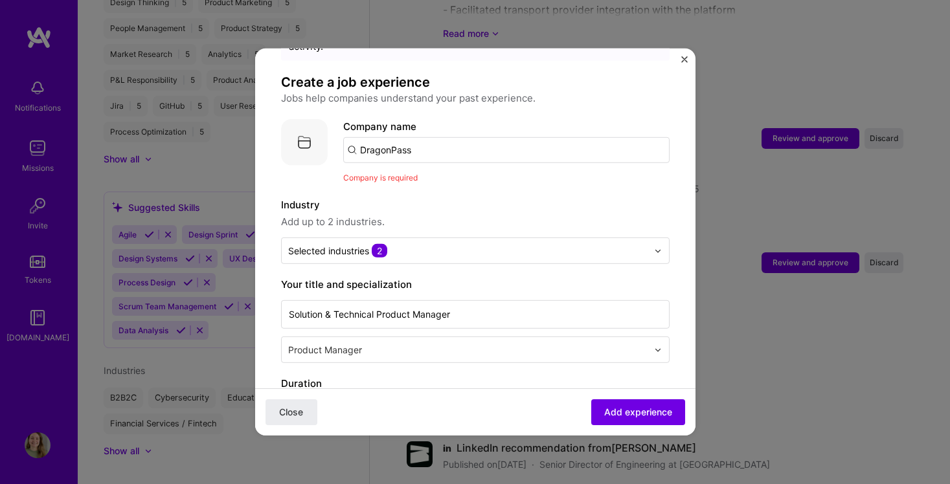
scroll to position [72, 0]
click at [433, 146] on input "DragonPass" at bounding box center [506, 151] width 326 height 26
click at [422, 138] on input "DragonPass" at bounding box center [506, 151] width 326 height 26
click at [436, 176] on span "Dragonpass" at bounding box center [409, 183] width 55 height 14
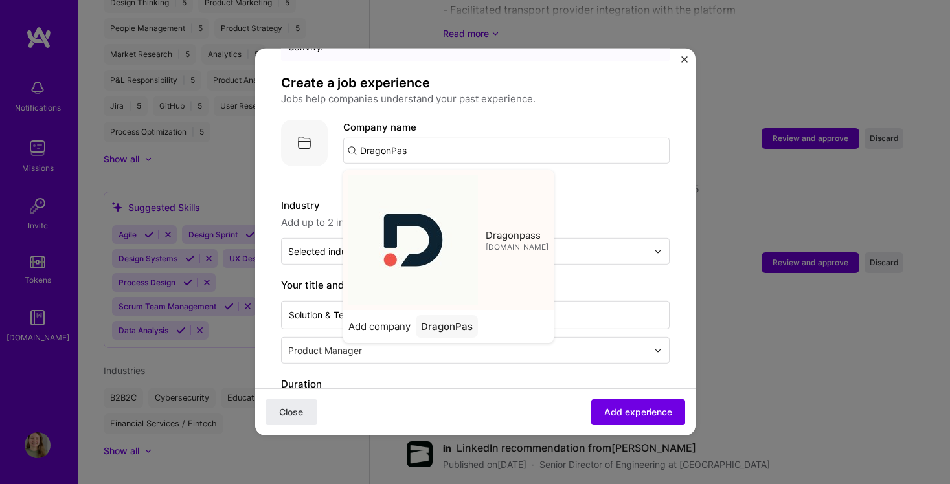
type input "Dragonpass"
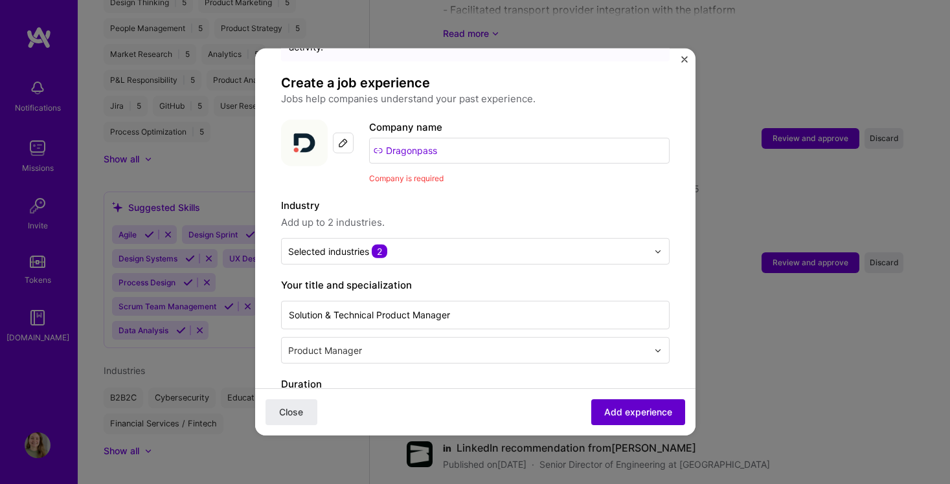
click at [620, 416] on span "Add experience" at bounding box center [638, 412] width 68 height 13
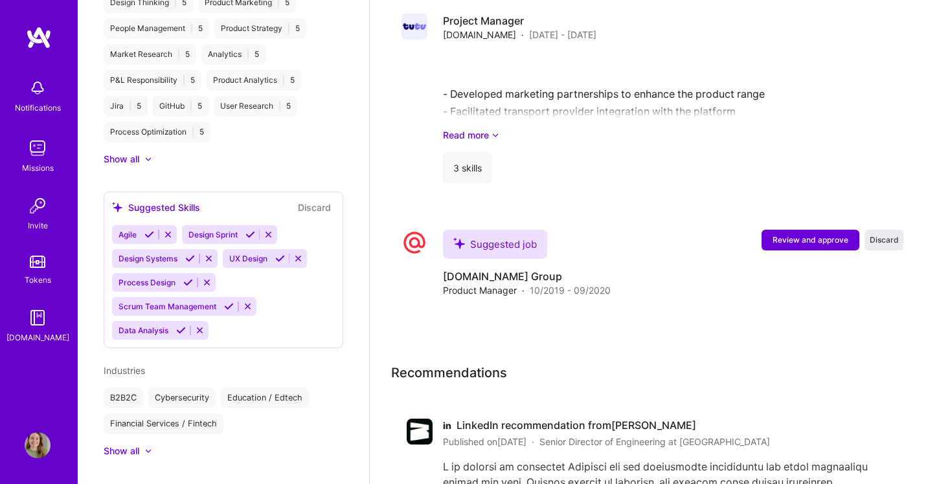
scroll to position [2180, 0]
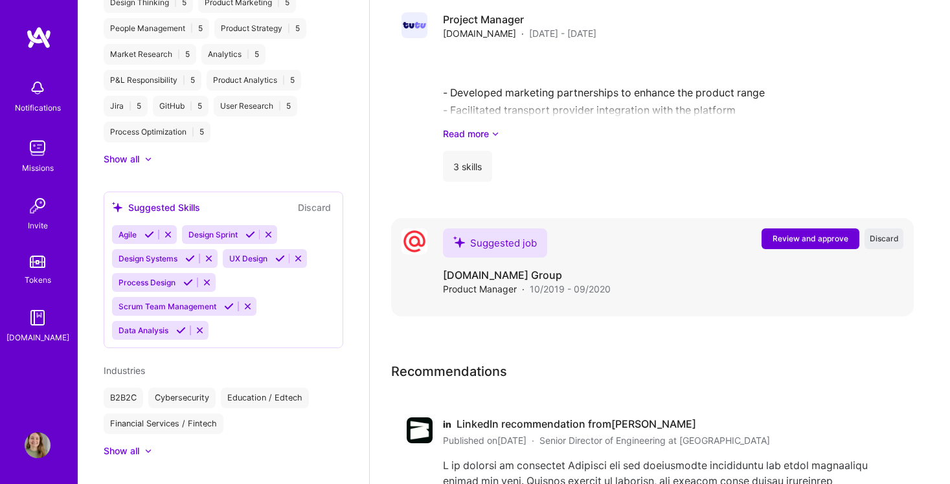
click at [793, 234] on span "Review and approve" at bounding box center [810, 238] width 76 height 11
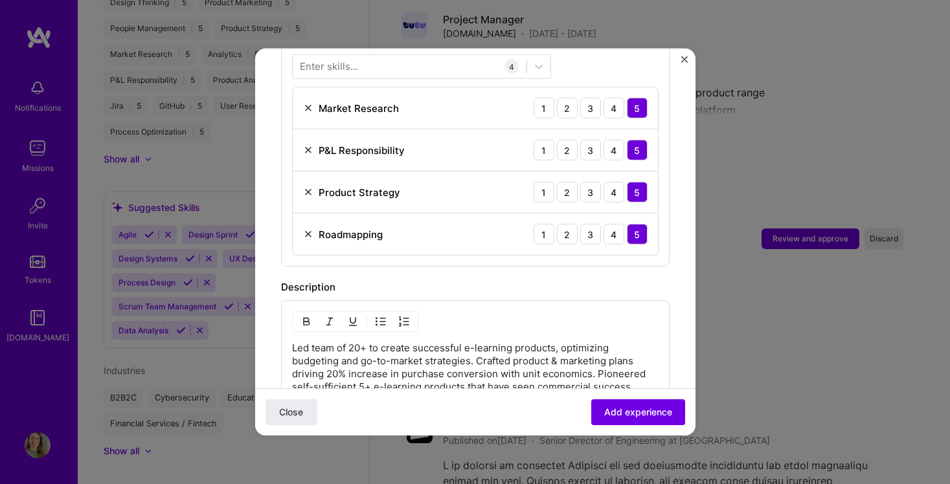
scroll to position [523, 0]
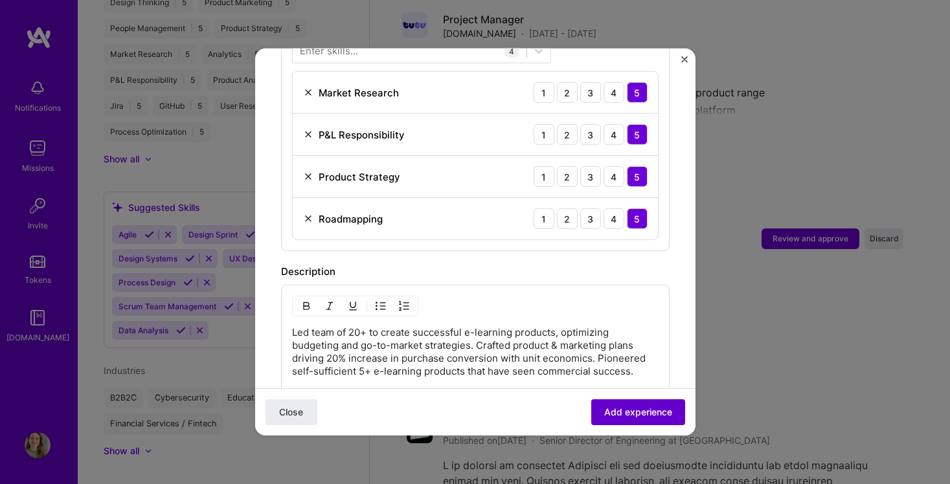
click at [618, 415] on span "Add experience" at bounding box center [638, 412] width 68 height 13
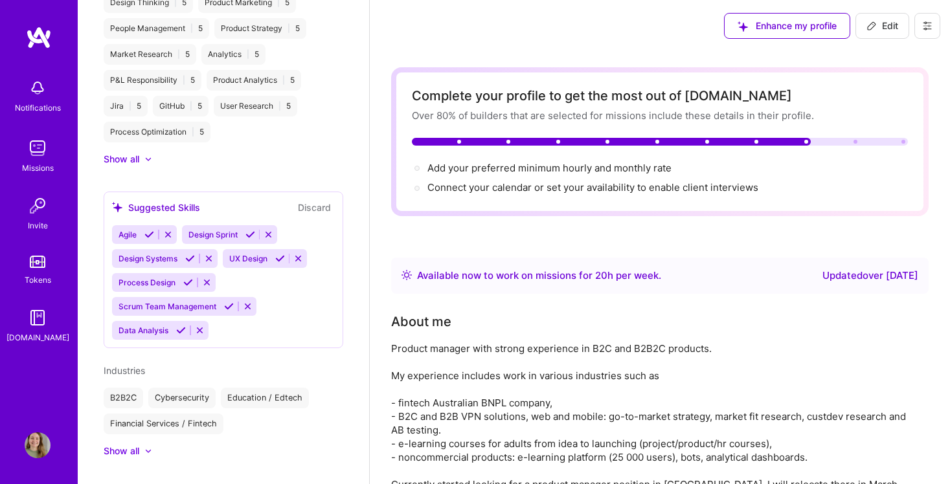
scroll to position [0, 0]
click at [545, 170] on span "Add your preferred minimum hourly and monthly rate →" at bounding box center [555, 168] width 256 height 12
select select "Right Now"
select select "GB"
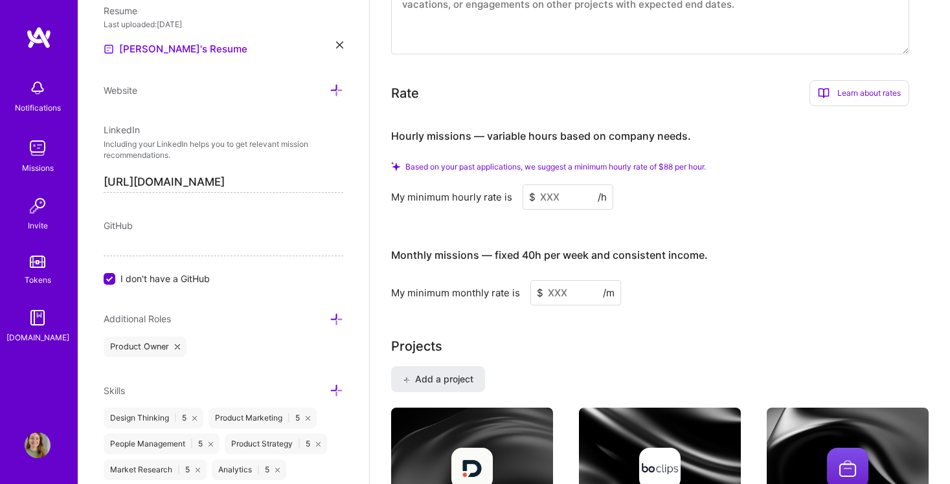
scroll to position [831, 0]
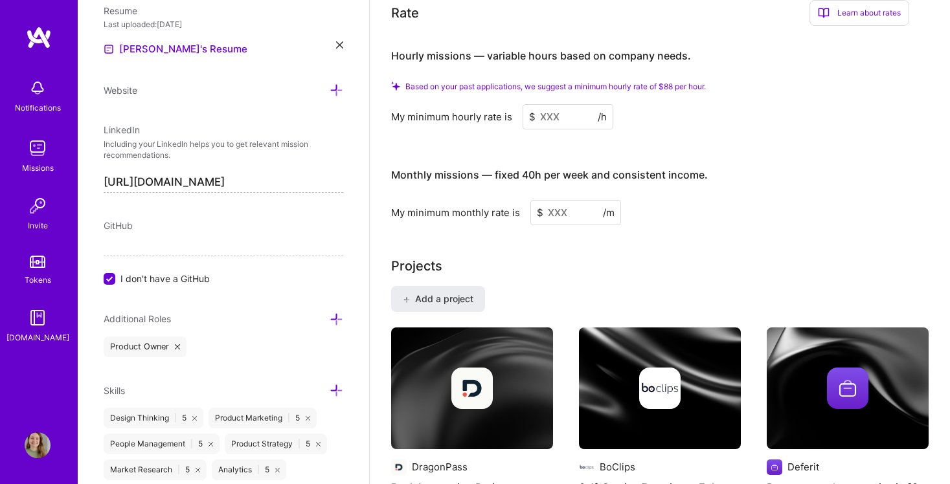
click at [550, 117] on input at bounding box center [568, 116] width 91 height 25
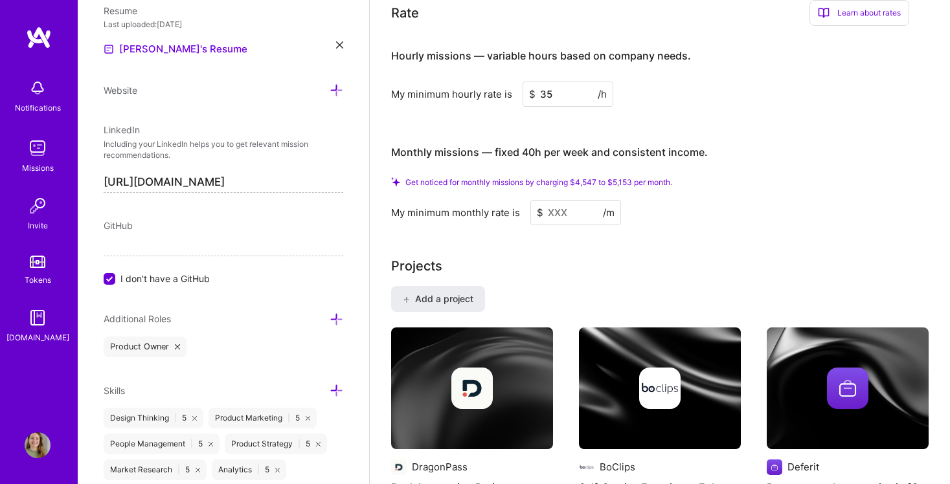
type input "35"
click at [556, 214] on input at bounding box center [575, 212] width 91 height 25
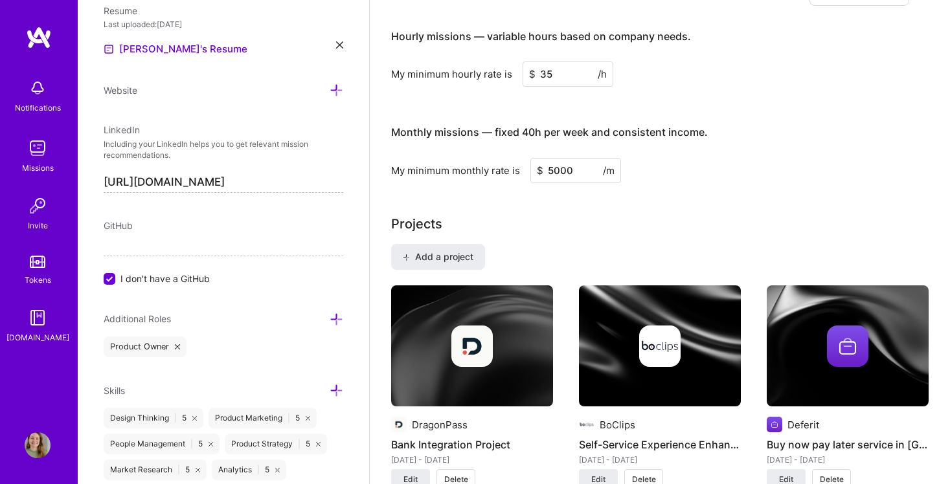
type input "5000"
click at [699, 233] on div "Projects" at bounding box center [659, 223] width 537 height 19
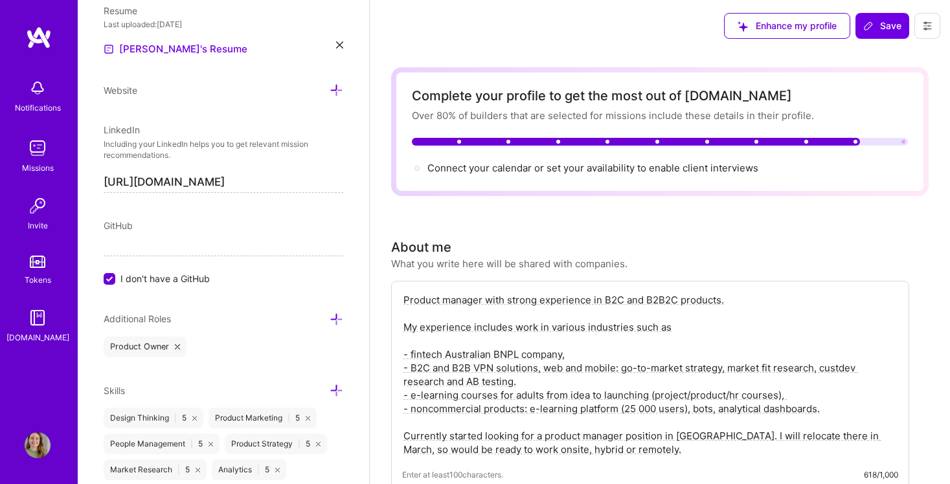
scroll to position [0, 0]
click at [699, 169] on span "Connect your calendar or set your availability to enable client interviews →" at bounding box center [598, 168] width 343 height 12
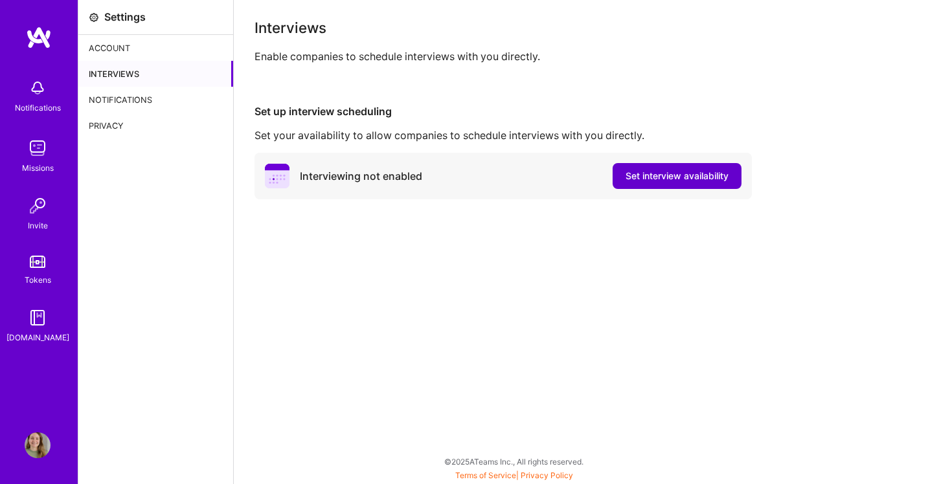
click at [705, 176] on span "Set interview availability" at bounding box center [676, 176] width 103 height 13
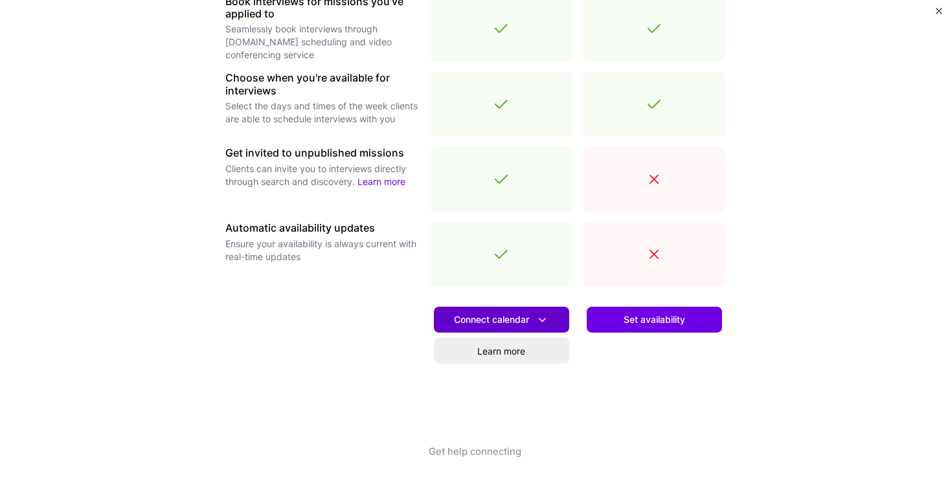
scroll to position [423, 0]
click at [512, 317] on span "Connect calendar" at bounding box center [501, 320] width 95 height 14
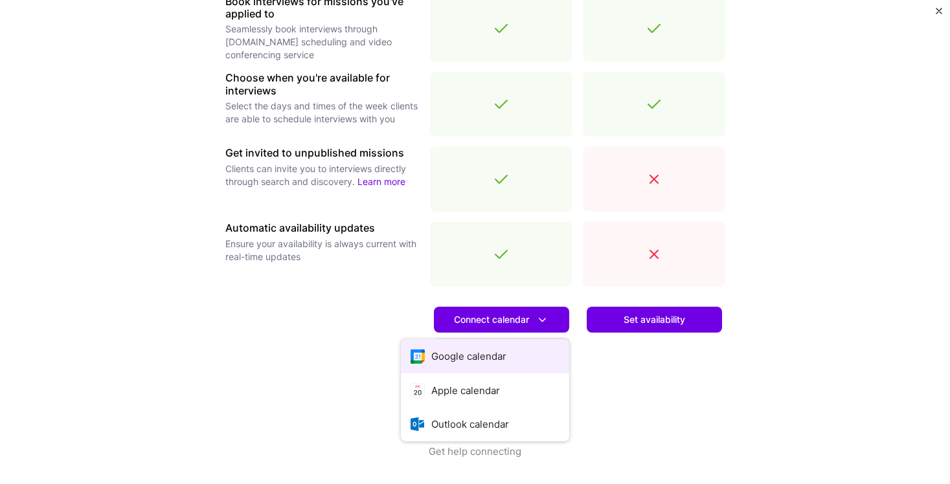
click at [493, 350] on button "Google calendar" at bounding box center [485, 356] width 168 height 34
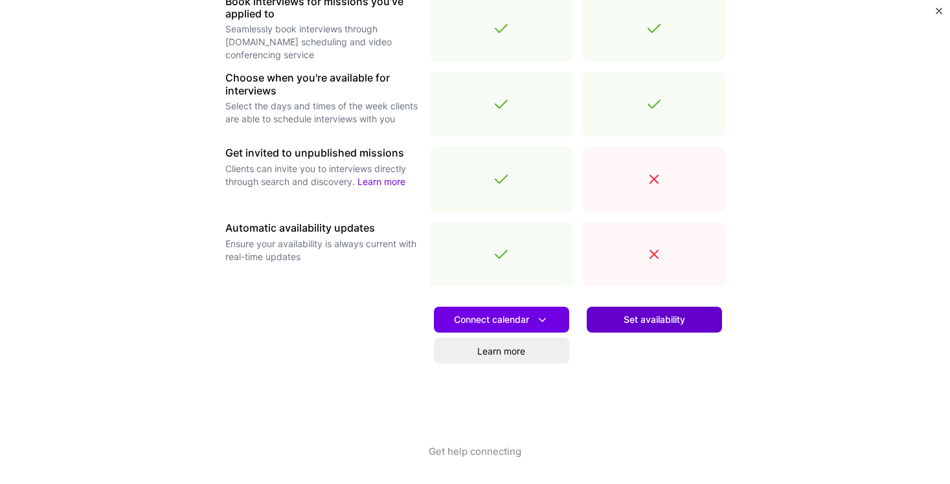
click at [634, 317] on span "Set availability" at bounding box center [655, 319] width 62 height 13
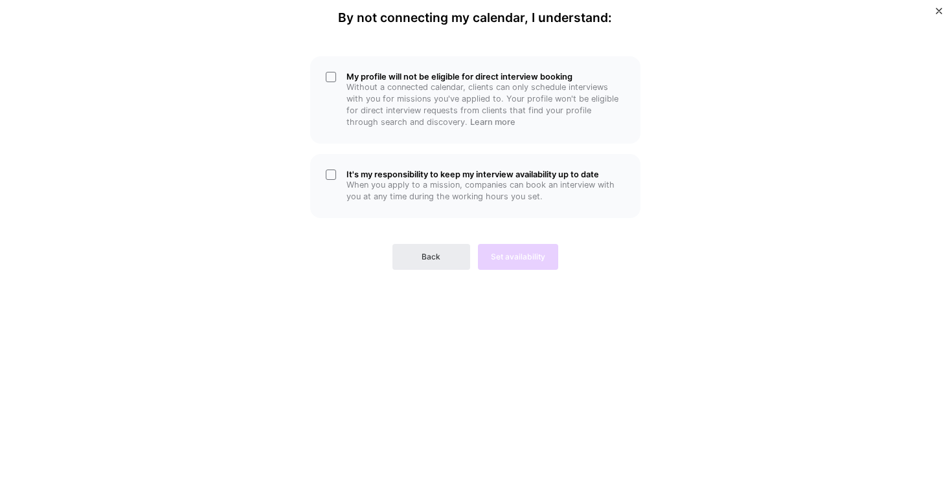
scroll to position [0, 0]
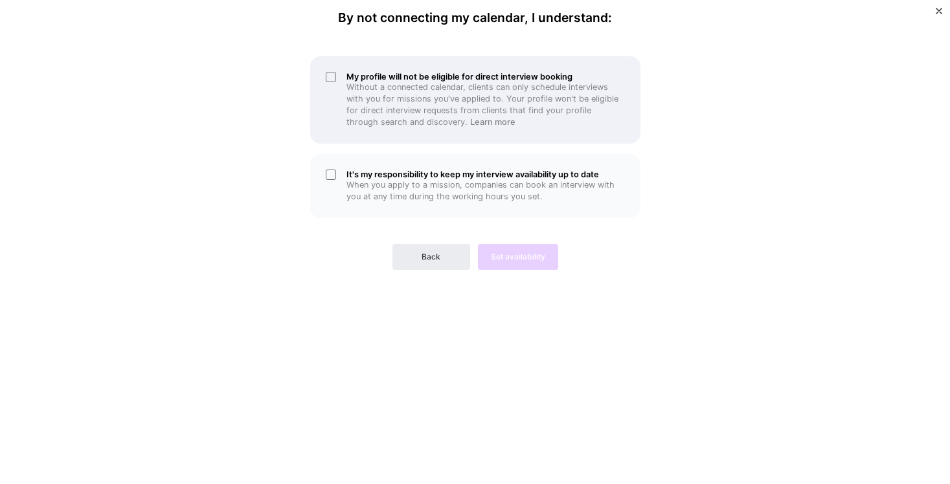
click at [359, 76] on h5 "My profile will not be eligible for direct interview booking" at bounding box center [485, 77] width 278 height 10
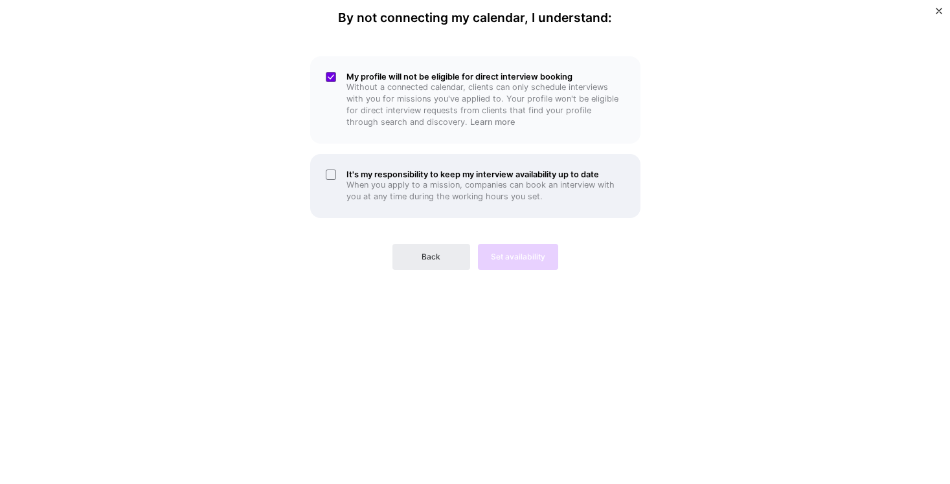
click at [354, 170] on h5 "It's my responsibility to keep my interview availability up to date" at bounding box center [485, 175] width 278 height 10
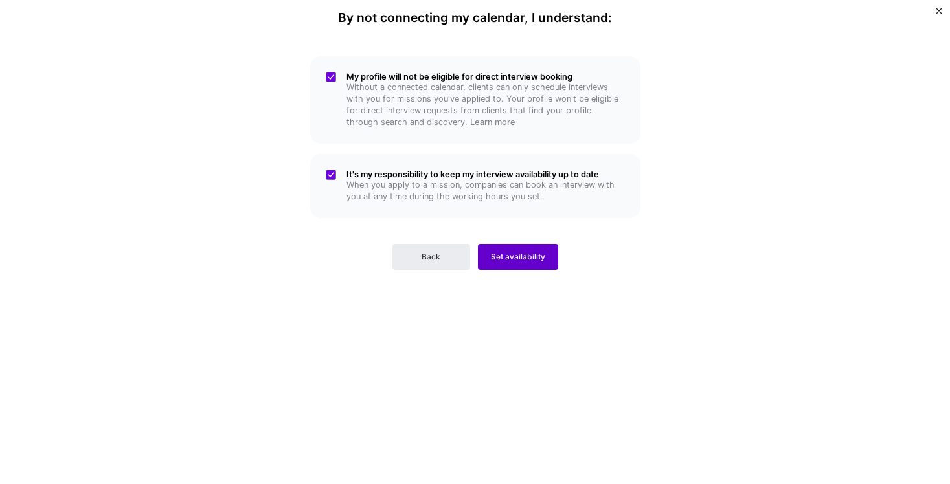
click at [521, 258] on span "Set availability" at bounding box center [518, 257] width 54 height 12
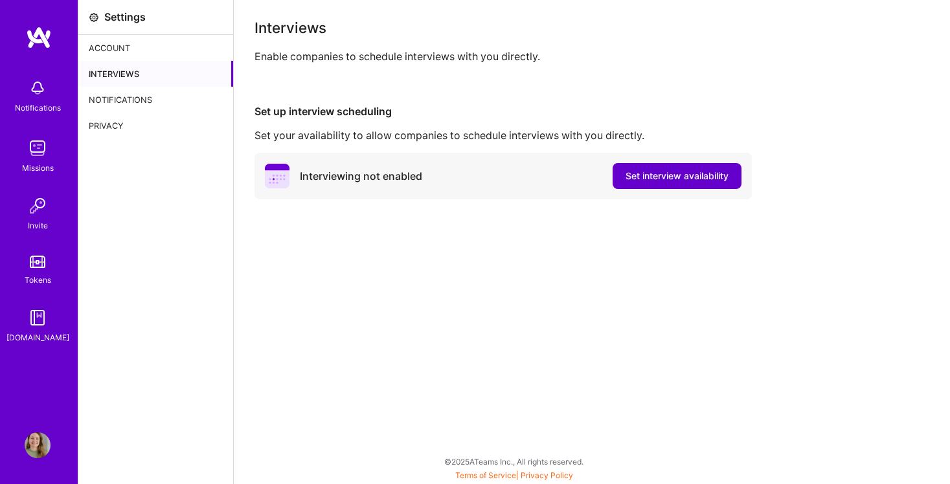
click at [655, 178] on span "Set interview availability" at bounding box center [676, 176] width 103 height 13
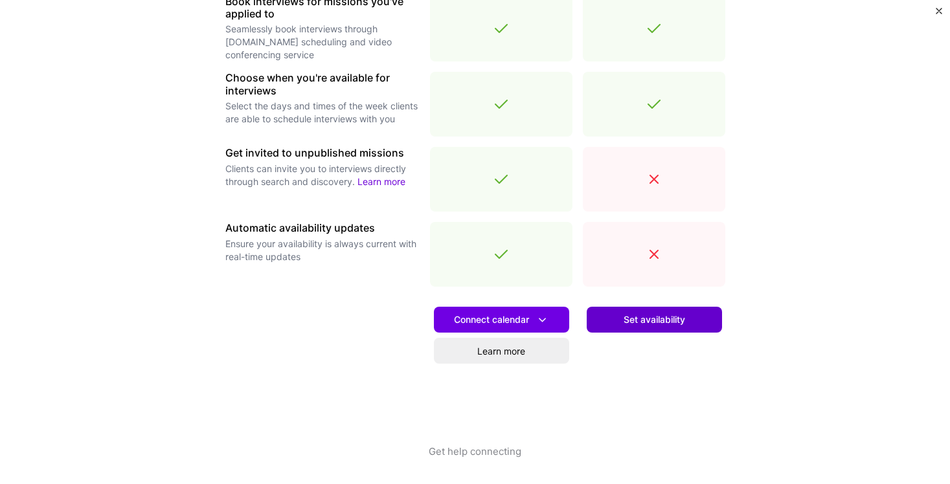
scroll to position [423, 0]
click at [659, 323] on span "Set availability" at bounding box center [655, 319] width 62 height 13
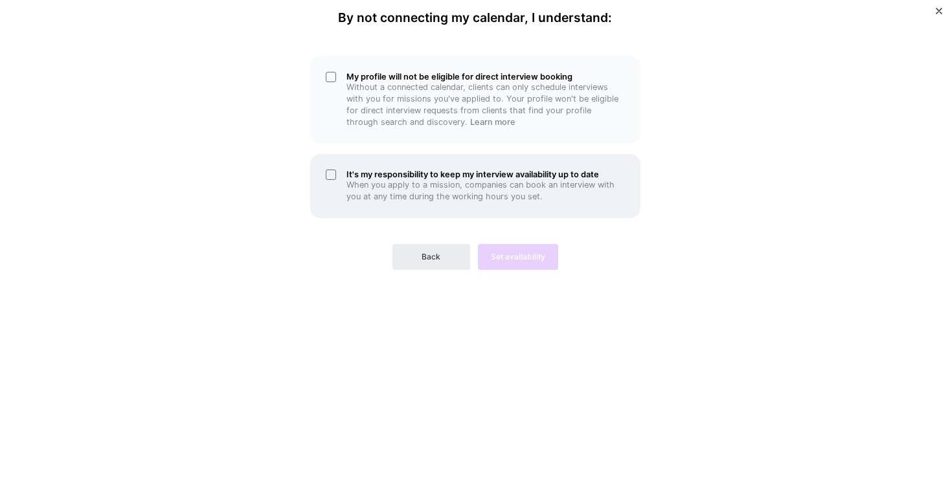
click at [375, 184] on p "When you apply to a mission, companies can book an interview with you at any ti…" at bounding box center [485, 190] width 278 height 23
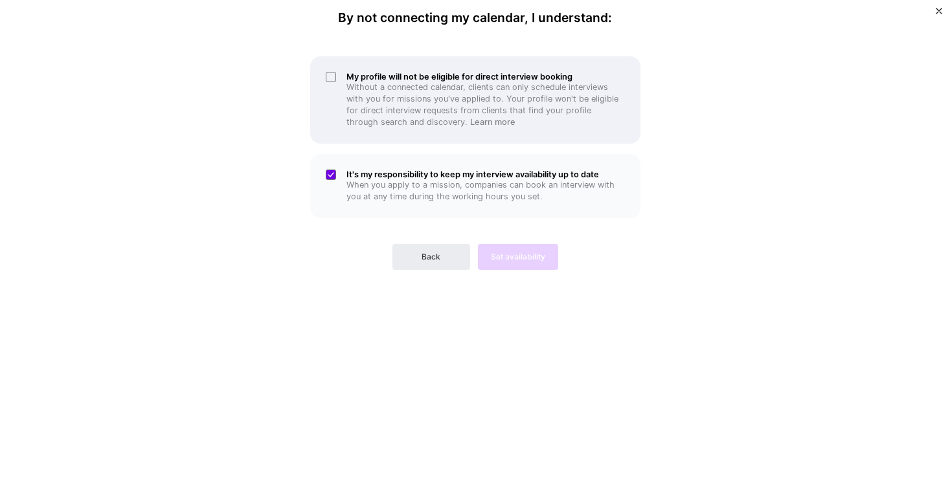
click at [385, 95] on p "Without a connected calendar, clients can only schedule interviews with you for…" at bounding box center [485, 105] width 278 height 47
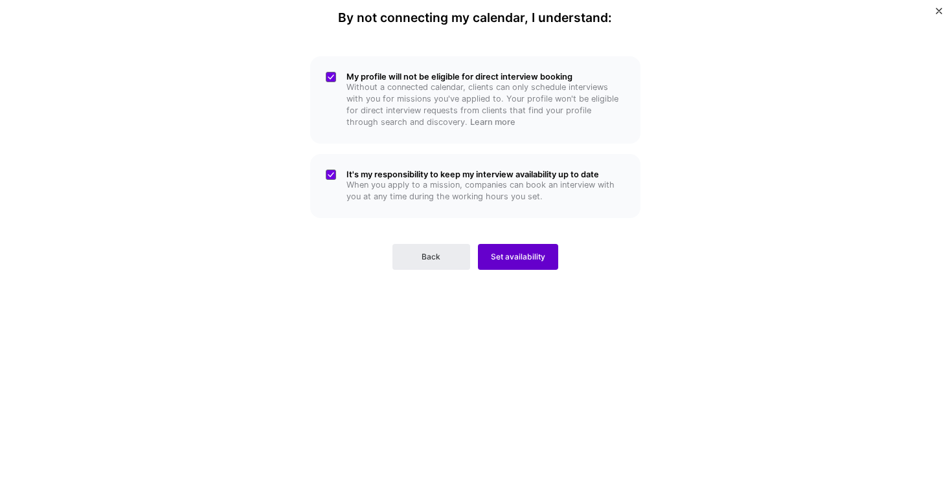
click at [497, 251] on span "Set availability" at bounding box center [518, 257] width 54 height 12
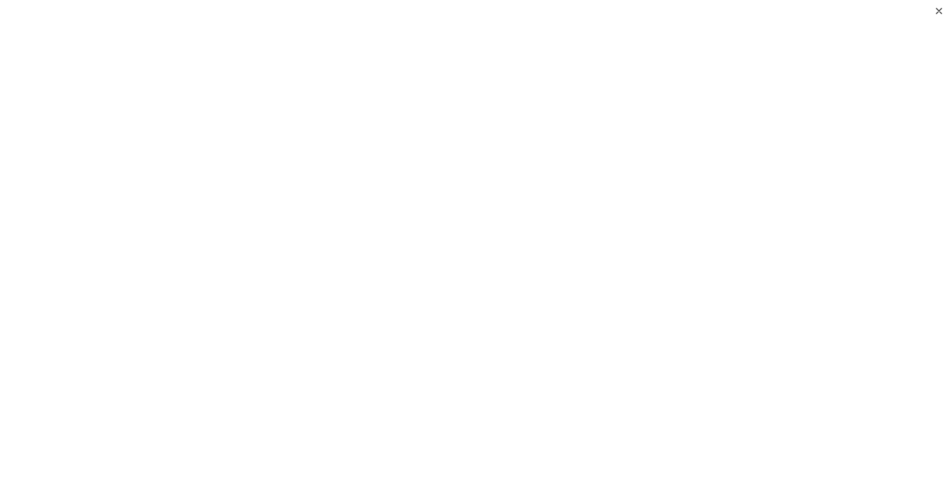
scroll to position [251, 0]
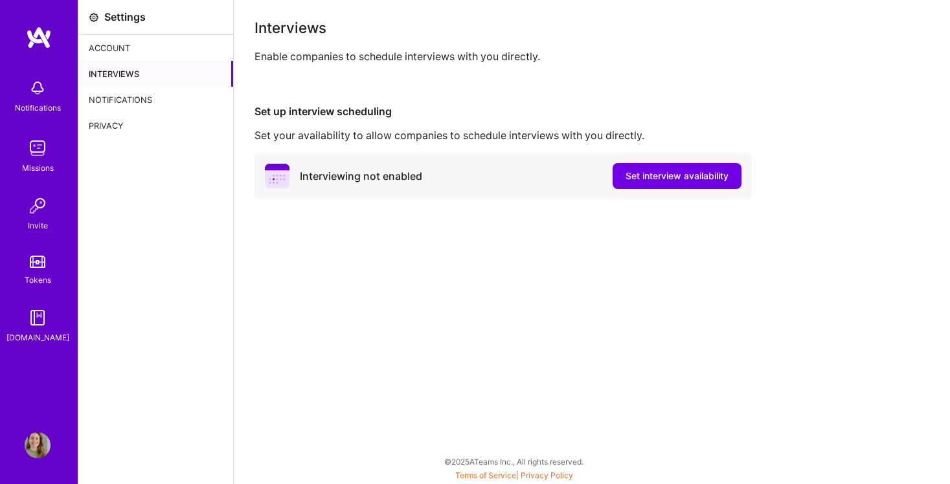
click at [666, 161] on div "Interviewing not enabled Set interview availability" at bounding box center [502, 176] width 497 height 47
click at [666, 172] on span "Set interview availability" at bounding box center [676, 176] width 103 height 13
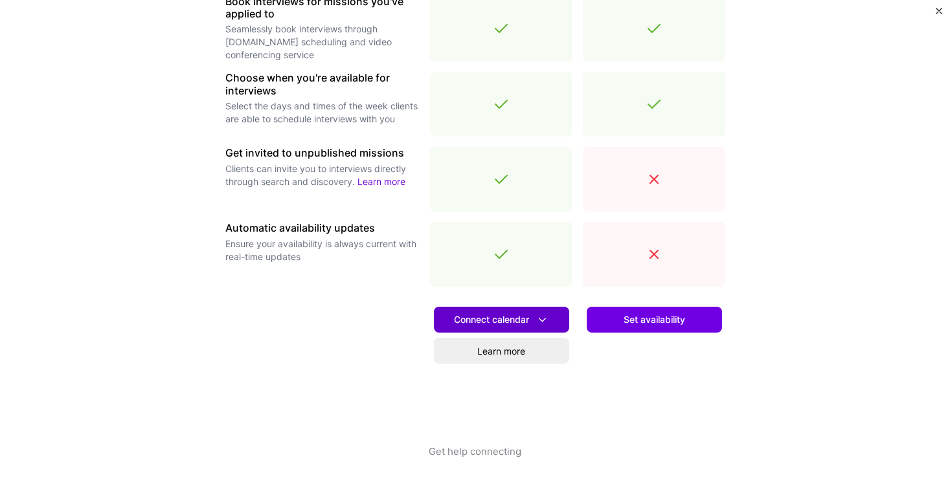
scroll to position [423, 0]
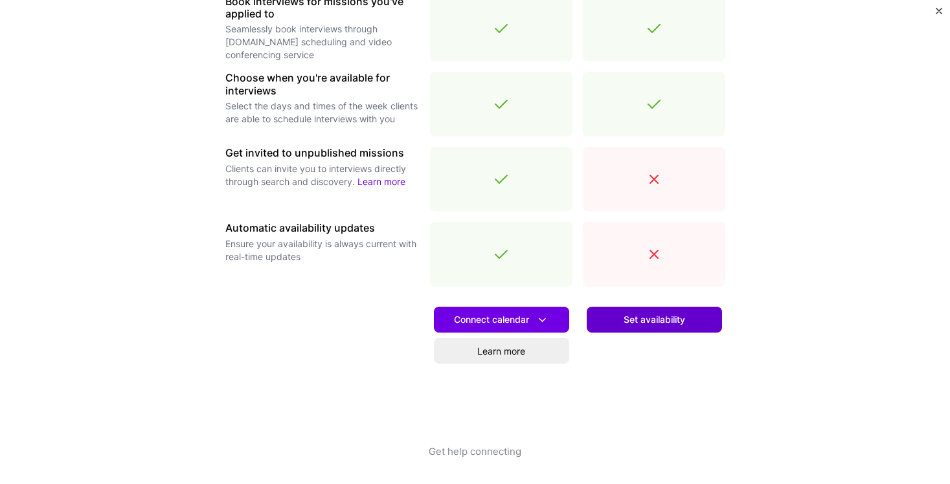
click at [651, 324] on span "Set availability" at bounding box center [655, 319] width 62 height 13
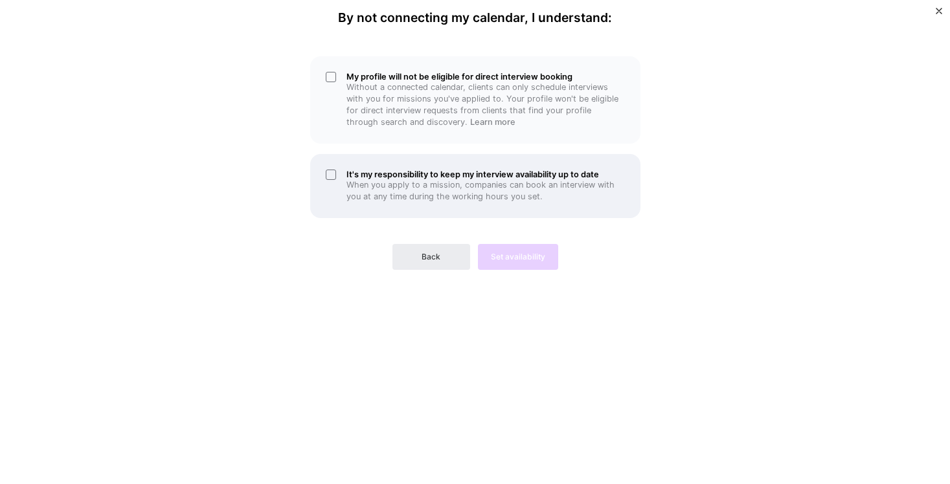
click at [345, 198] on div "It's my responsibility to keep my interview availability up to date When you ap…" at bounding box center [475, 186] width 330 height 64
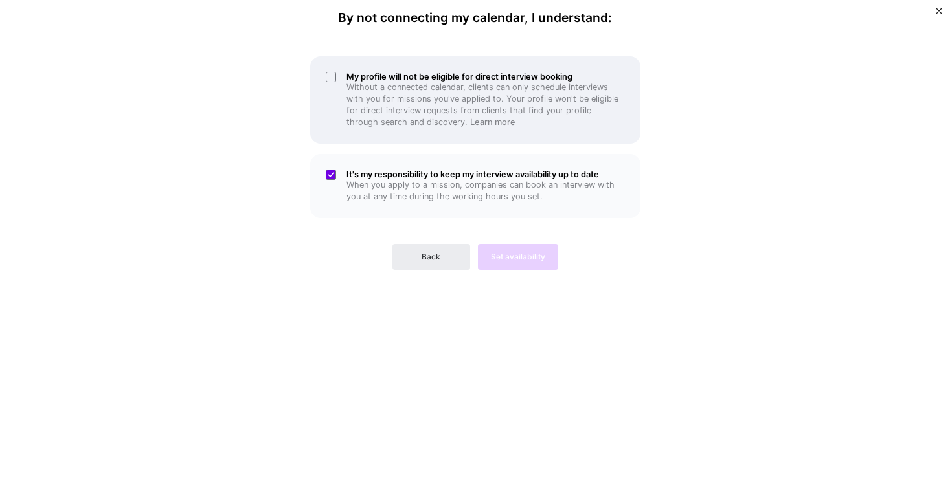
click at [364, 104] on p "Without a connected calendar, clients can only schedule interviews with you for…" at bounding box center [485, 105] width 278 height 47
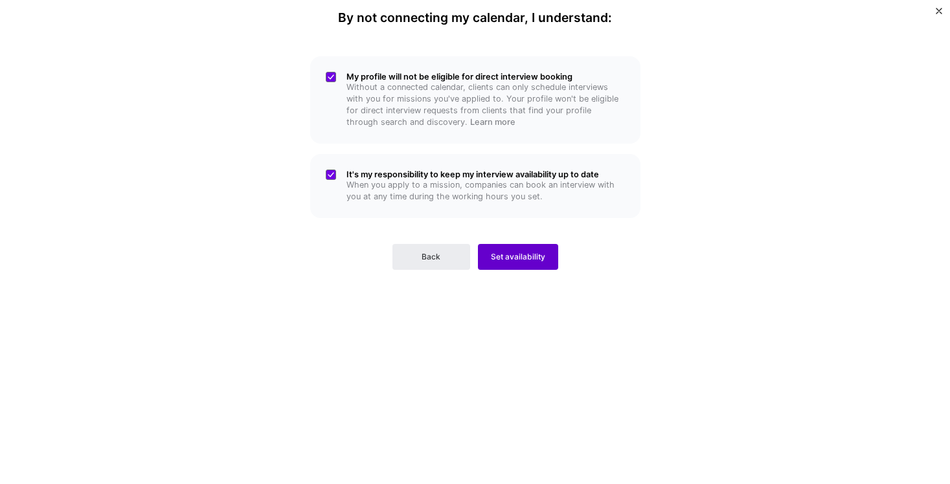
click at [506, 253] on span "Set availability" at bounding box center [518, 257] width 54 height 12
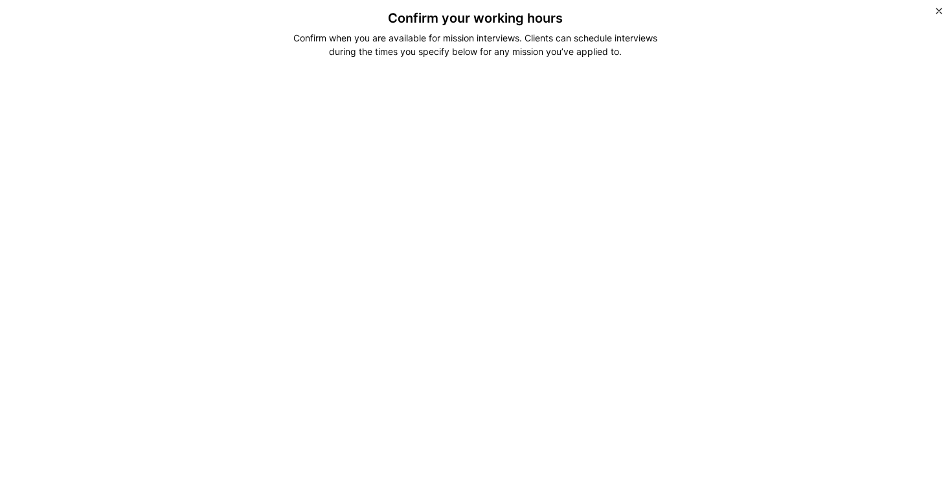
click at [521, 47] on div "Confirm when you are available for mission interviews. Clients can schedule int…" at bounding box center [474, 44] width 385 height 27
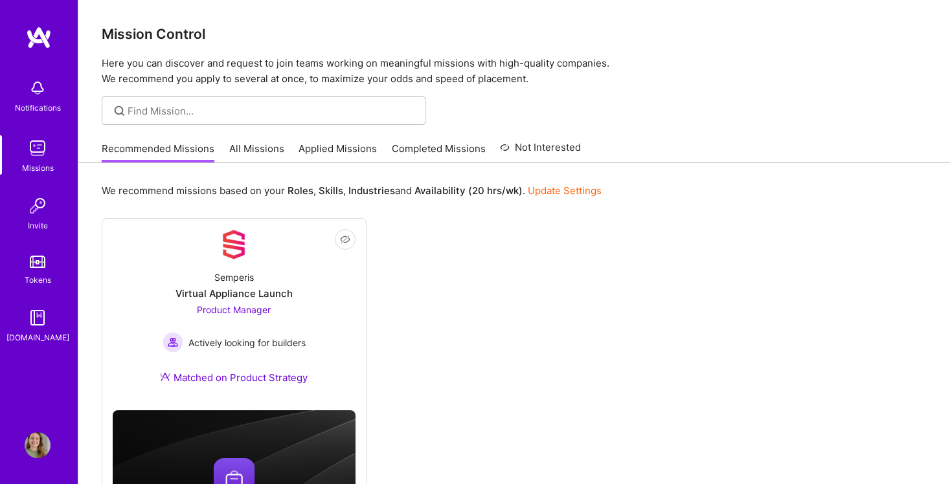
click at [39, 439] on img at bounding box center [38, 446] width 26 height 26
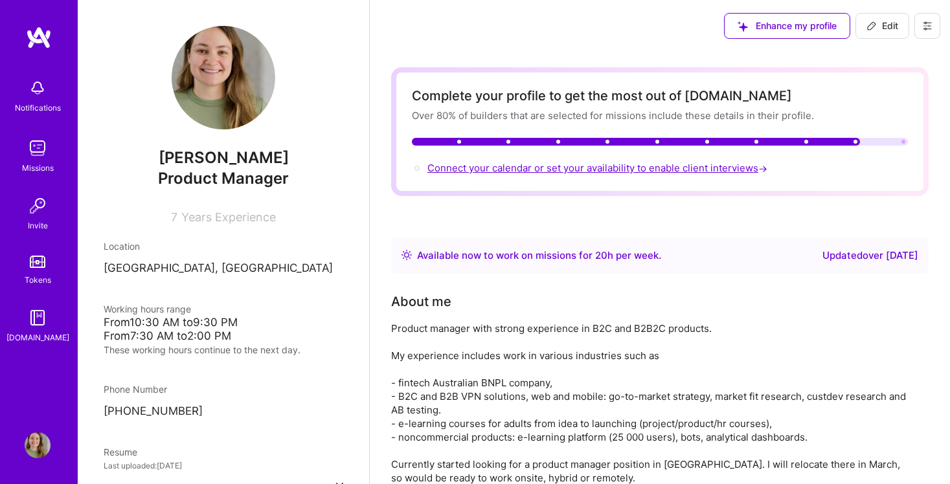
click at [572, 169] on span "Connect your calendar or set your availability to enable client interviews →" at bounding box center [598, 168] width 343 height 12
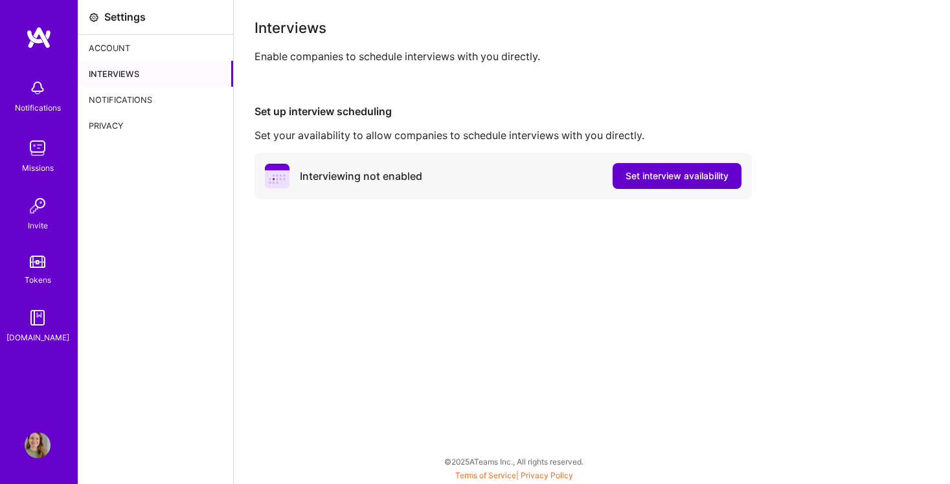
click at [703, 175] on span "Set interview availability" at bounding box center [676, 176] width 103 height 13
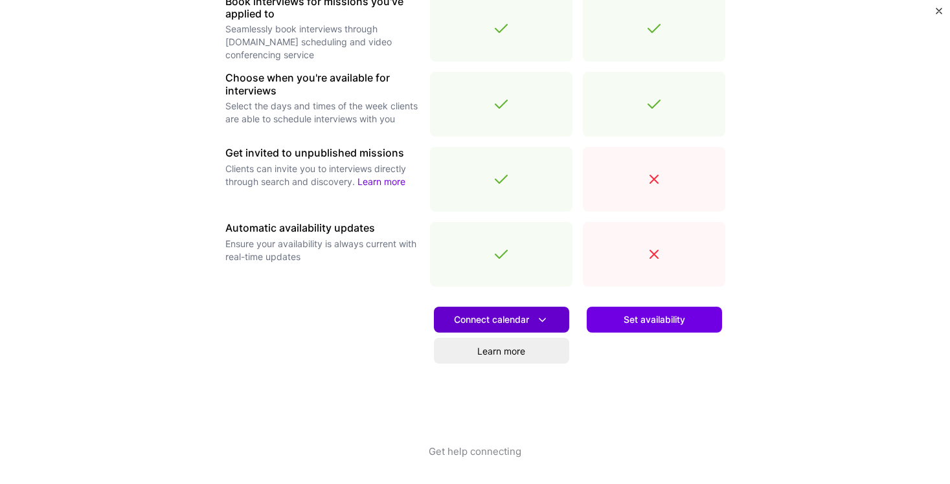
scroll to position [423, 0]
click at [507, 318] on span "Connect calendar" at bounding box center [501, 320] width 95 height 14
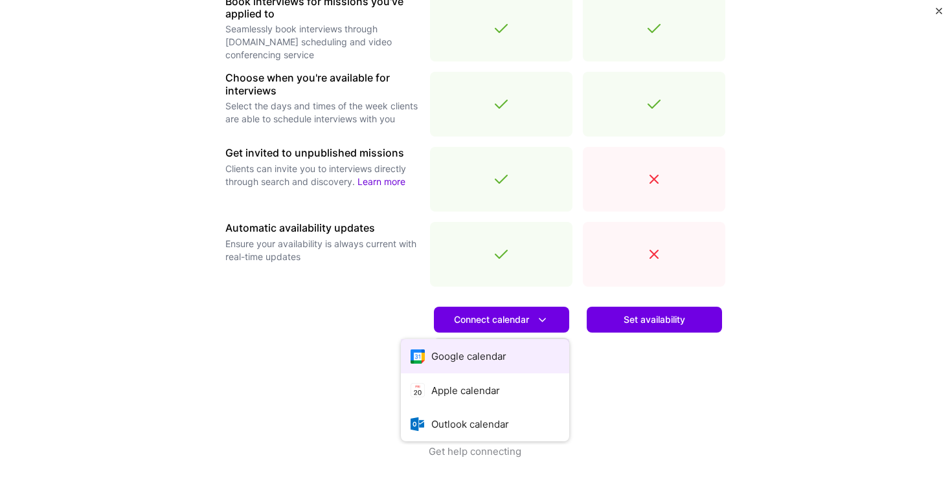
click at [484, 357] on button "Google calendar" at bounding box center [485, 356] width 168 height 34
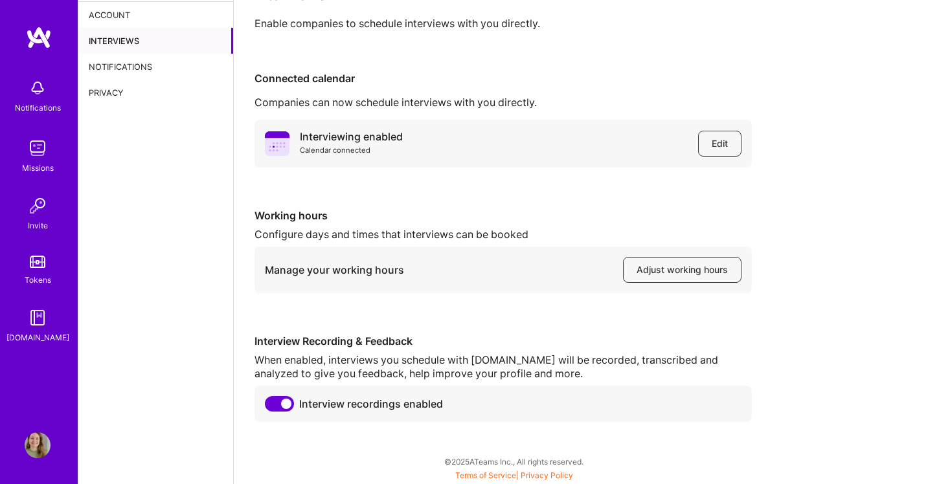
scroll to position [33, 0]
click at [652, 278] on button "Adjust working hours" at bounding box center [682, 270] width 118 height 26
click at [24, 93] on div "Notifications" at bounding box center [37, 95] width 80 height 45
click at [28, 164] on div "Missions" at bounding box center [38, 168] width 32 height 14
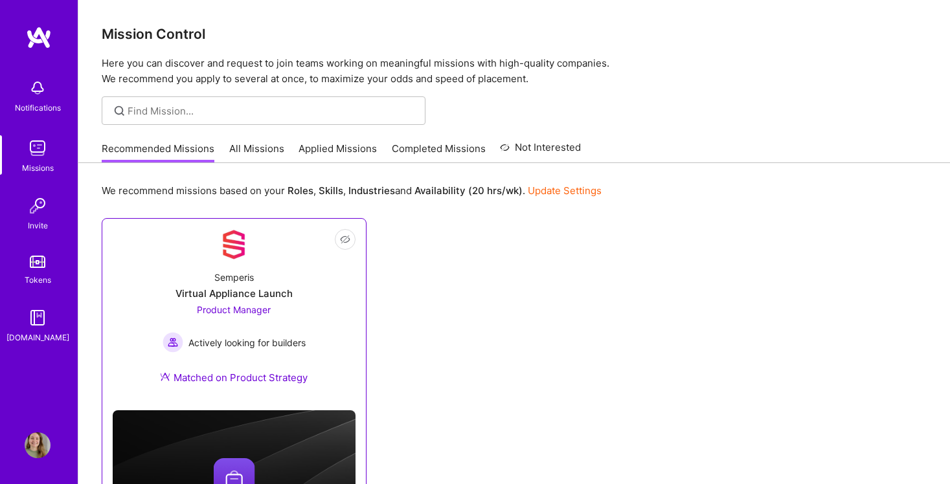
click at [333, 278] on div "Semperis Virtual Appliance Launch Product Manager Actively looking for builders…" at bounding box center [234, 330] width 243 height 140
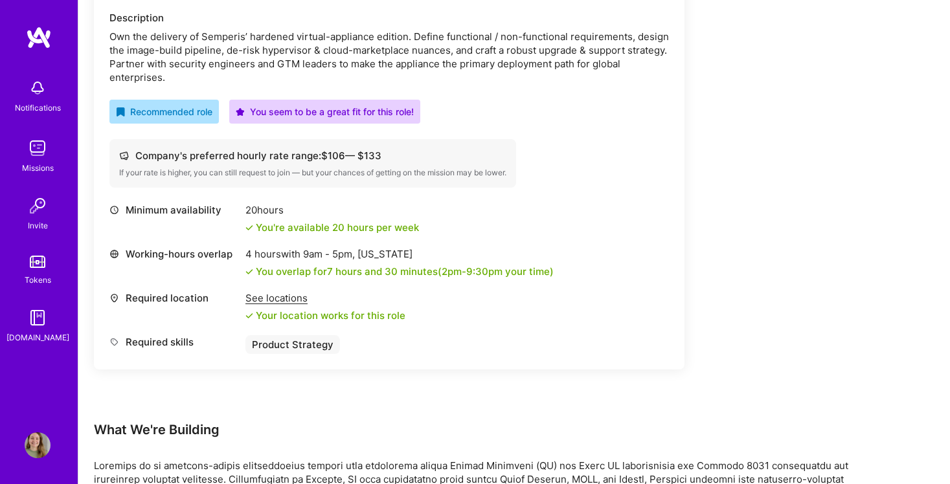
scroll to position [393, 0]
click at [280, 303] on div "See locations" at bounding box center [325, 297] width 160 height 14
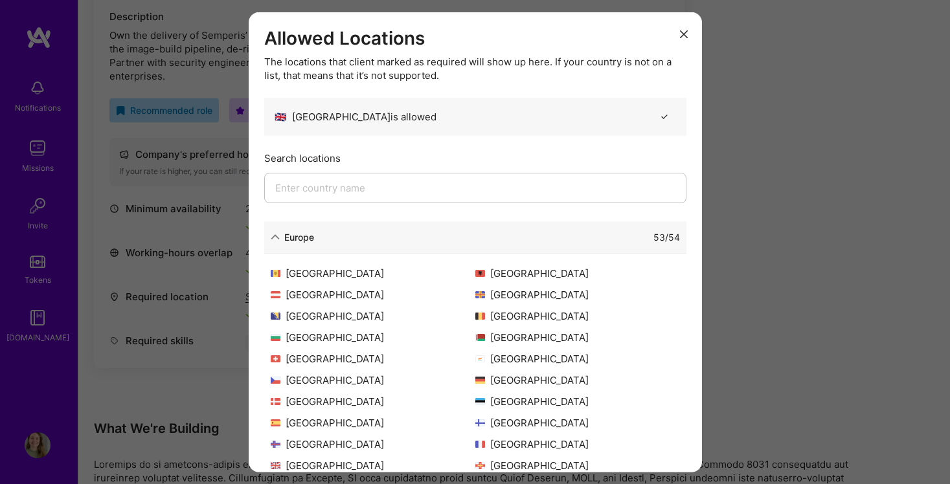
scroll to position [0, 0]
click at [291, 234] on div "Europe" at bounding box center [299, 237] width 30 height 14
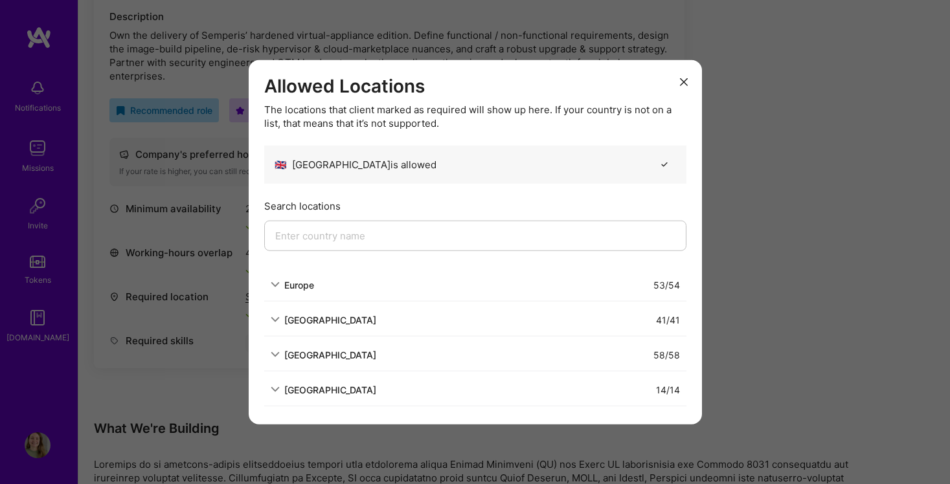
click at [305, 229] on input "modal" at bounding box center [475, 235] width 422 height 30
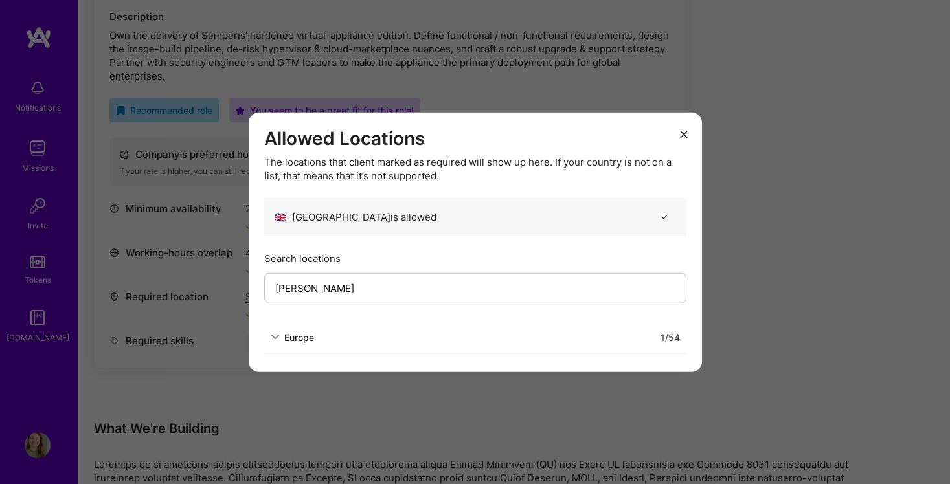
type input "[PERSON_NAME]"
click at [293, 337] on div "Europe" at bounding box center [299, 337] width 30 height 14
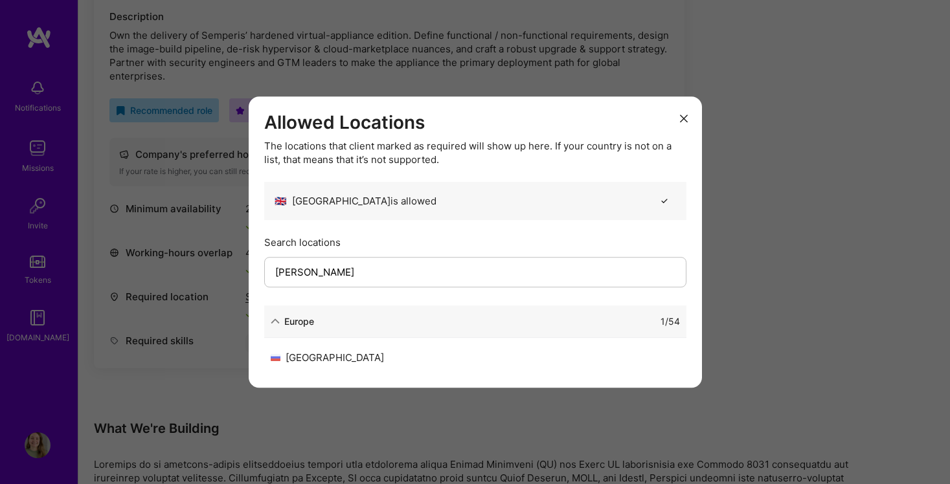
click at [295, 359] on div "[GEOGRAPHIC_DATA]" at bounding box center [373, 358] width 205 height 14
click at [193, 295] on div "Allowed Locations The locations that client marked as required will show up her…" at bounding box center [475, 242] width 950 height 484
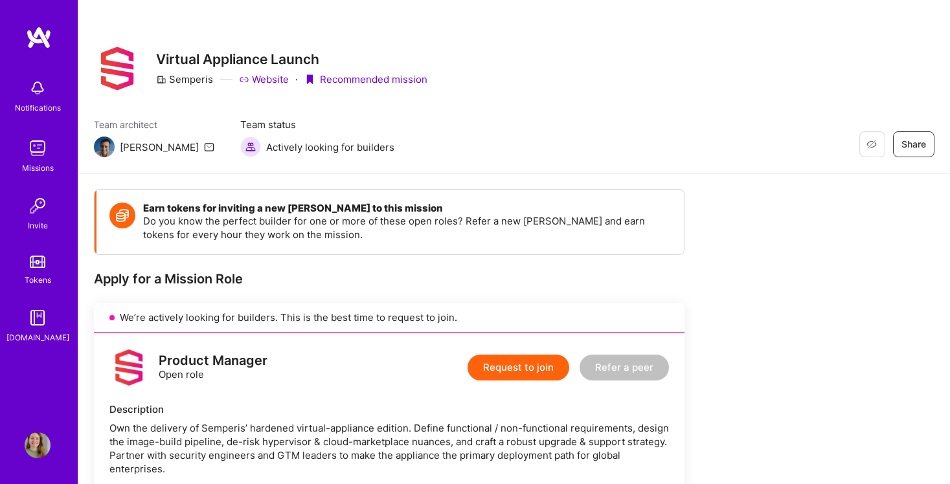
click at [274, 78] on link "Website" at bounding box center [264, 80] width 50 height 14
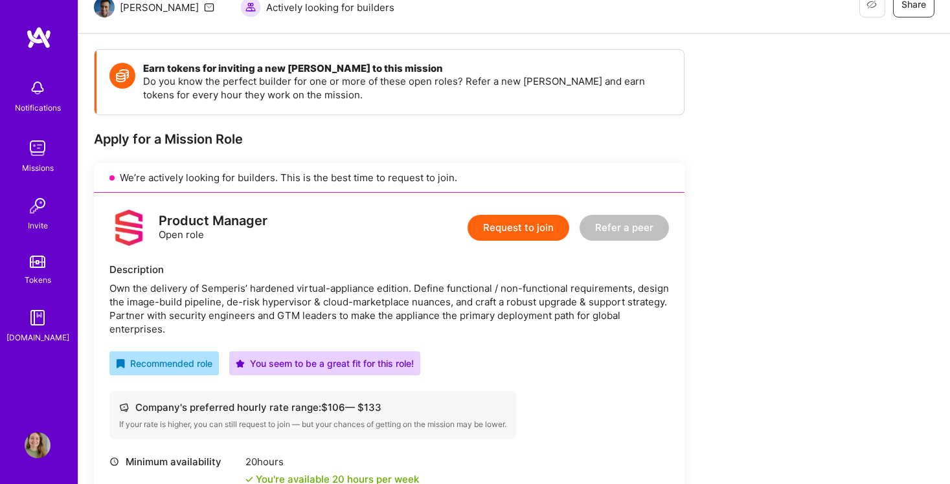
scroll to position [141, 0]
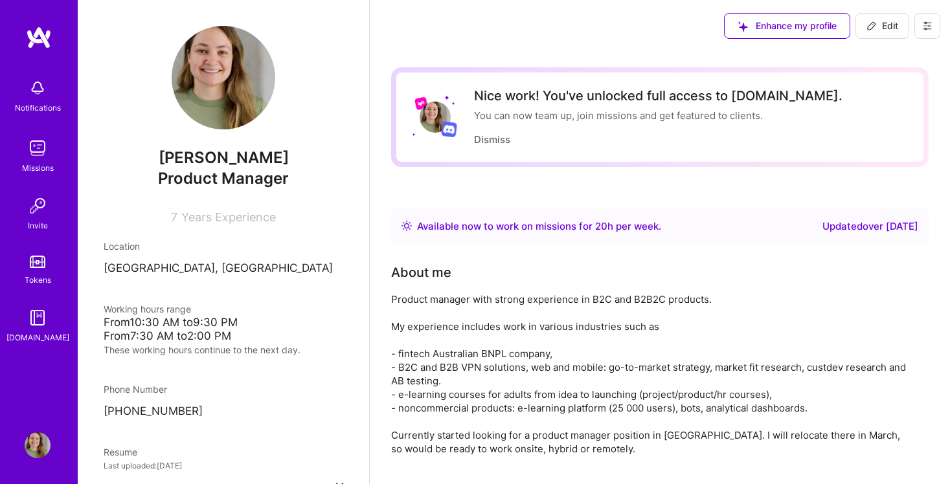
click at [878, 25] on span "Edit" at bounding box center [882, 25] width 32 height 13
select select "GB"
select select "Right Now"
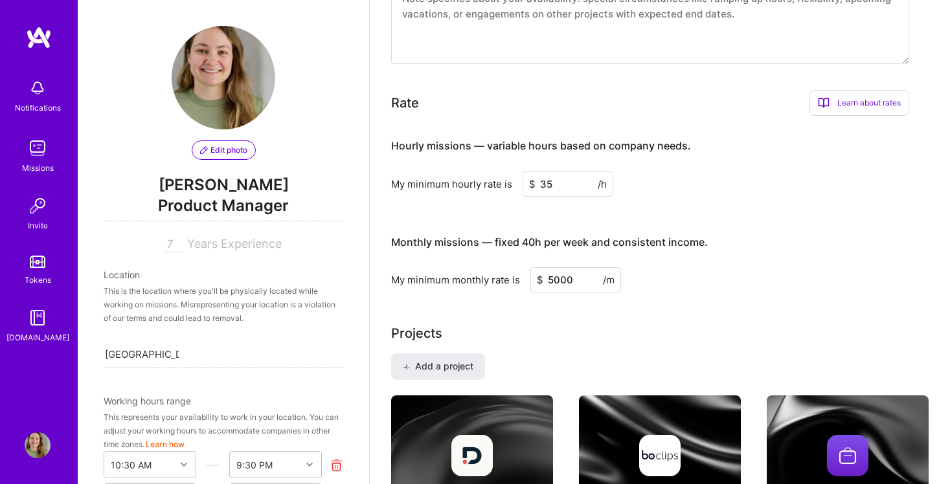
scroll to position [697, 0]
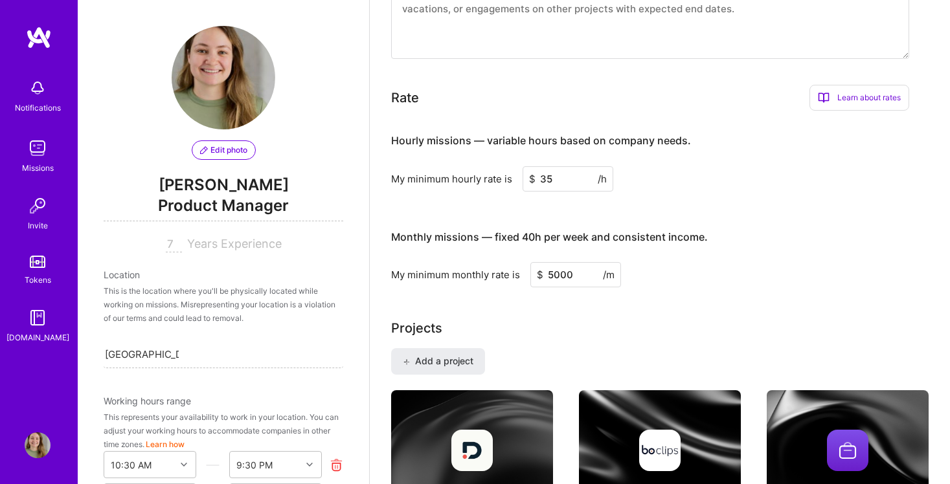
drag, startPoint x: 557, startPoint y: 181, endPoint x: 532, endPoint y: 181, distance: 24.6
click at [532, 181] on div "$ 35 /h" at bounding box center [568, 178] width 91 height 25
type input "80"
click at [621, 255] on div "Monthly missions — fixed 40h per week and consistent income." at bounding box center [549, 238] width 317 height 40
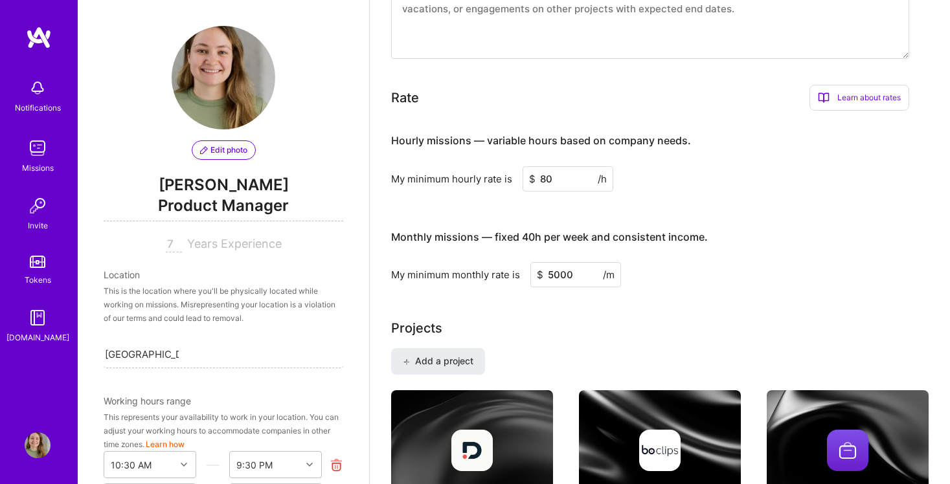
click at [576, 276] on input "5000" at bounding box center [575, 274] width 91 height 25
click at [545, 177] on input "80" at bounding box center [568, 178] width 91 height 25
type input "80"
drag, startPoint x: 581, startPoint y: 275, endPoint x: 539, endPoint y: 274, distance: 42.1
click at [539, 274] on div "$ 5000 /m" at bounding box center [575, 274] width 91 height 25
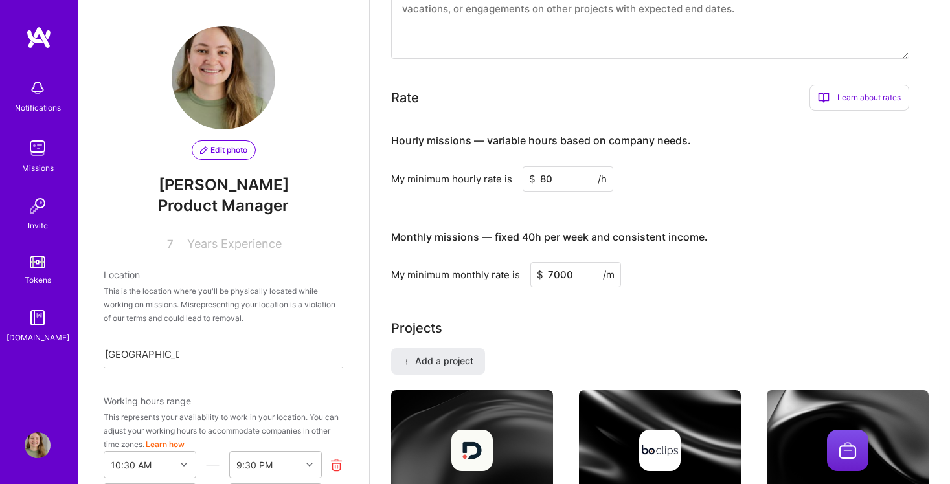
type input "7000"
click at [199, 348] on div "[GEOGRAPHIC_DATA], [GEOGRAPHIC_DATA] [GEOGRAPHIC_DATA], [GEOGRAPHIC_DATA]" at bounding box center [224, 354] width 240 height 27
drag, startPoint x: 191, startPoint y: 356, endPoint x: 114, endPoint y: 356, distance: 77.1
click at [114, 356] on div "Search location..." at bounding box center [224, 354] width 240 height 27
type input "[GEOGRAPHIC_DATA]"
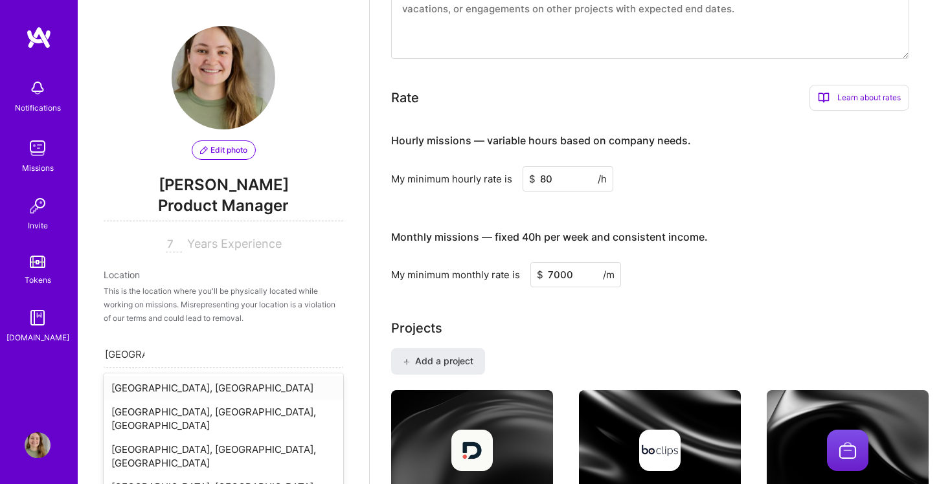
click at [166, 389] on div "[GEOGRAPHIC_DATA], [GEOGRAPHIC_DATA]" at bounding box center [224, 388] width 240 height 24
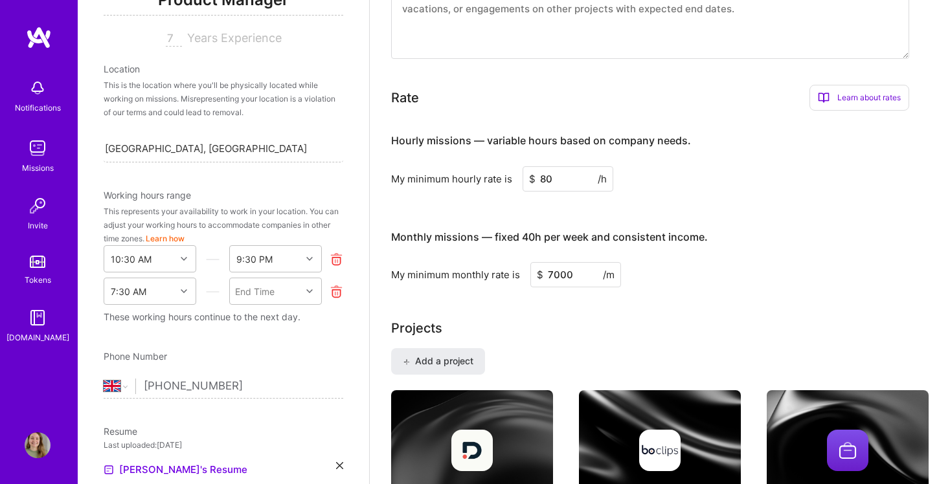
scroll to position [210, 0]
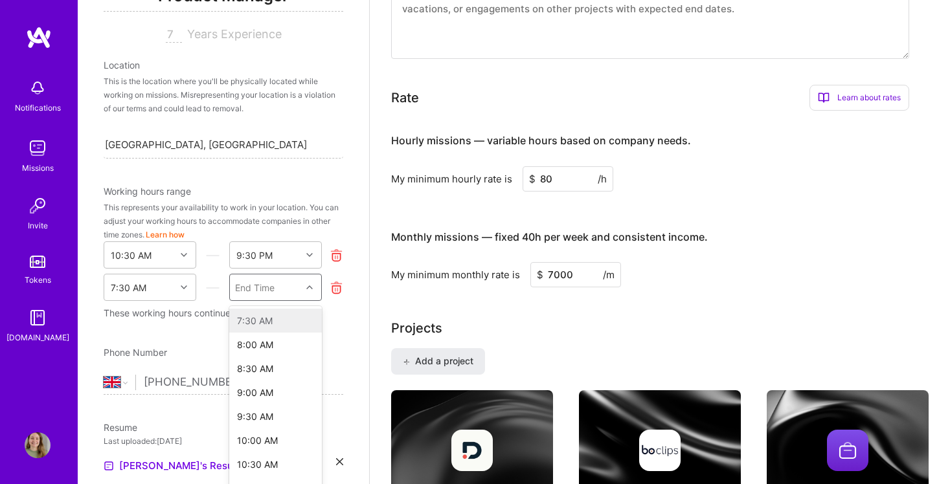
click at [256, 285] on div "option 7:30 AM focused disabled, 1 of 10. 10 results available. Use Up and Down…" at bounding box center [275, 287] width 93 height 27
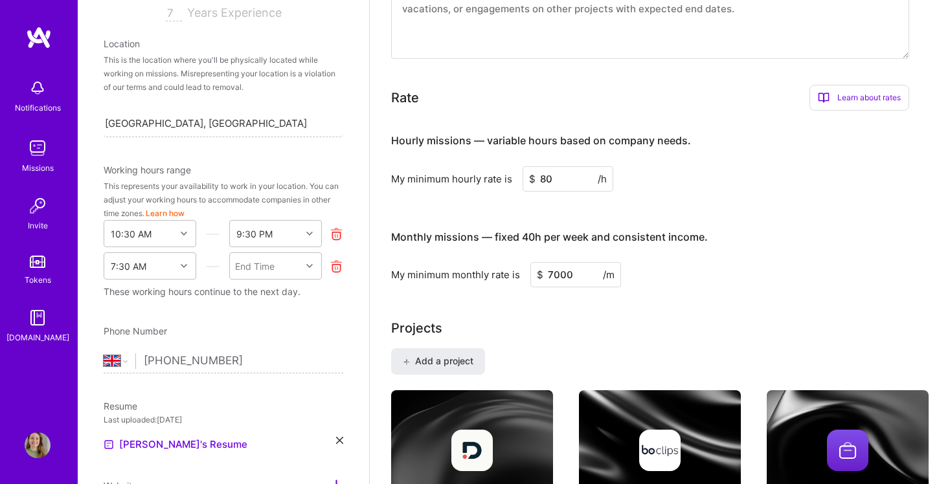
click at [190, 293] on div "These working hours continue to the next day." at bounding box center [224, 292] width 240 height 14
click at [278, 273] on div "End Time" at bounding box center [265, 266] width 71 height 26
click at [148, 299] on div "Edit photo [PERSON_NAME] Product Manager 7 Years Experience Location This is th…" at bounding box center [223, 242] width 291 height 484
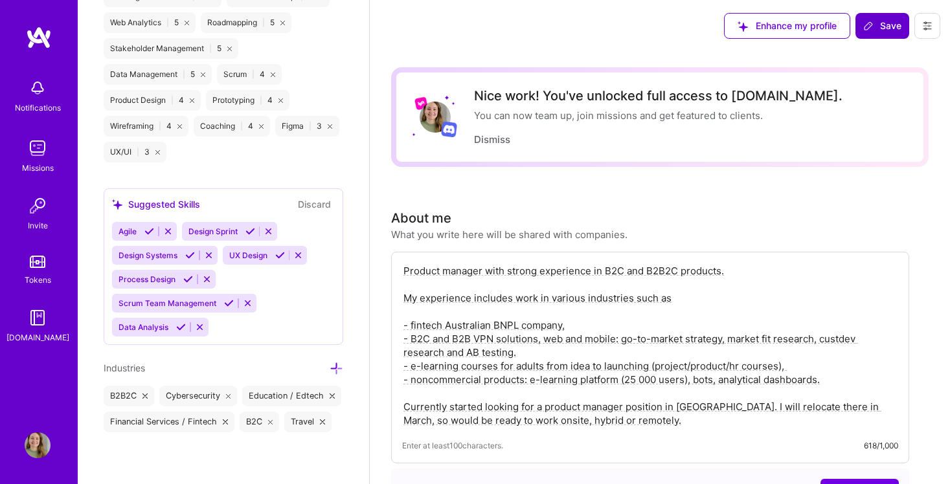
click at [888, 31] on span "Save" at bounding box center [882, 25] width 38 height 13
click at [879, 23] on span "Save" at bounding box center [882, 25] width 38 height 13
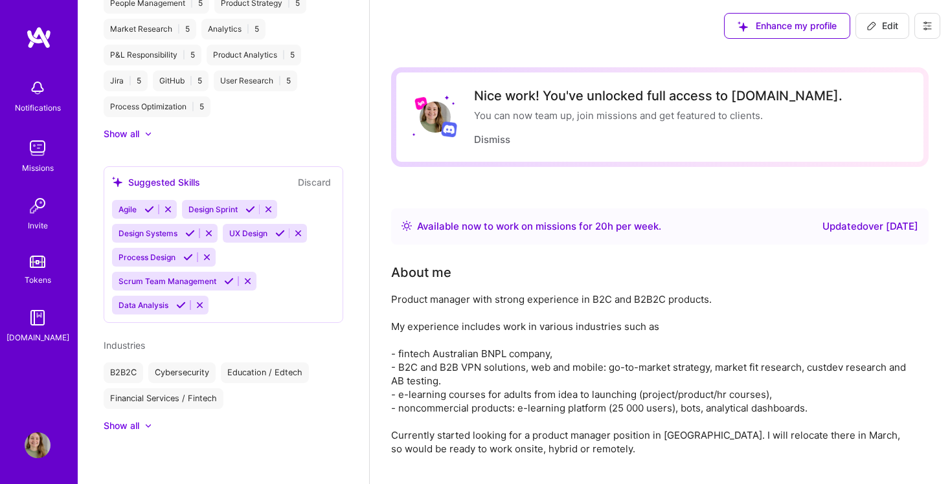
click at [36, 152] on img at bounding box center [38, 148] width 26 height 26
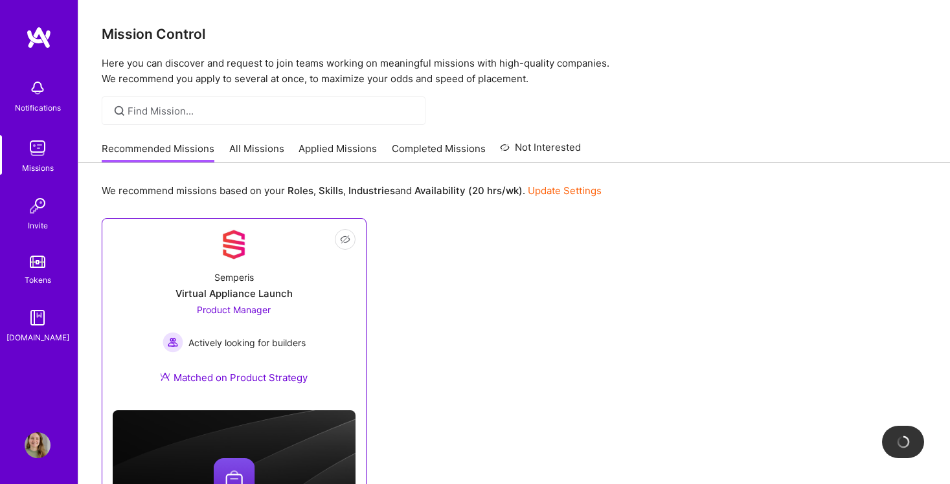
click at [306, 282] on div "Semperis Virtual Appliance Launch Product Manager Actively looking for builders…" at bounding box center [234, 330] width 243 height 140
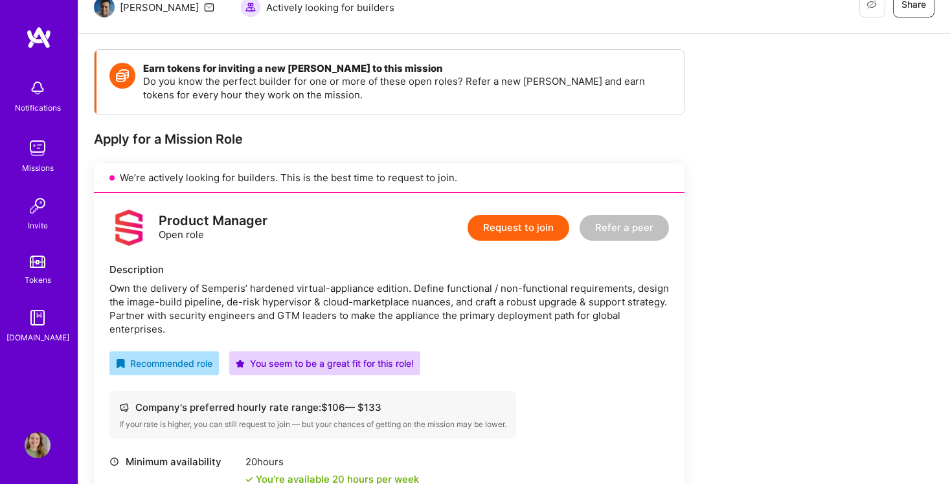
scroll to position [159, 0]
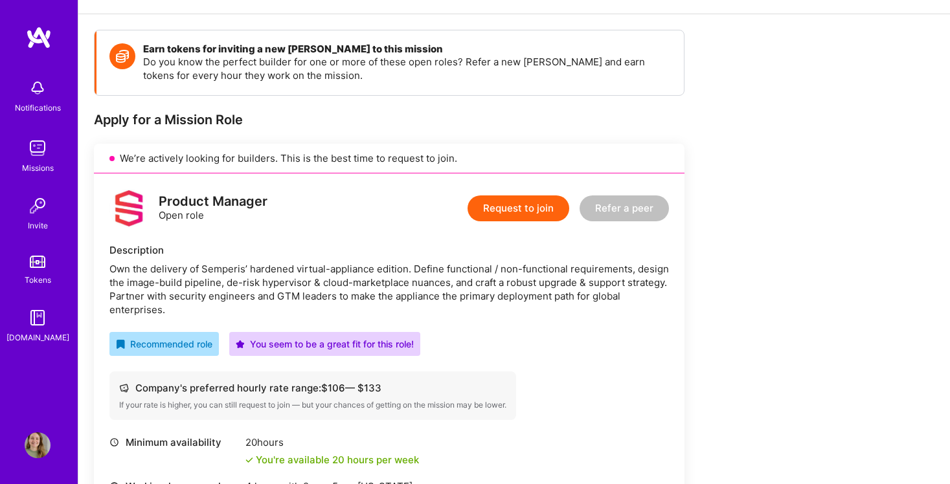
click at [524, 210] on button "Request to join" at bounding box center [518, 209] width 102 height 26
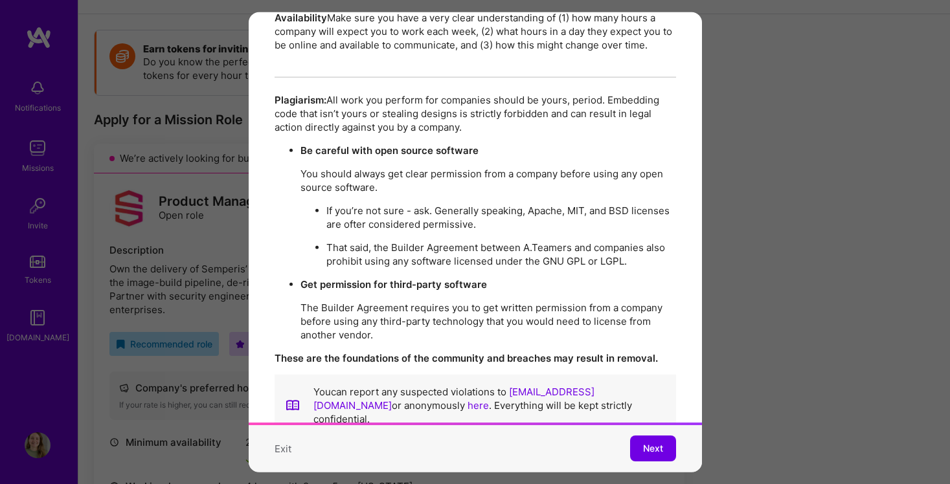
scroll to position [2227, 0]
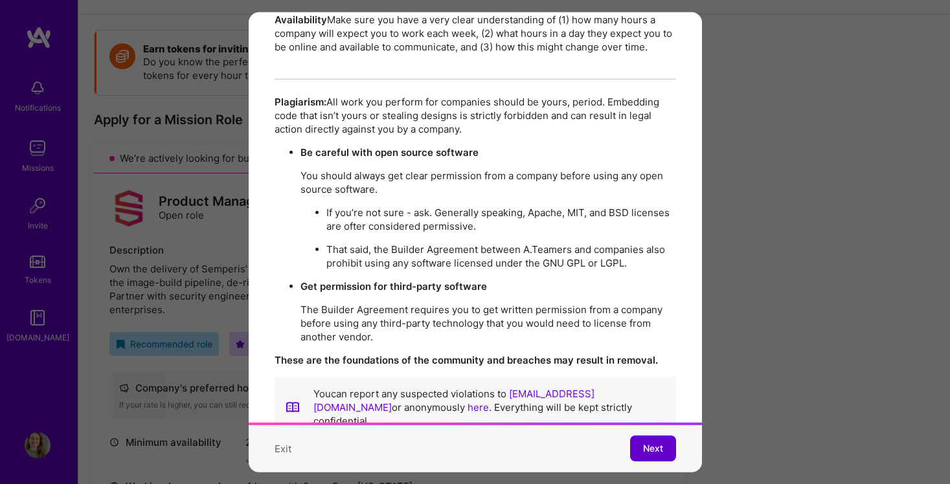
click at [646, 445] on span "Next" at bounding box center [653, 448] width 20 height 13
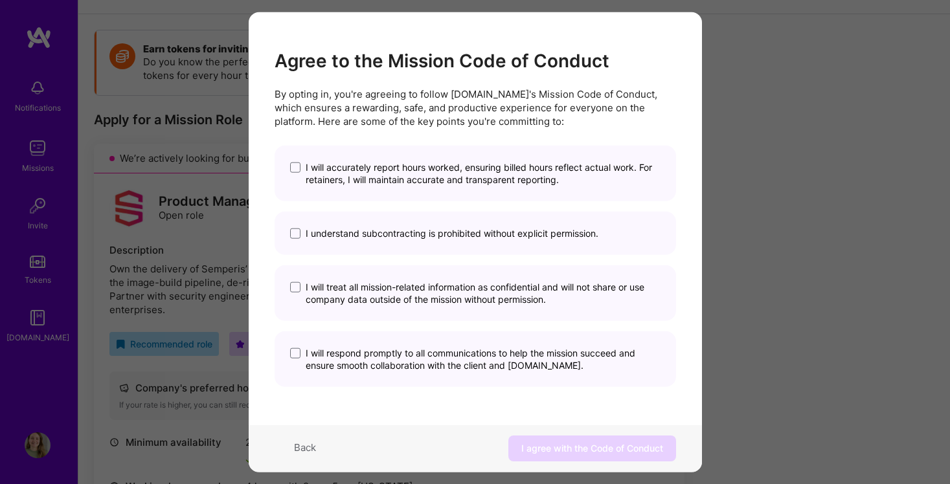
scroll to position [2, 0]
click at [339, 177] on span "I will accurately report hours worked, ensuring billed hours reflect actual wor…" at bounding box center [483, 174] width 355 height 25
click at [0, 0] on input "I will accurately report hours worked, ensuring billed hours reflect actual wor…" at bounding box center [0, 0] width 0 height 0
click at [345, 235] on span "I understand subcontracting is prohibited without explicit permission." at bounding box center [452, 234] width 293 height 12
click at [0, 0] on input "I understand subcontracting is prohibited without explicit permission." at bounding box center [0, 0] width 0 height 0
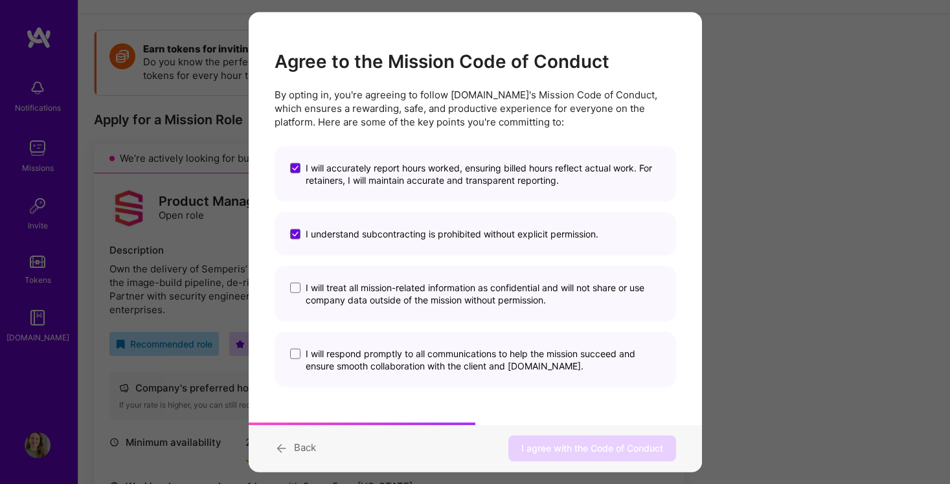
click at [348, 295] on span "I will treat all mission-related information as confidential and will not share…" at bounding box center [483, 294] width 355 height 25
click at [0, 0] on input "I will treat all mission-related information as confidential and will not share…" at bounding box center [0, 0] width 0 height 0
click at [360, 363] on span "I will respond promptly to all communications to help the mission succeed and e…" at bounding box center [483, 360] width 355 height 25
click at [0, 0] on input "I will respond promptly to all communications to help the mission succeed and e…" at bounding box center [0, 0] width 0 height 0
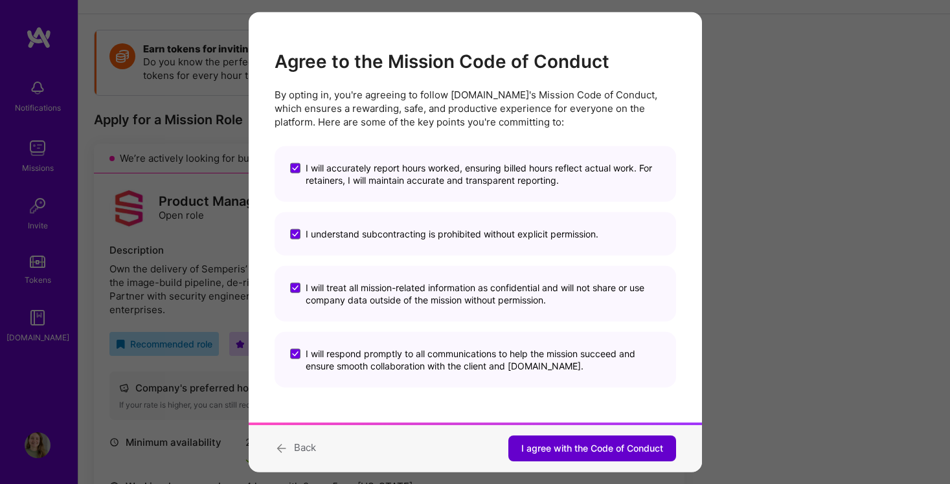
click at [576, 447] on span "I agree with the Code of Conduct" at bounding box center [592, 448] width 142 height 13
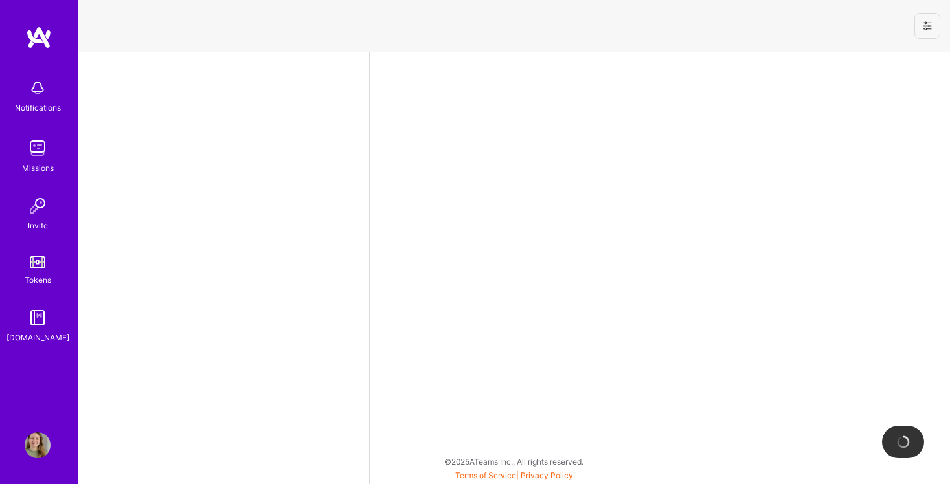
select select "GB"
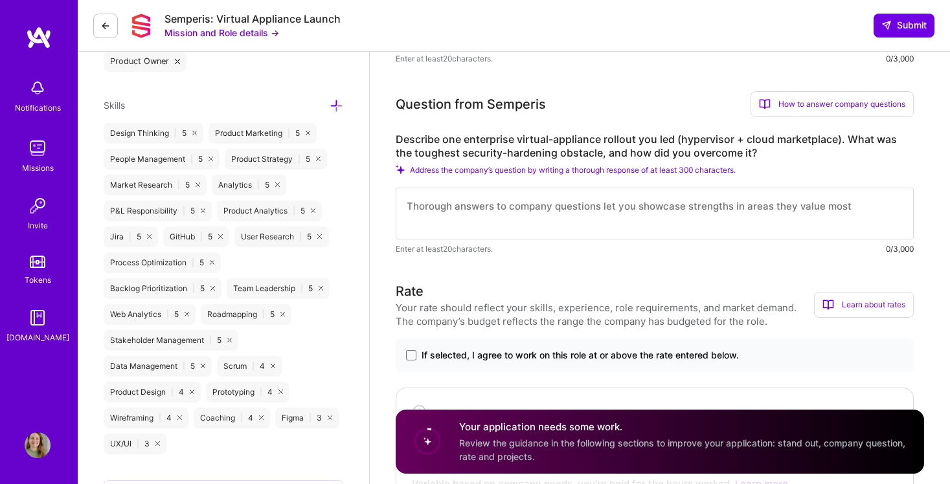
scroll to position [499, 0]
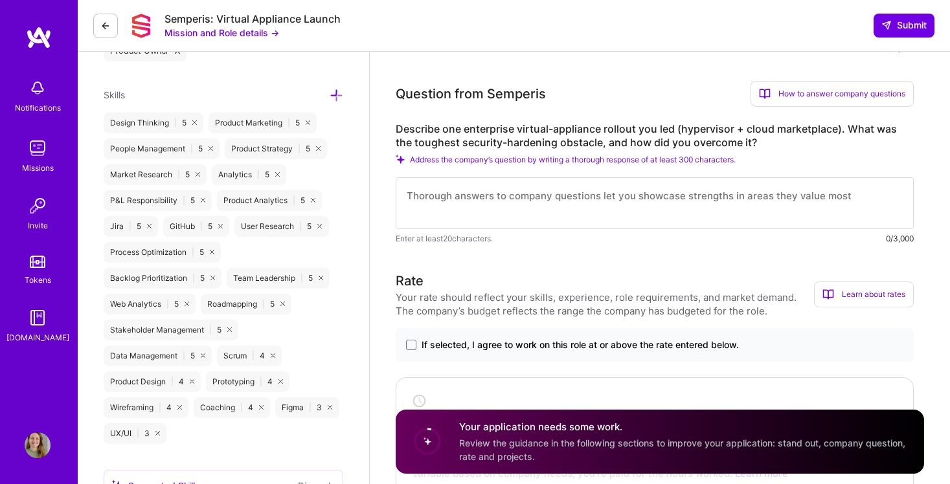
click at [514, 210] on textarea at bounding box center [655, 203] width 518 height 52
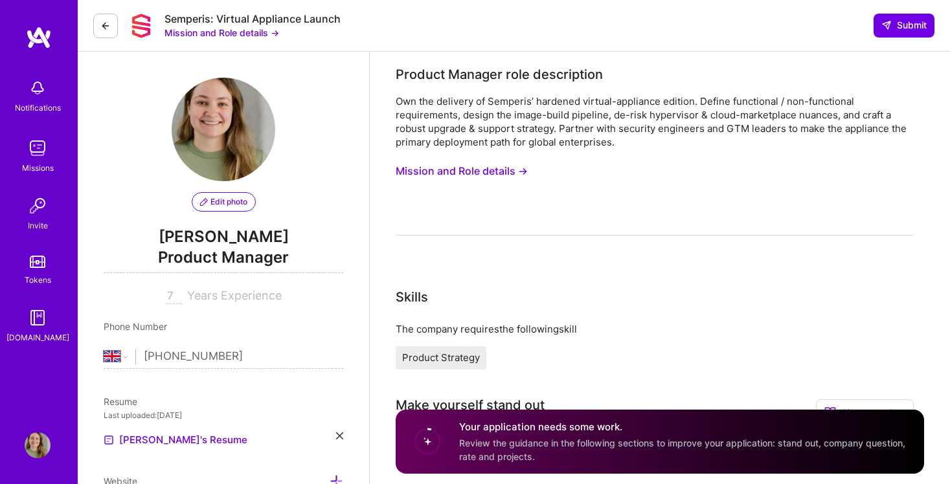
scroll to position [0, 0]
